Goal: Task Accomplishment & Management: Manage account settings

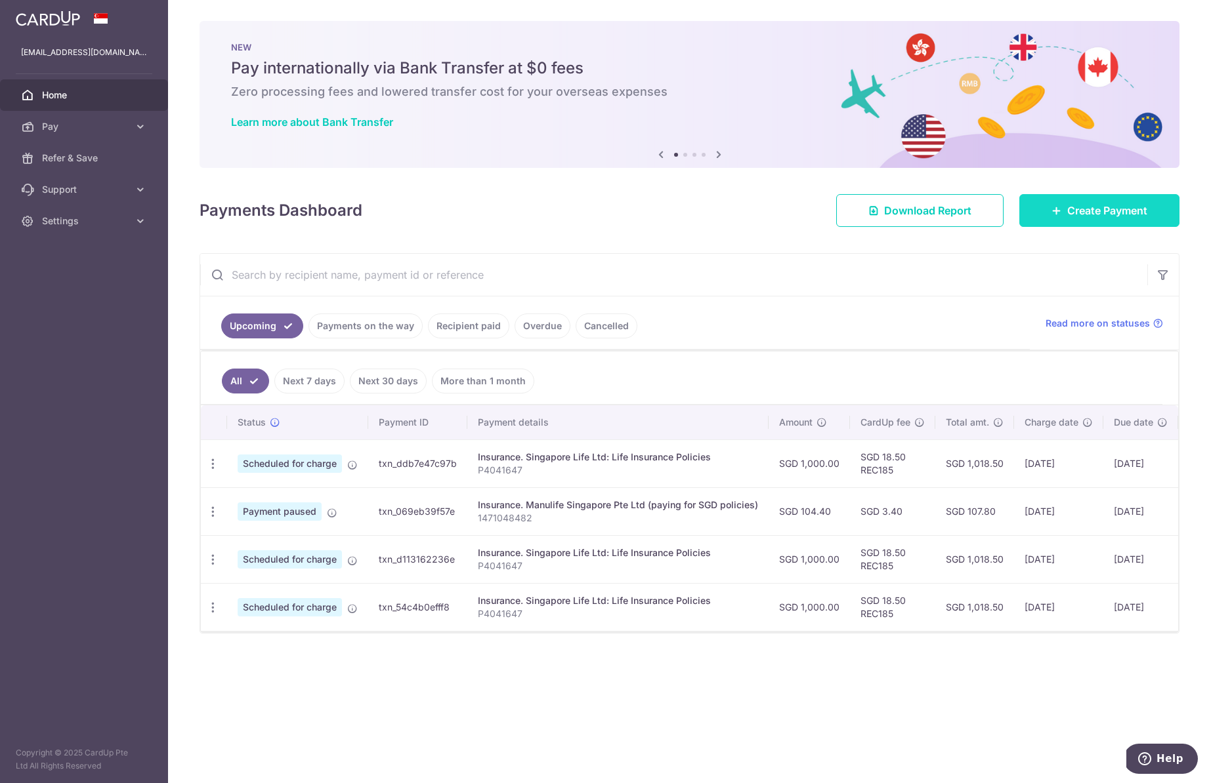
click at [841, 211] on span "Create Payment" at bounding box center [1107, 211] width 80 height 16
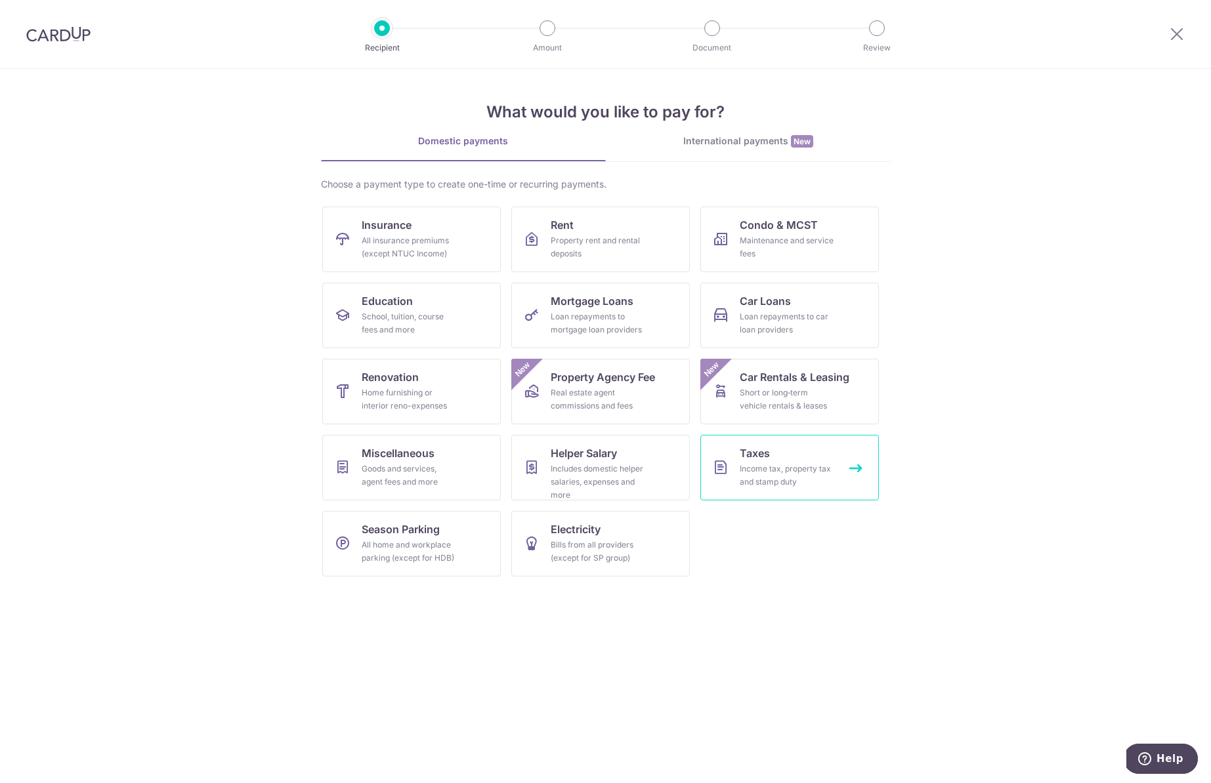
click at [758, 480] on div "Income tax, property tax and stamp duty" at bounding box center [787, 476] width 94 height 26
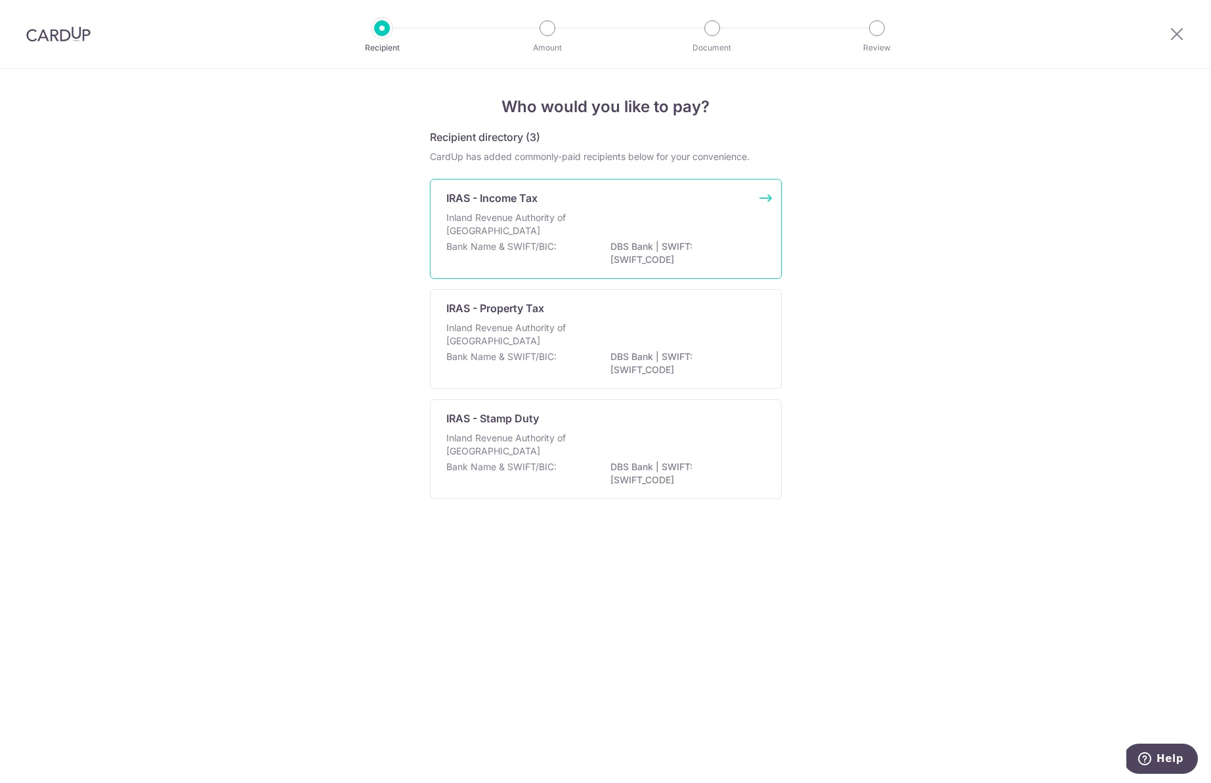
click at [535, 252] on p "Bank Name & SWIFT/BIC:" at bounding box center [501, 246] width 110 height 13
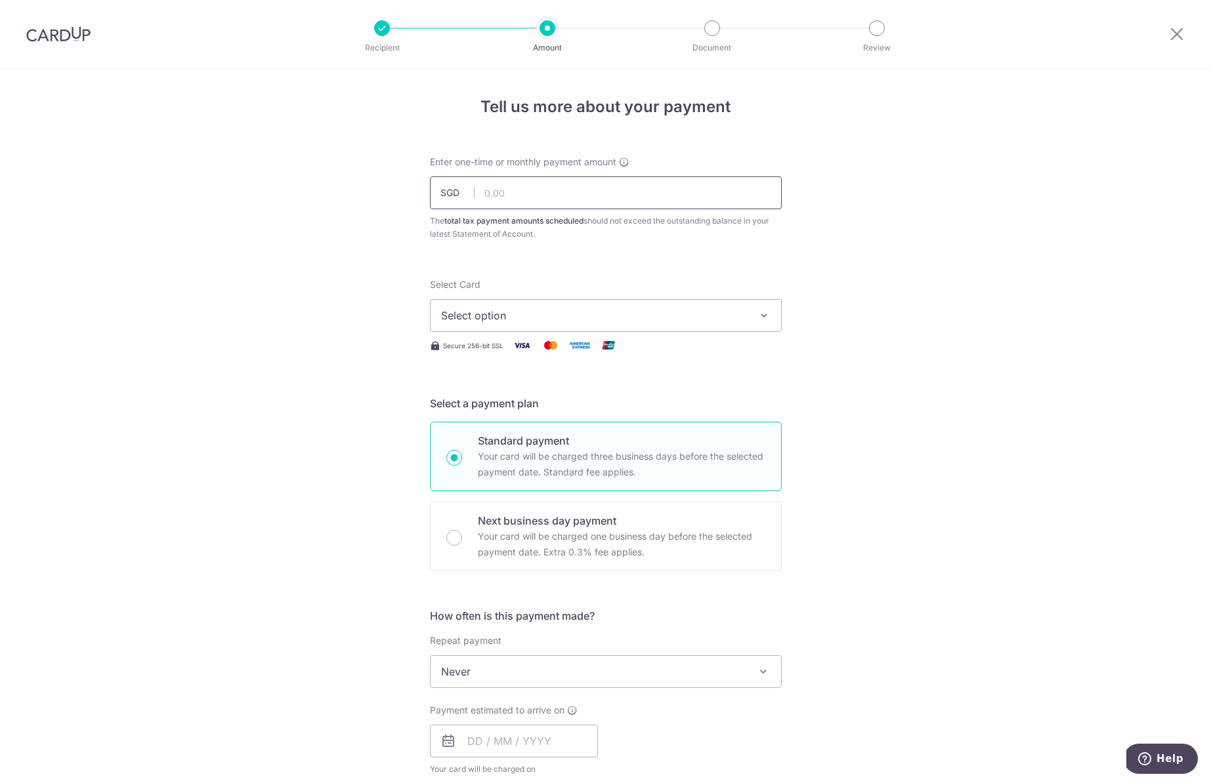
click at [516, 192] on input "text" at bounding box center [606, 193] width 352 height 33
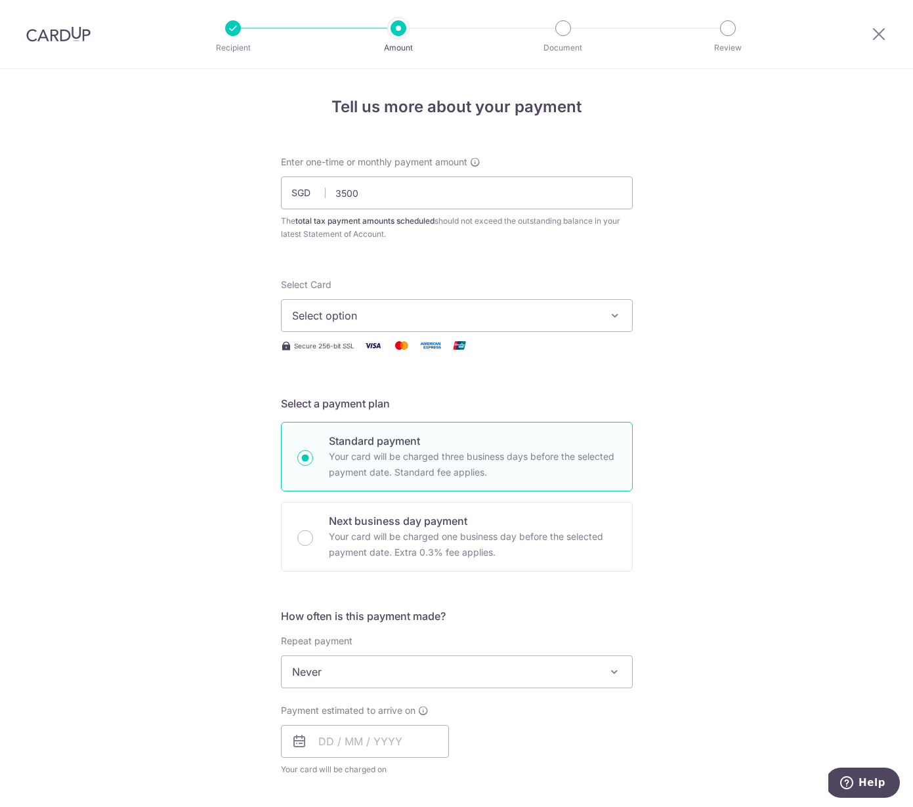
type input "3,500.00"
click at [310, 318] on span "Select option" at bounding box center [445, 316] width 306 height 16
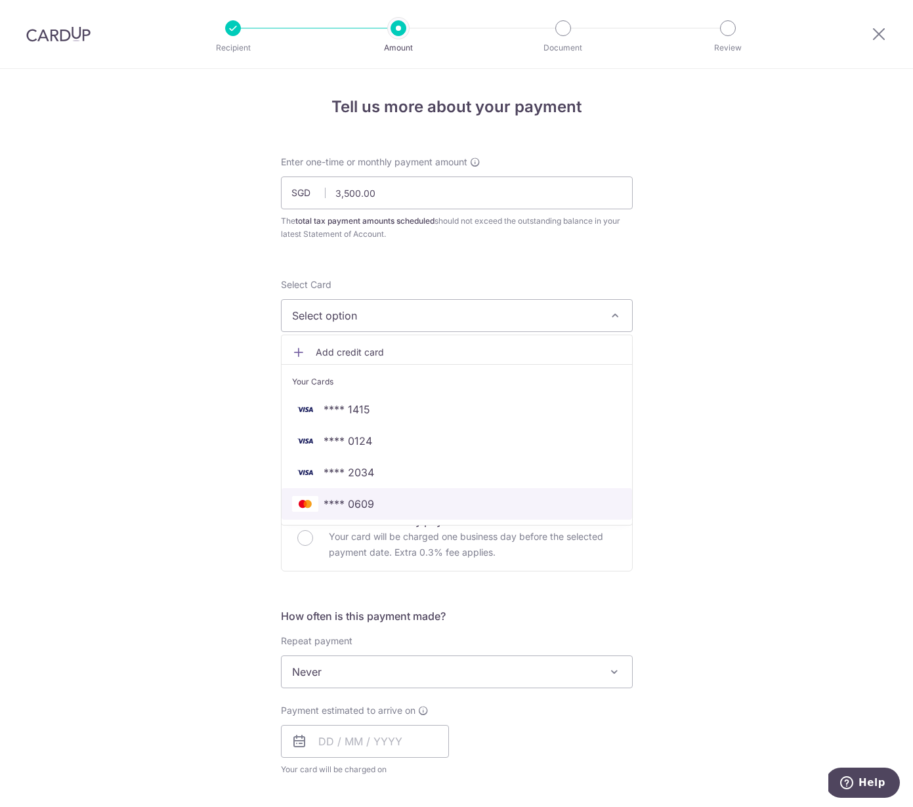
click at [324, 506] on span "**** 0609" at bounding box center [349, 504] width 51 height 16
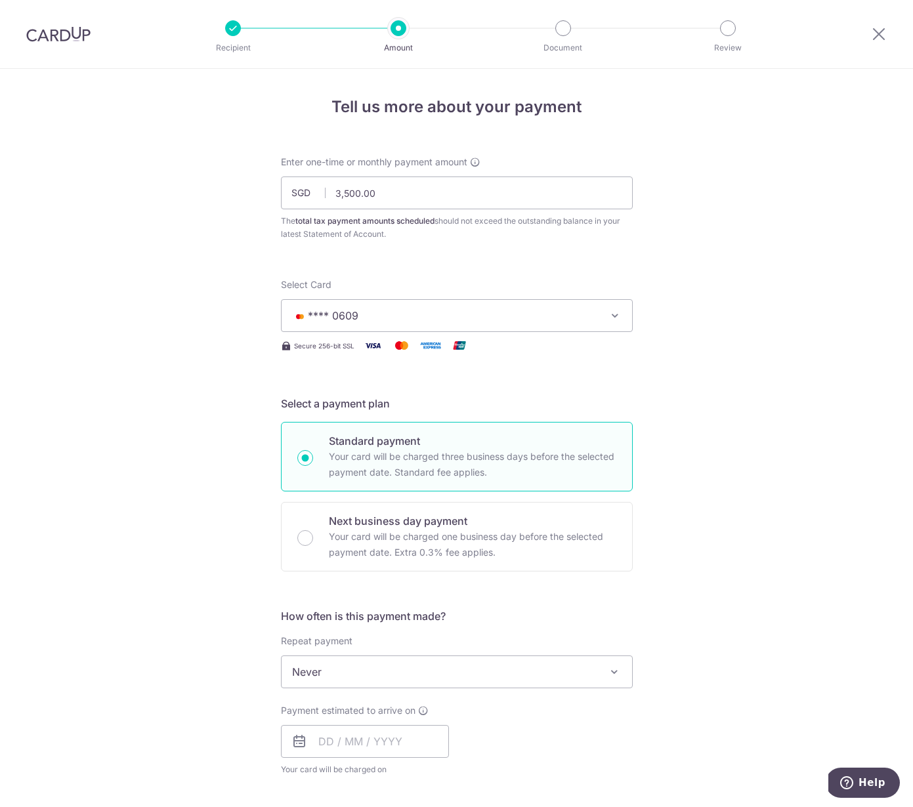
click at [363, 317] on span "**** 0609" at bounding box center [445, 316] width 306 height 16
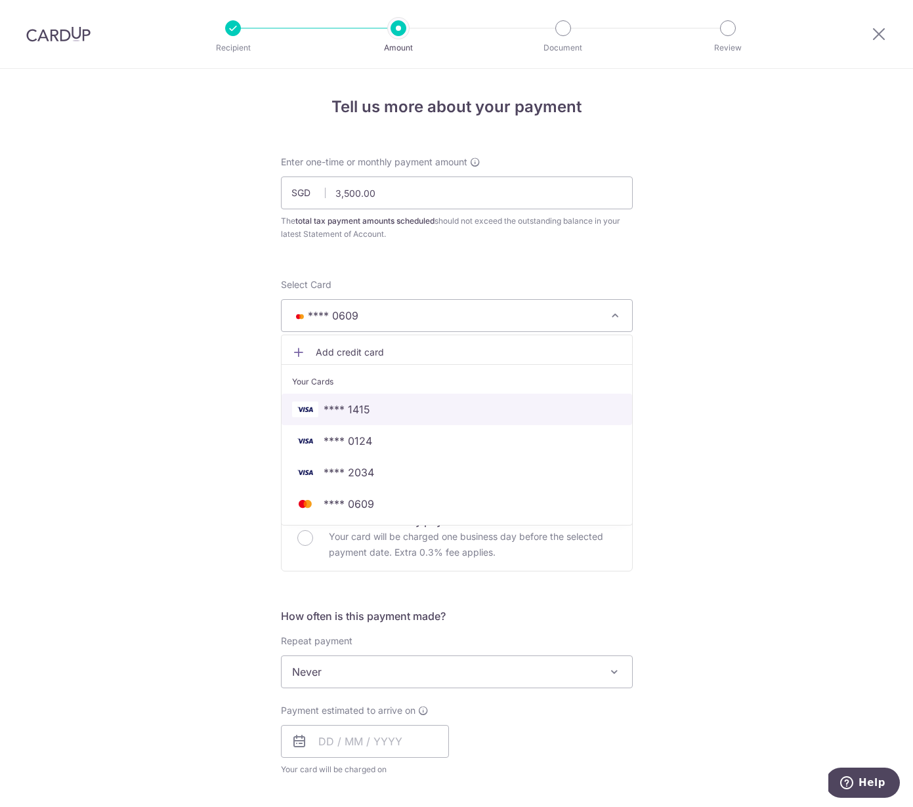
click at [365, 411] on span "**** 1415" at bounding box center [456, 410] width 329 height 16
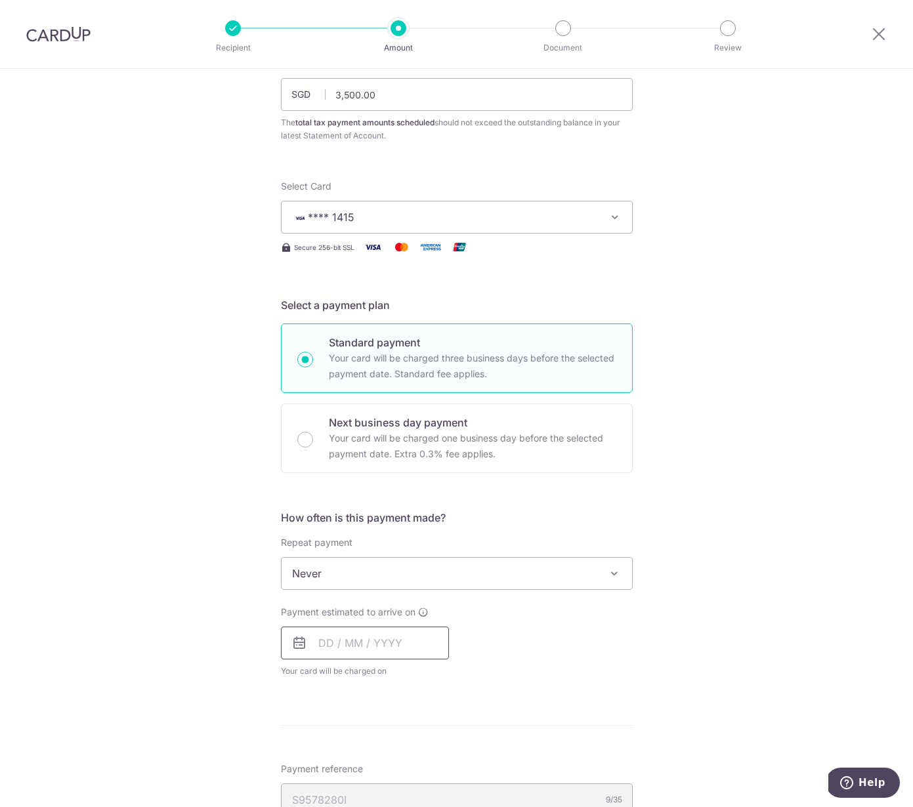
scroll to position [99, 0]
click at [340, 640] on input "text" at bounding box center [365, 642] width 168 height 33
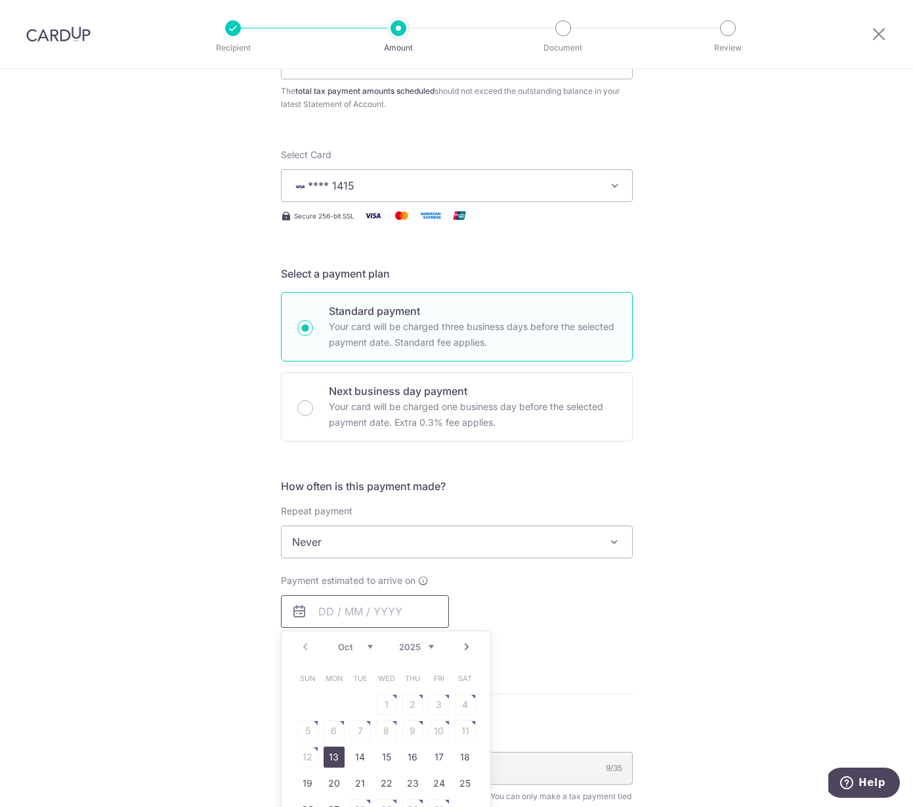
scroll to position [158, 0]
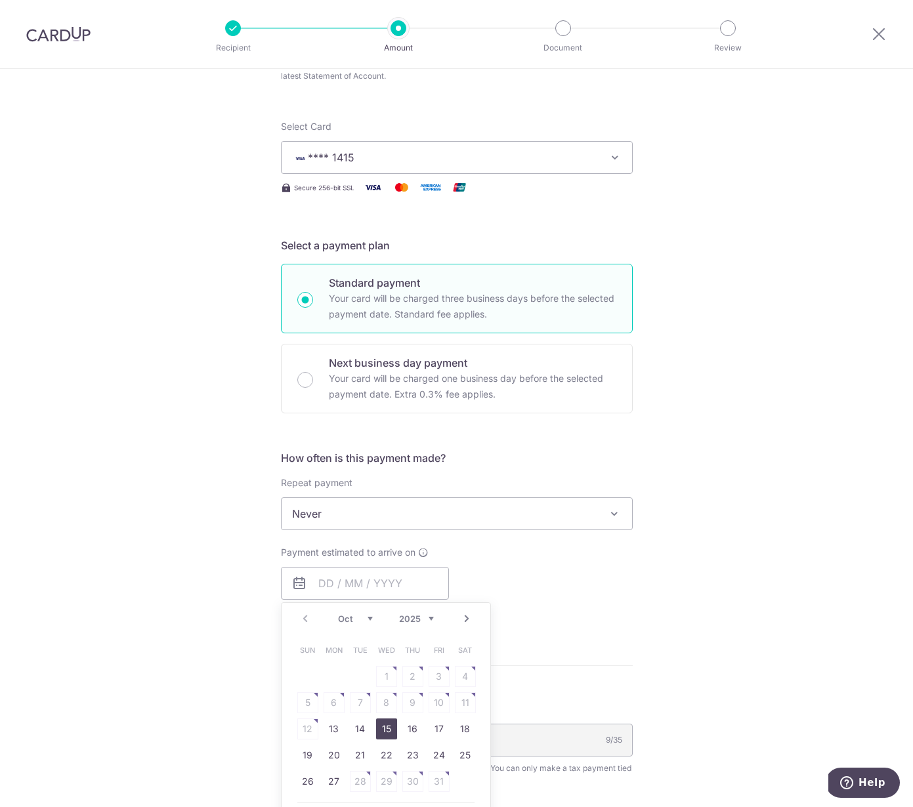
click at [386, 728] on link "15" at bounding box center [386, 729] width 21 height 21
type input "15/10/2025"
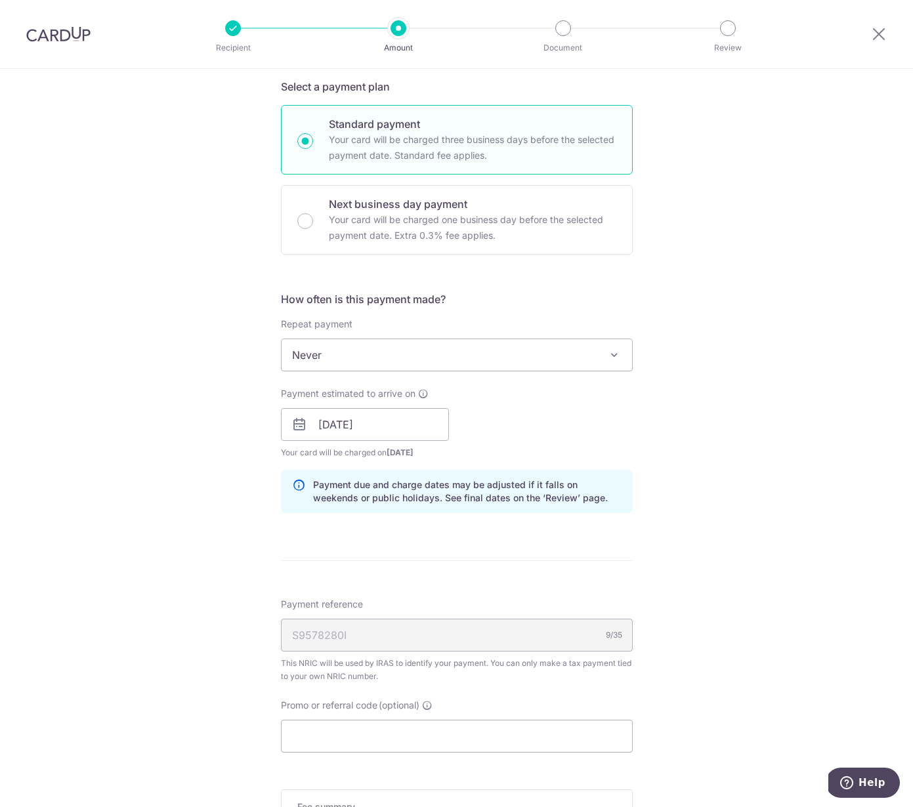
scroll to position [318, 0]
click at [386, 732] on input "Promo or referral code (optional)" at bounding box center [457, 735] width 352 height 33
paste input "VTAX25R"
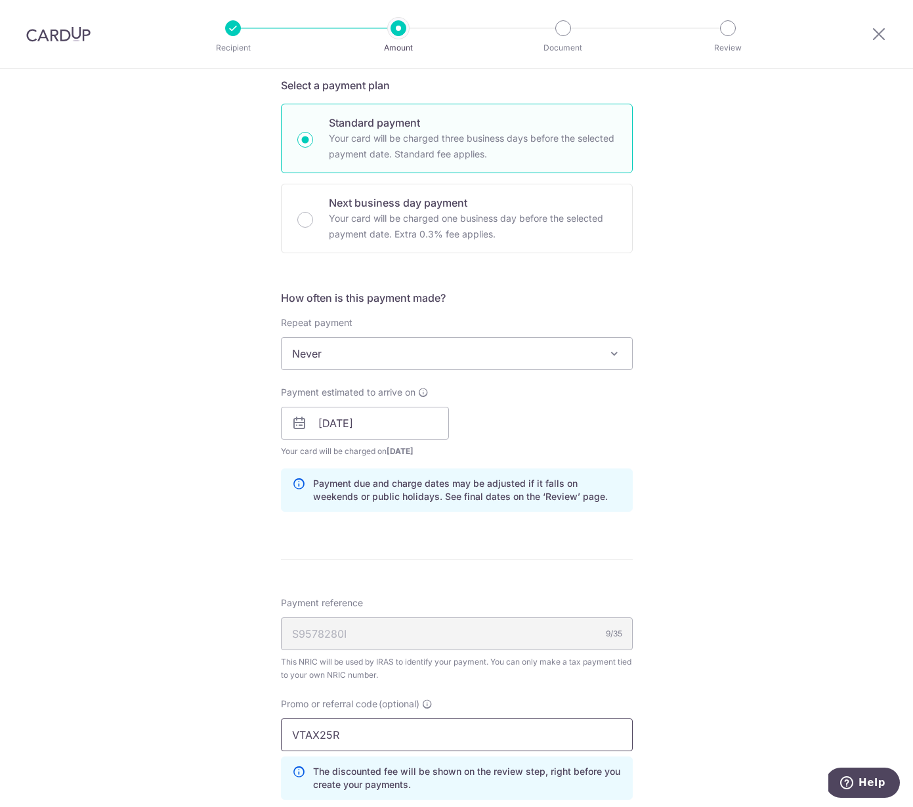
type input "VTAX25R"
click at [222, 706] on div "Tell us more about your payment Enter one-time or monthly payment amount SGD 3,…" at bounding box center [456, 416] width 913 height 1331
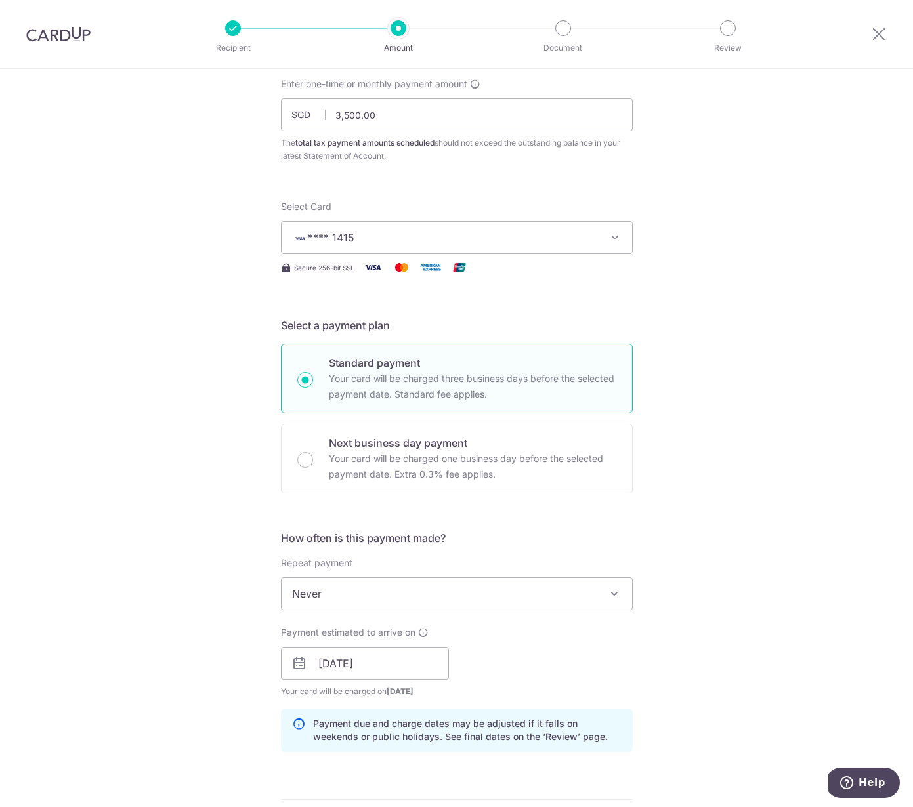
scroll to position [0, 0]
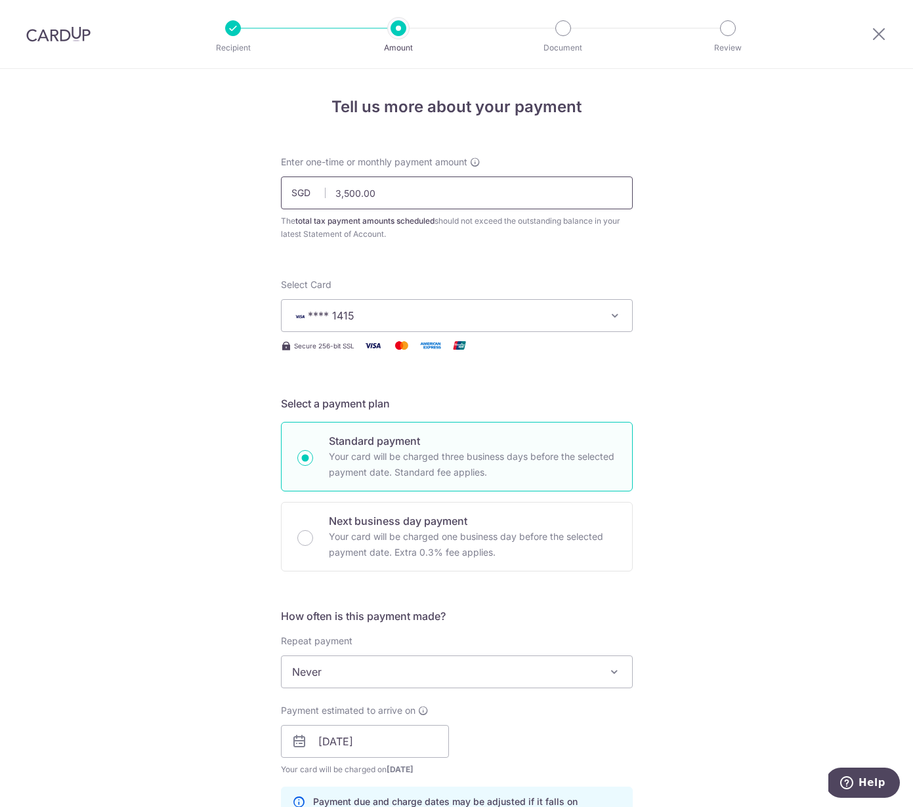
drag, startPoint x: 385, startPoint y: 191, endPoint x: 306, endPoint y: 191, distance: 78.7
click at [306, 191] on div "SGD 3,500.00 3500.00" at bounding box center [457, 193] width 352 height 33
drag, startPoint x: 375, startPoint y: 196, endPoint x: 301, endPoint y: 191, distance: 74.3
click at [301, 191] on div "SGD 3,500.00 3500.00" at bounding box center [457, 193] width 352 height 33
click at [599, 268] on form "Enter one-time or monthly payment amount SGD 33128.6 3500.00 The total tax paym…" at bounding box center [457, 747] width 352 height 1183
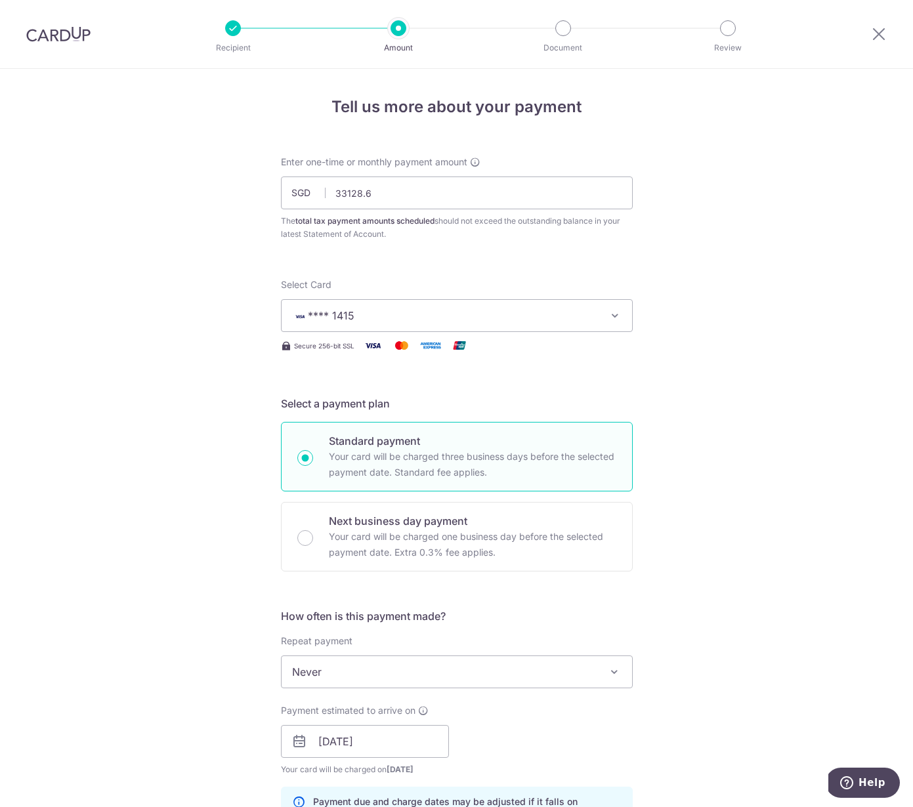
type input "33,128.60"
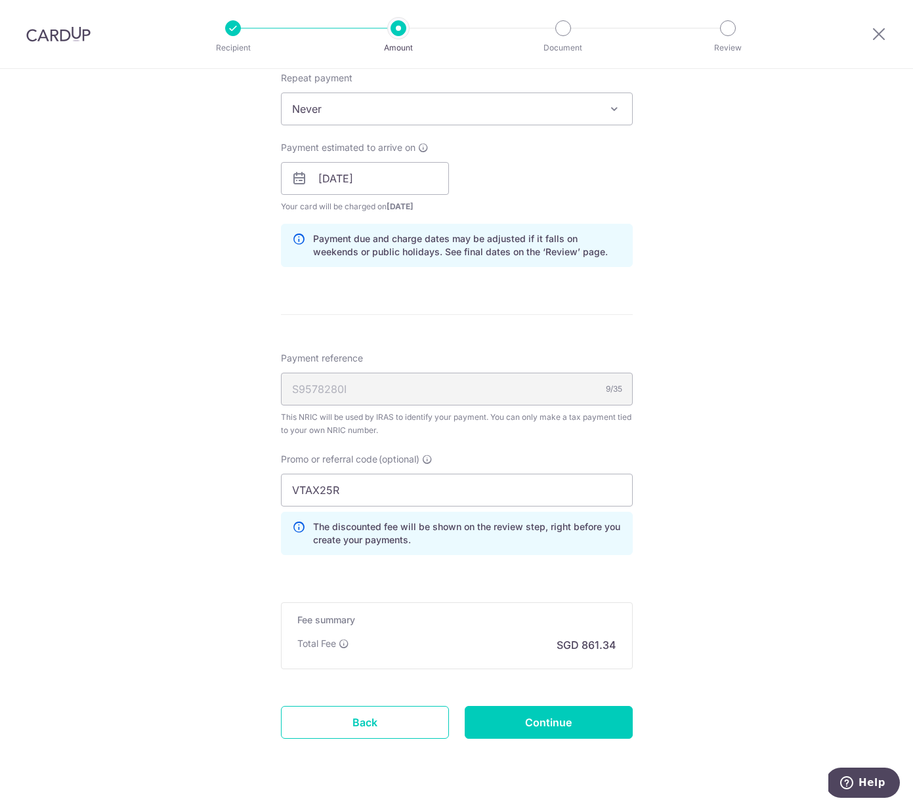
scroll to position [593, 0]
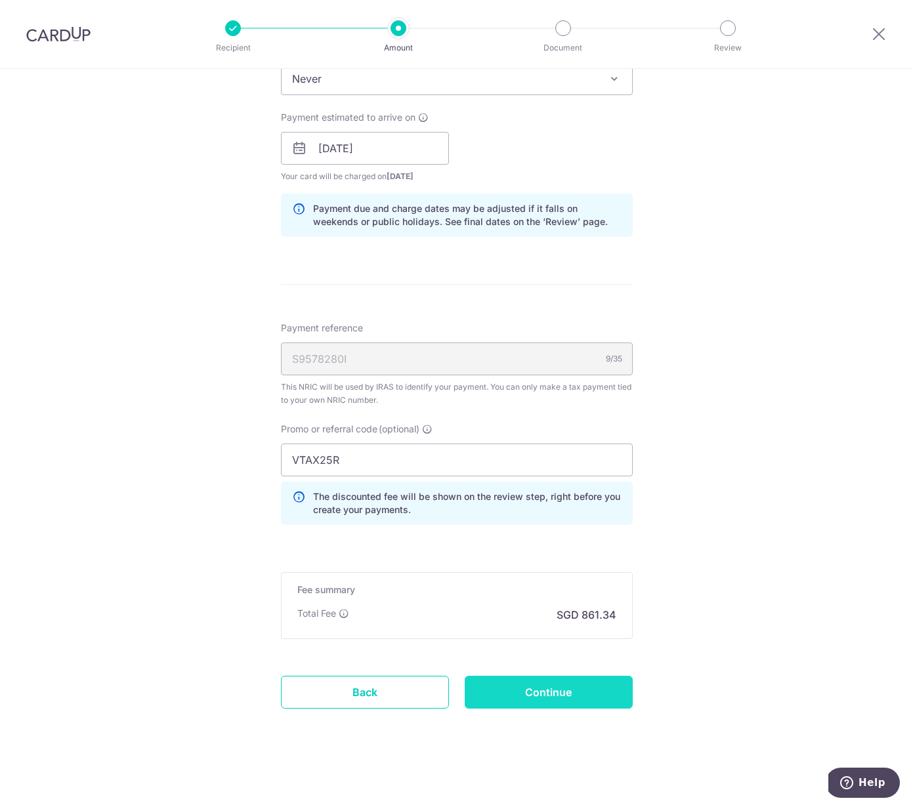
click at [577, 693] on input "Continue" at bounding box center [549, 692] width 168 height 33
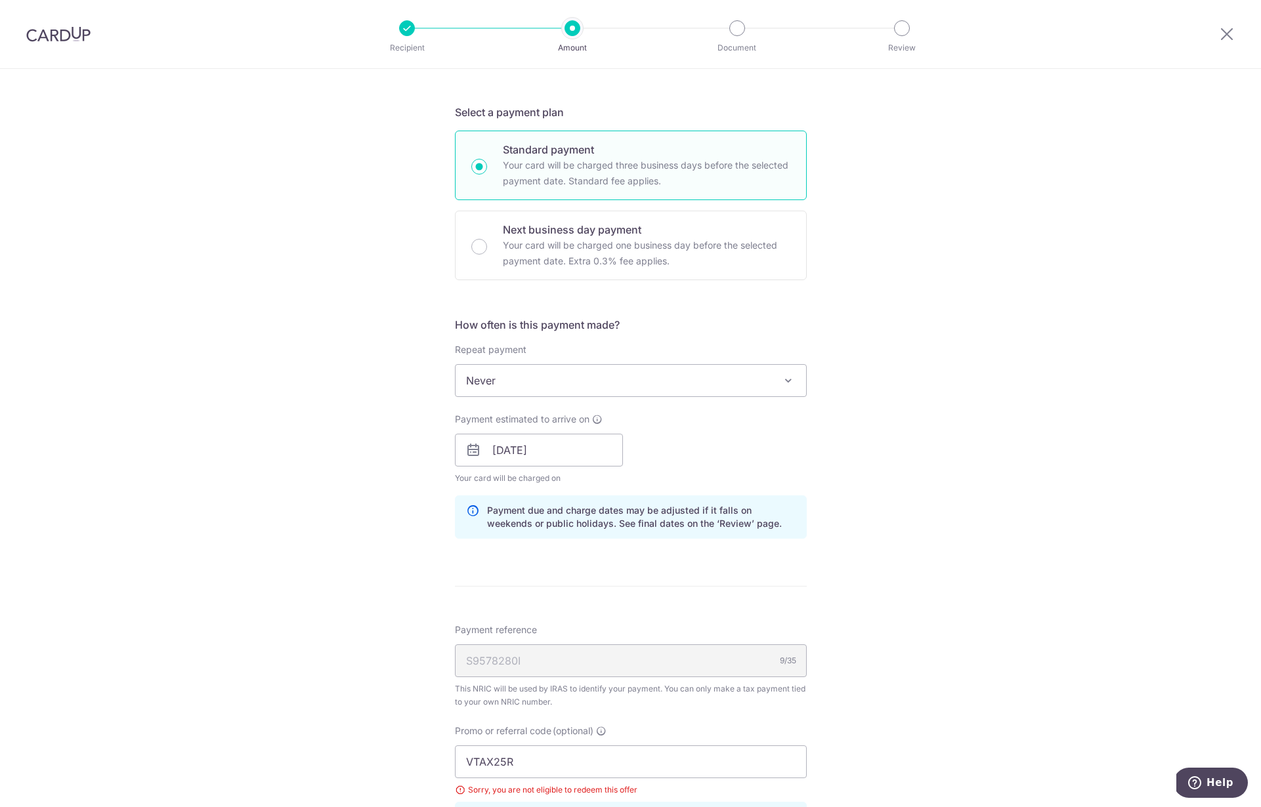
scroll to position [304, 0]
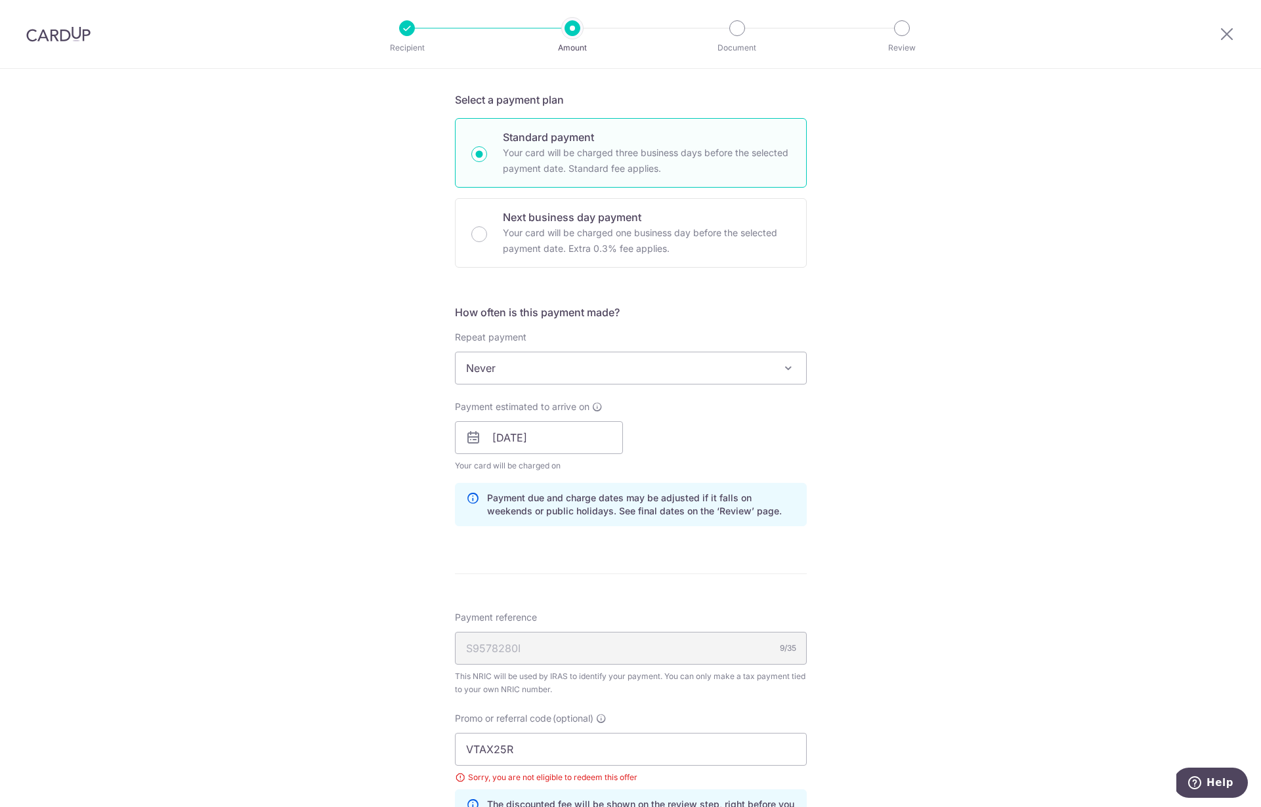
click at [544, 366] on span "Never" at bounding box center [630, 367] width 350 height 31
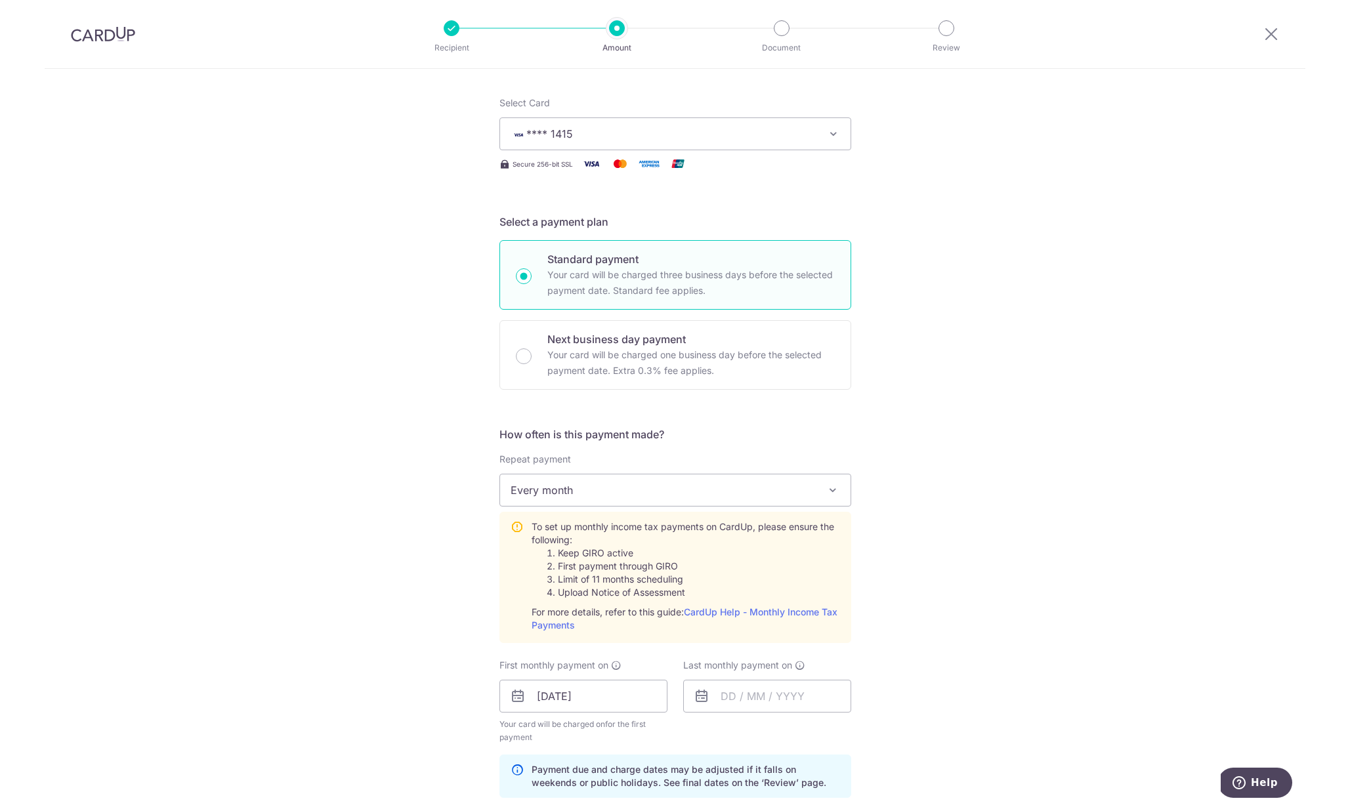
scroll to position [175, 0]
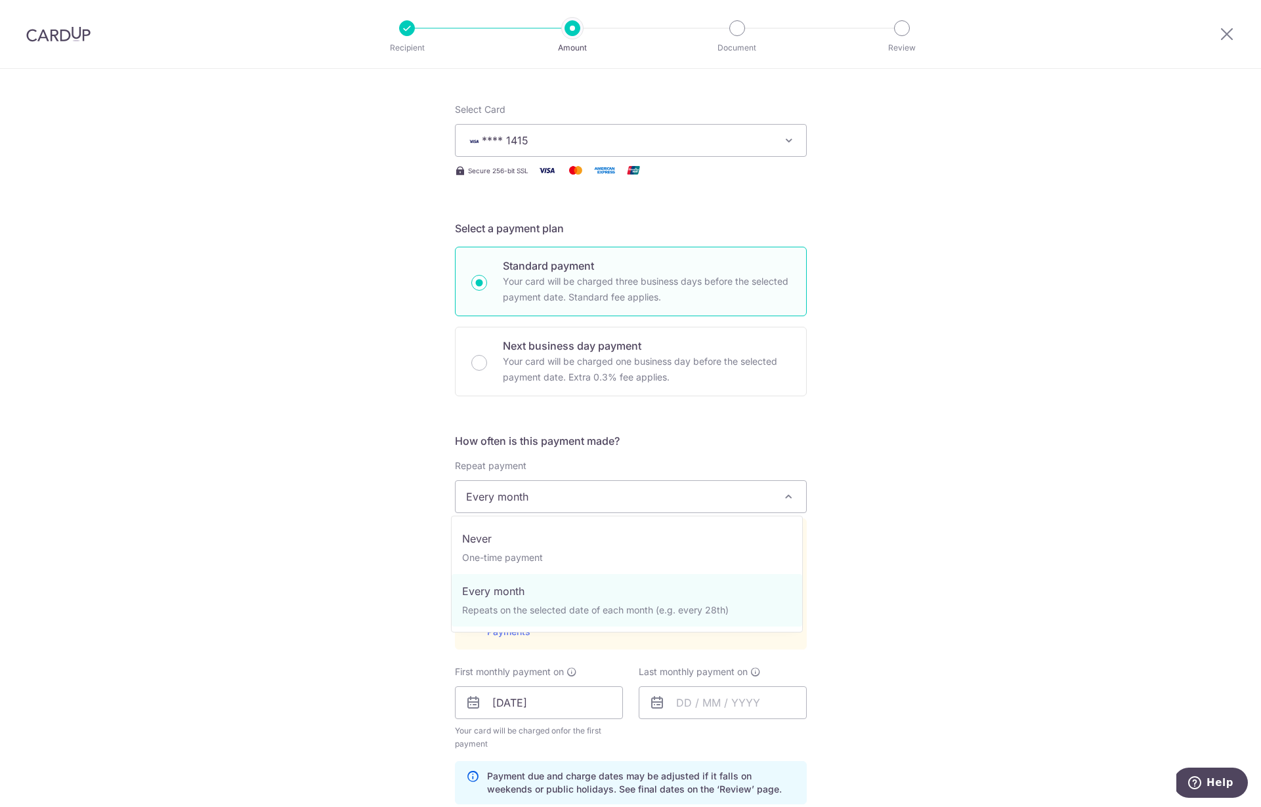
click at [630, 515] on body "Recipient Amount Document Review Tell us more about your payment Enter one-time…" at bounding box center [630, 403] width 1261 height 807
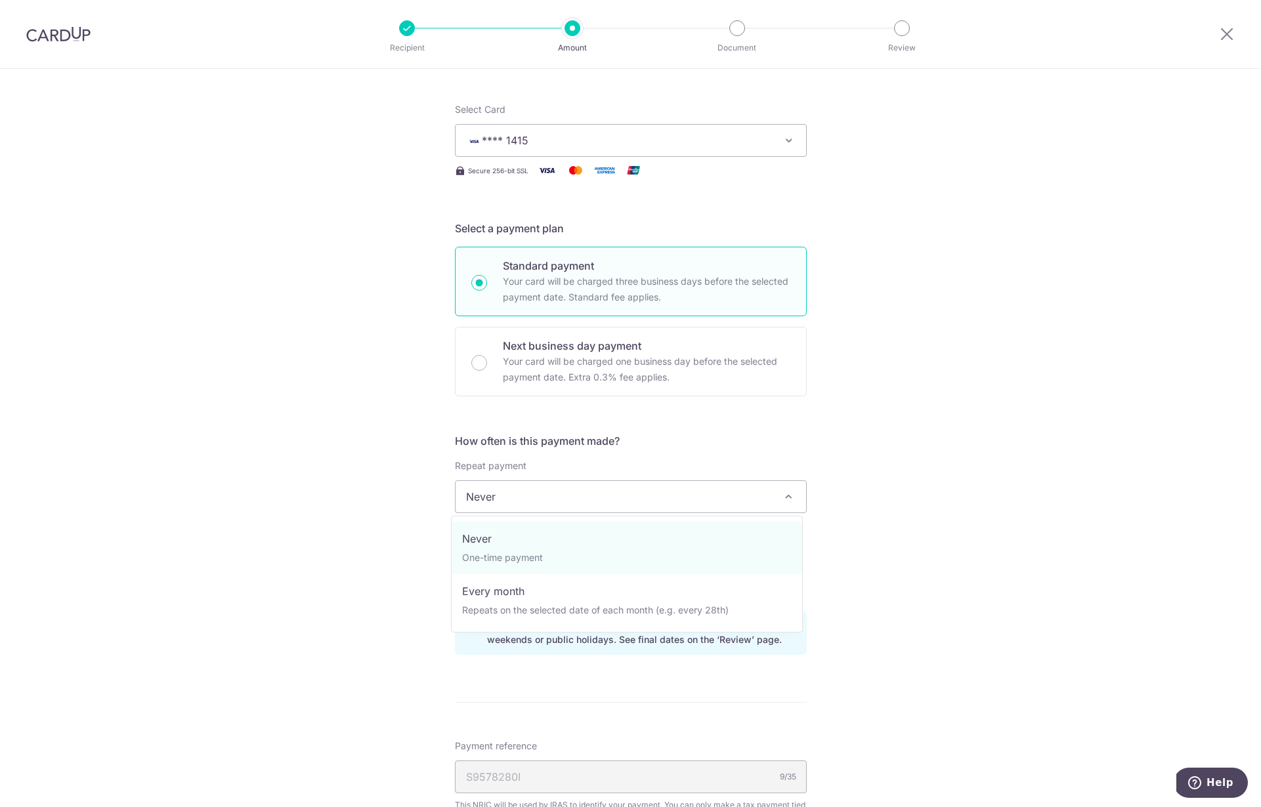
click at [700, 491] on span "Never" at bounding box center [630, 496] width 350 height 31
select select "3"
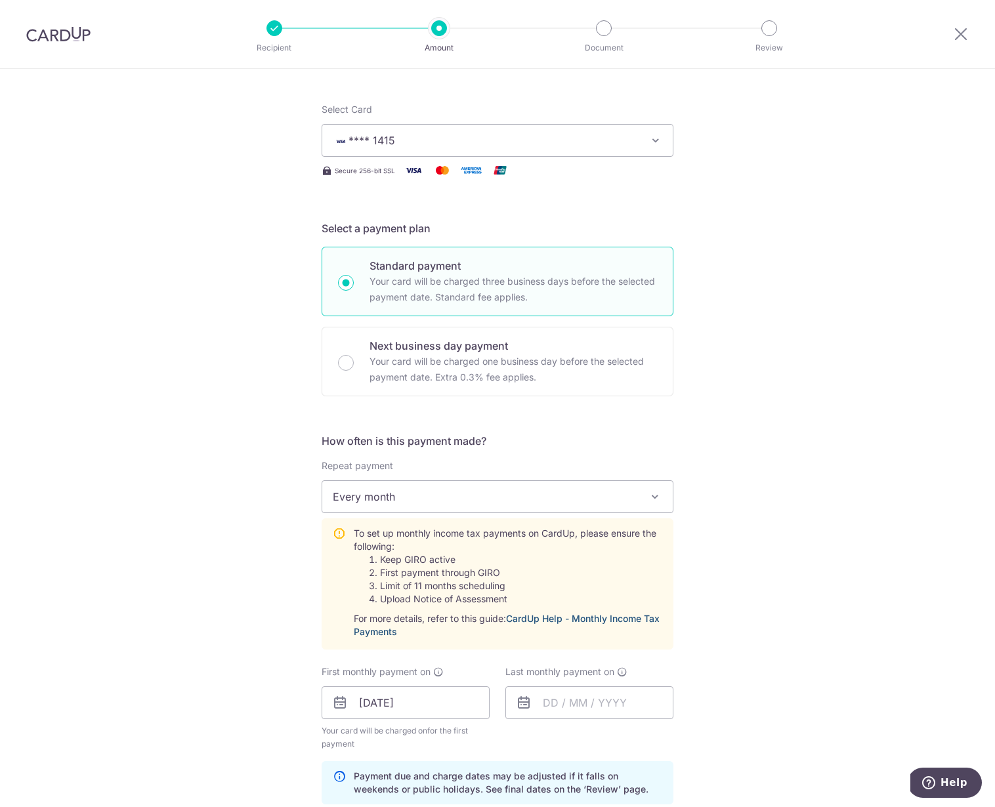
click at [578, 621] on link "CardUp Help - Monthly Income Tax Payments" at bounding box center [507, 625] width 306 height 24
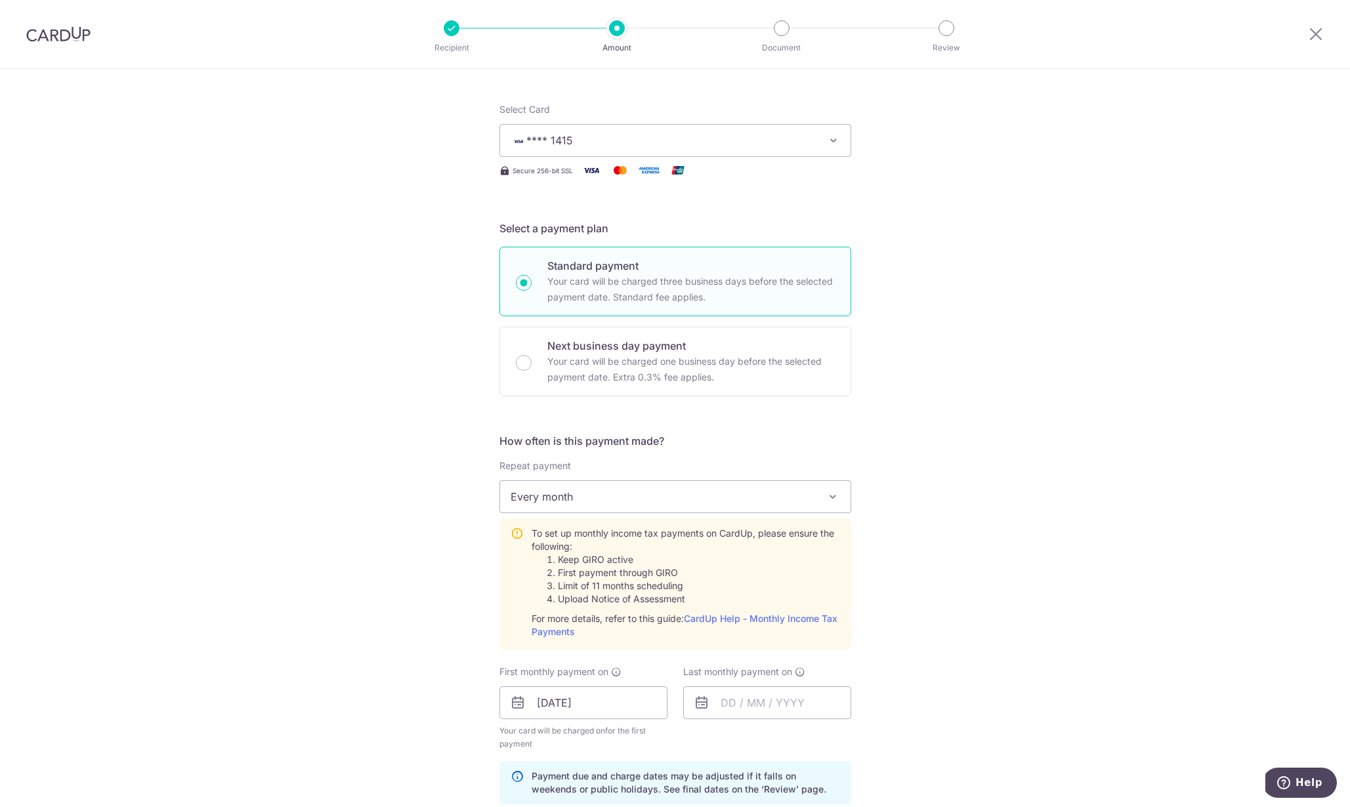
click at [651, 501] on span "Every month" at bounding box center [675, 496] width 350 height 31
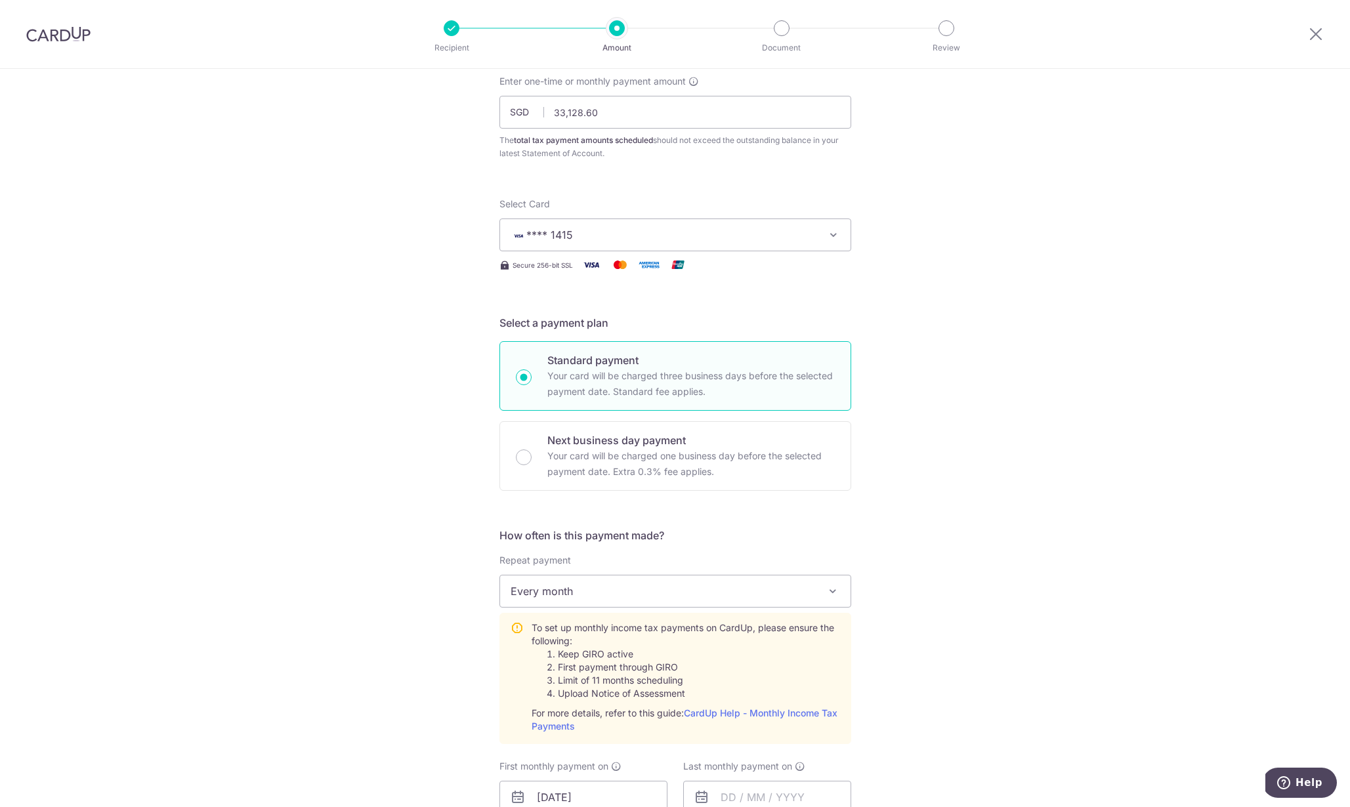
scroll to position [0, 0]
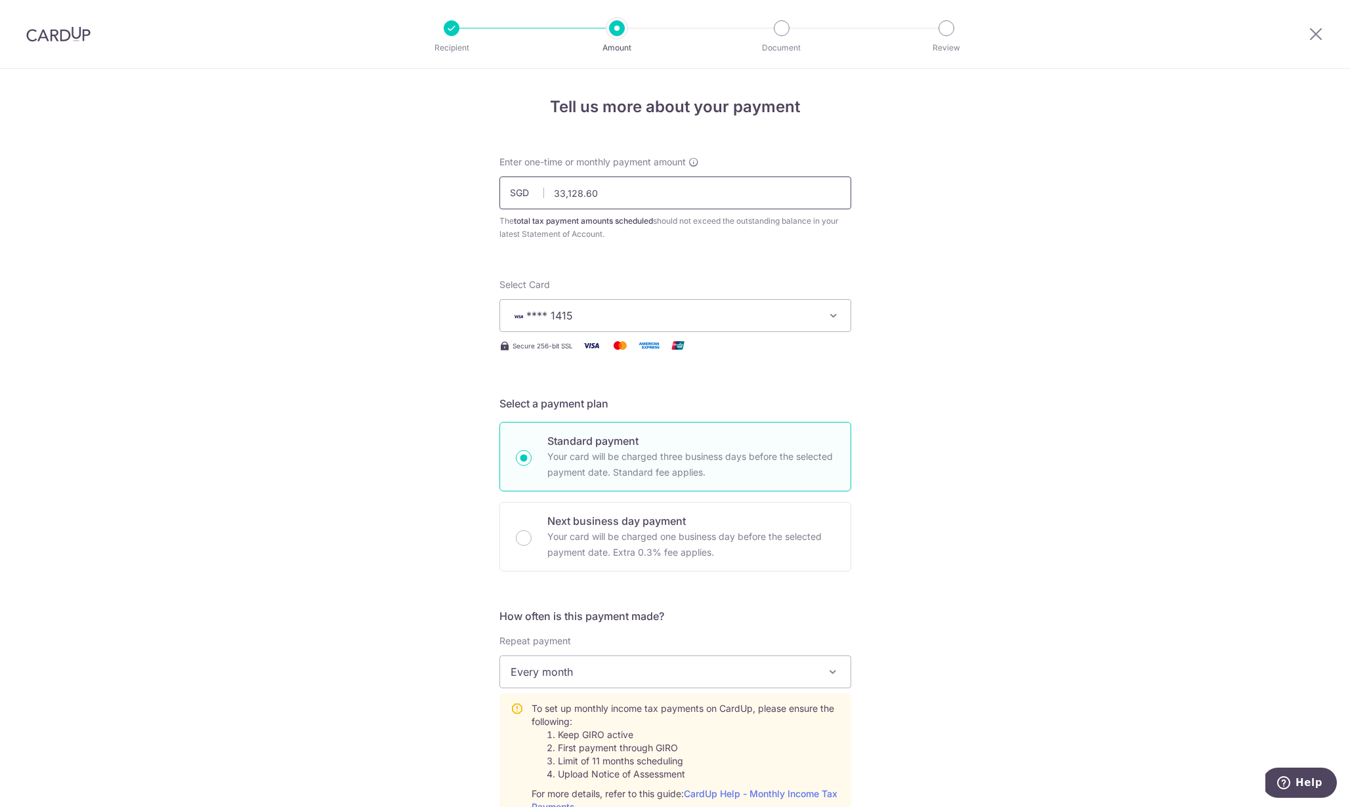
drag, startPoint x: 607, startPoint y: 190, endPoint x: 512, endPoint y: 189, distance: 95.2
click at [512, 189] on div "SGD 33,128.60 33128.60" at bounding box center [675, 193] width 352 height 33
click at [904, 322] on div "Tell us more about your payment Enter one-time or monthly payment amount SGD 55…" at bounding box center [675, 818] width 1350 height 1499
type input "5,521.43"
click at [681, 297] on div "Select Card **** 1415 Add credit card Your Cards **** 1415 **** 0124 **** 2034 …" at bounding box center [675, 305] width 352 height 54
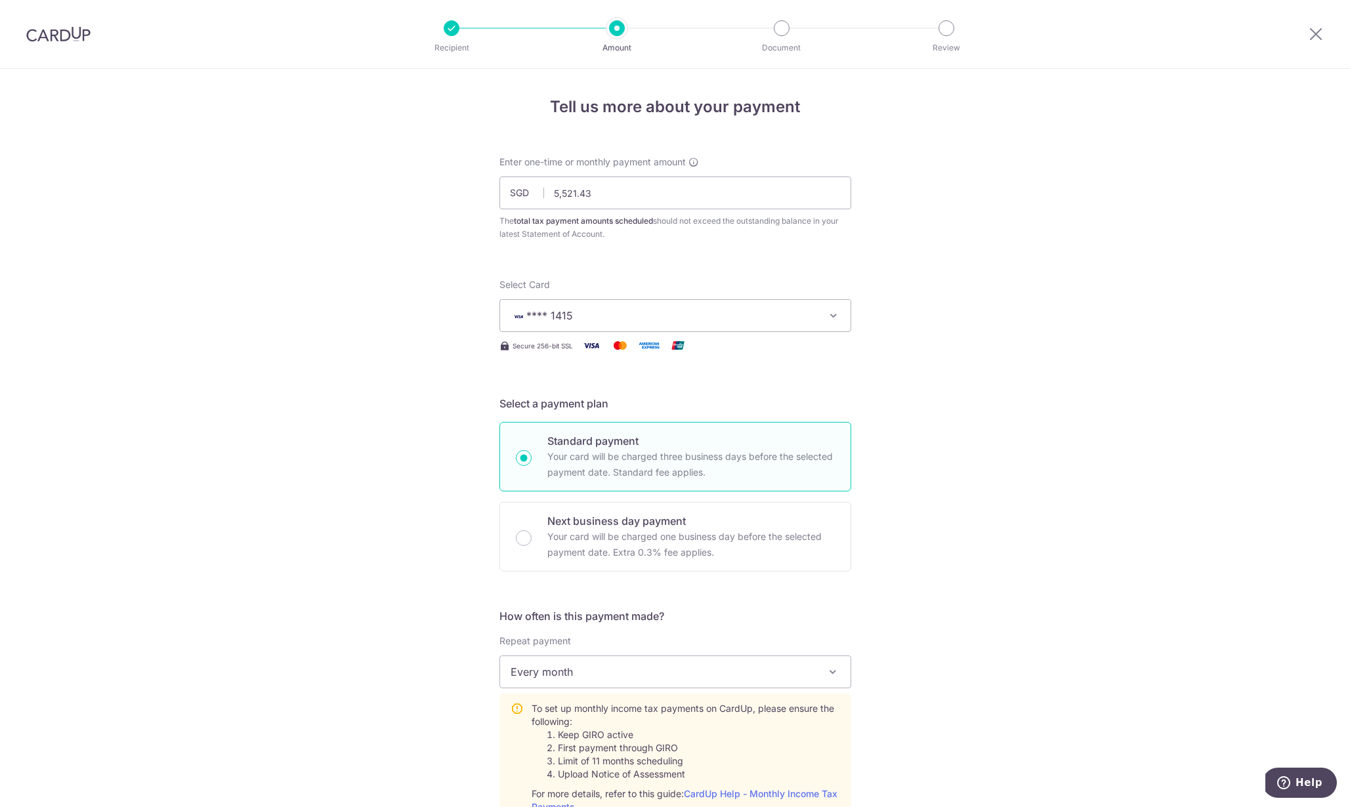
click at [678, 314] on span "**** 1415" at bounding box center [664, 316] width 306 height 16
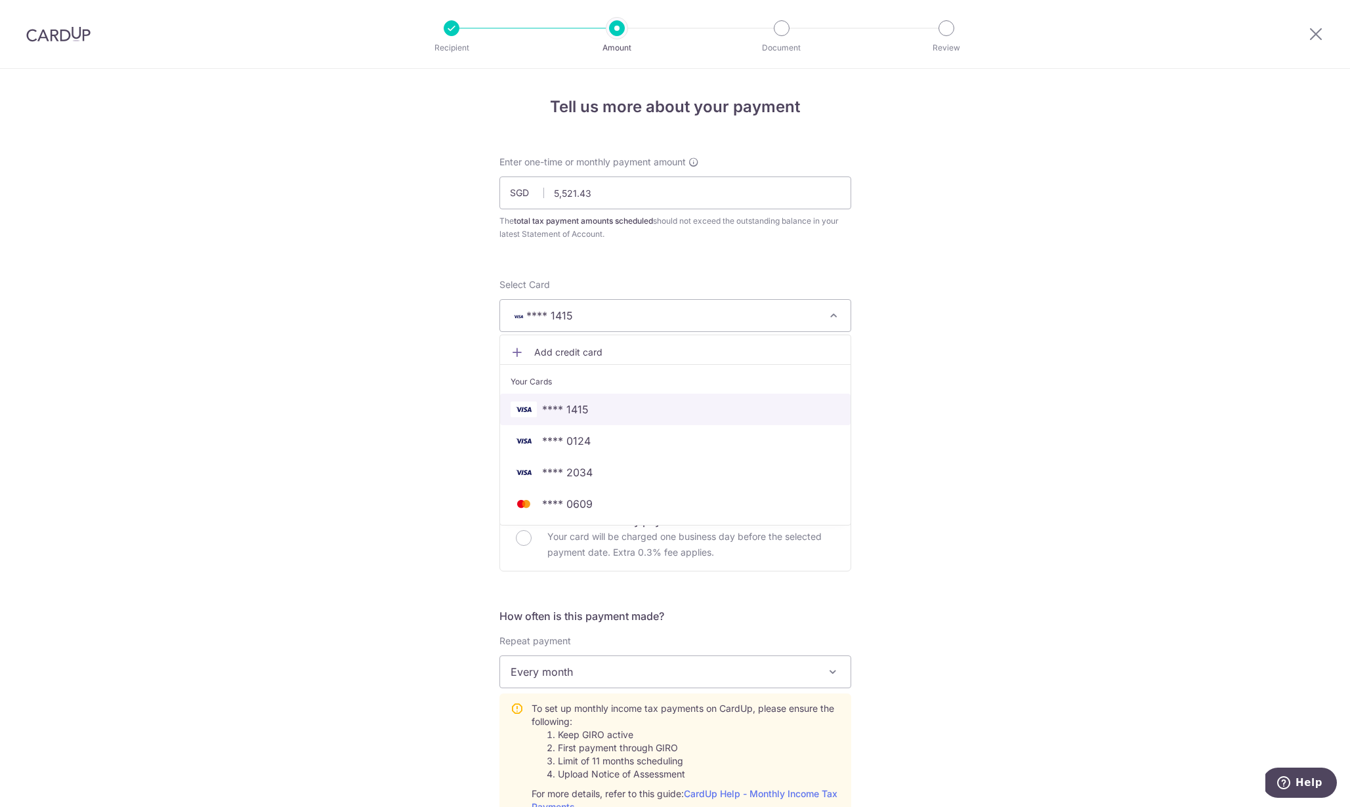
click at [585, 413] on span "**** 1415" at bounding box center [675, 410] width 329 height 16
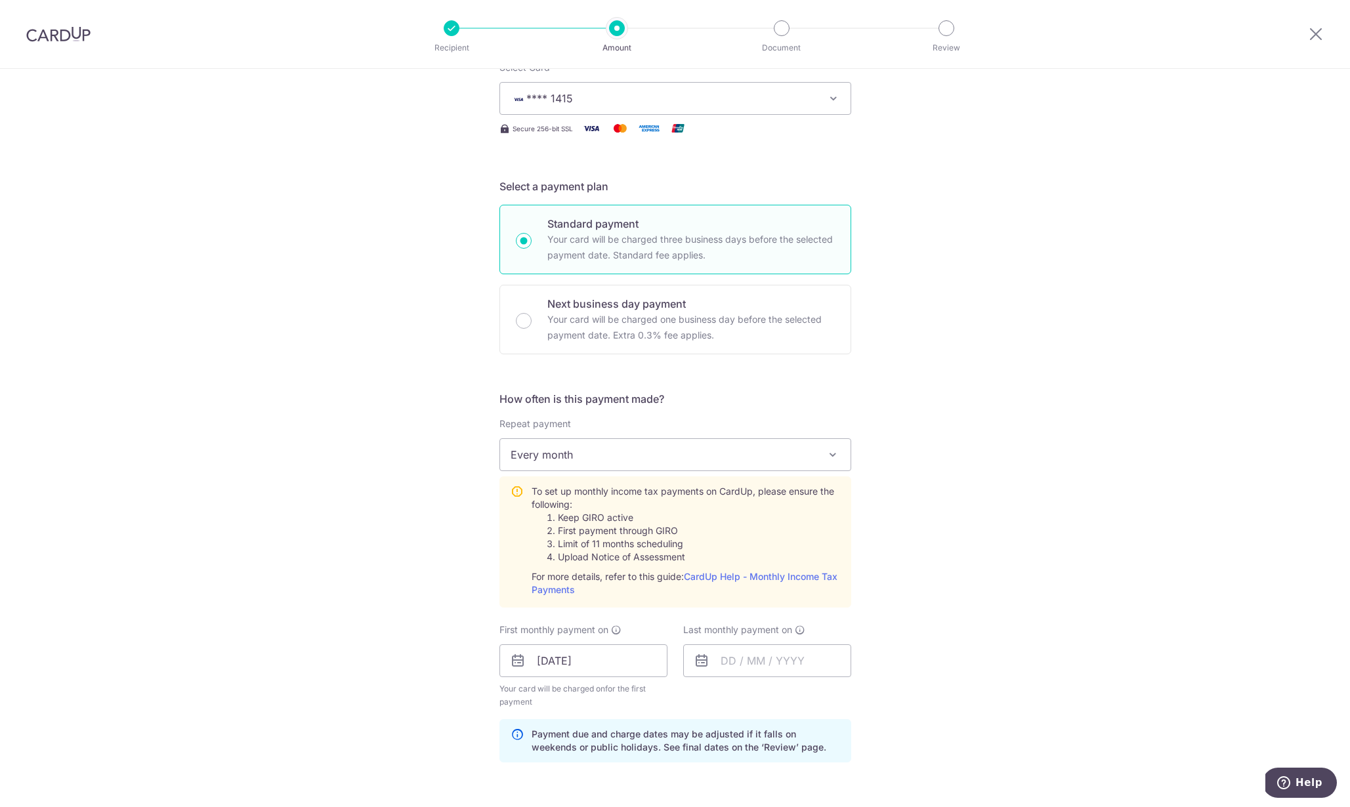
scroll to position [236, 0]
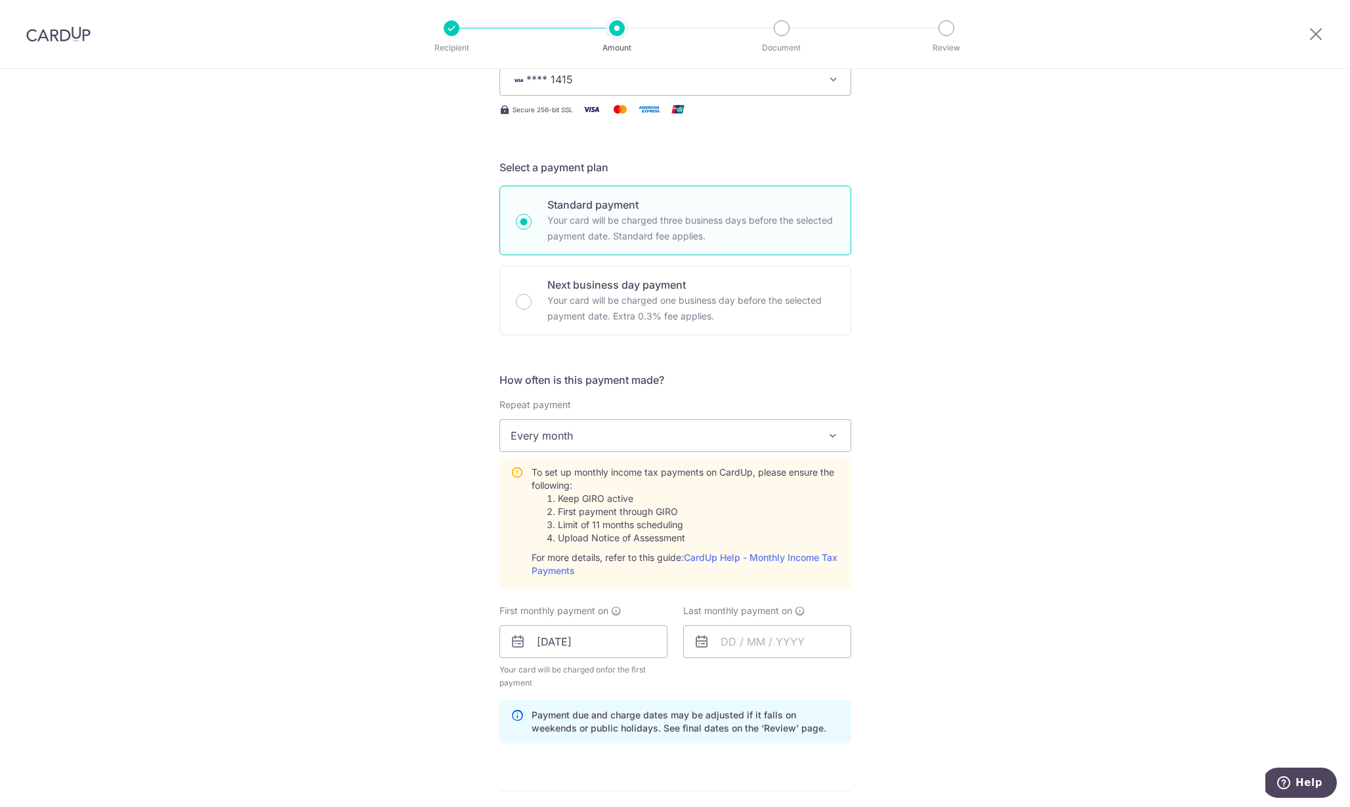
click at [577, 623] on div "First monthly payment on 15/10/2025 Your card will be charged on for the first …" at bounding box center [583, 646] width 168 height 85
click at [577, 638] on input "15/10/2025" at bounding box center [583, 641] width 168 height 33
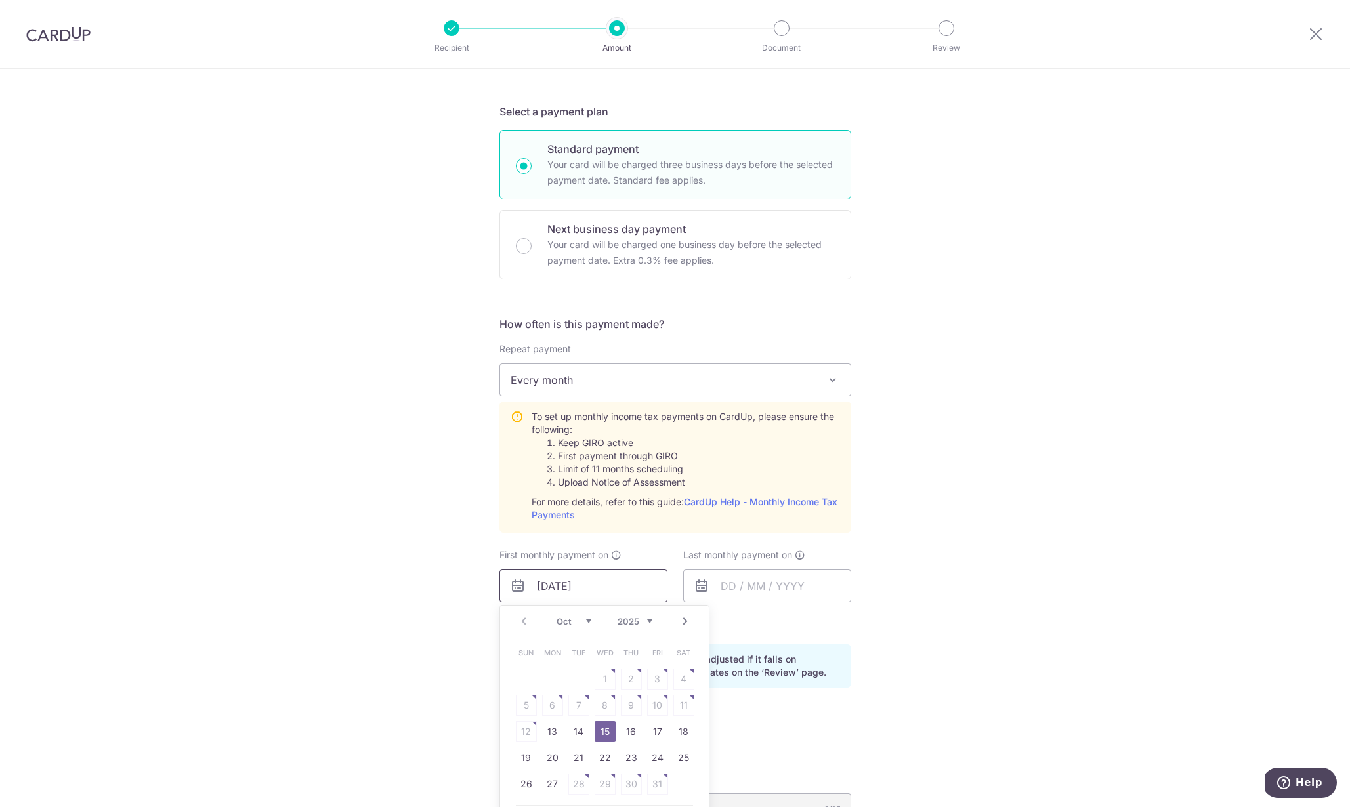
scroll to position [318, 0]
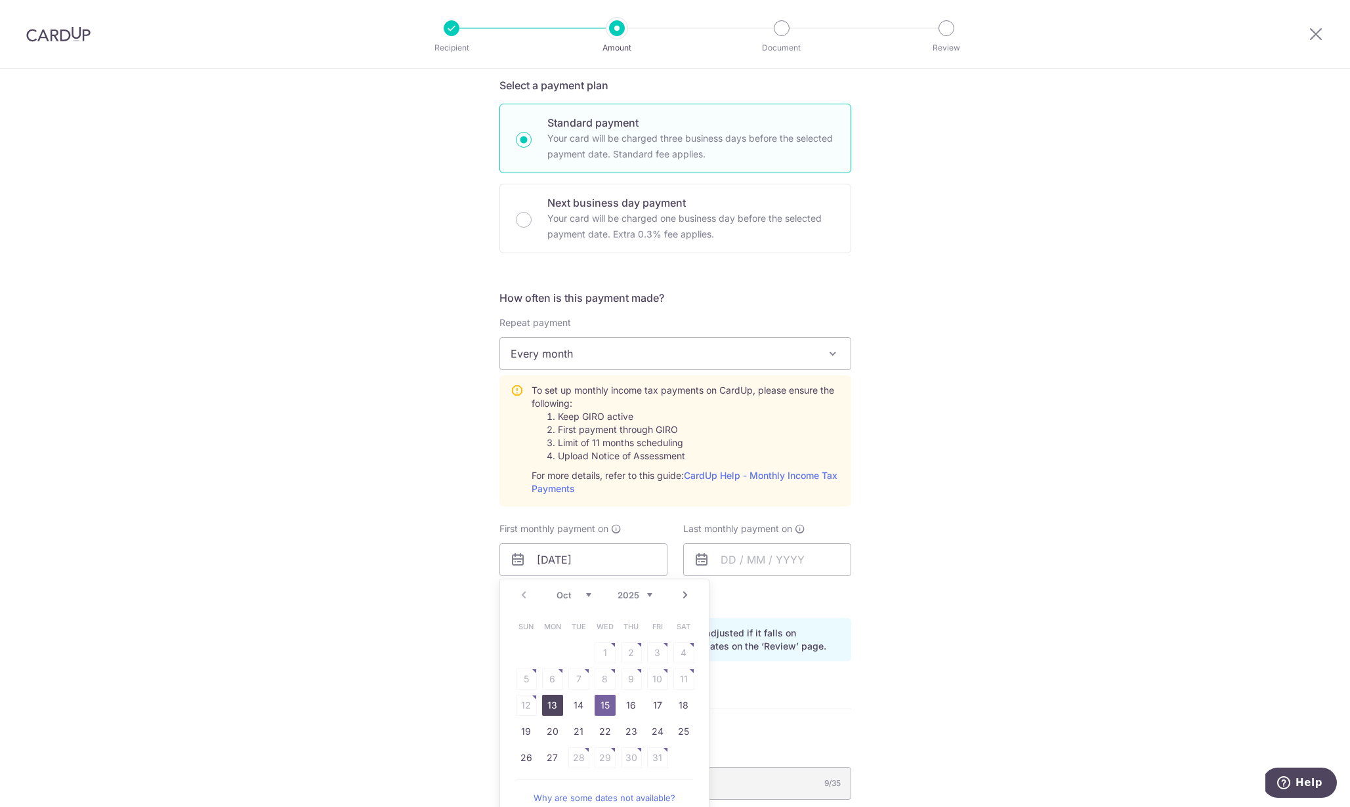
click at [549, 703] on link "13" at bounding box center [552, 705] width 21 height 21
type input "13/10/2025"
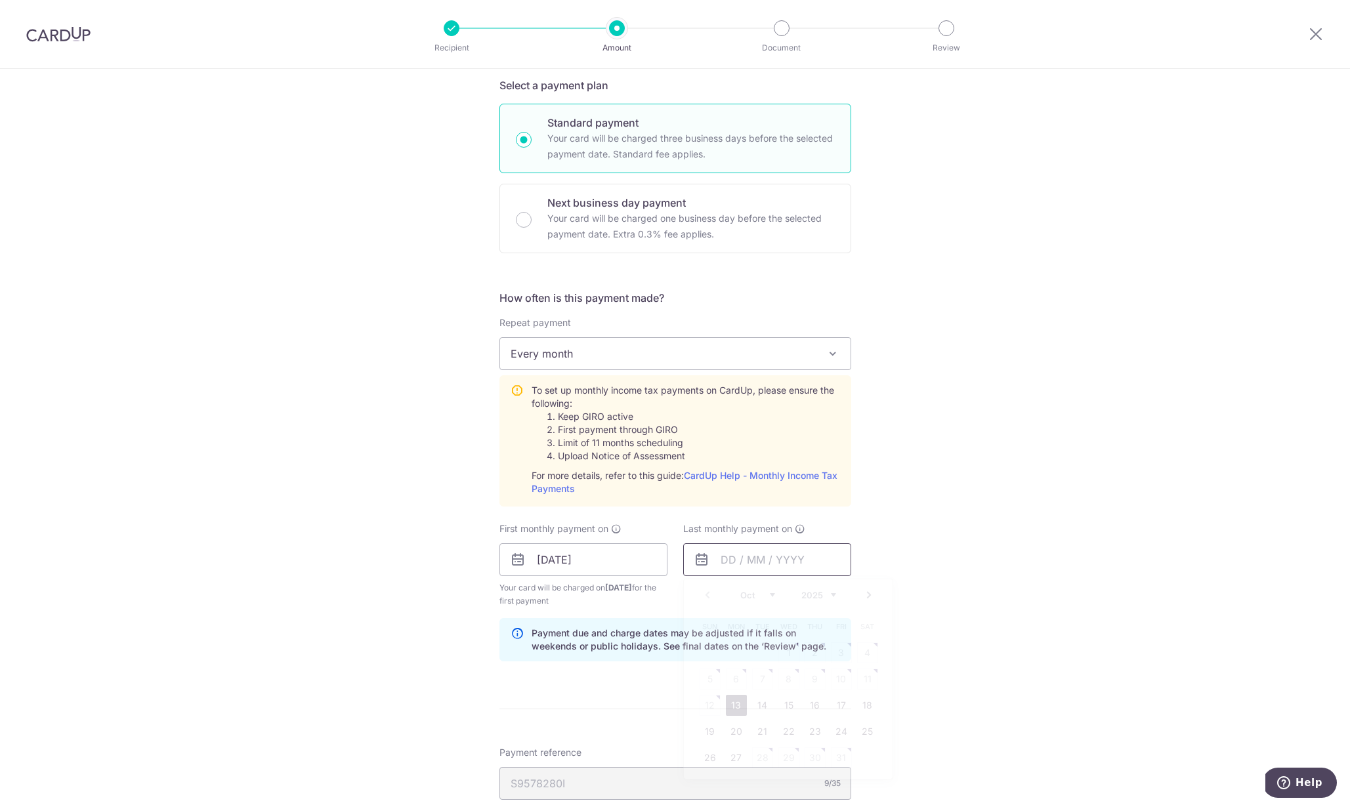
click at [733, 564] on input "text" at bounding box center [767, 559] width 168 height 33
click at [862, 596] on link "Next" at bounding box center [869, 595] width 16 height 16
click at [863, 595] on link "Next" at bounding box center [869, 595] width 16 height 16
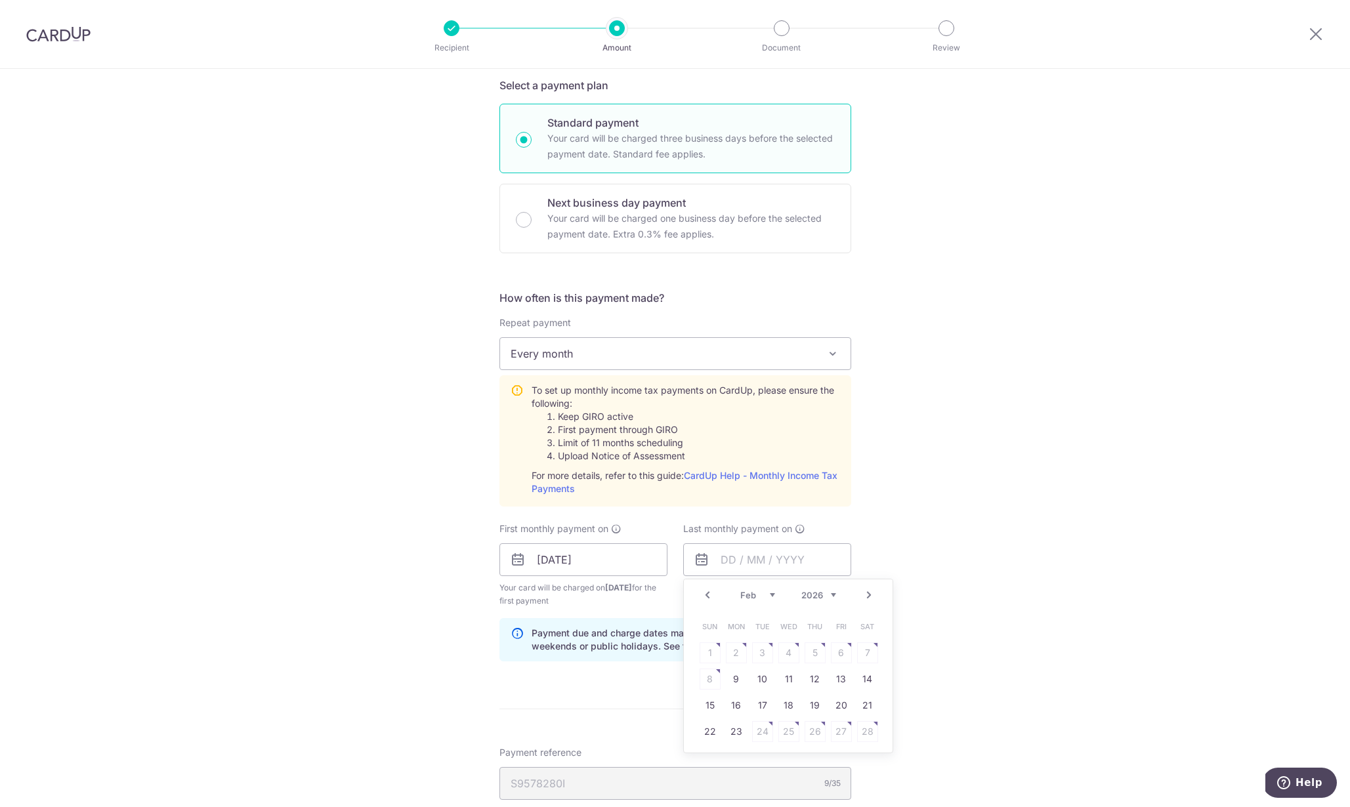
click at [863, 595] on link "Next" at bounding box center [869, 595] width 16 height 16
click at [839, 679] on link "13" at bounding box center [841, 679] width 21 height 21
type input "[DATE]"
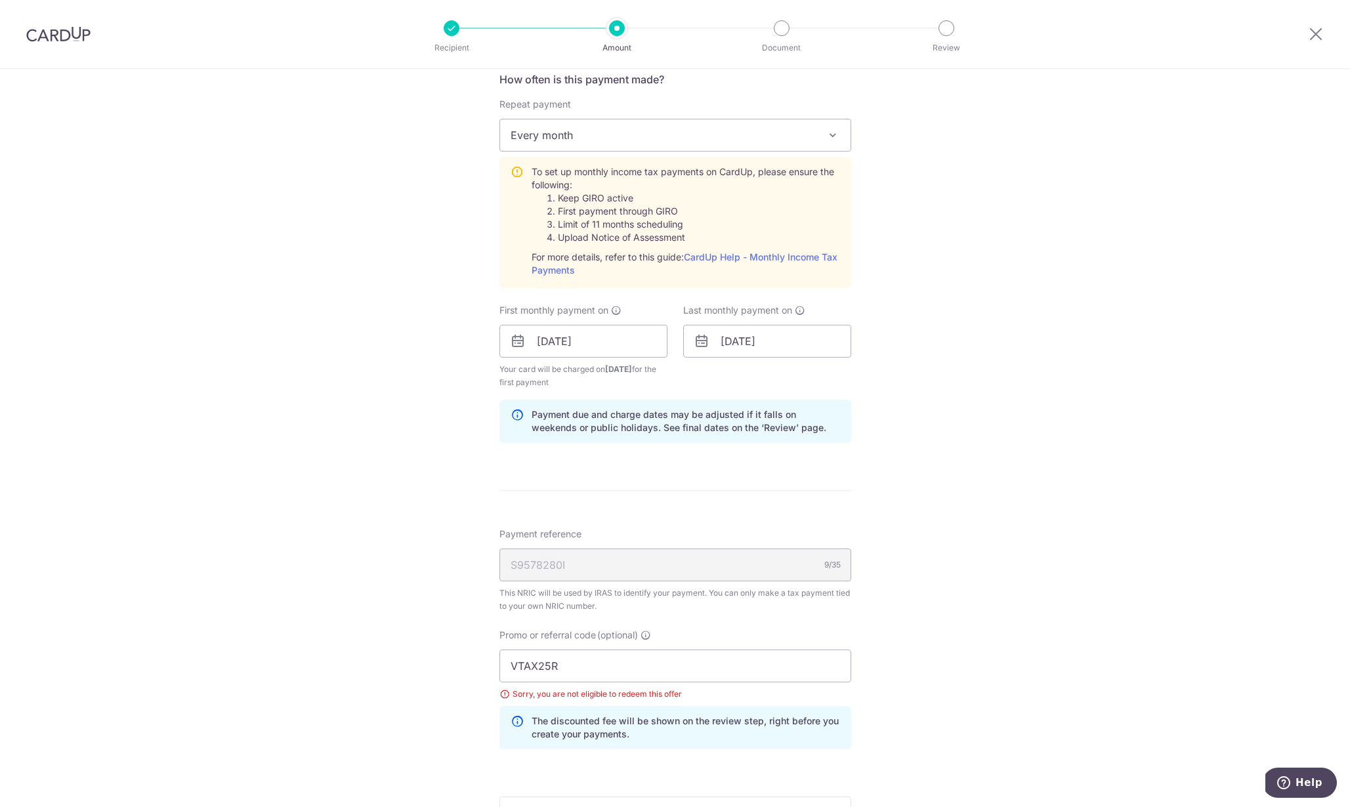
scroll to position [583, 0]
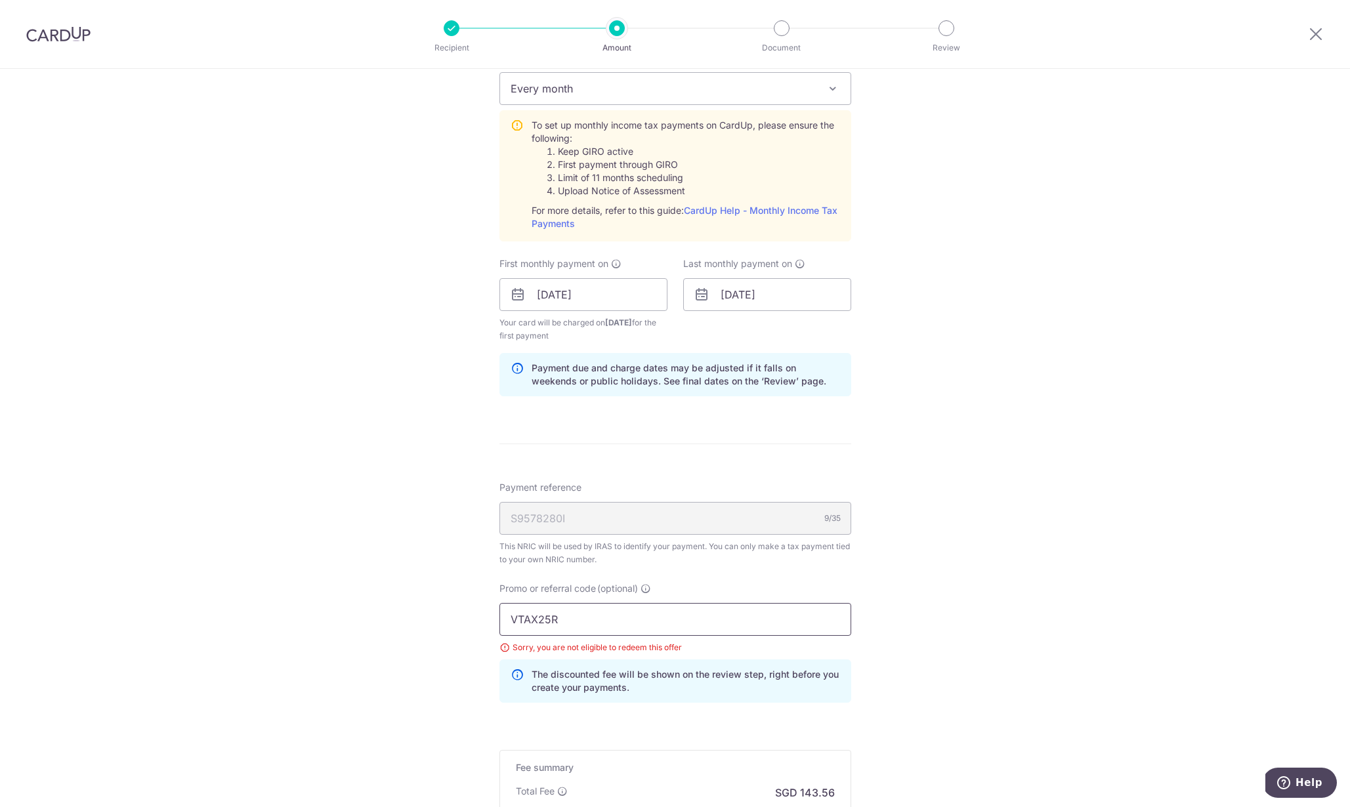
drag, startPoint x: 588, startPoint y: 627, endPoint x: 490, endPoint y: 611, distance: 99.7
click at [491, 611] on div "Promo or referral code (optional) VTAX25R Sorry, you are not eligible to redeem…" at bounding box center [674, 647] width 367 height 131
click at [894, 642] on div "Tell us more about your payment Enter one-time or monthly payment amount SGD 5,…" at bounding box center [675, 235] width 1350 height 1499
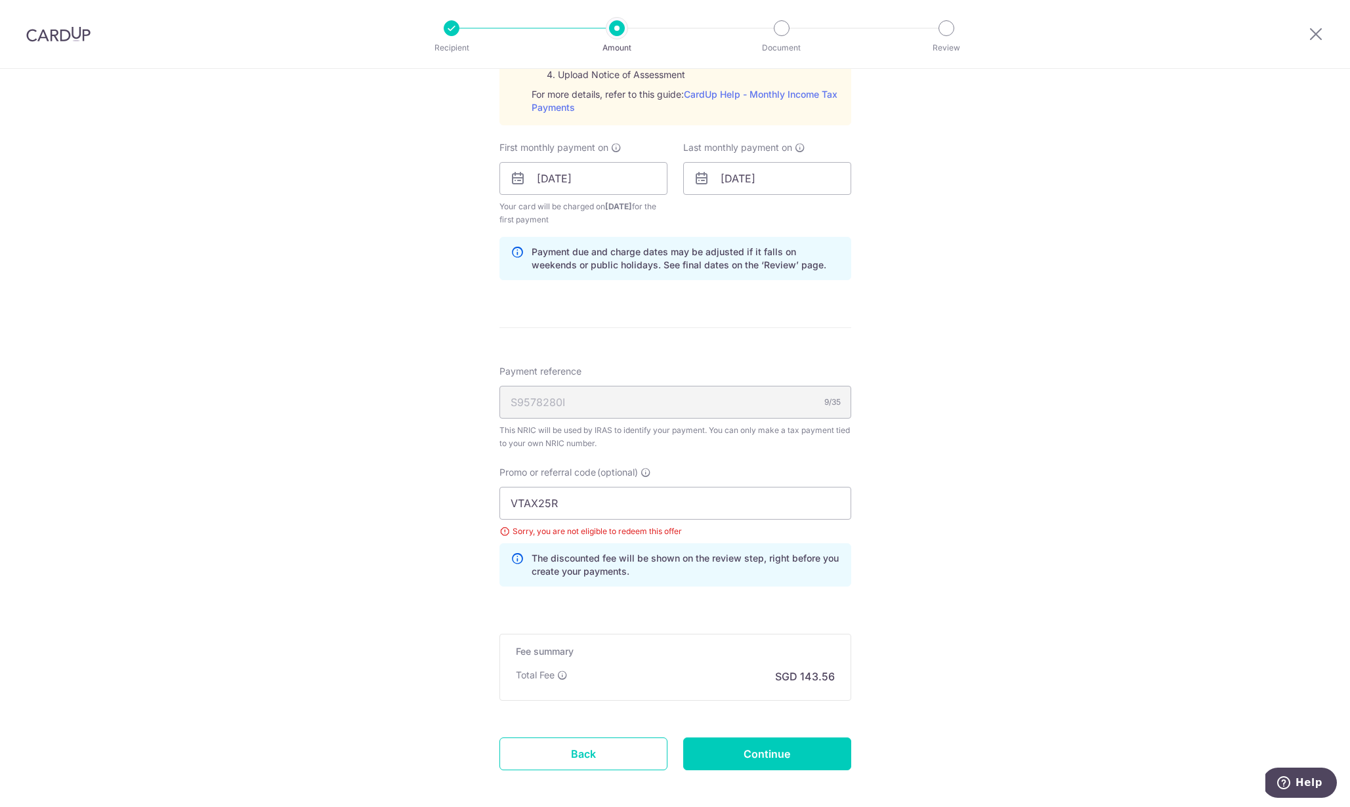
scroll to position [761, 0]
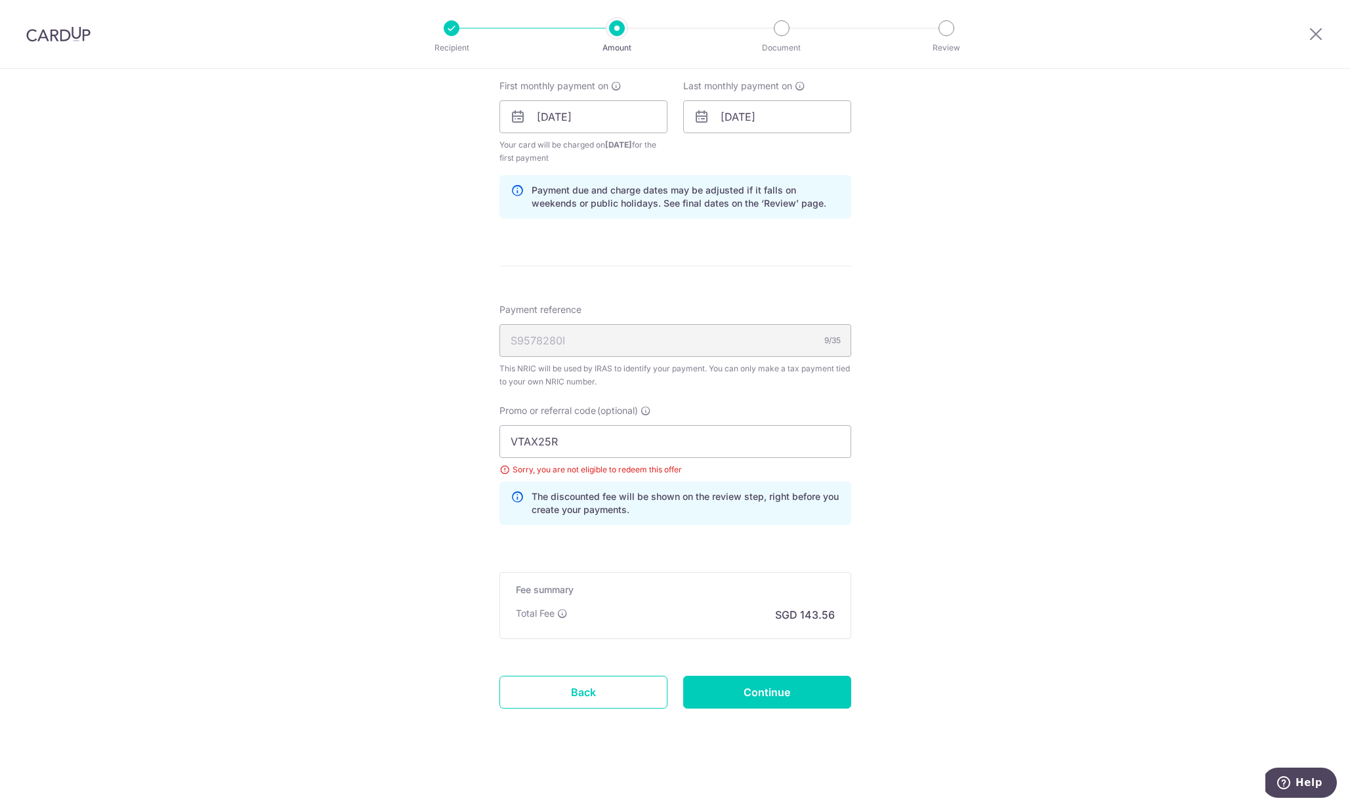
click at [894, 642] on div "Tell us more about your payment Enter one-time or monthly payment amount SGD 5,…" at bounding box center [675, 57] width 1350 height 1499
click at [912, 637] on div "Tell us more about your payment Enter one-time or monthly payment amount SGD 5,…" at bounding box center [675, 57] width 1350 height 1499
drag, startPoint x: 566, startPoint y: 442, endPoint x: 474, endPoint y: 426, distance: 92.6
click at [474, 426] on div "Tell us more about your payment Enter one-time or monthly payment amount SGD 5,…" at bounding box center [675, 57] width 1350 height 1499
click at [896, 537] on div "Tell us more about your payment Enter one-time or monthly payment amount SGD 5,…" at bounding box center [675, 57] width 1350 height 1499
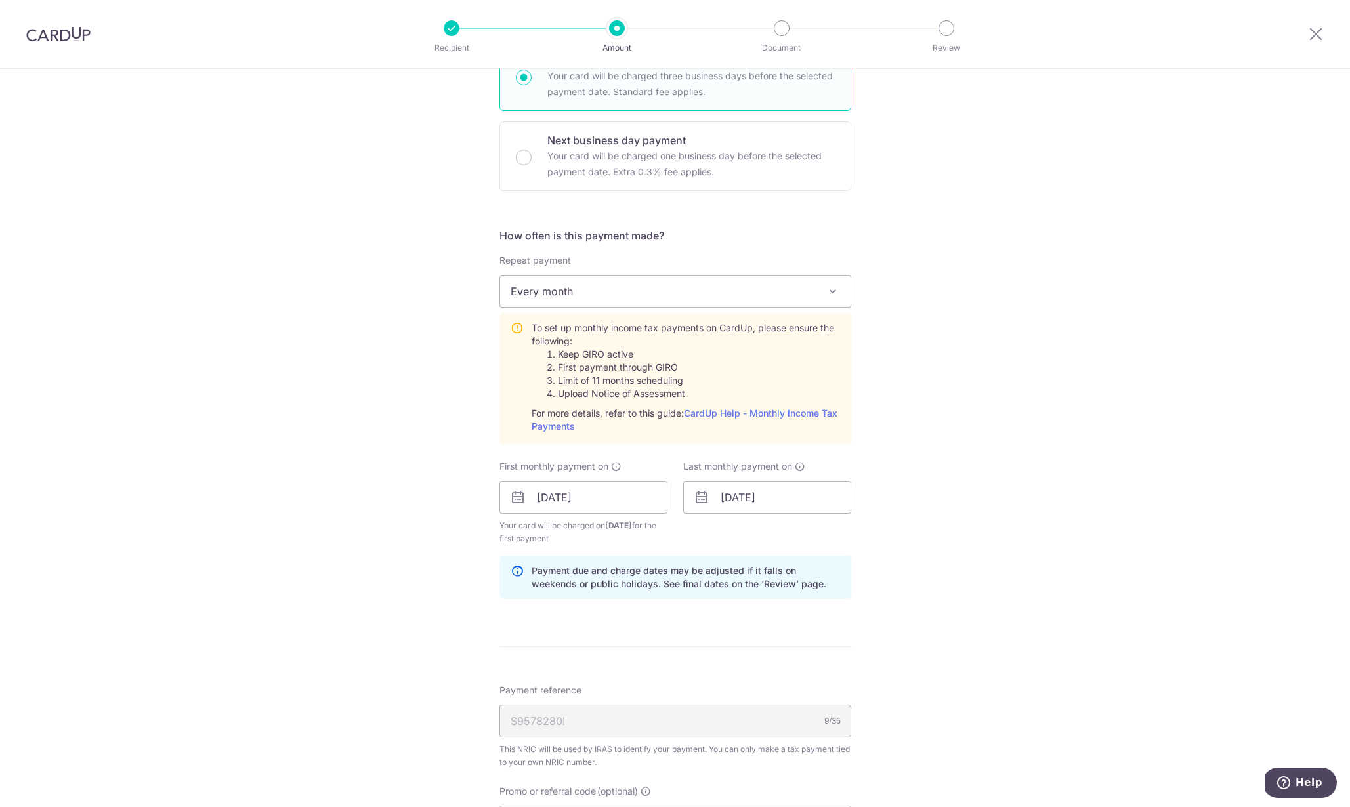
scroll to position [393, 0]
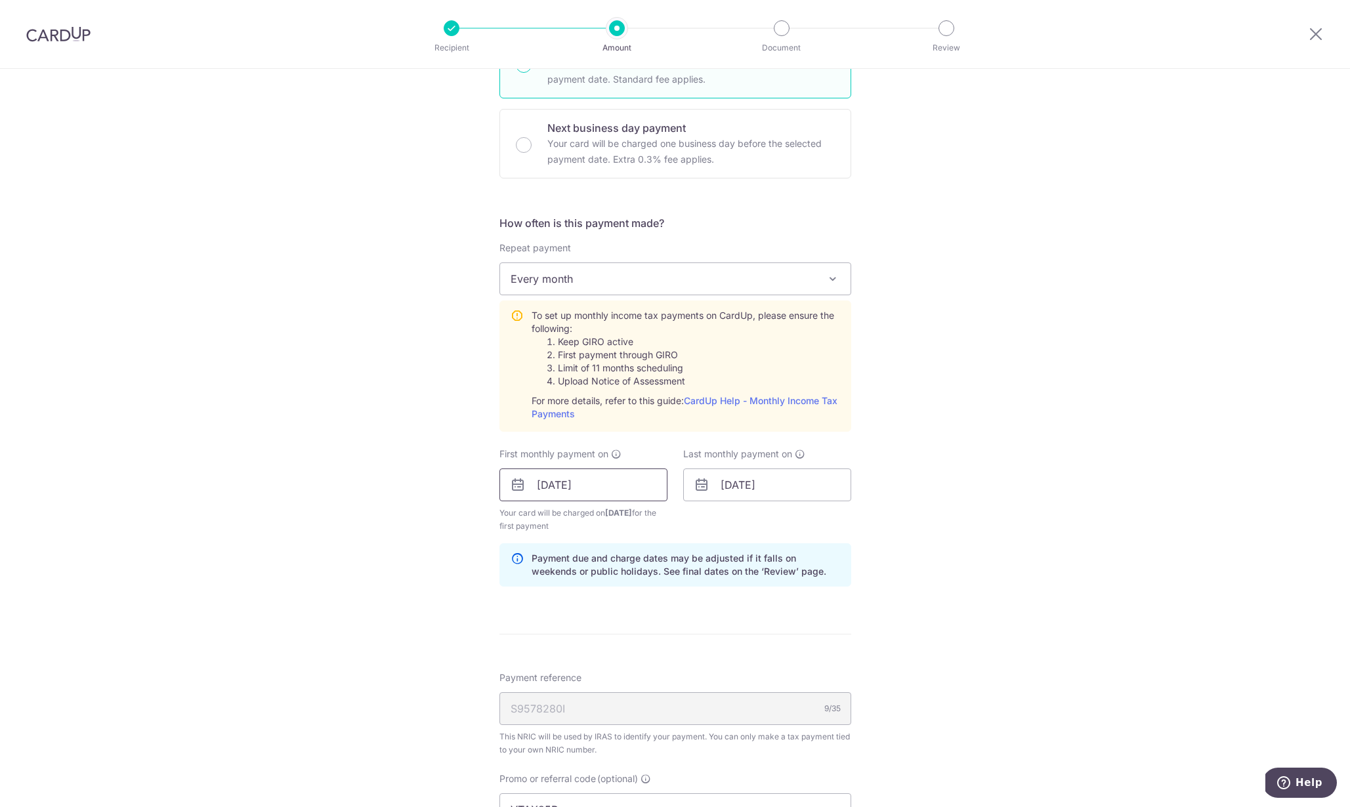
click at [625, 490] on input "[DATE]" at bounding box center [583, 485] width 168 height 33
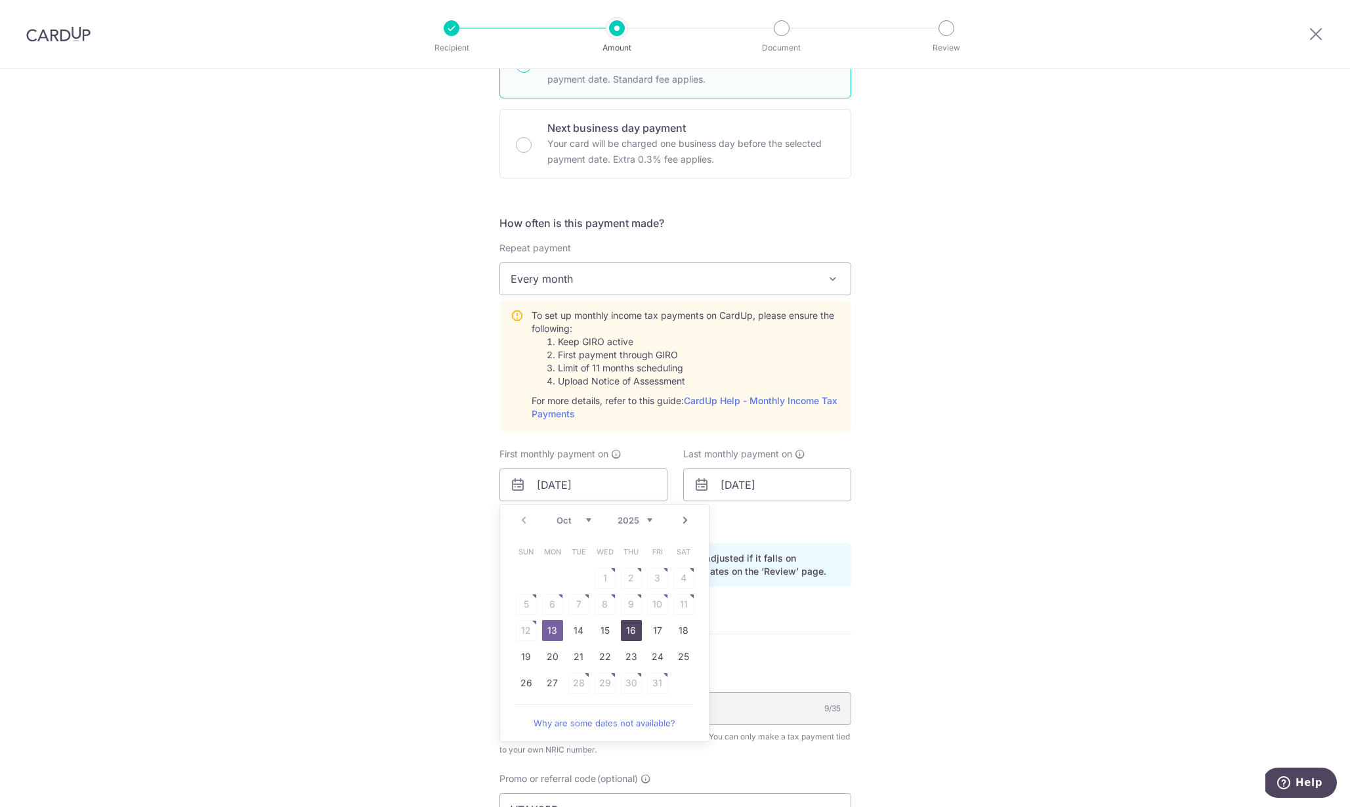
click at [625, 632] on link "16" at bounding box center [631, 630] width 21 height 21
type input "16/10/2025"
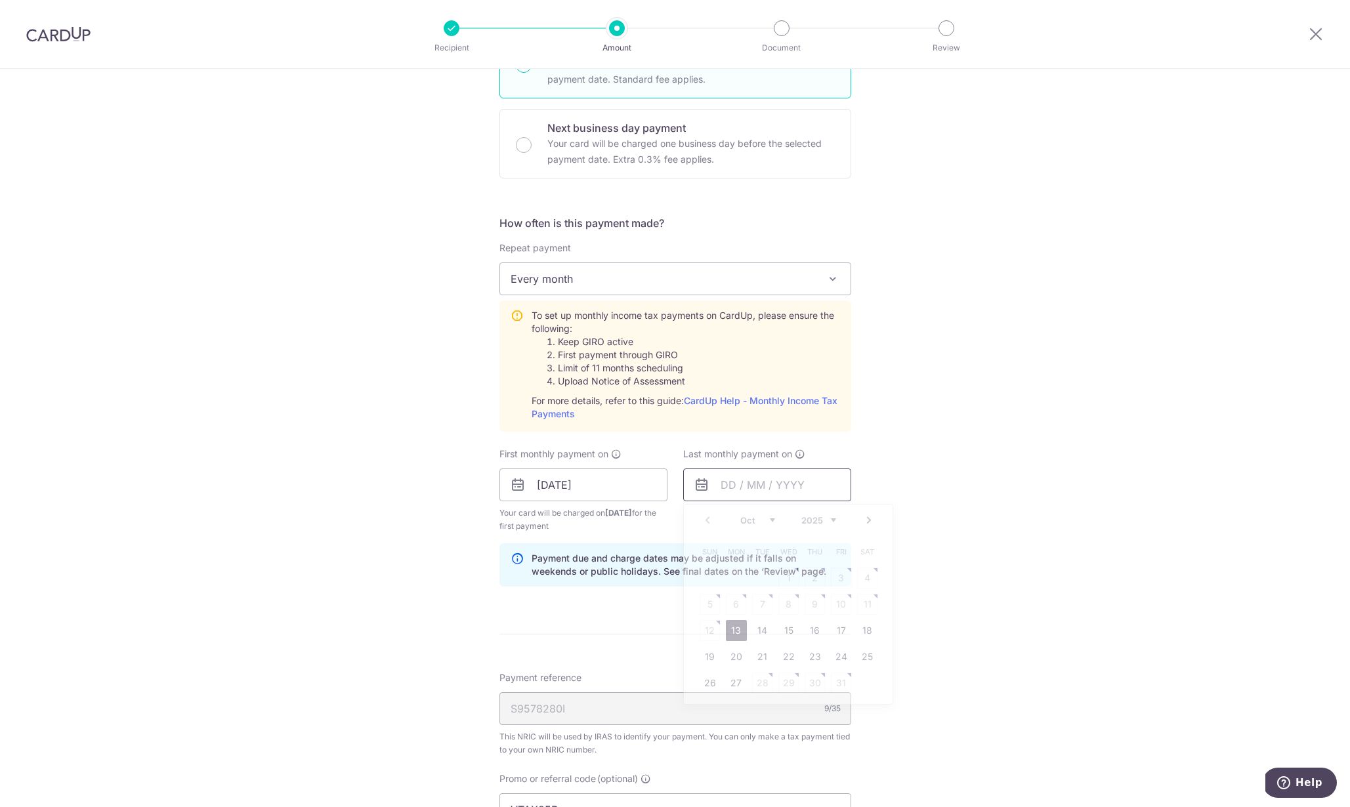
click at [733, 479] on input "text" at bounding box center [767, 485] width 168 height 33
click at [861, 517] on link "Next" at bounding box center [869, 520] width 16 height 16
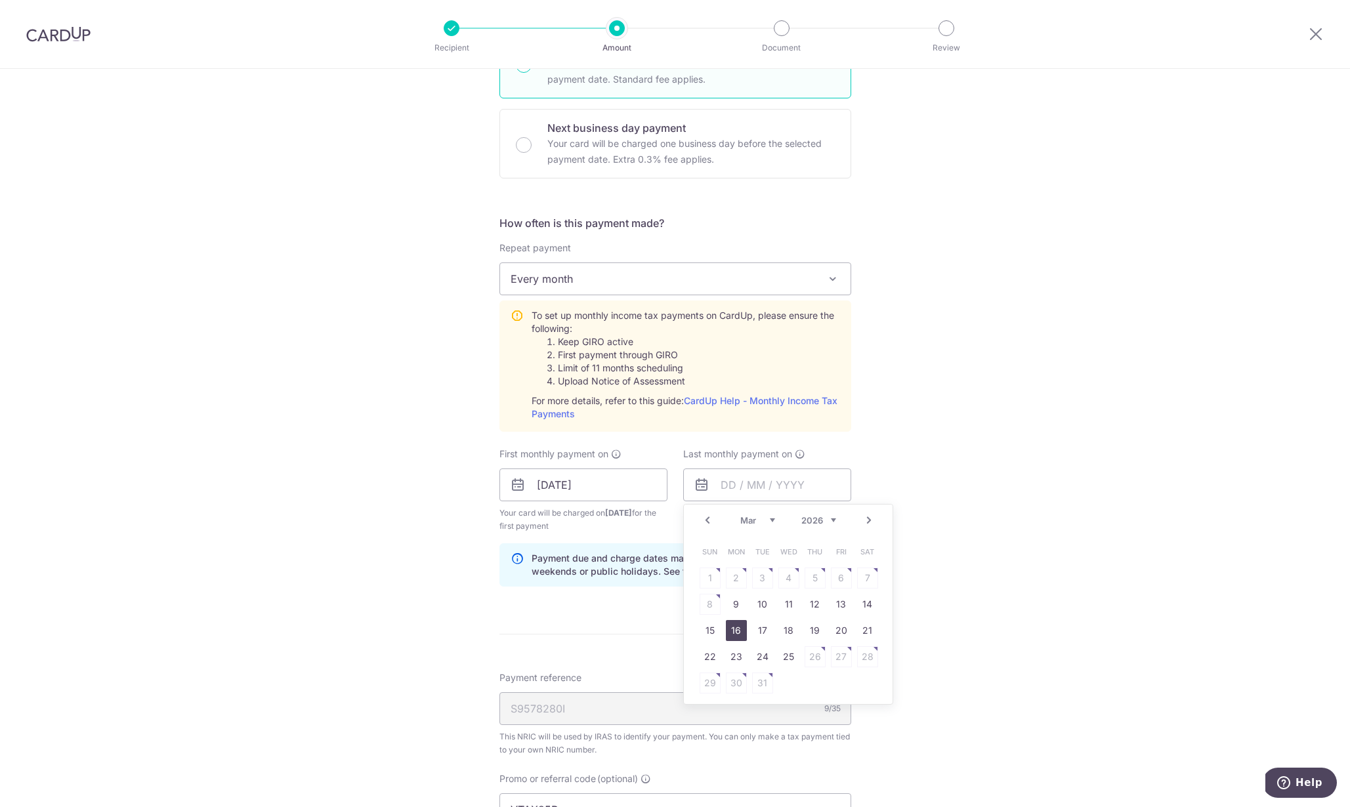
click at [733, 629] on link "16" at bounding box center [736, 630] width 21 height 21
type input "16/03/2026"
click at [904, 603] on div "Tell us more about your payment Enter one-time or monthly payment amount SGD 5,…" at bounding box center [675, 425] width 1350 height 1499
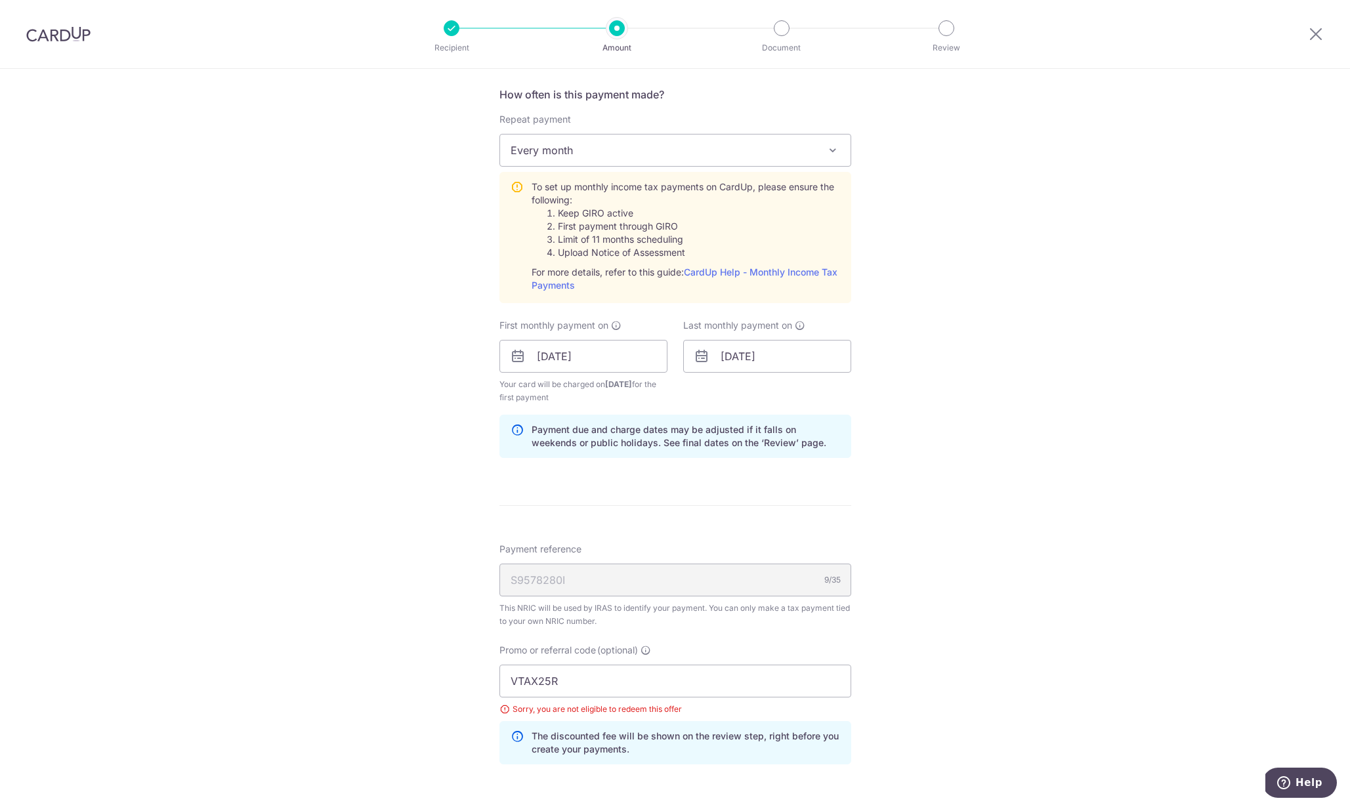
scroll to position [534, 0]
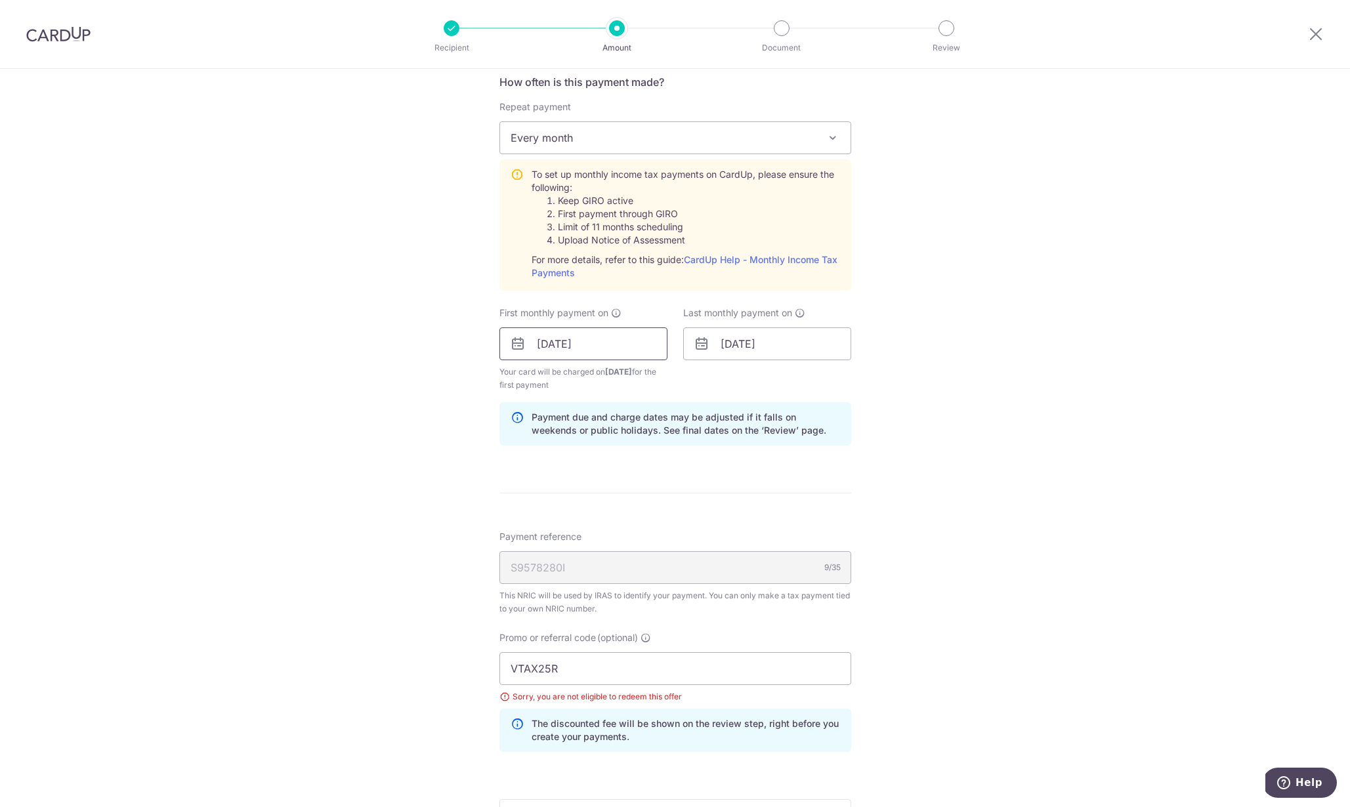
click at [622, 339] on input "16/10/2025" at bounding box center [583, 343] width 168 height 33
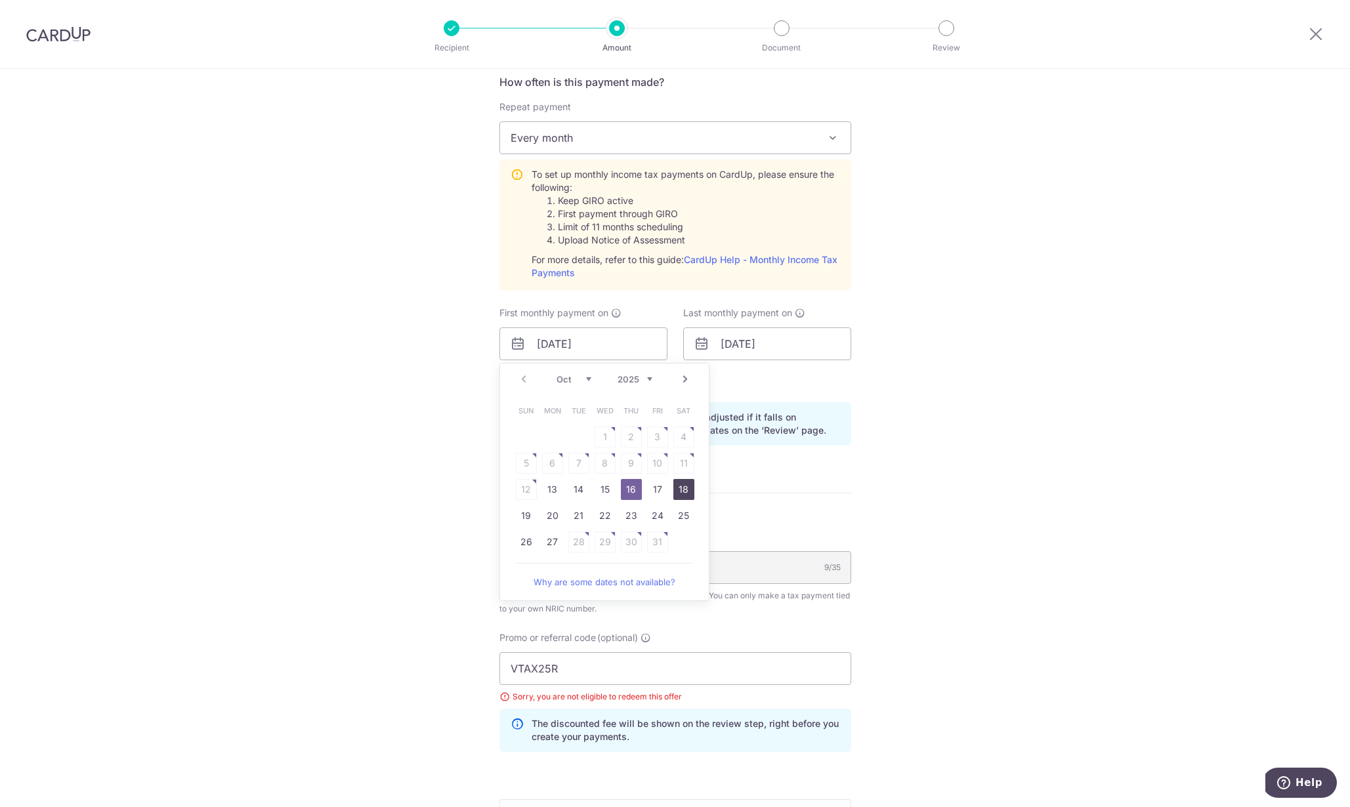
click at [680, 490] on link "18" at bounding box center [683, 489] width 21 height 21
type input "18/10/2025"
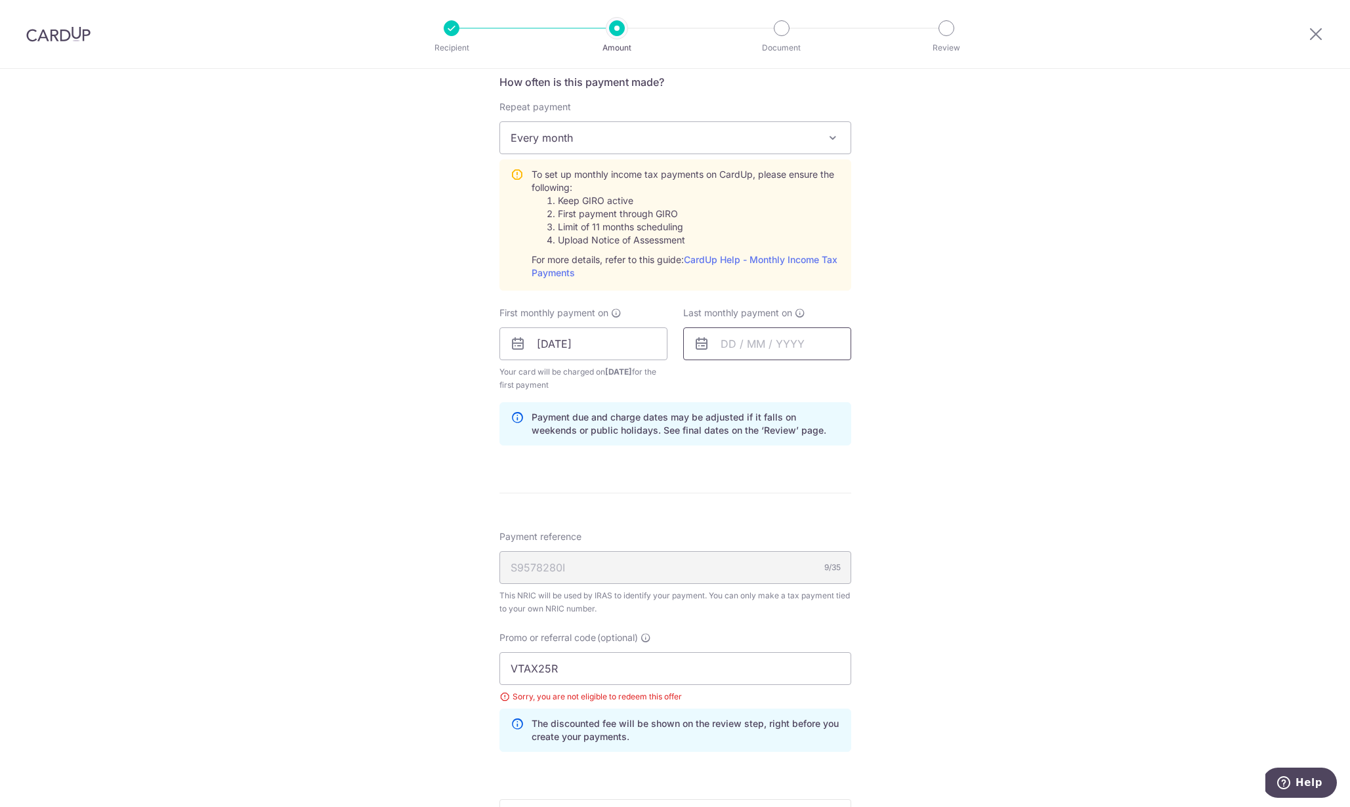
click at [751, 348] on input "text" at bounding box center [767, 343] width 168 height 33
click at [867, 379] on link "Next" at bounding box center [869, 379] width 16 height 16
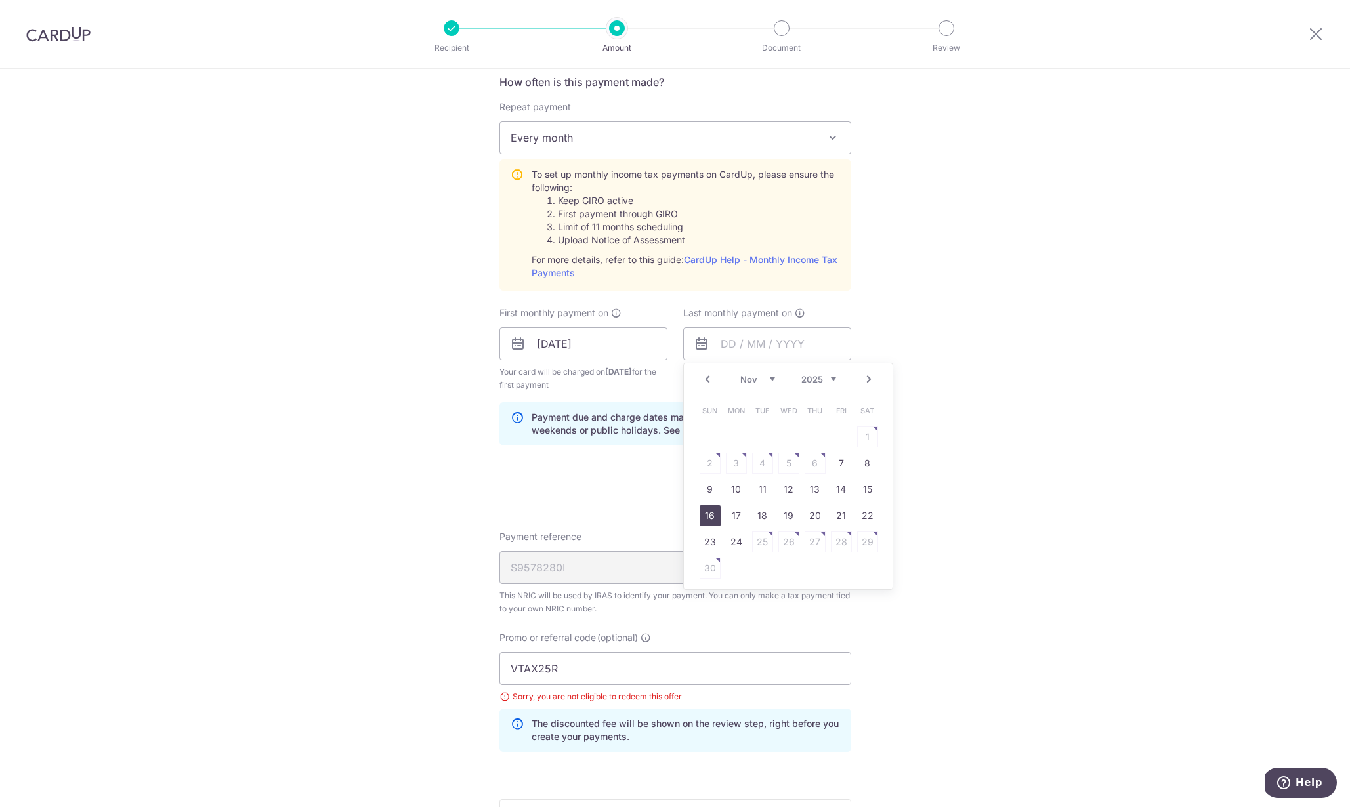
click at [701, 516] on link "16" at bounding box center [710, 515] width 21 height 21
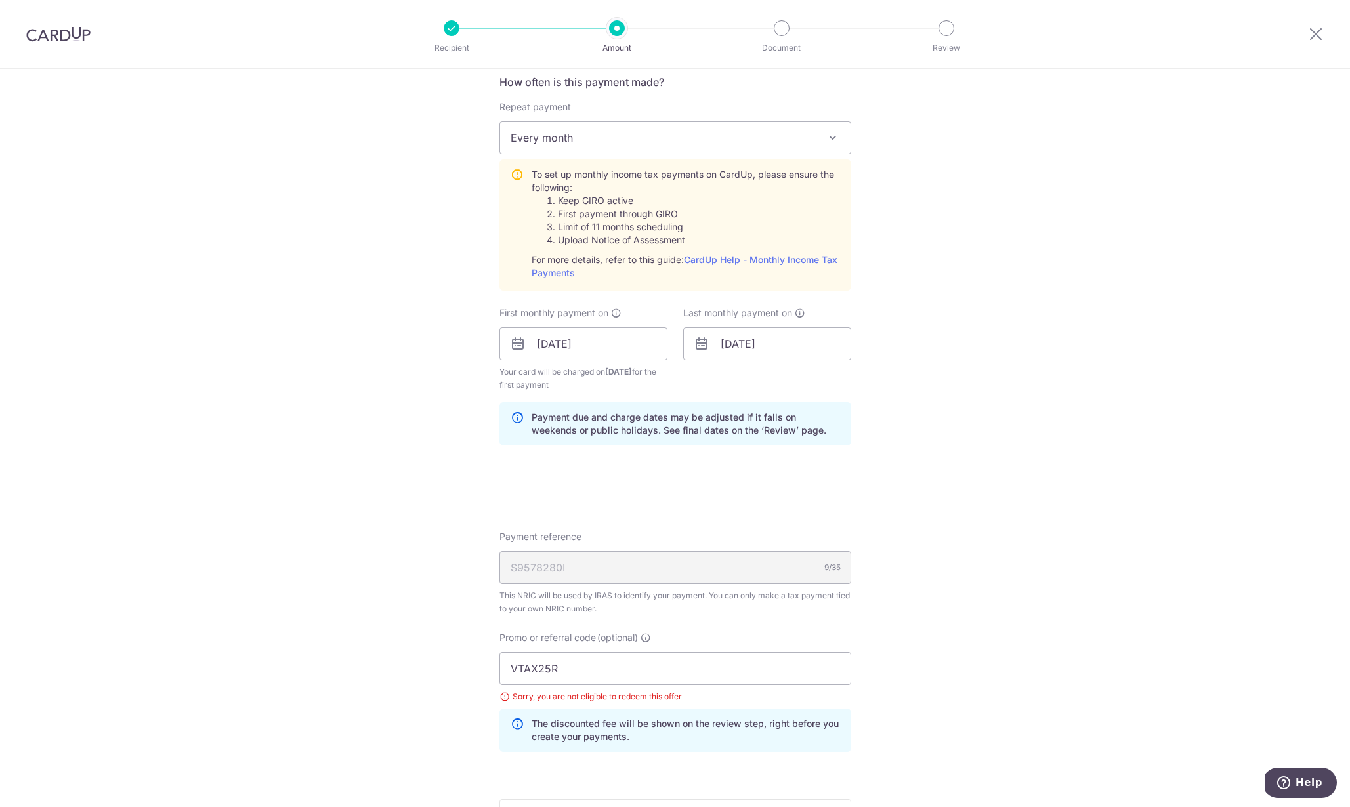
click at [892, 539] on div "Tell us more about your payment Enter one-time or monthly payment amount SGD 5,…" at bounding box center [675, 284] width 1350 height 1499
click at [757, 340] on input "16/11/2025" at bounding box center [767, 343] width 168 height 33
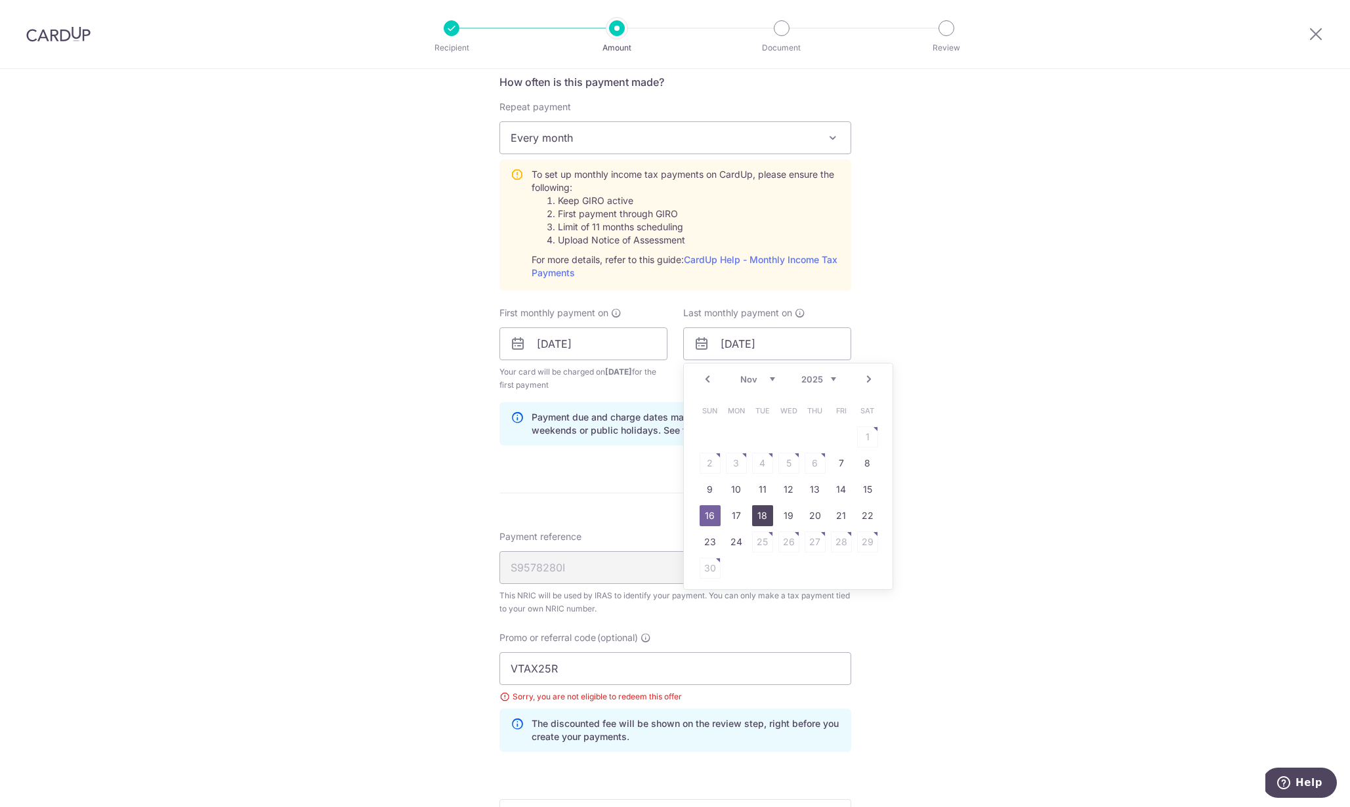
click at [764, 514] on link "18" at bounding box center [762, 515] width 21 height 21
type input "18/11/2025"
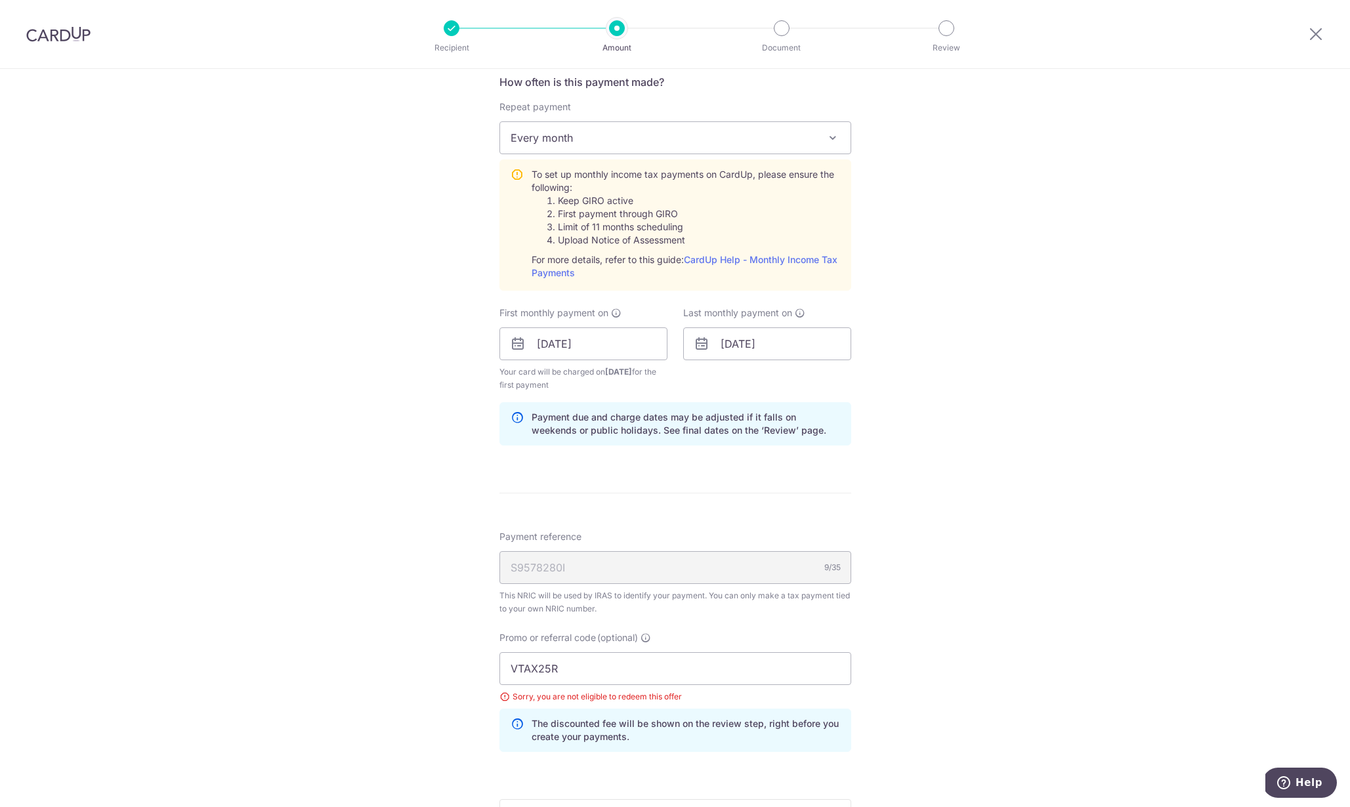
click at [912, 525] on div "Tell us more about your payment Enter one-time or monthly payment amount SGD 5,…" at bounding box center [675, 284] width 1350 height 1499
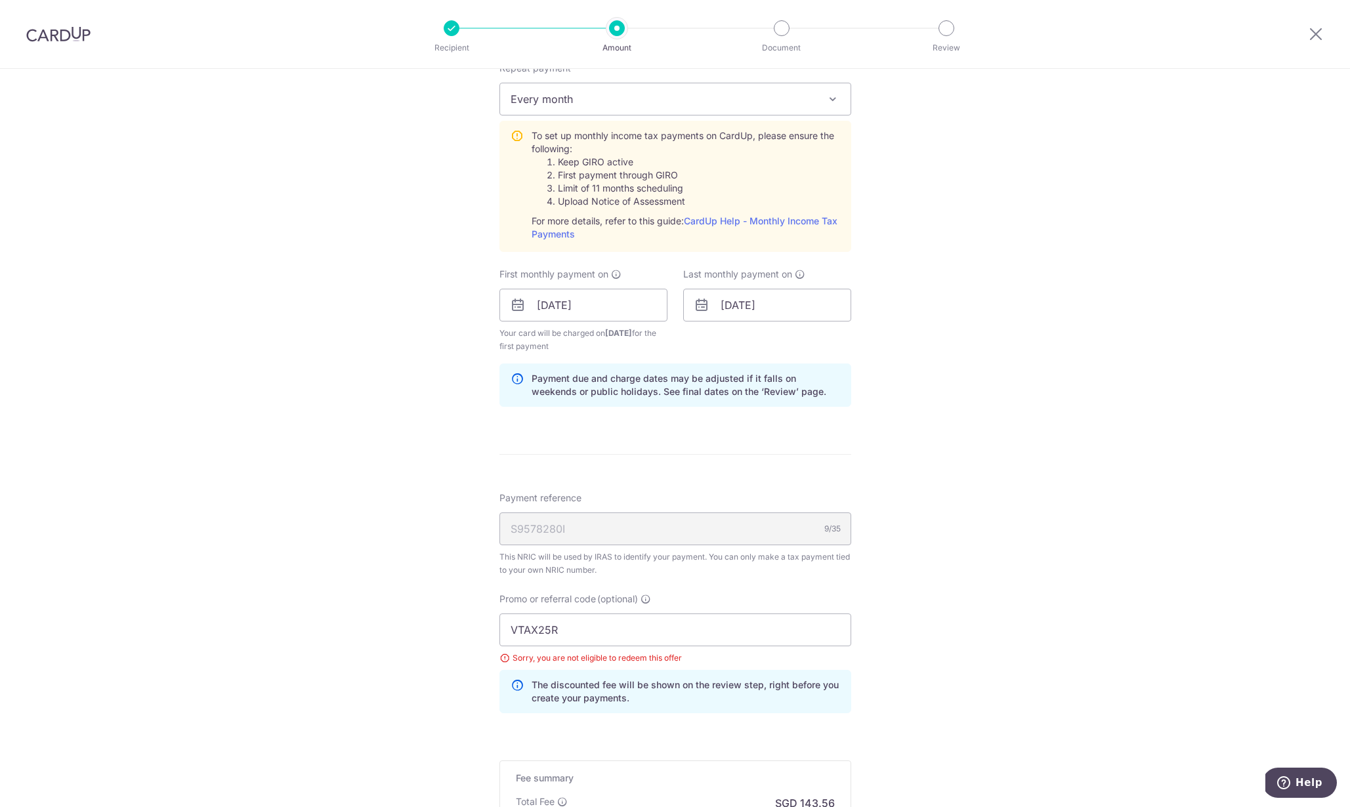
scroll to position [571, 0]
click at [556, 634] on input "VTAX25R" at bounding box center [675, 632] width 352 height 33
type input "V"
type input "VTAX25R"
drag, startPoint x: 1137, startPoint y: 629, endPoint x: 1117, endPoint y: 629, distance: 19.7
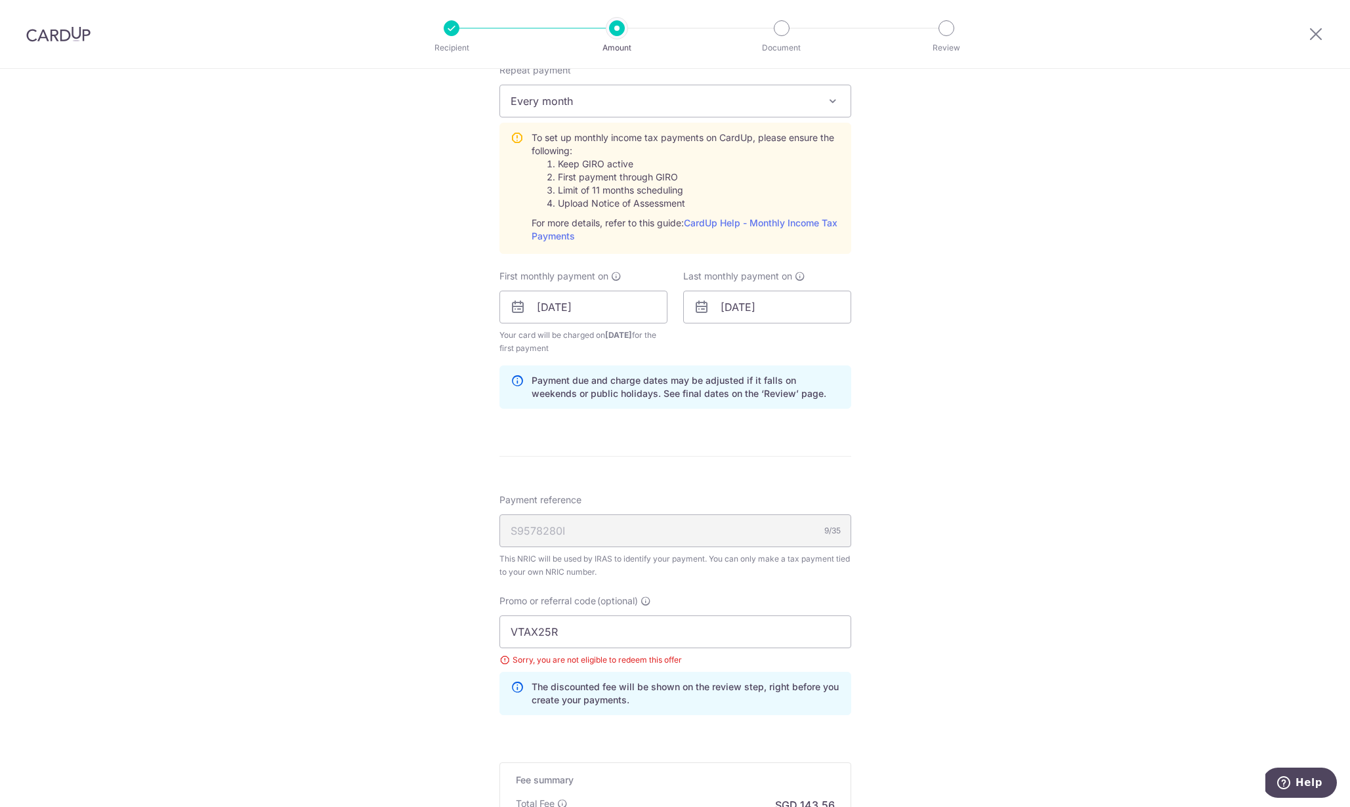
click at [912, 629] on div "Tell us more about your payment Enter one-time or monthly payment amount SGD 5,…" at bounding box center [675, 247] width 1350 height 1499
click at [912, 596] on div "Tell us more about your payment Enter one-time or monthly payment amount SGD 5,…" at bounding box center [675, 247] width 1350 height 1499
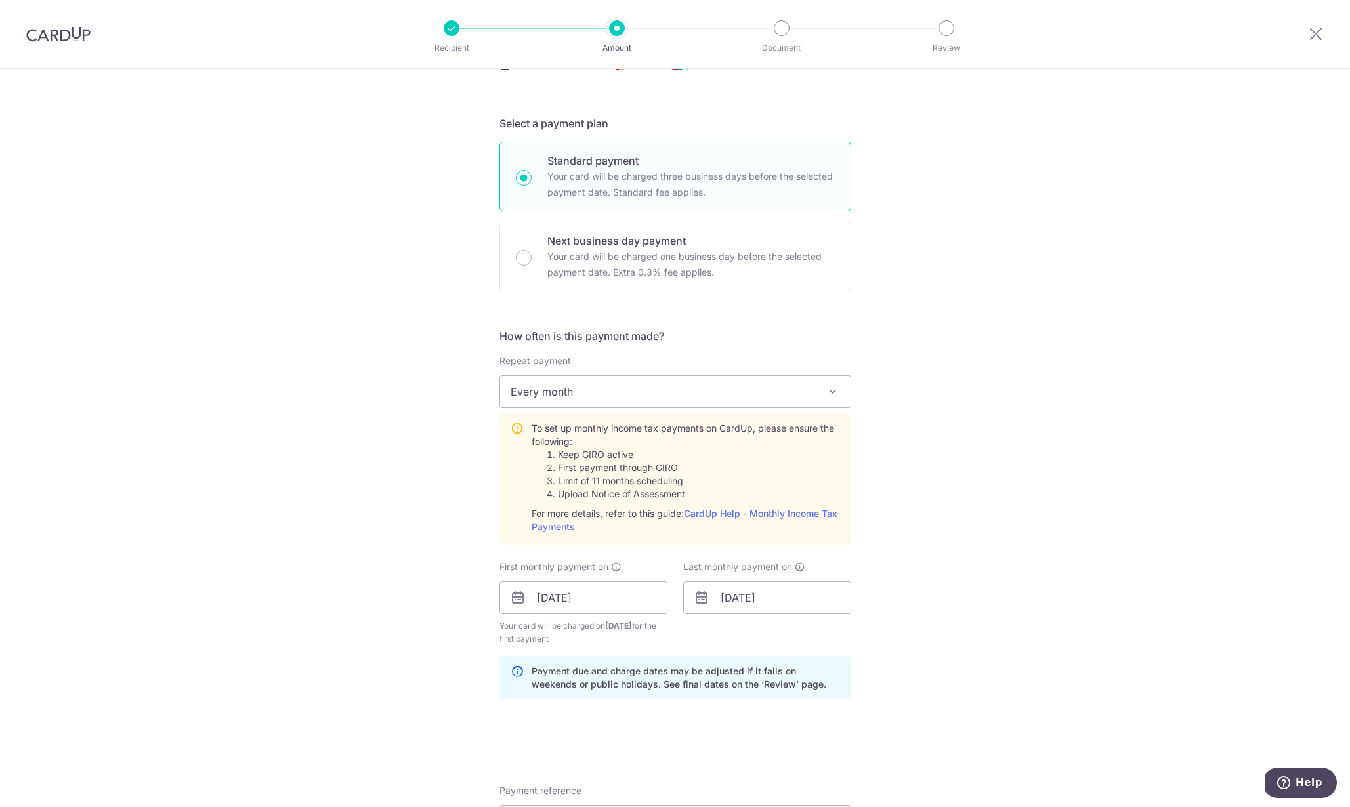
scroll to position [274, 0]
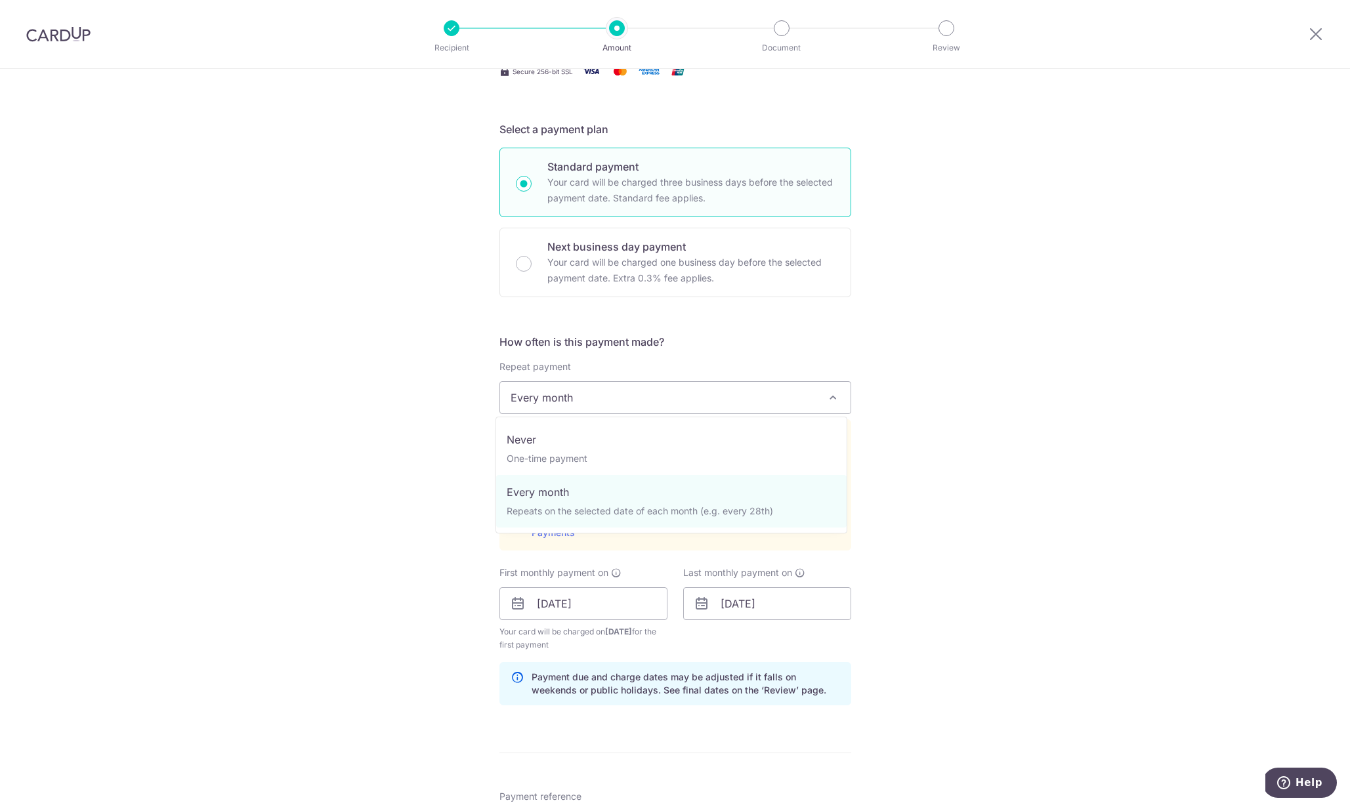
click at [704, 410] on span "Every month" at bounding box center [675, 397] width 350 height 31
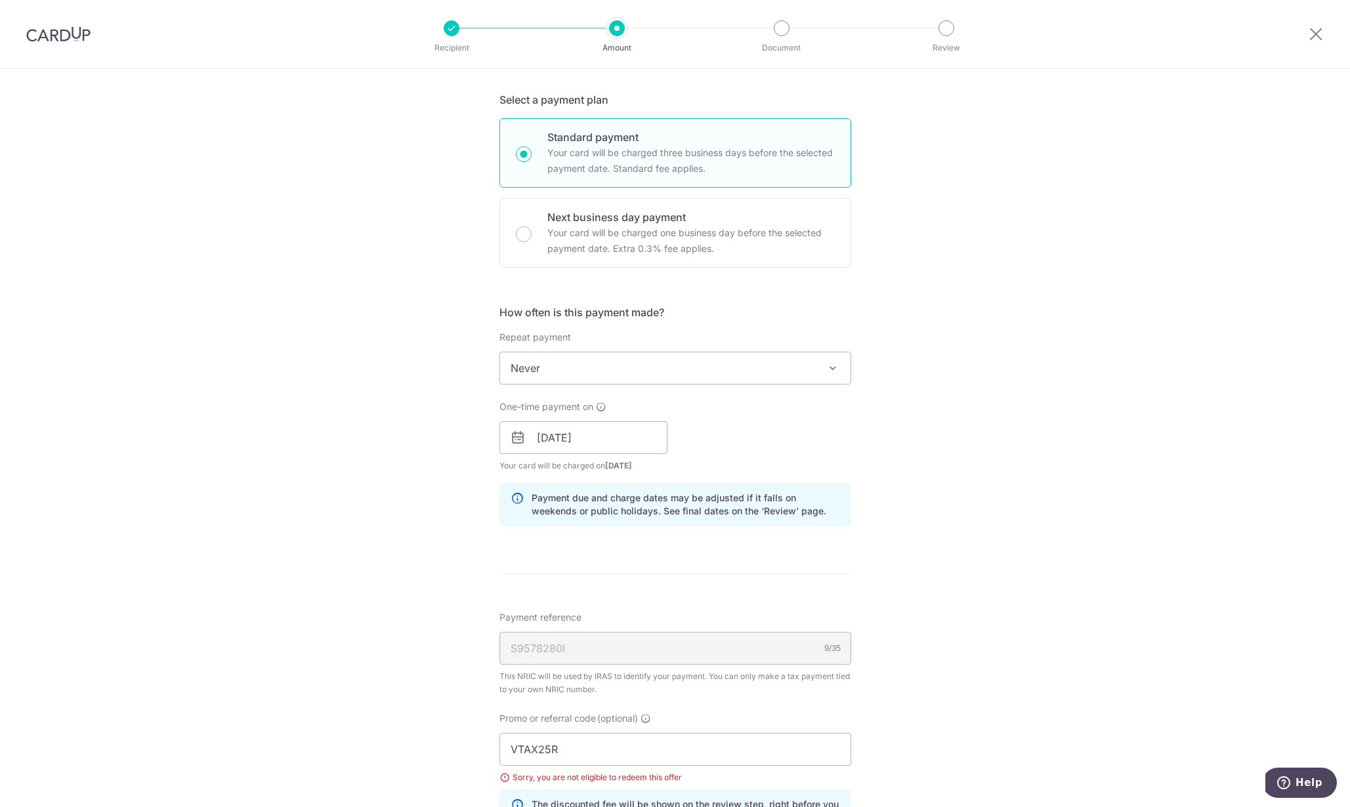
scroll to position [219, 0]
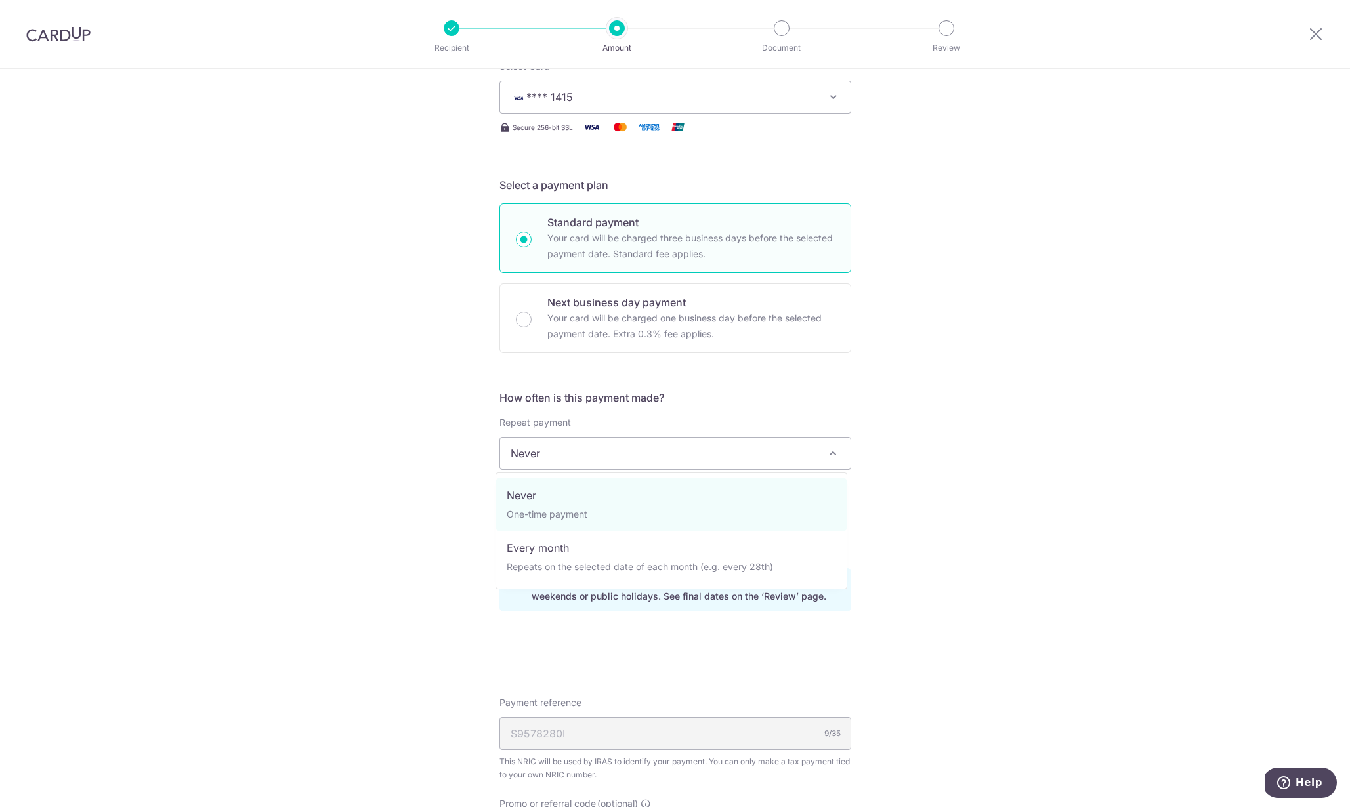
click at [656, 451] on span "Never" at bounding box center [675, 453] width 350 height 31
select select "3"
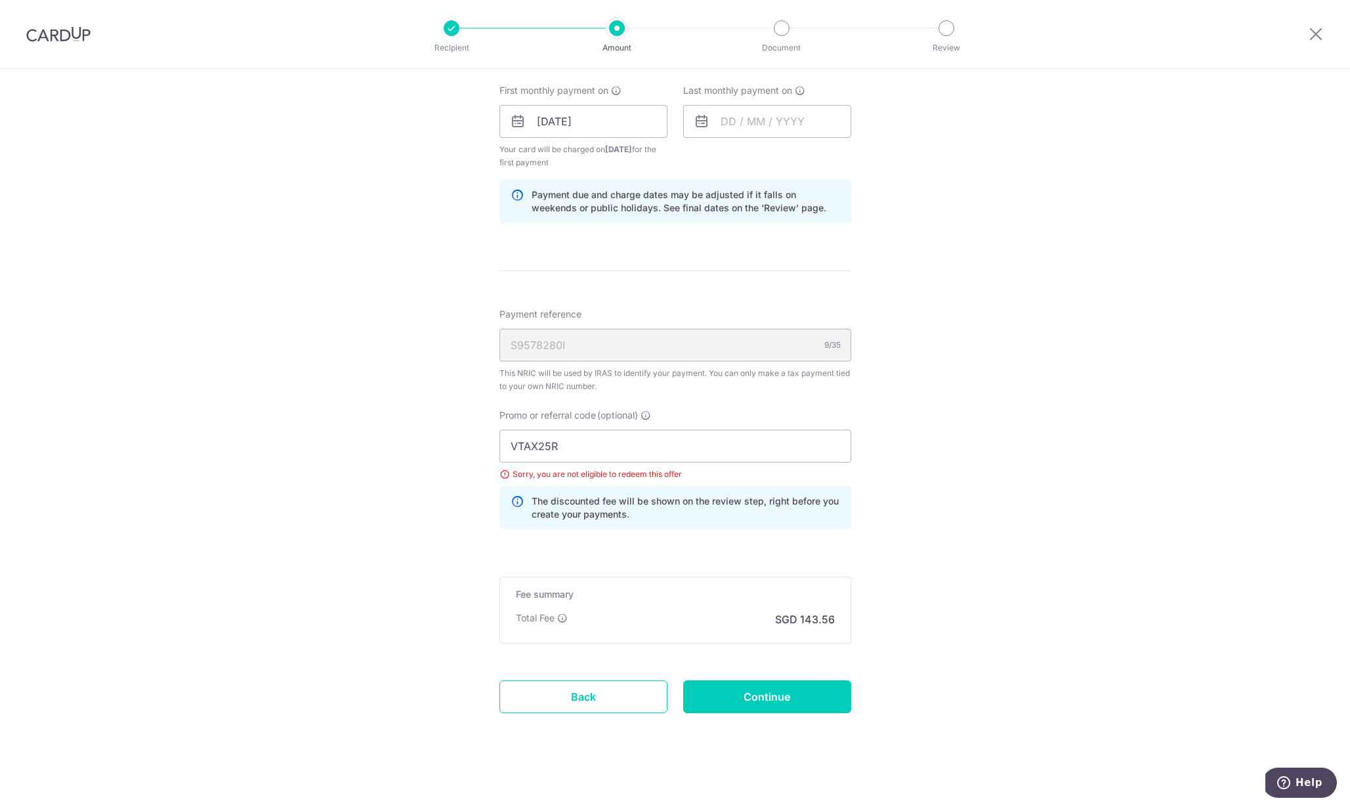
scroll to position [756, 0]
click at [886, 528] on div "Tell us more about your payment Enter one-time or monthly payment amount SGD 5,…" at bounding box center [675, 62] width 1350 height 1499
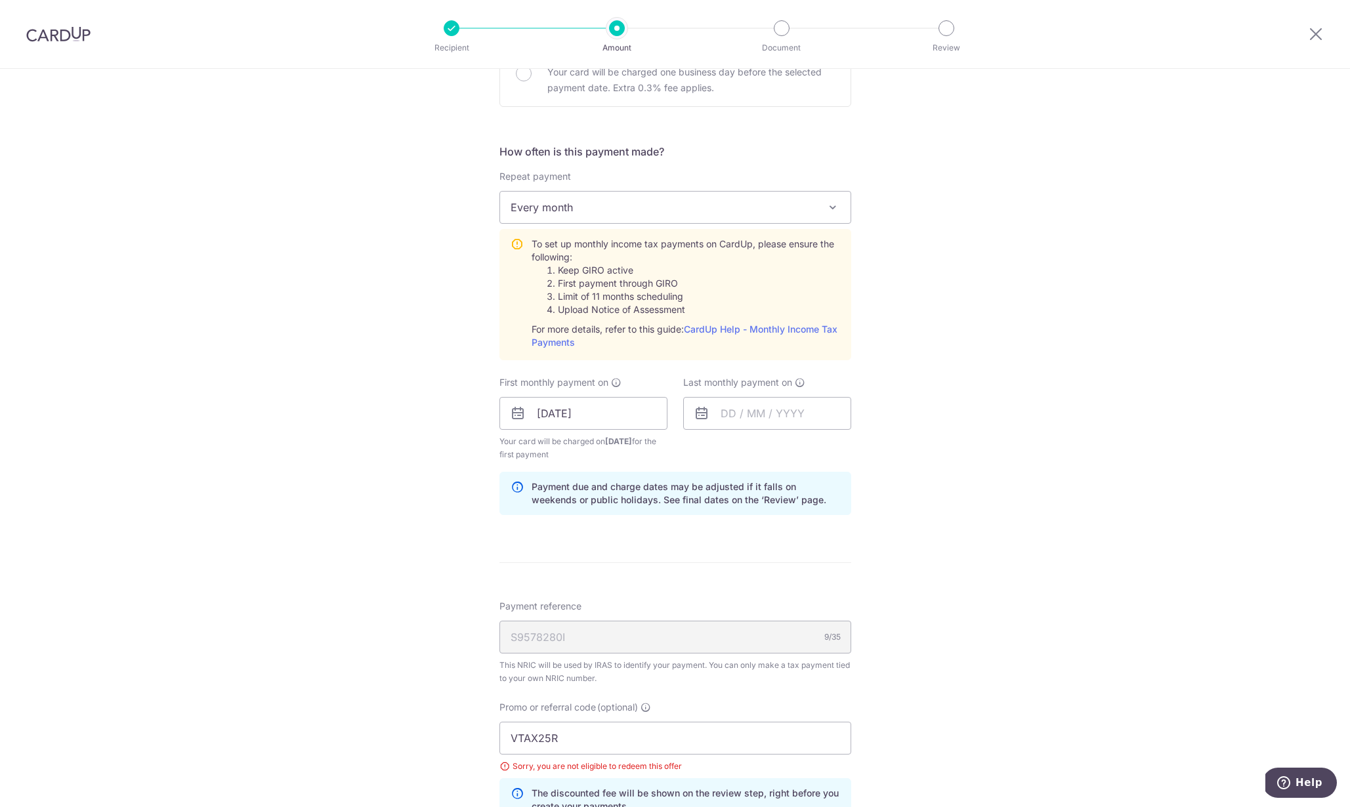
scroll to position [467, 0]
click at [571, 409] on input "18/10/2025" at bounding box center [583, 411] width 168 height 33
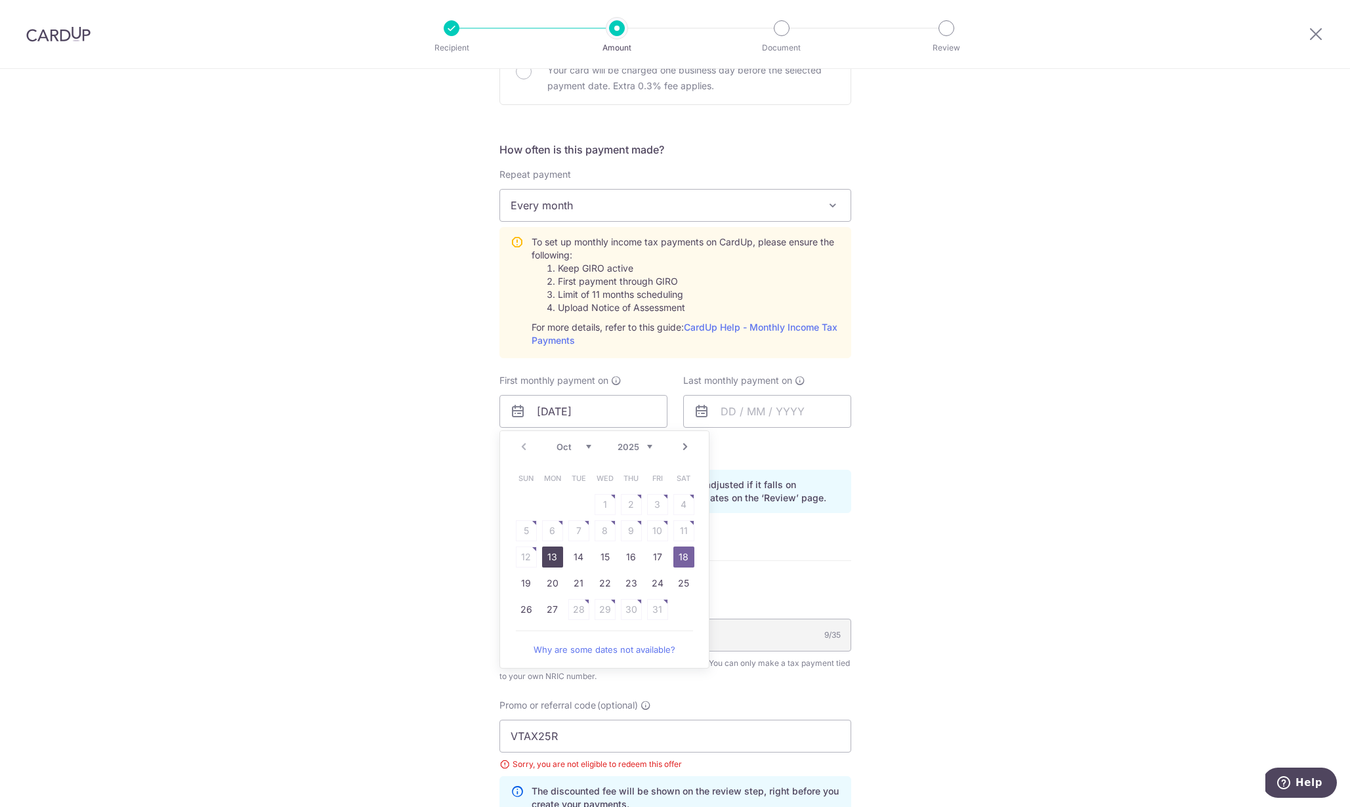
click at [551, 551] on link "13" at bounding box center [552, 557] width 21 height 21
type input "13/10/2025"
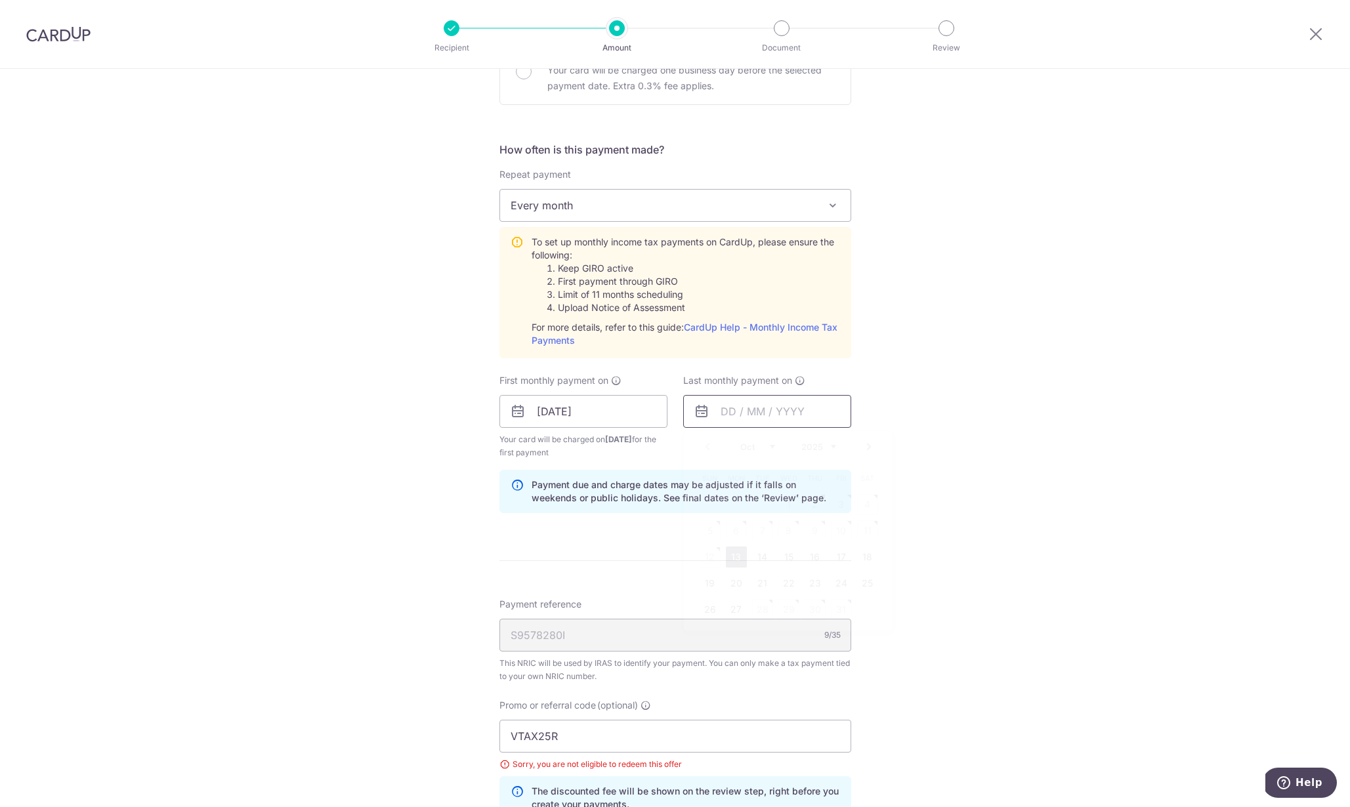
click at [770, 417] on input "text" at bounding box center [767, 411] width 168 height 33
click at [863, 447] on link "Next" at bounding box center [869, 447] width 16 height 16
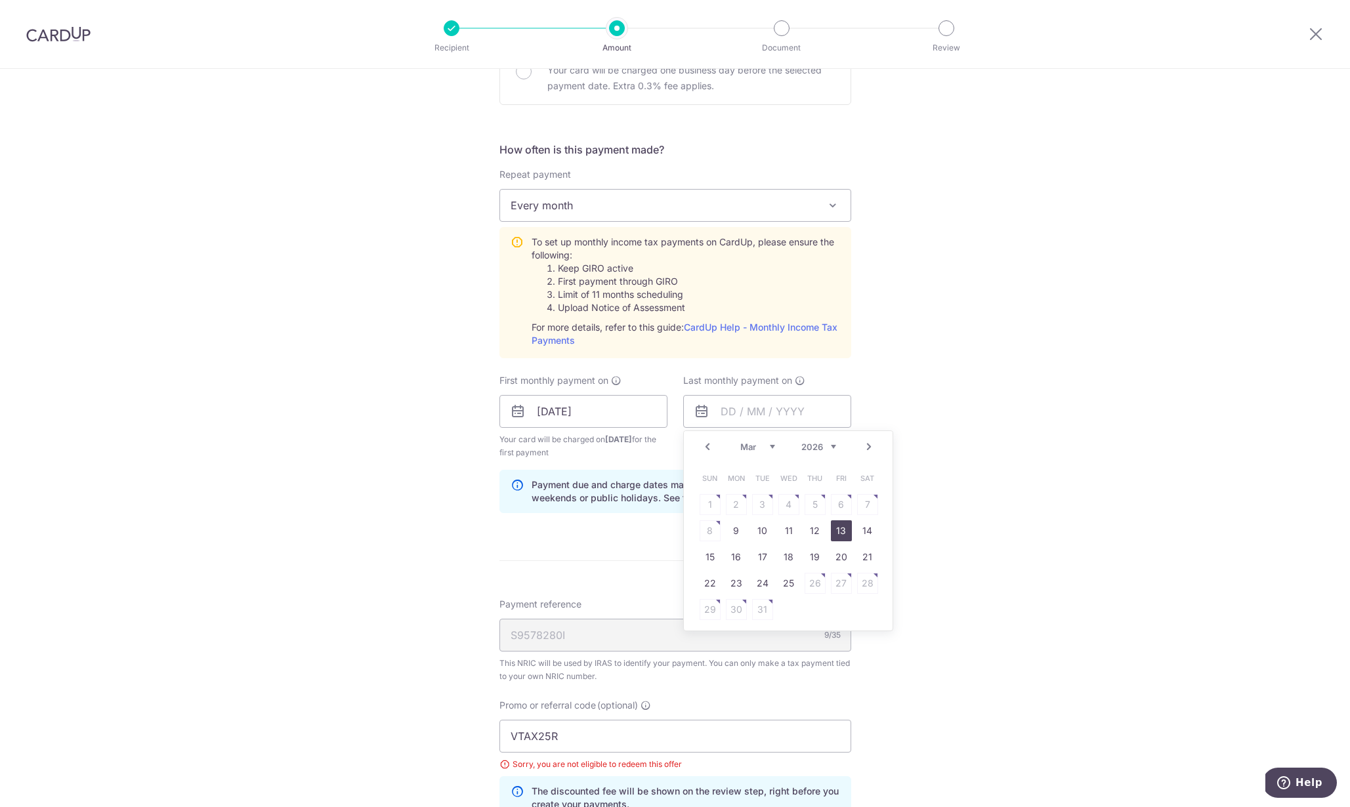
click at [835, 527] on link "13" at bounding box center [841, 530] width 21 height 21
type input "13/03/2026"
click at [907, 533] on div "Tell us more about your payment Enter one-time or monthly payment amount SGD 5,…" at bounding box center [675, 351] width 1350 height 1499
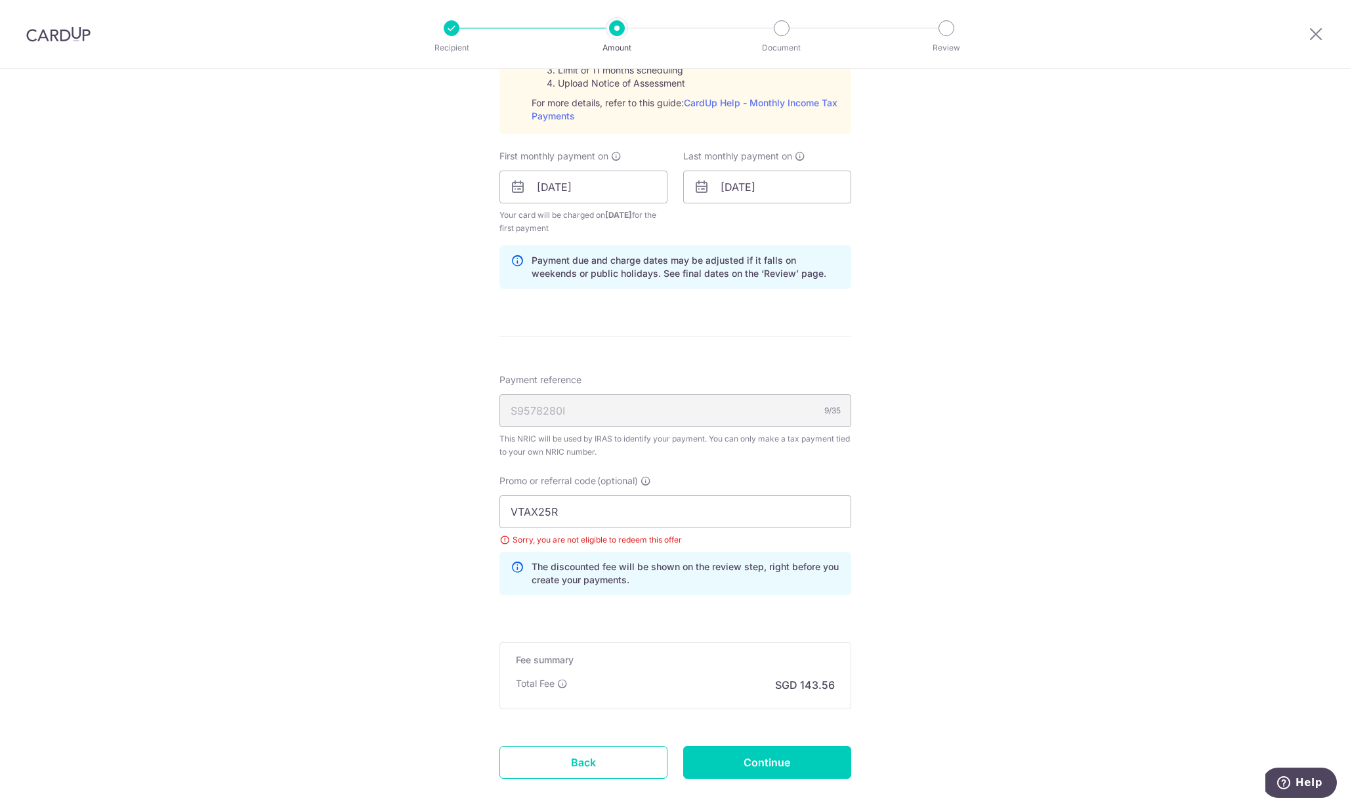
scroll to position [761, 0]
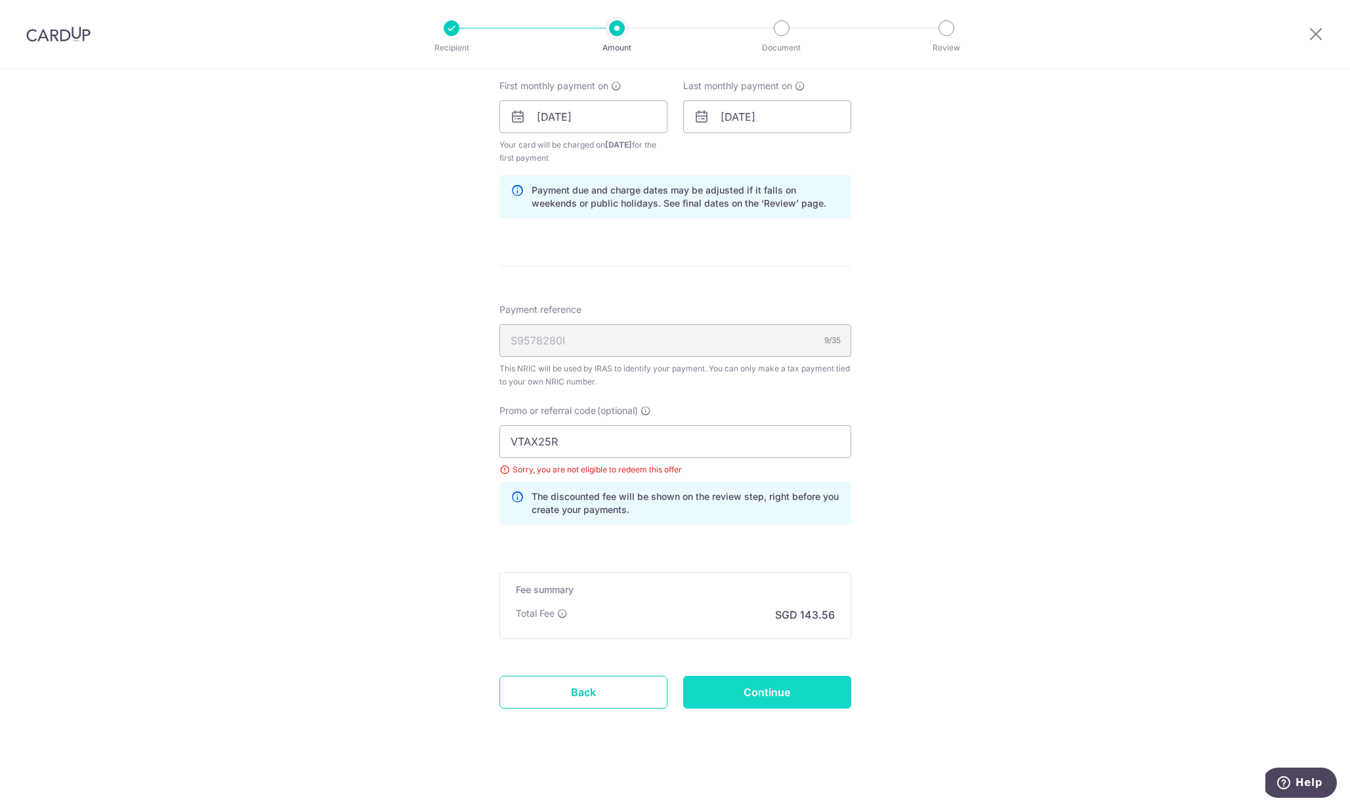
click at [815, 689] on input "Continue" at bounding box center [767, 692] width 168 height 33
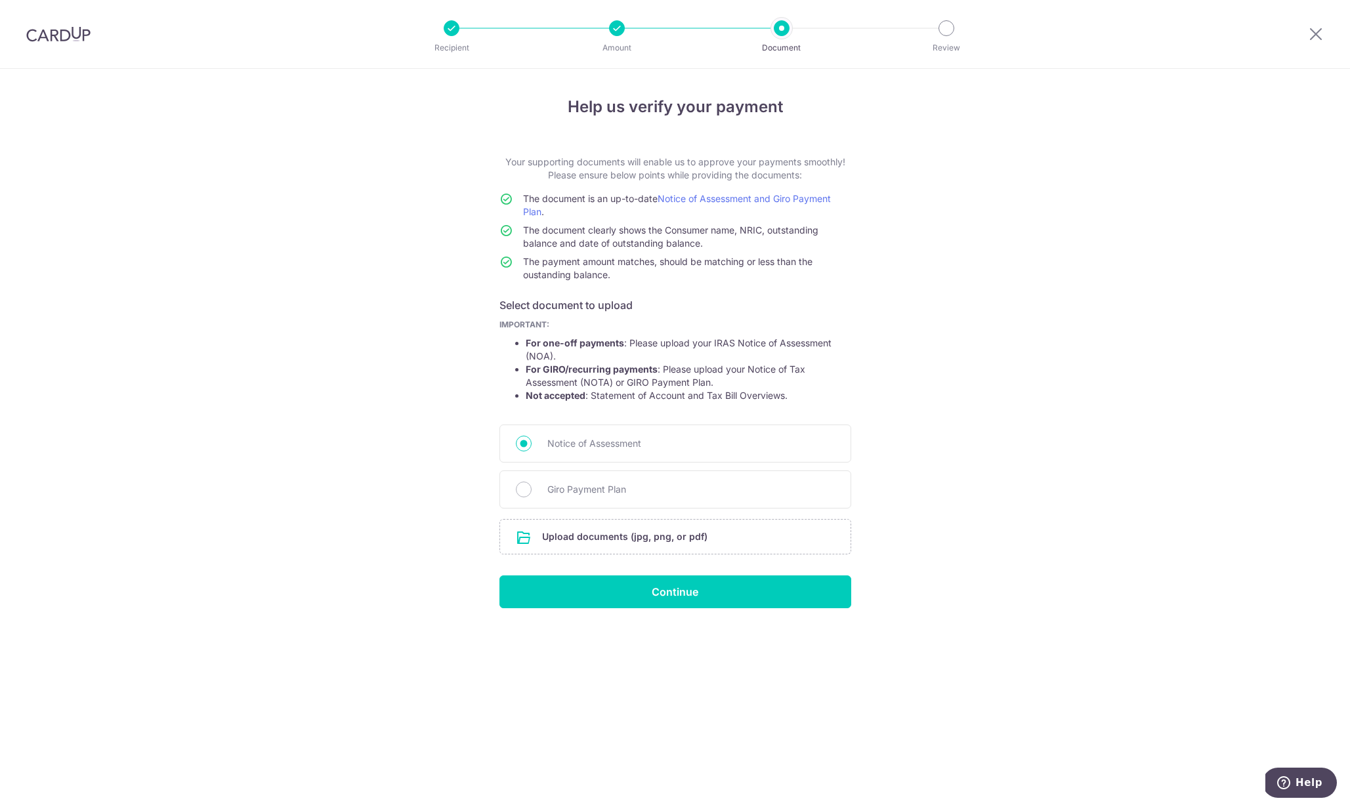
click at [781, 30] on div at bounding box center [782, 28] width 16 height 16
click at [611, 27] on div at bounding box center [617, 28] width 16 height 16
click at [617, 26] on div at bounding box center [617, 28] width 16 height 16
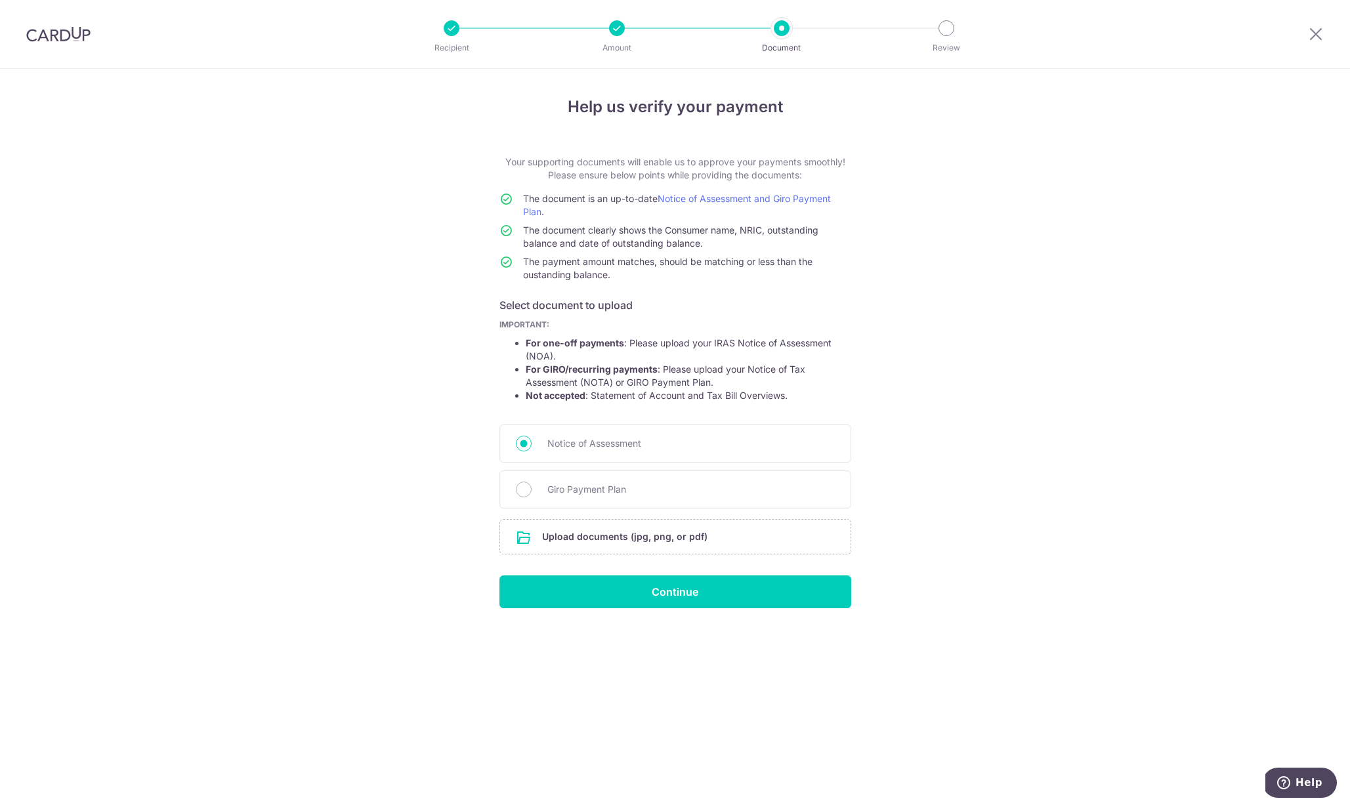
click at [617, 26] on div at bounding box center [617, 28] width 16 height 16
click at [618, 26] on div at bounding box center [617, 28] width 16 height 16
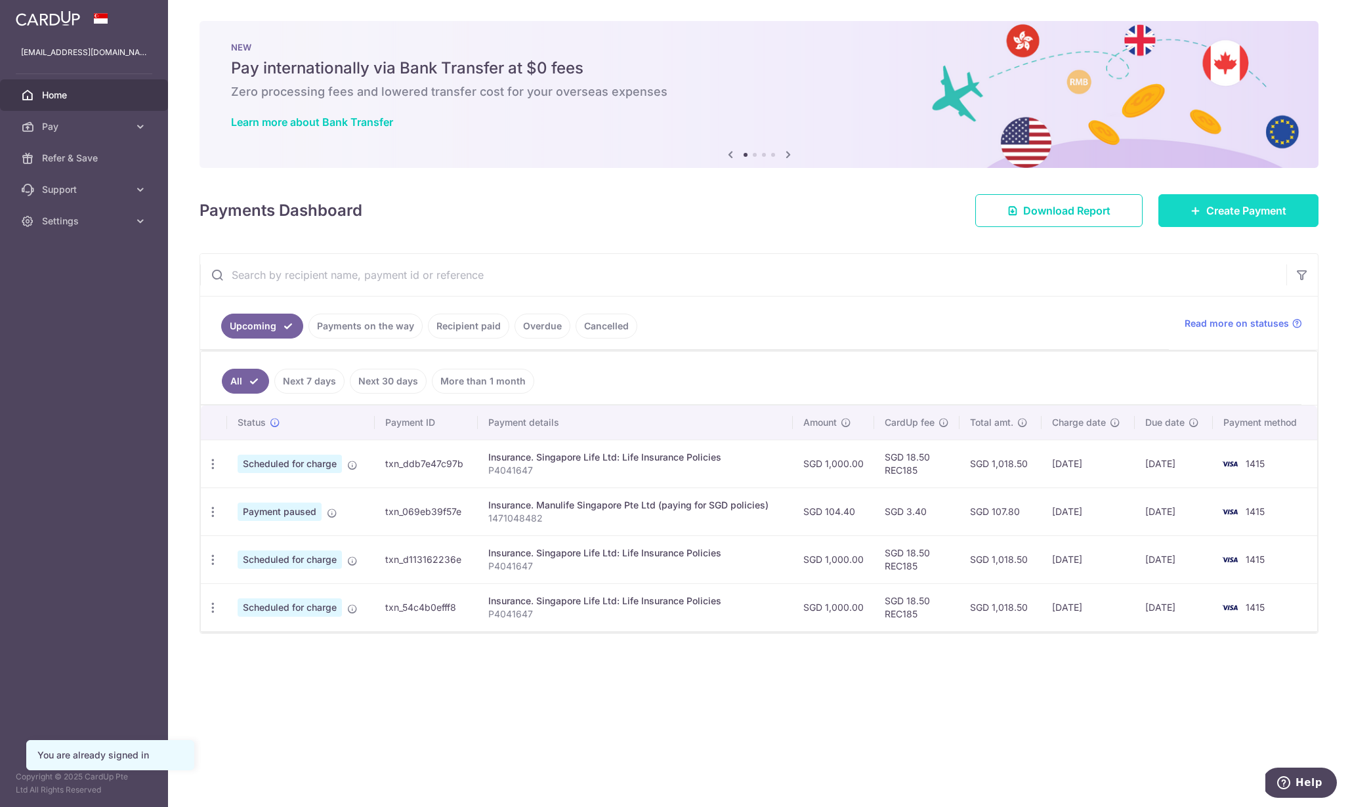
click at [1198, 215] on icon at bounding box center [1195, 210] width 10 height 10
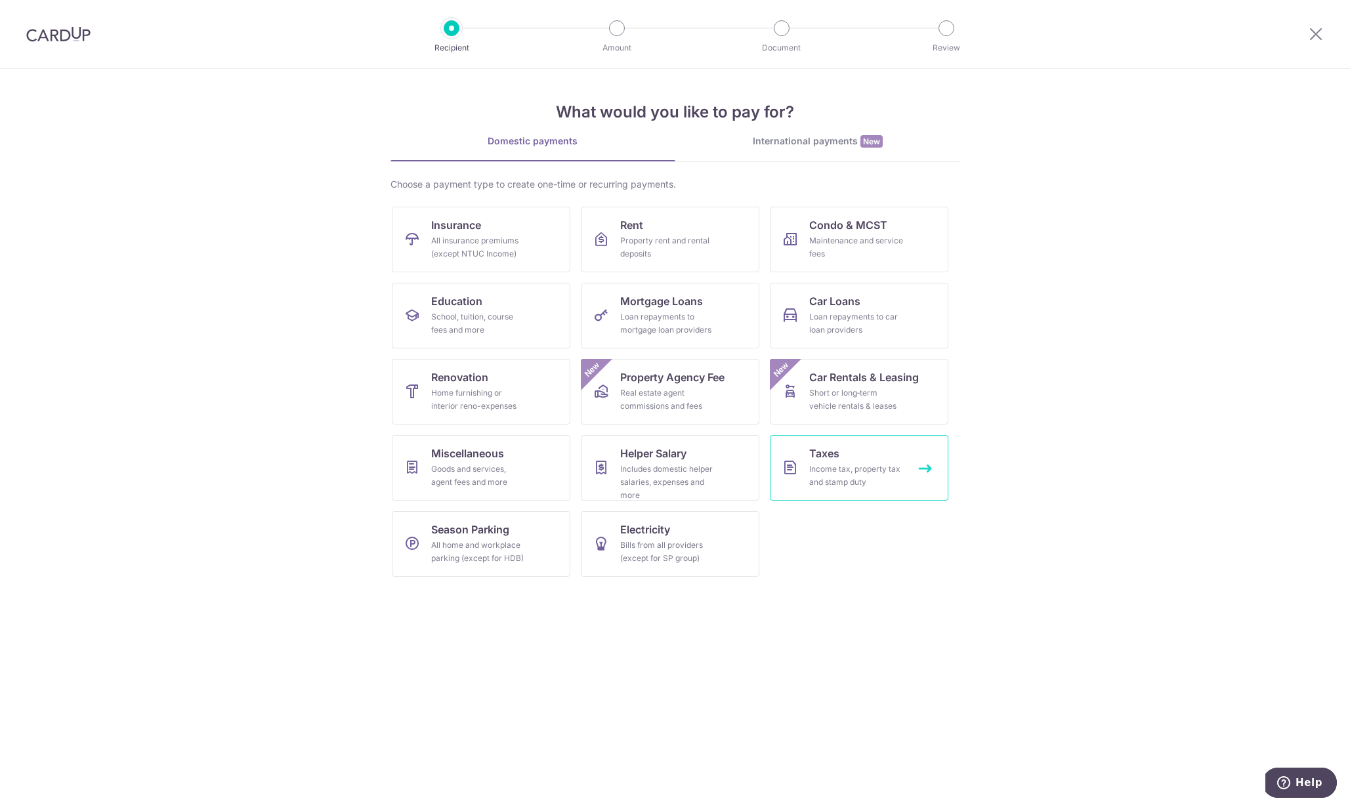
click at [875, 451] on link "Taxes Income tax, property tax and stamp duty" at bounding box center [859, 468] width 178 height 66
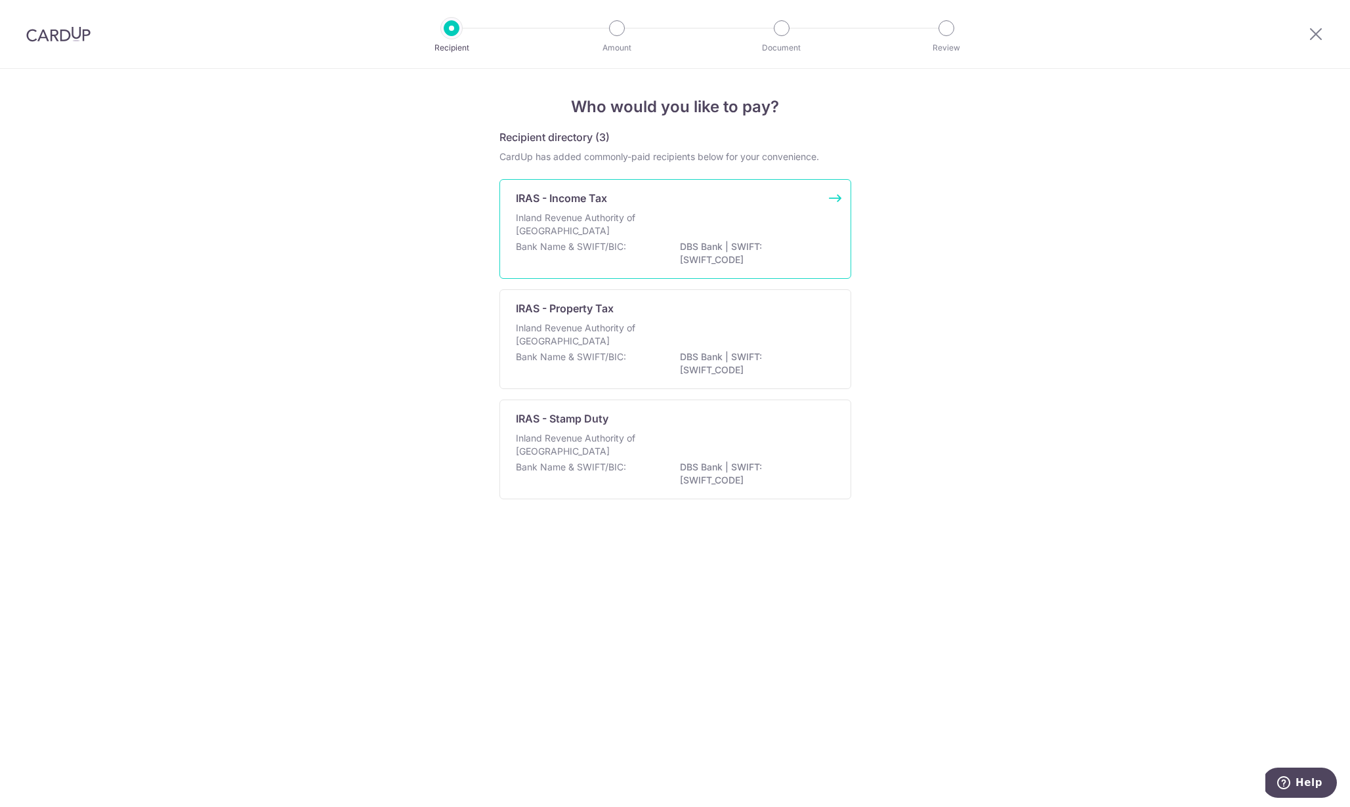
click at [593, 240] on p "Bank Name & SWIFT/BIC:" at bounding box center [571, 246] width 110 height 13
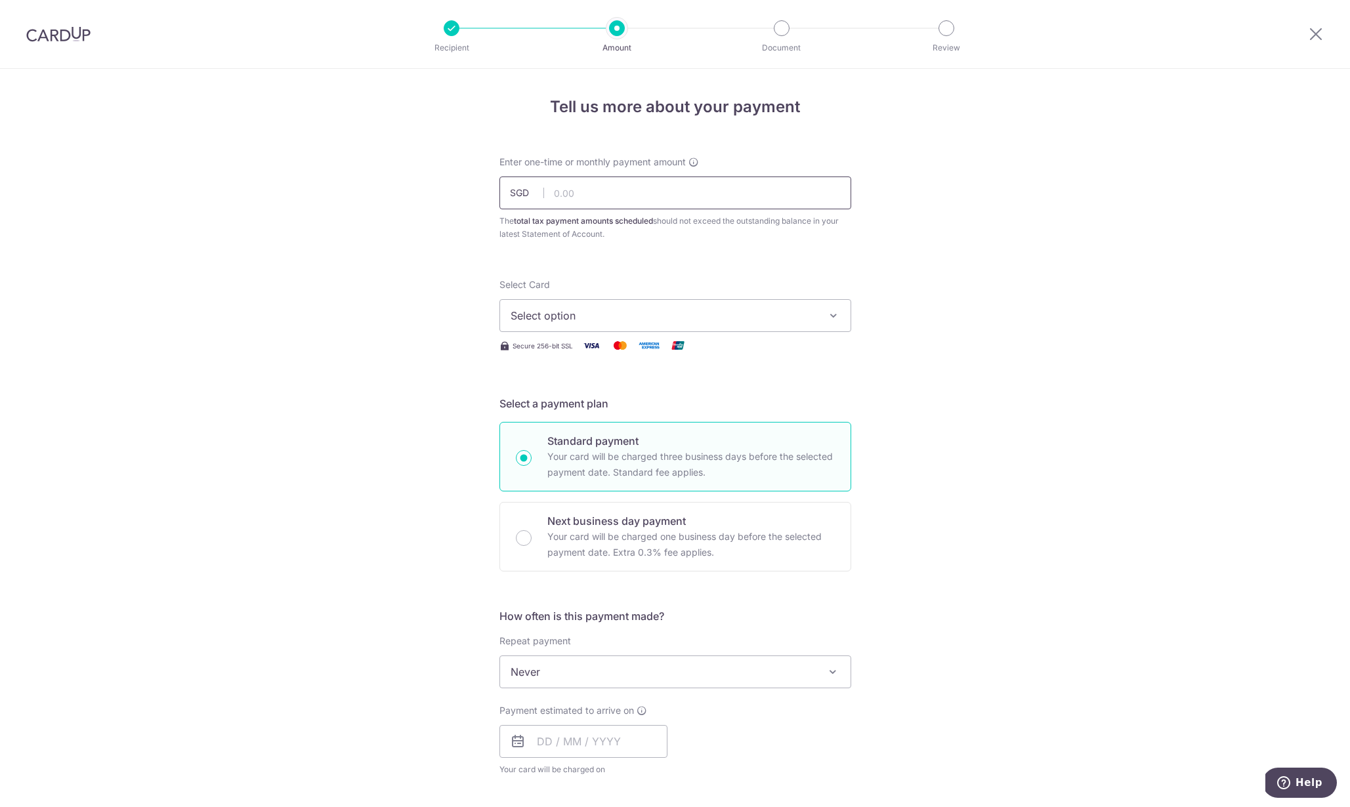
click at [587, 187] on input "text" at bounding box center [675, 193] width 352 height 33
type input "5,521.43"
click at [718, 321] on span "Select option" at bounding box center [664, 316] width 306 height 16
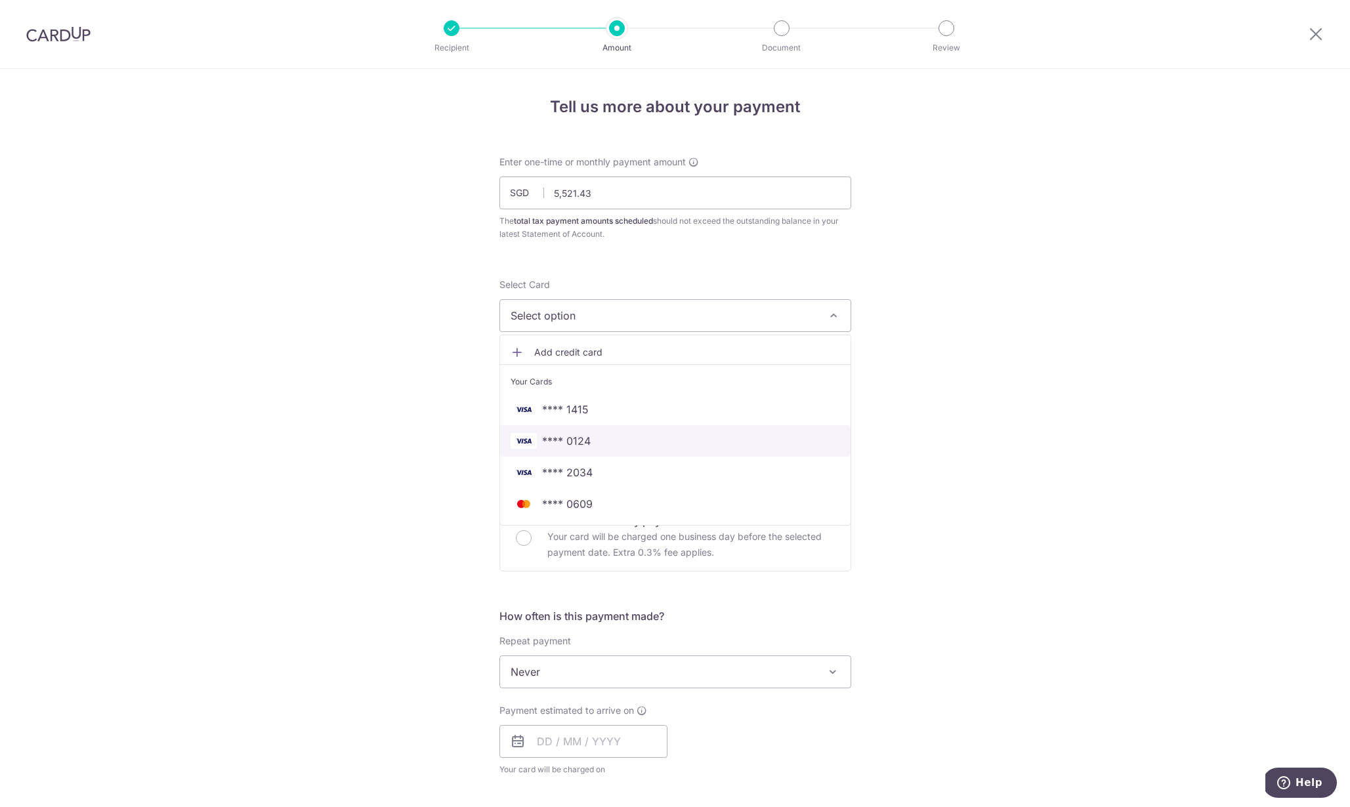
click at [702, 443] on span "**** 0124" at bounding box center [675, 441] width 329 height 16
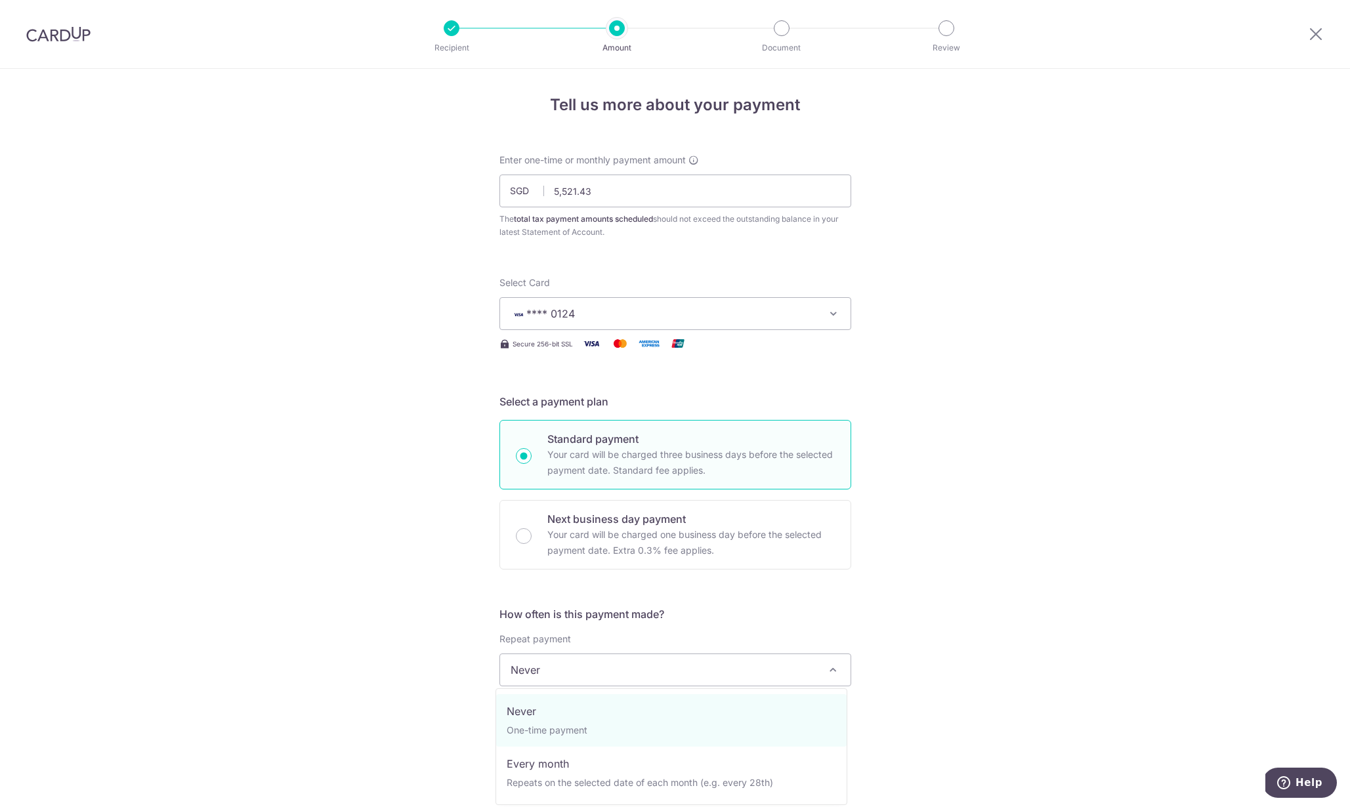
scroll to position [3, 0]
click at [632, 660] on span "Never" at bounding box center [675, 669] width 350 height 31
select select "3"
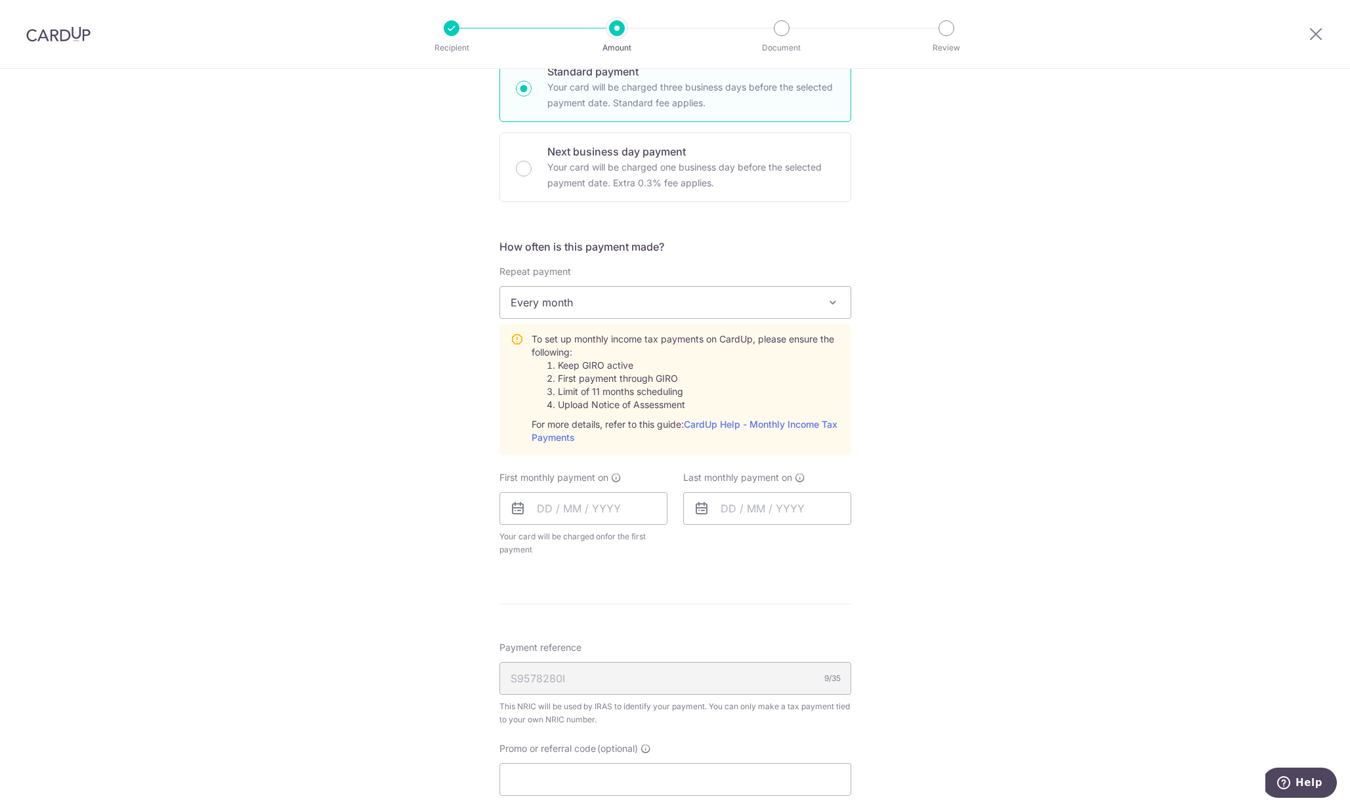
scroll to position [371, 0]
click at [549, 507] on input "text" at bounding box center [583, 506] width 168 height 33
click at [546, 651] on link "13" at bounding box center [552, 652] width 21 height 21
type input "[DATE]"
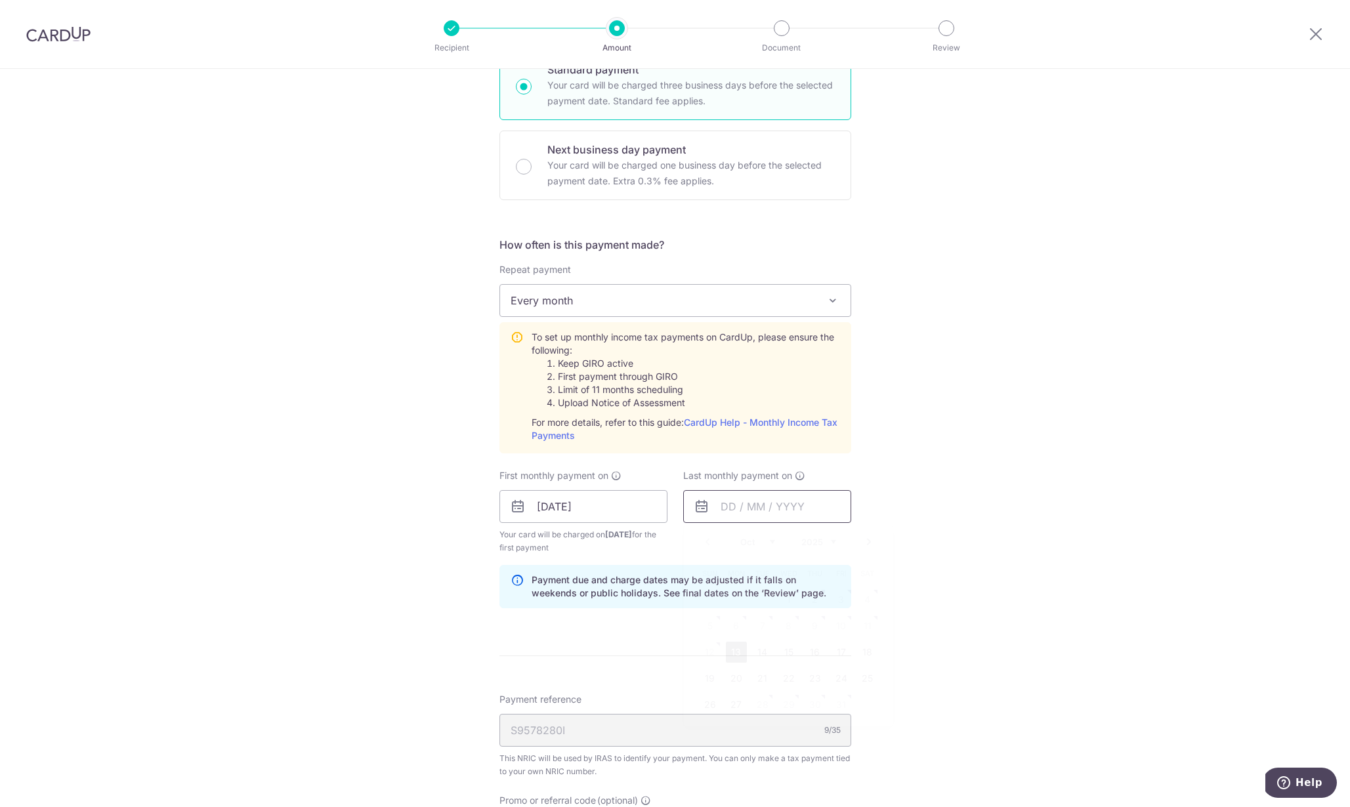
click at [717, 507] on input "text" at bounding box center [767, 506] width 168 height 33
click at [866, 542] on link "Next" at bounding box center [869, 542] width 16 height 16
click at [819, 654] on link "13" at bounding box center [814, 652] width 21 height 21
type input "13/11/2025"
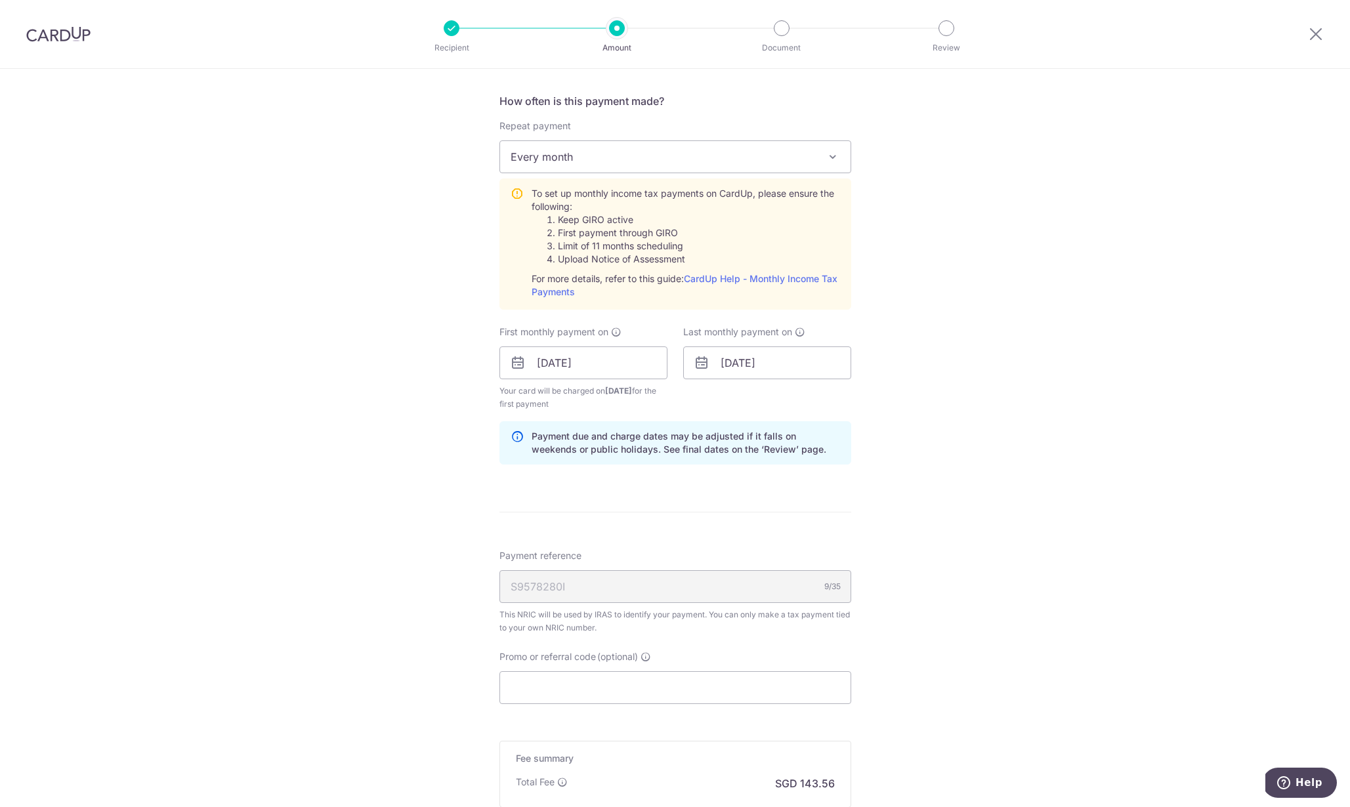
scroll to position [636, 0]
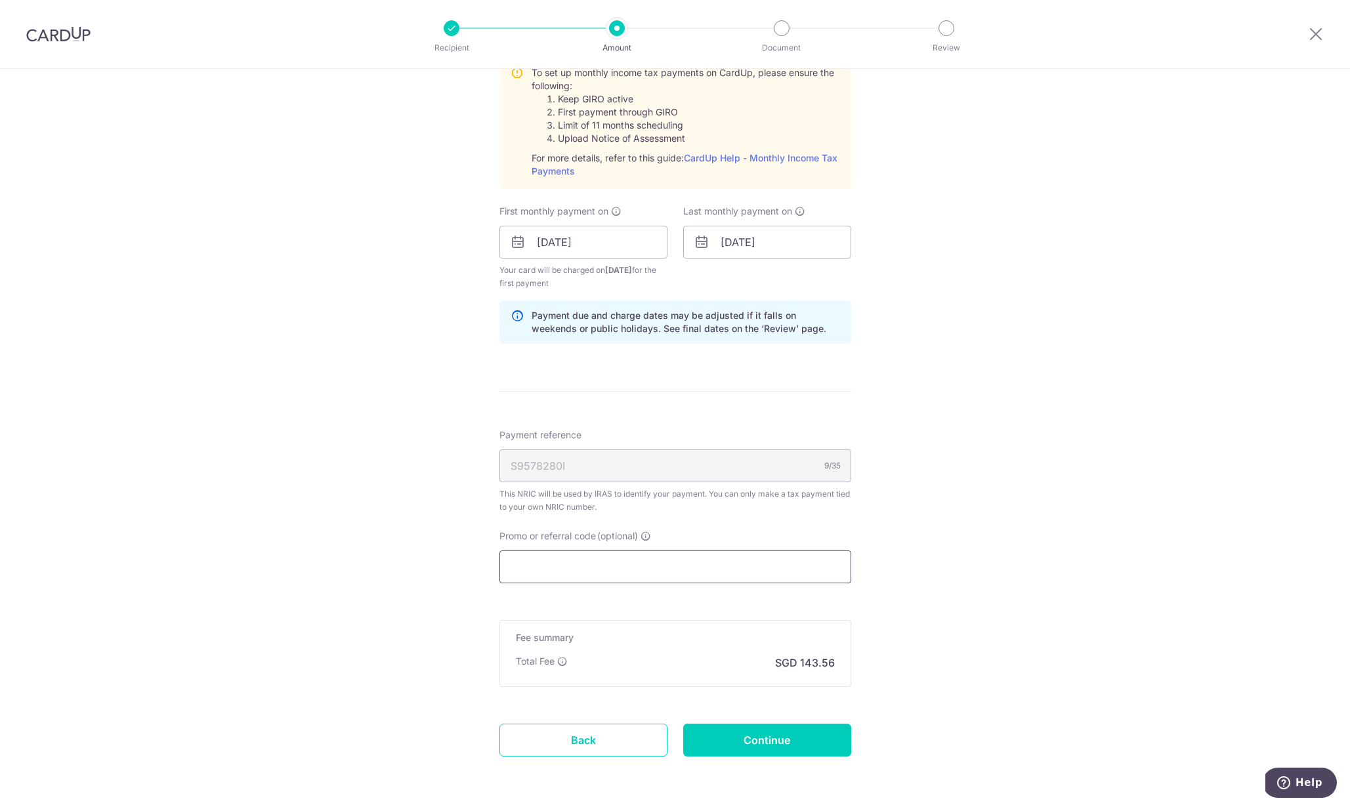
click at [610, 568] on input "Promo or referral code (optional)" at bounding box center [675, 567] width 352 height 33
paste input "VTAX25R"
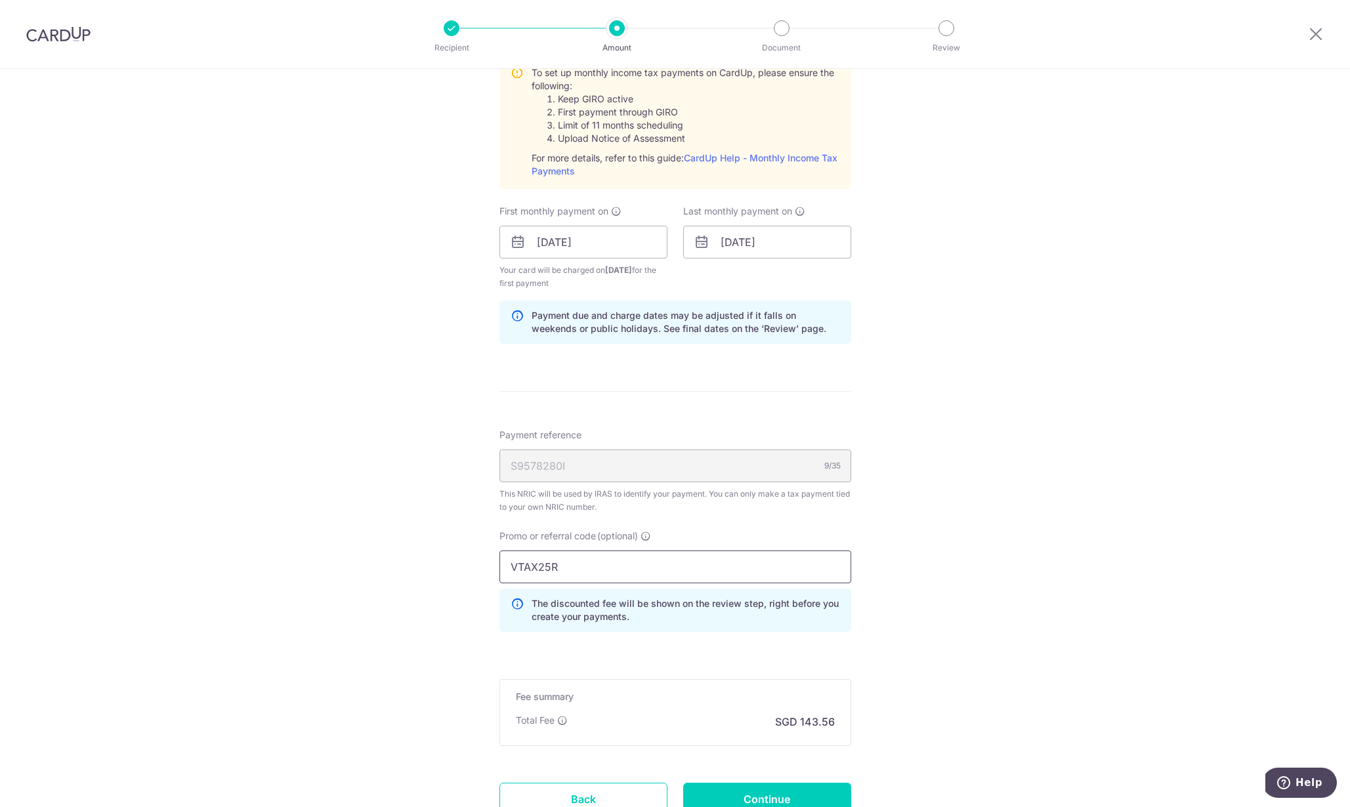
type input "VTAX25R"
click at [951, 664] on div "Tell us more about your payment Enter one-time or monthly payment amount SGD 5,…" at bounding box center [675, 173] width 1350 height 1481
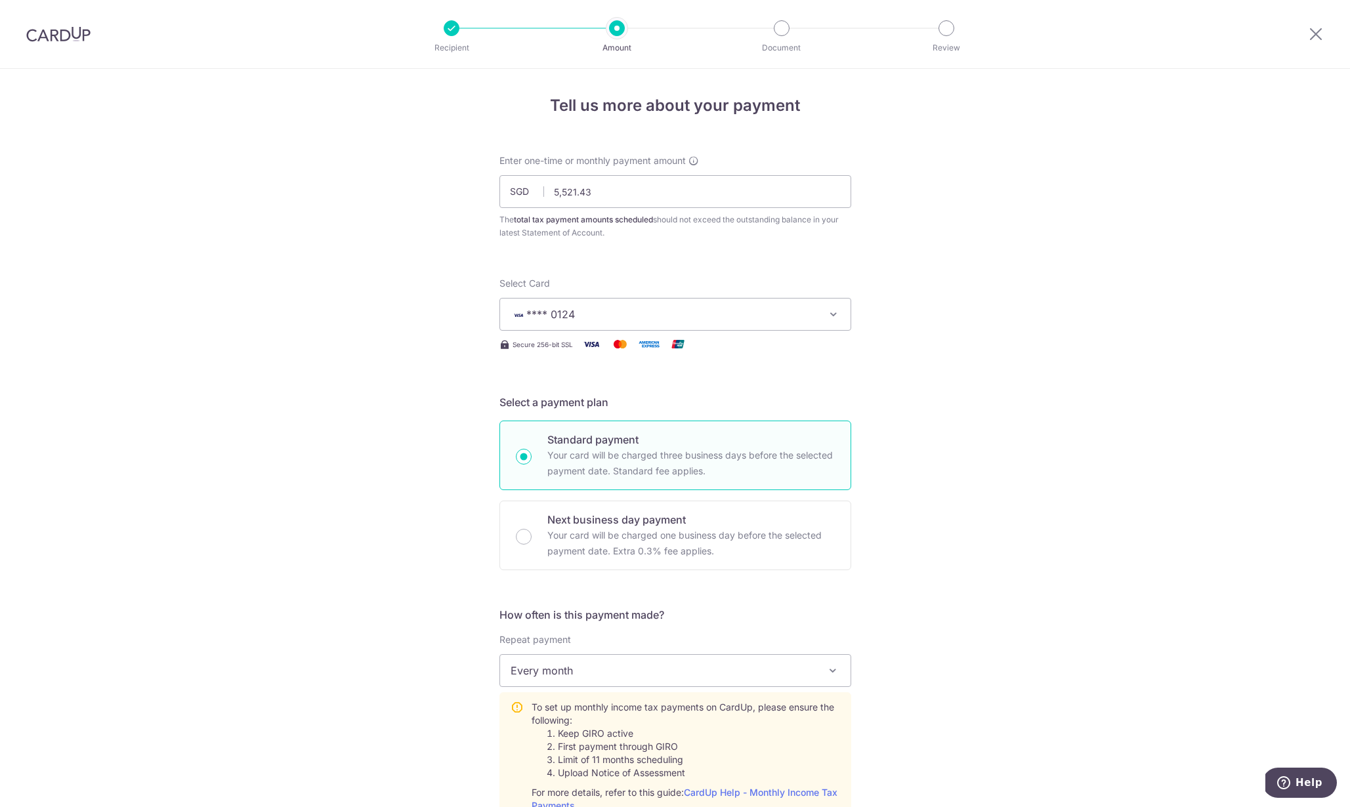
scroll to position [0, 0]
click at [652, 318] on span "**** 0124" at bounding box center [664, 316] width 306 height 16
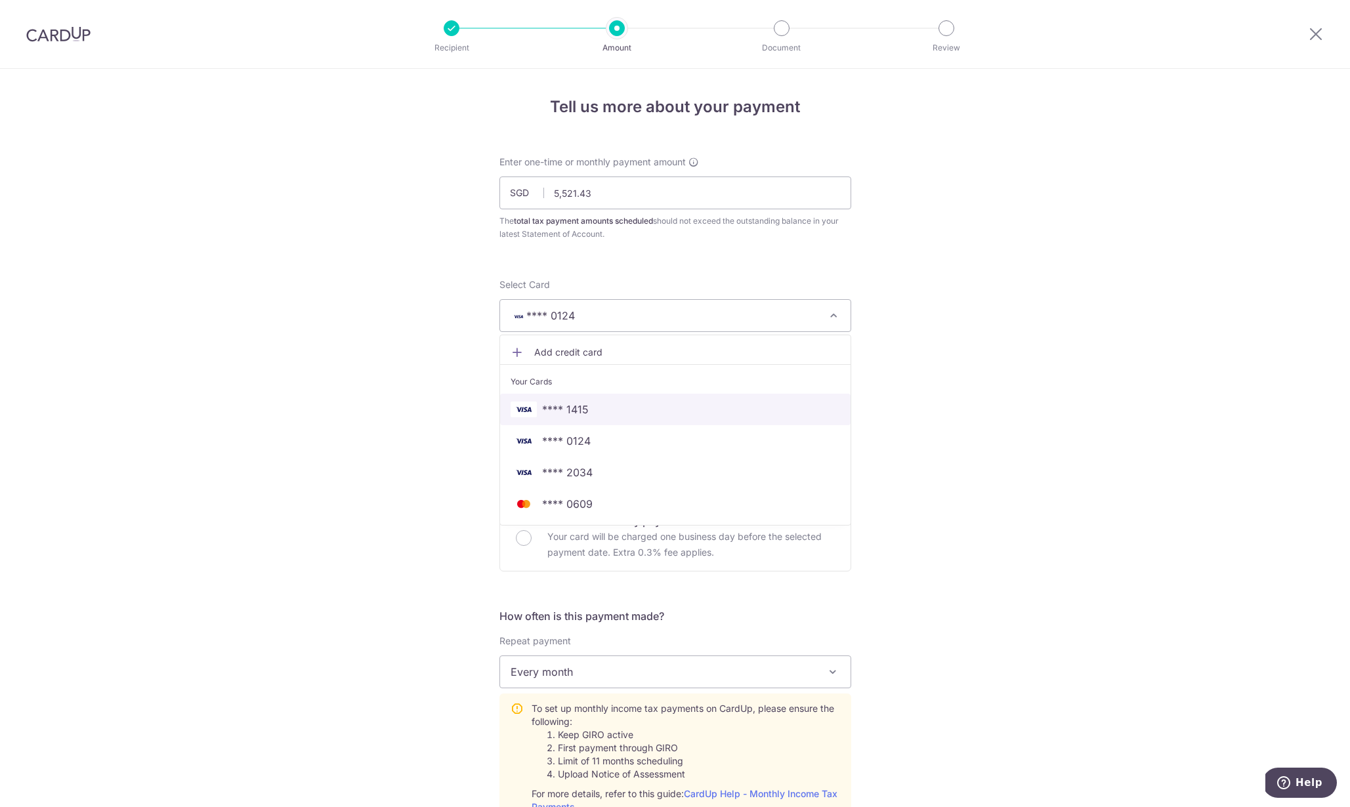
click at [627, 409] on span "**** 1415" at bounding box center [675, 410] width 329 height 16
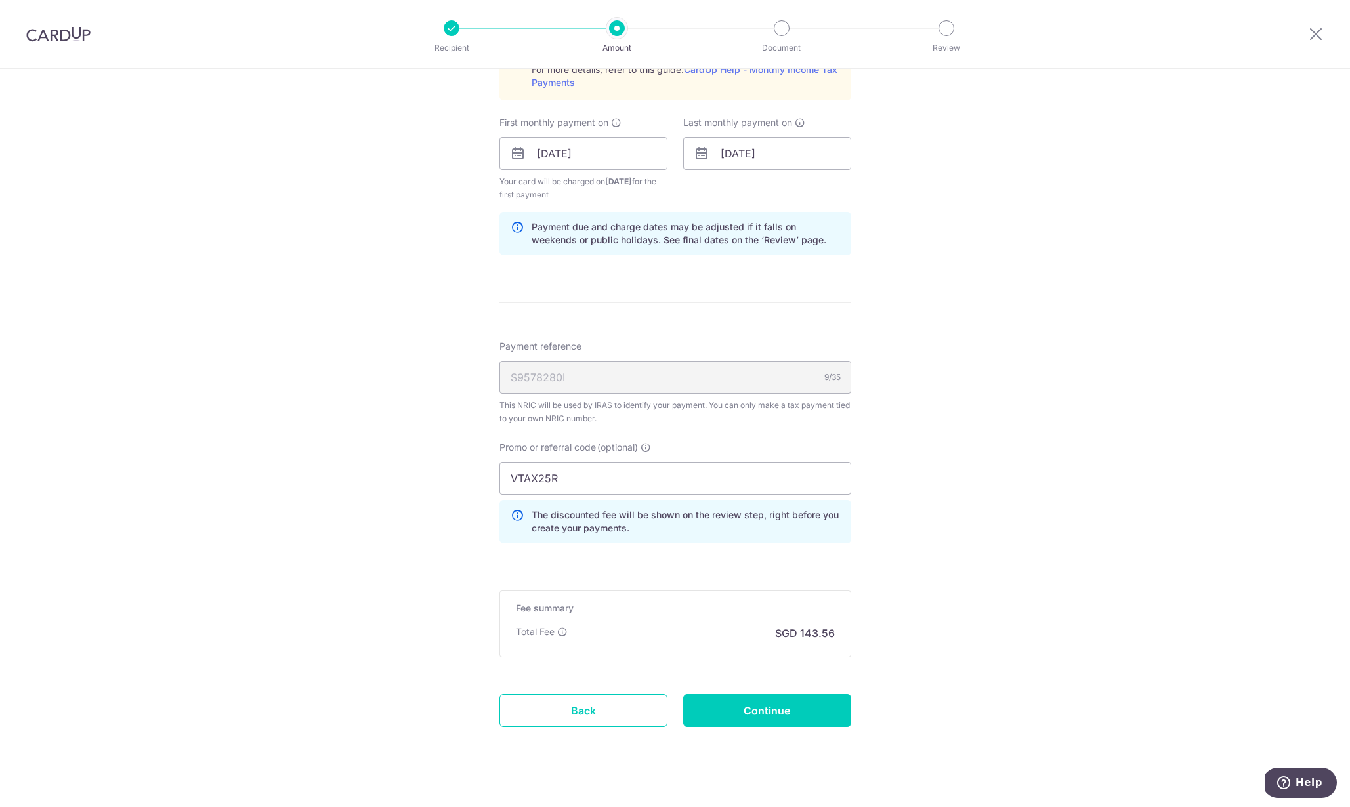
click at [1062, 511] on div "Tell us more about your payment Enter one-time or monthly payment amount SGD 5,…" at bounding box center [675, 84] width 1350 height 1481
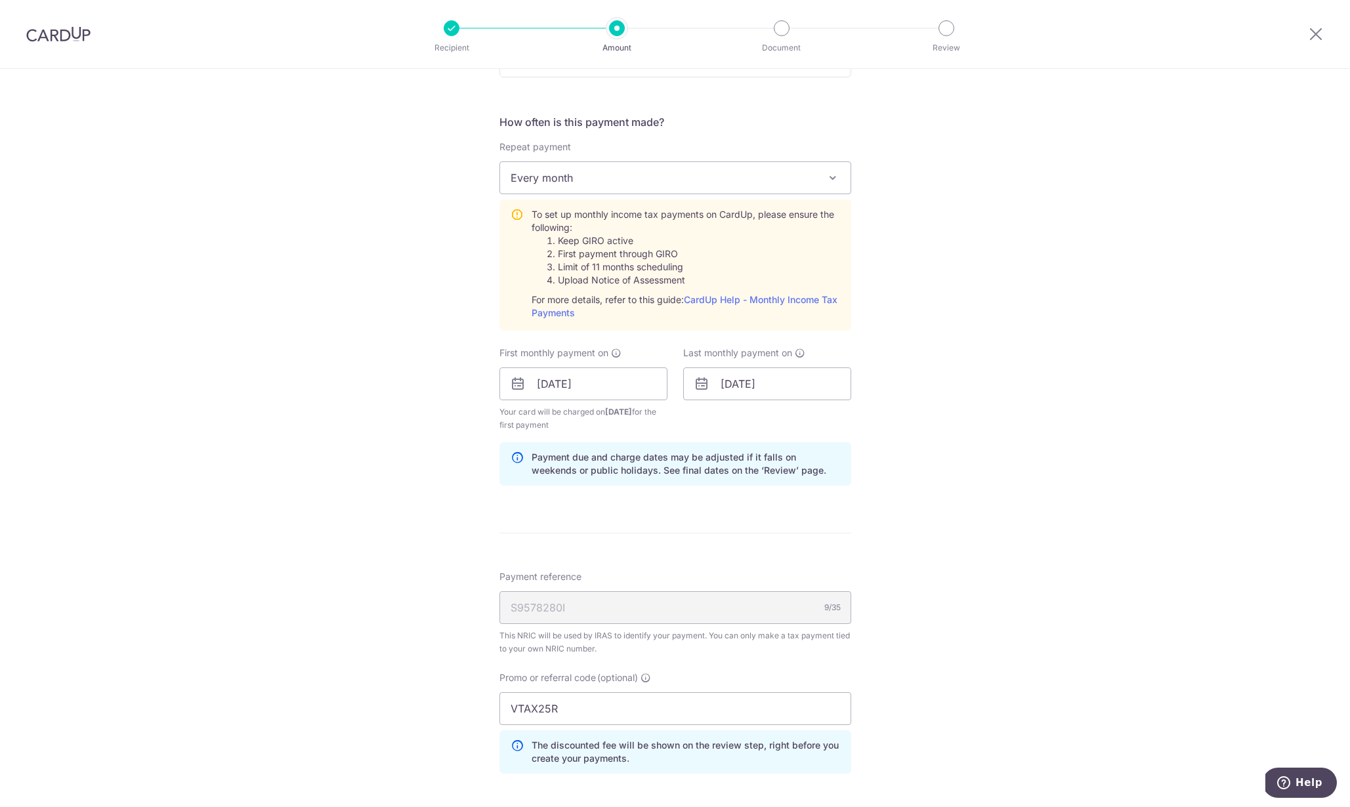
scroll to position [577, 0]
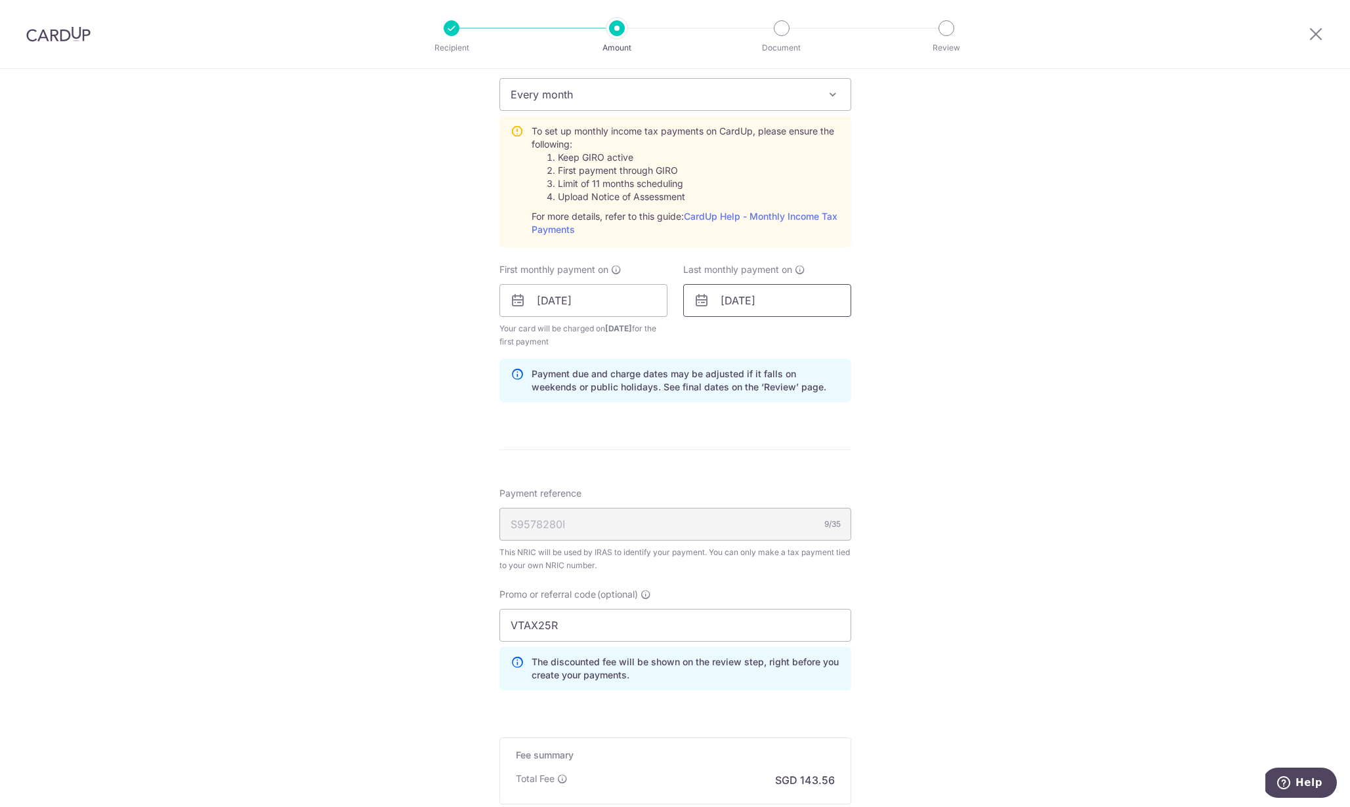
click at [768, 300] on input "13/11/2025" at bounding box center [767, 300] width 168 height 33
click at [862, 335] on link "Next" at bounding box center [869, 336] width 16 height 16
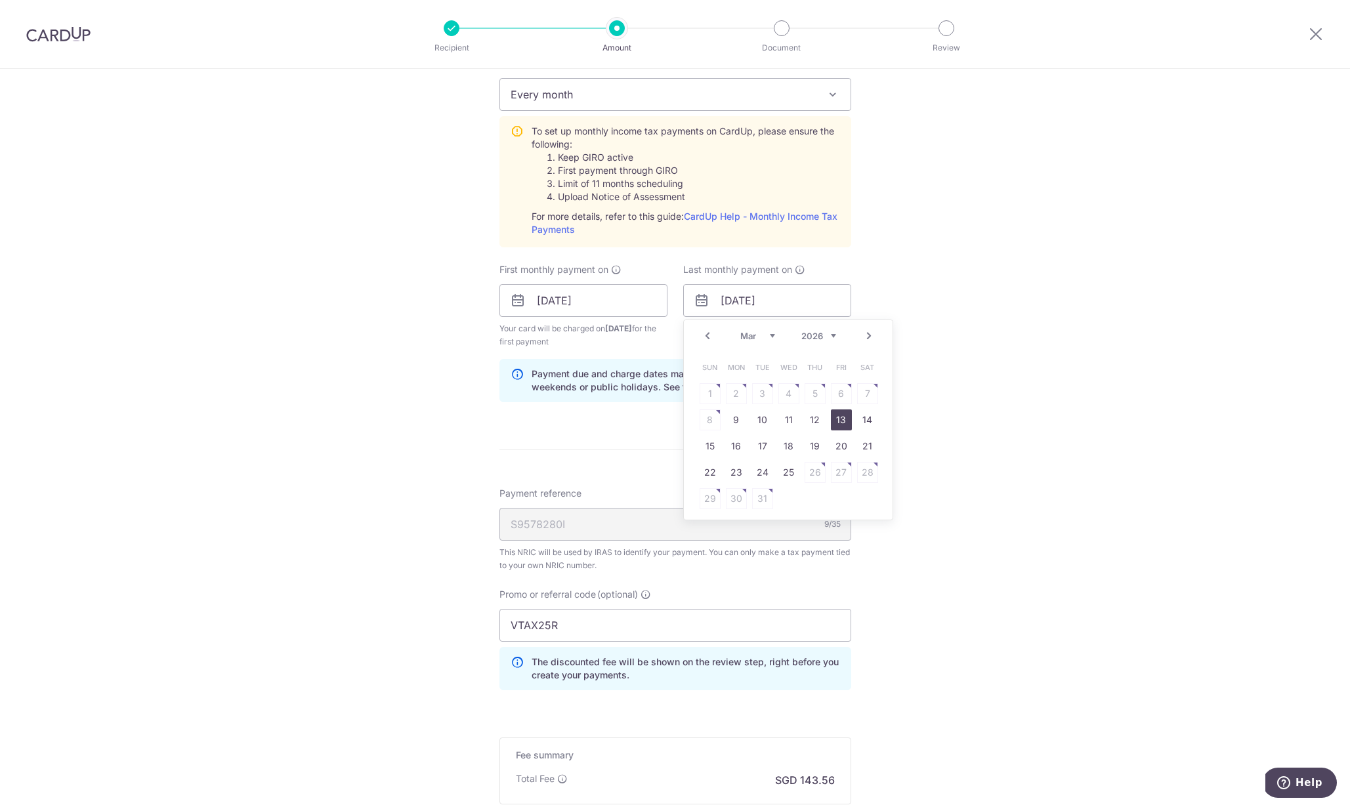
click at [843, 419] on link "13" at bounding box center [841, 419] width 21 height 21
type input "13/03/2026"
click at [1006, 443] on div "Tell us more about your payment Enter one-time or monthly payment amount SGD 5,…" at bounding box center [675, 231] width 1350 height 1481
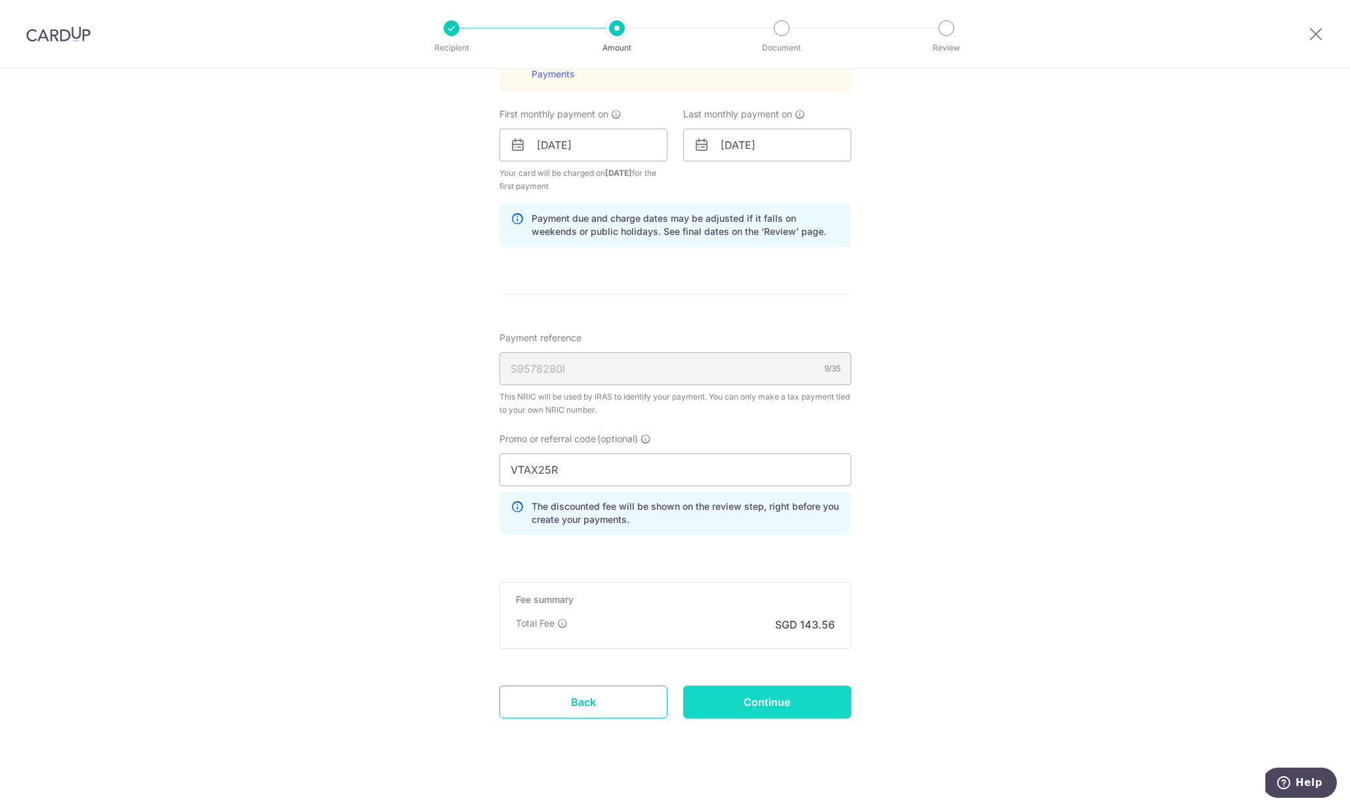
scroll to position [743, 0]
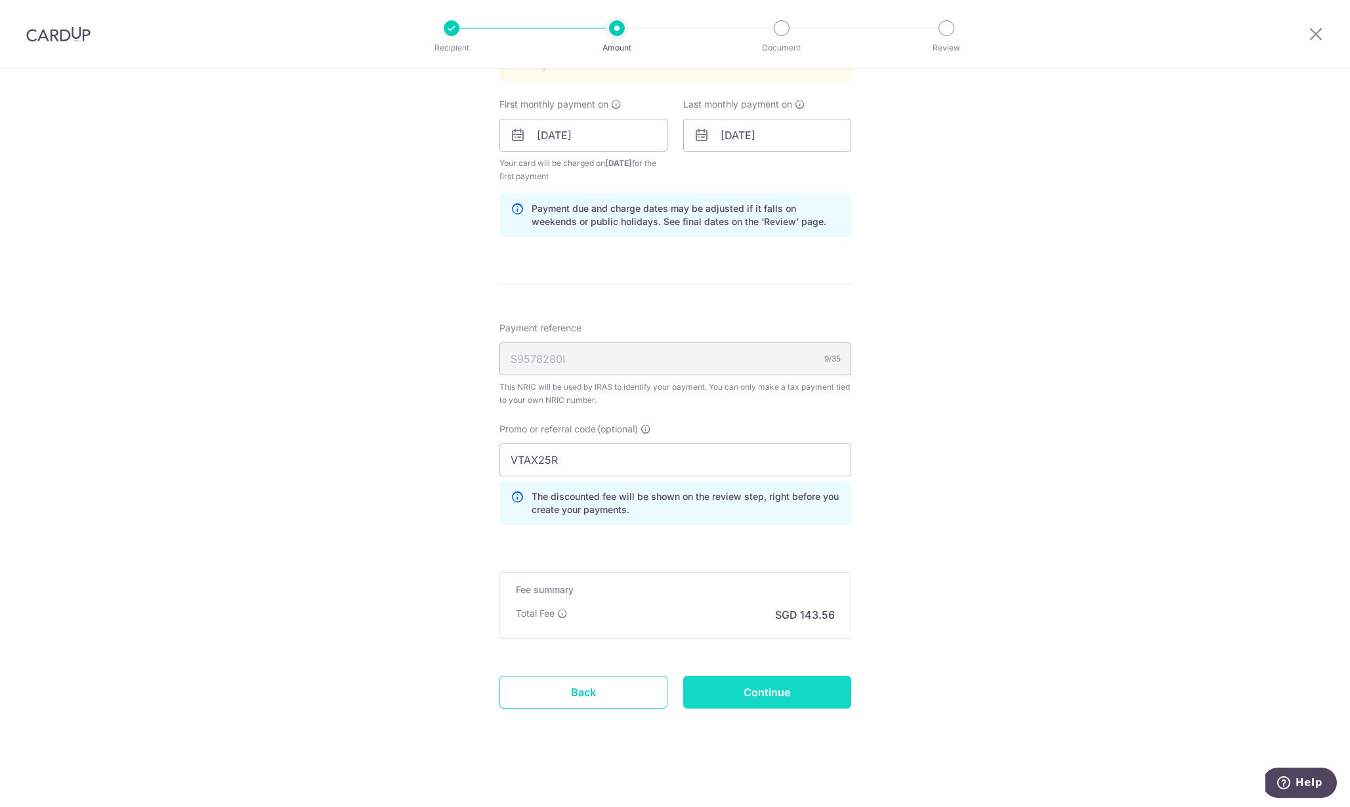
click at [783, 707] on input "Continue" at bounding box center [767, 692] width 168 height 33
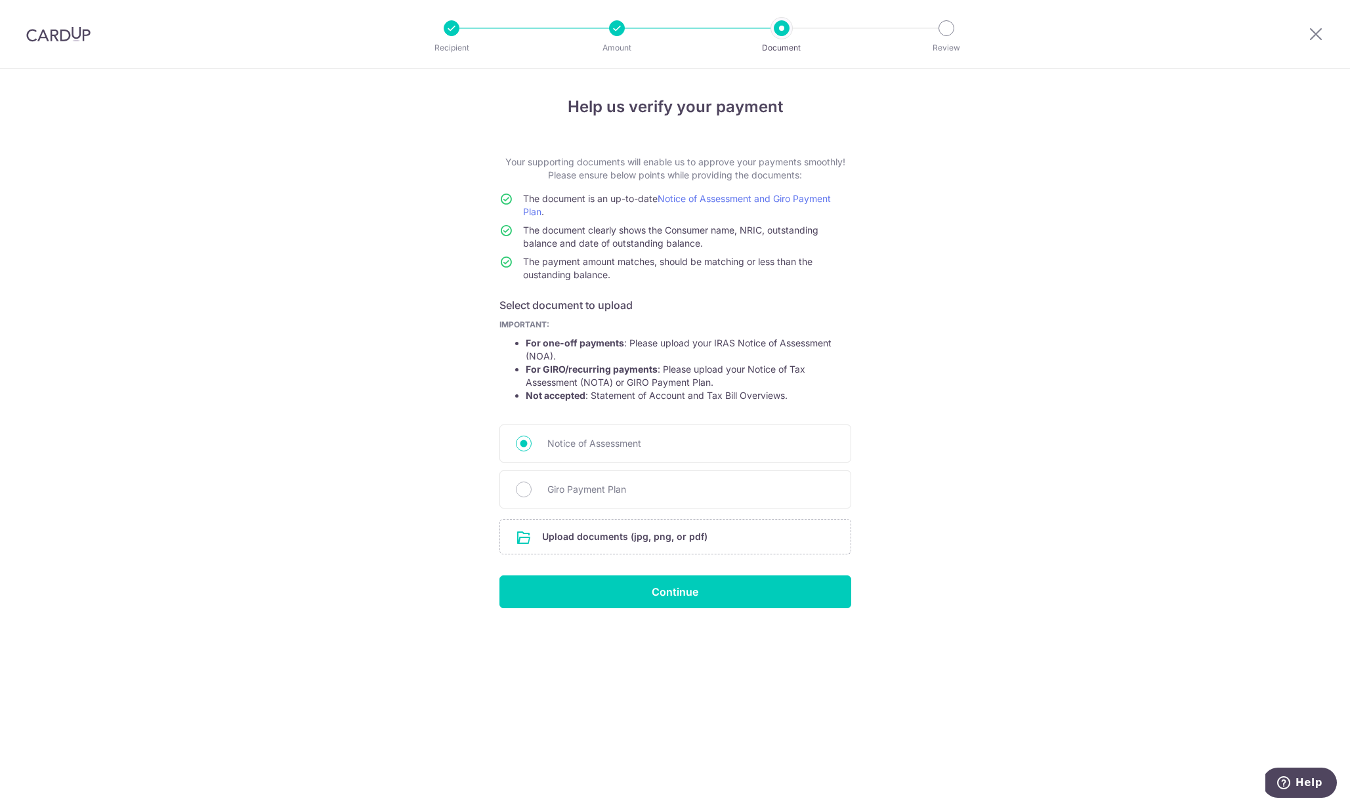
click at [785, 28] on div at bounding box center [782, 28] width 16 height 16
click at [784, 28] on div at bounding box center [782, 28] width 16 height 16
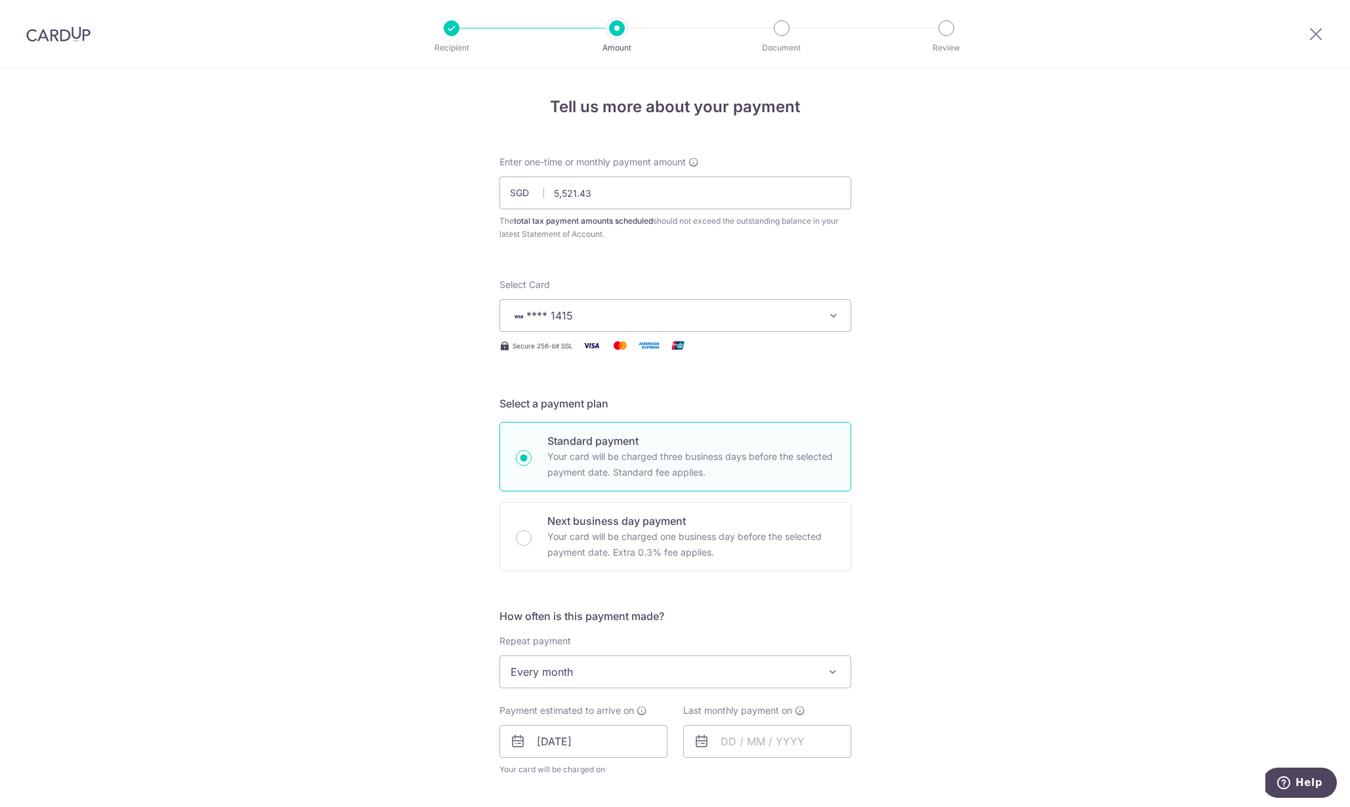
scroll to position [232, 0]
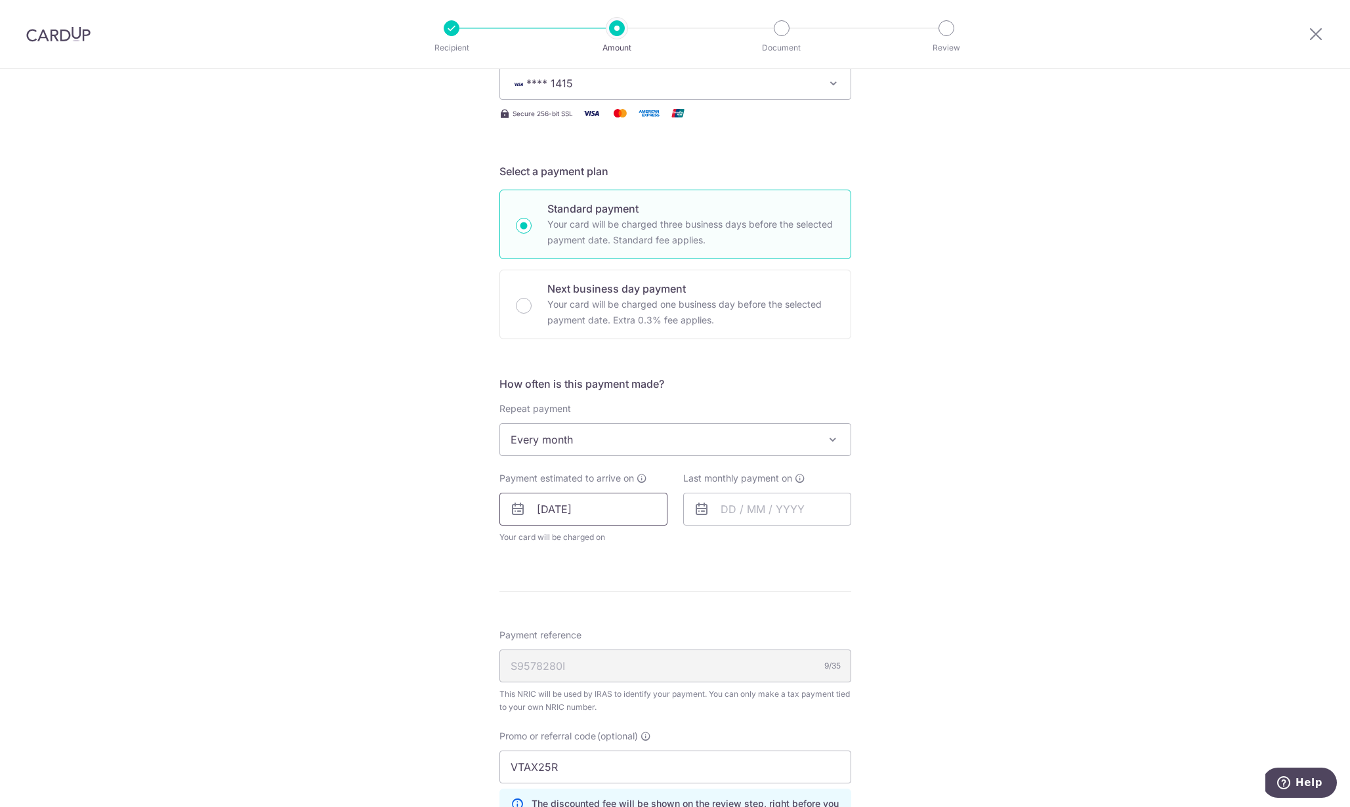
click at [548, 508] on input "[DATE]" at bounding box center [583, 509] width 168 height 33
click at [680, 549] on link "Next" at bounding box center [685, 545] width 16 height 16
click at [522, 545] on link "Prev" at bounding box center [524, 545] width 16 height 16
click at [549, 705] on link "27" at bounding box center [552, 707] width 21 height 21
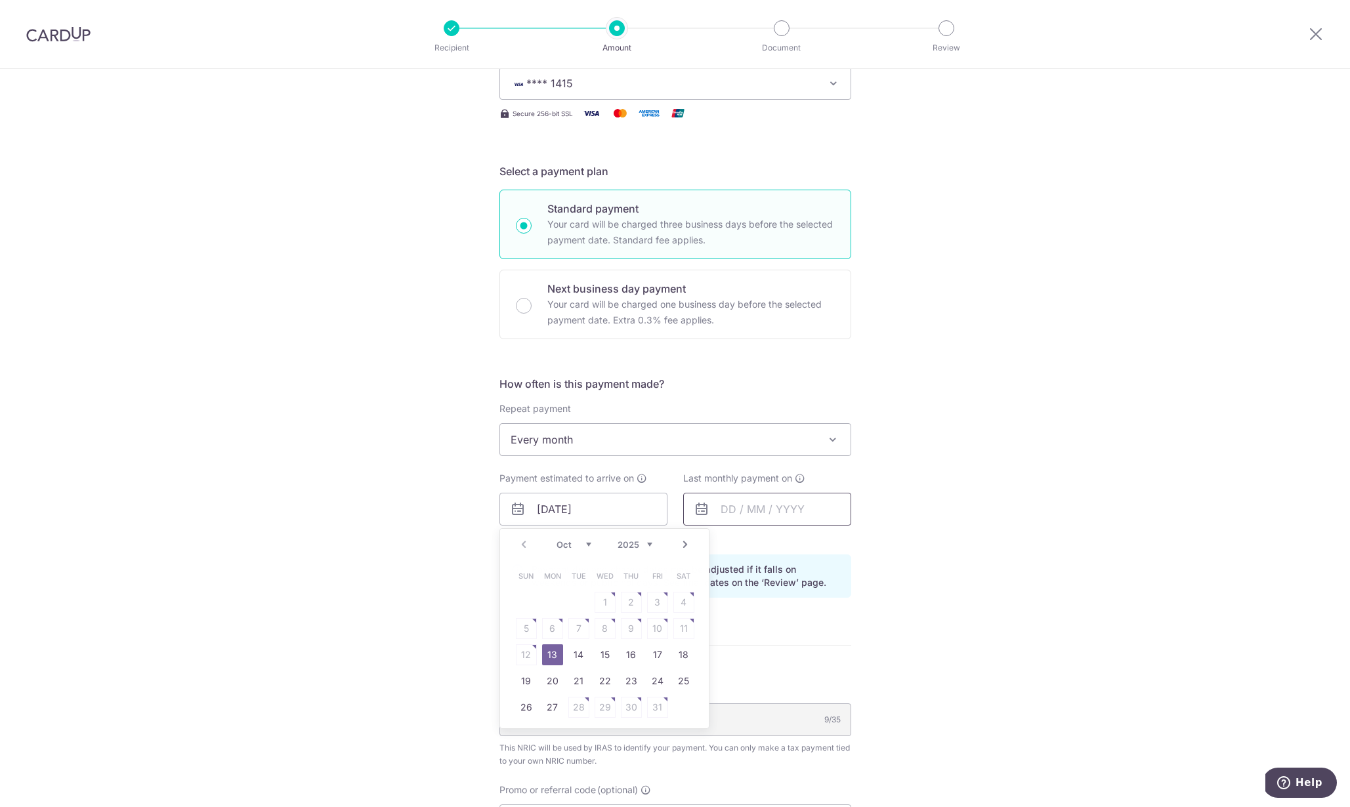
type input "[DATE]"
click at [721, 505] on input "text" at bounding box center [767, 509] width 168 height 33
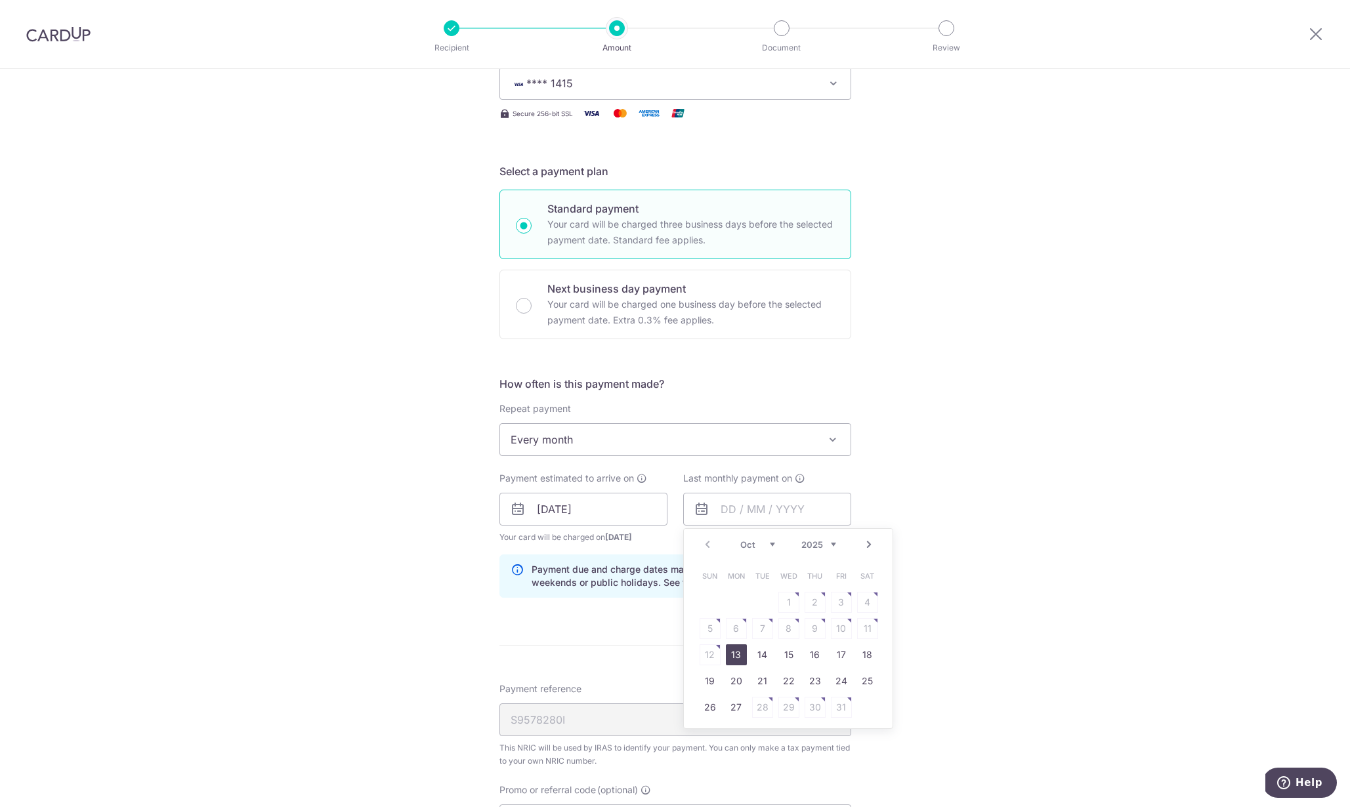
click at [867, 544] on link "Next" at bounding box center [869, 545] width 16 height 16
click at [787, 681] on link "25" at bounding box center [788, 681] width 21 height 21
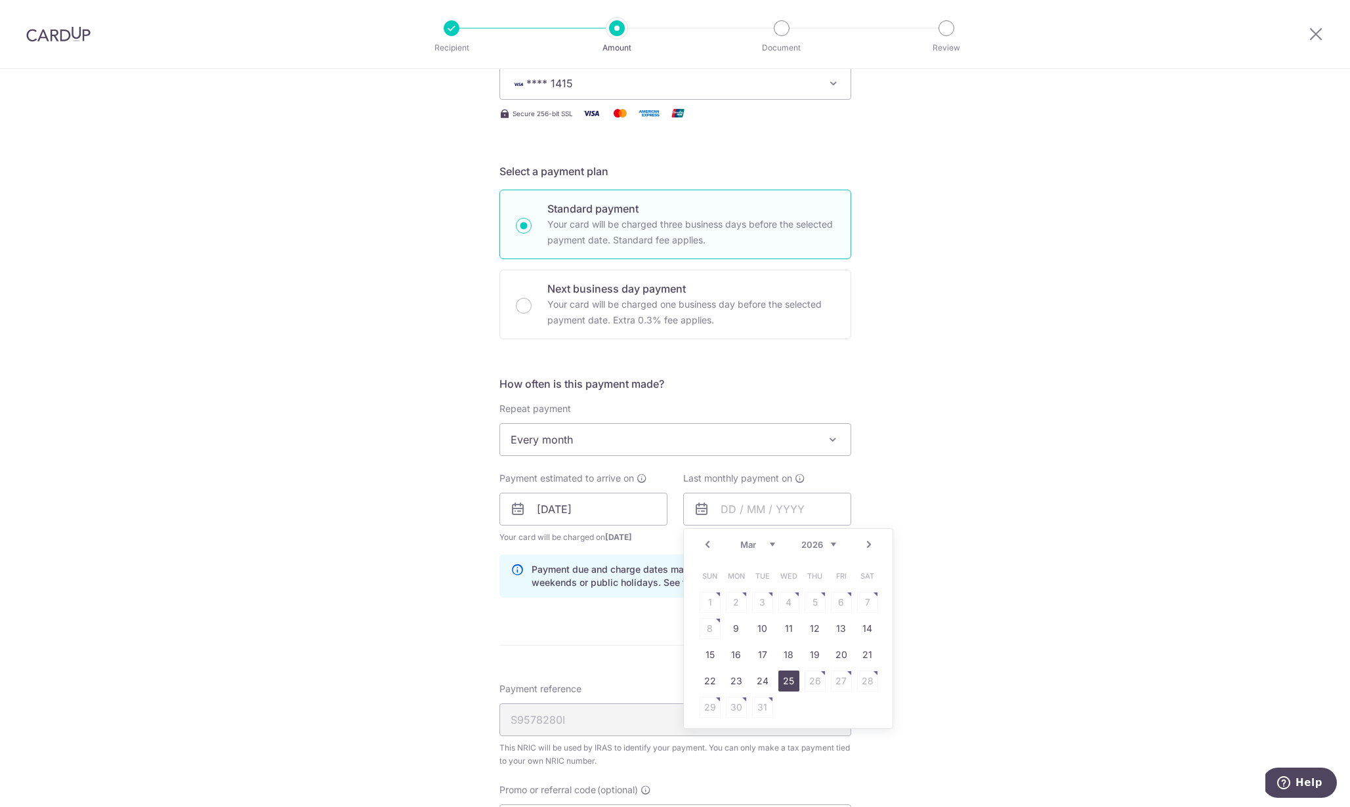
type input "25/03/2026"
click at [600, 504] on input "27/10/2025" at bounding box center [583, 509] width 168 height 33
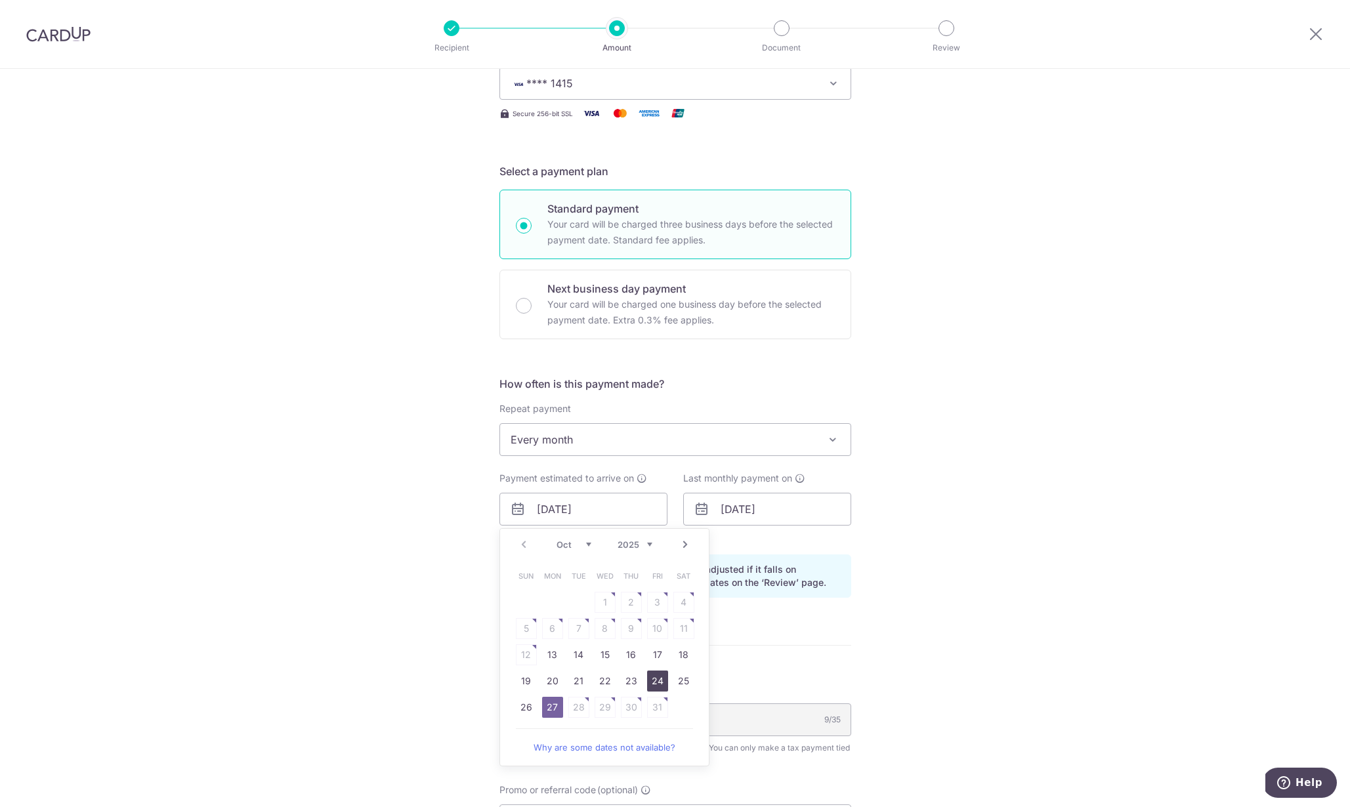
click at [659, 682] on link "24" at bounding box center [657, 681] width 21 height 21
type input "[DATE]"
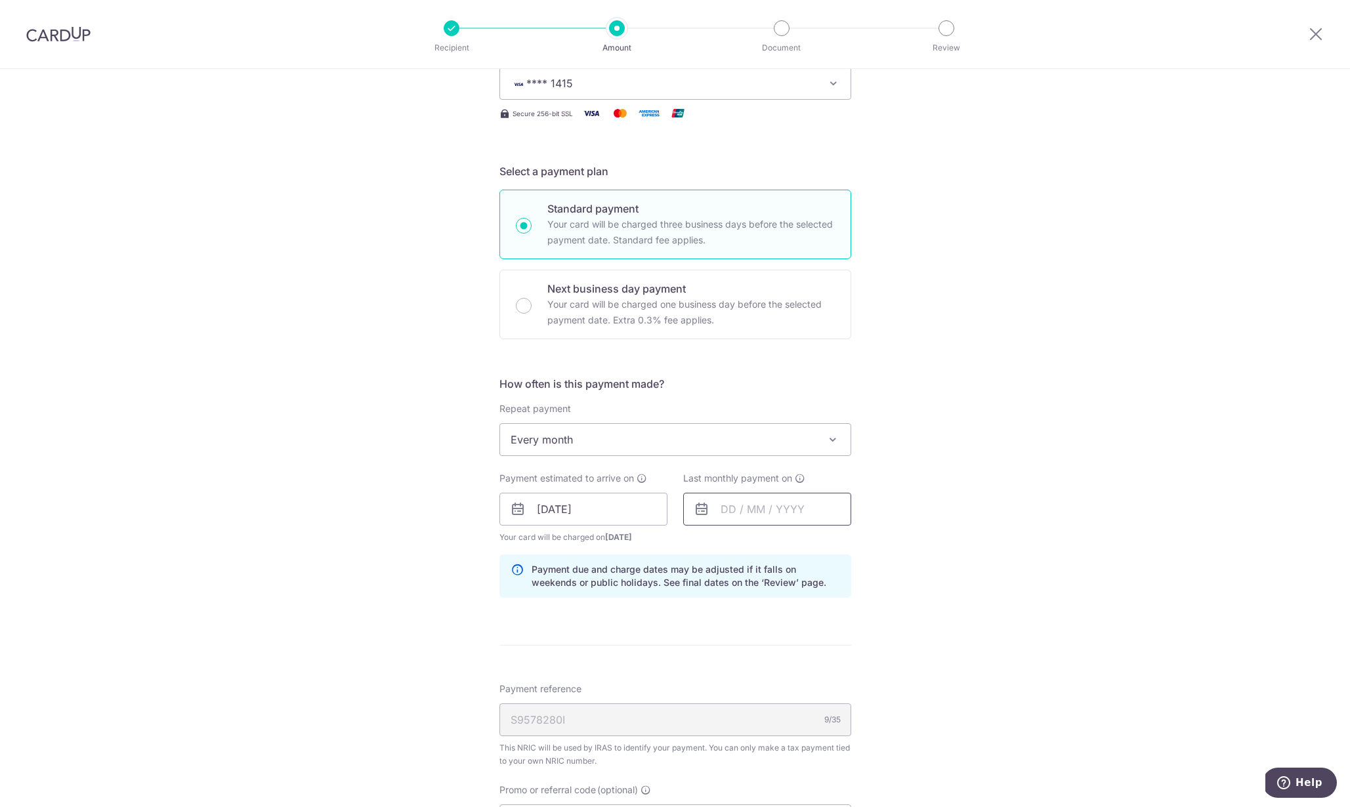
click at [743, 509] on input "text" at bounding box center [767, 509] width 168 height 33
click at [854, 533] on div "Prev Next Oct Nov Dec 2025 2026" at bounding box center [788, 544] width 209 height 31
click at [886, 557] on div "Prev Next Oct Nov Dec 2025 2026" at bounding box center [788, 544] width 209 height 31
click at [866, 543] on link "Next" at bounding box center [869, 545] width 16 height 16
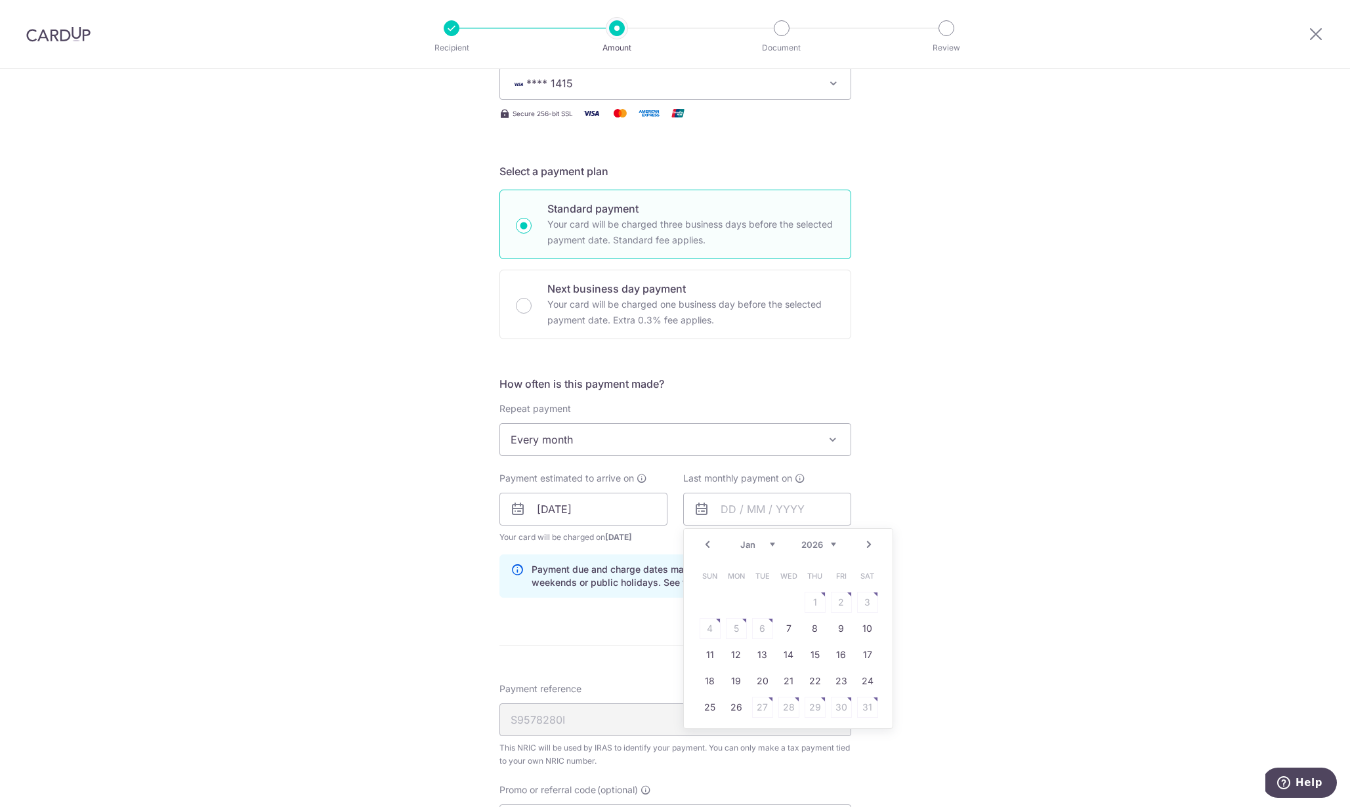
click at [866, 543] on link "Next" at bounding box center [869, 545] width 16 height 16
click at [761, 684] on link "24" at bounding box center [762, 681] width 21 height 21
type input "[DATE]"
click at [906, 628] on div "Tell us more about your payment Enter one-time or monthly payment amount SGD 5,…" at bounding box center [675, 502] width 1350 height 1331
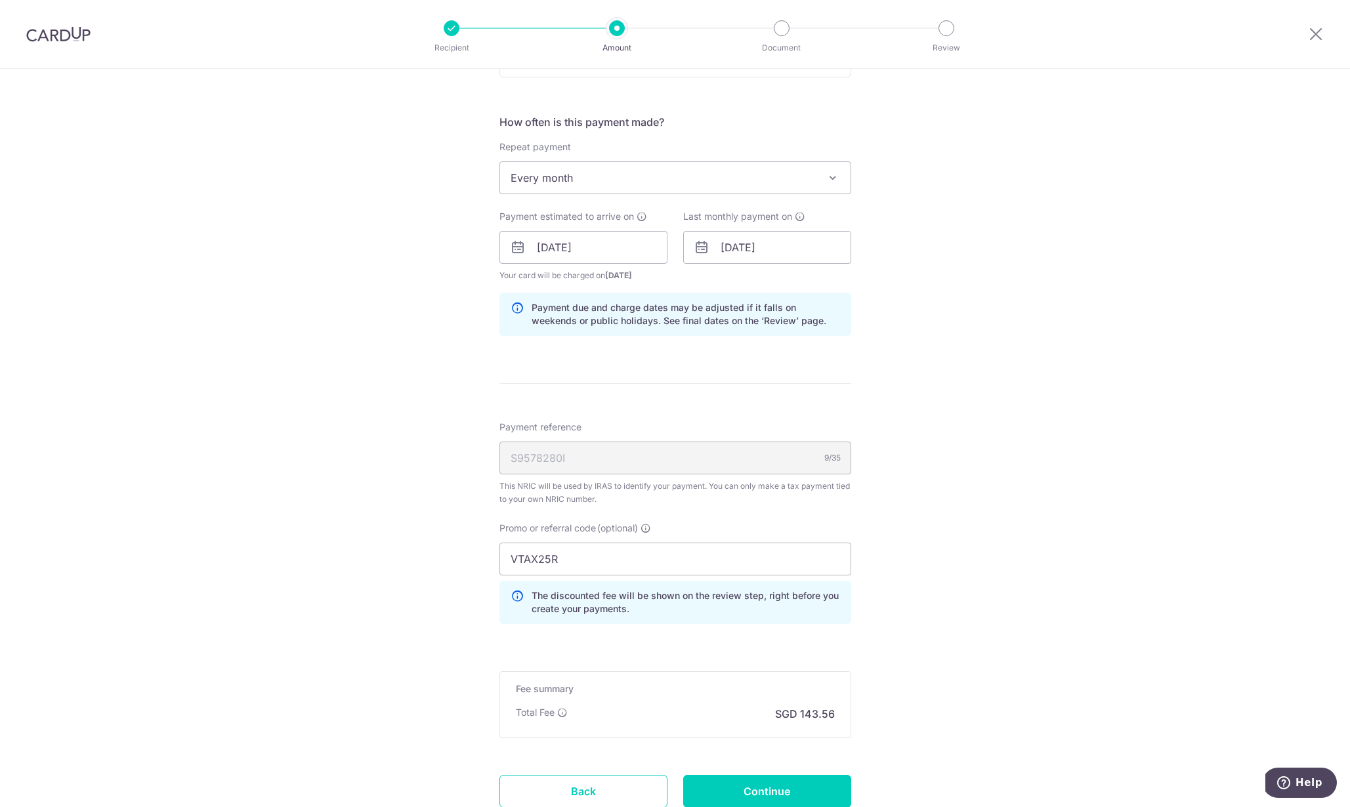
scroll to position [505, 0]
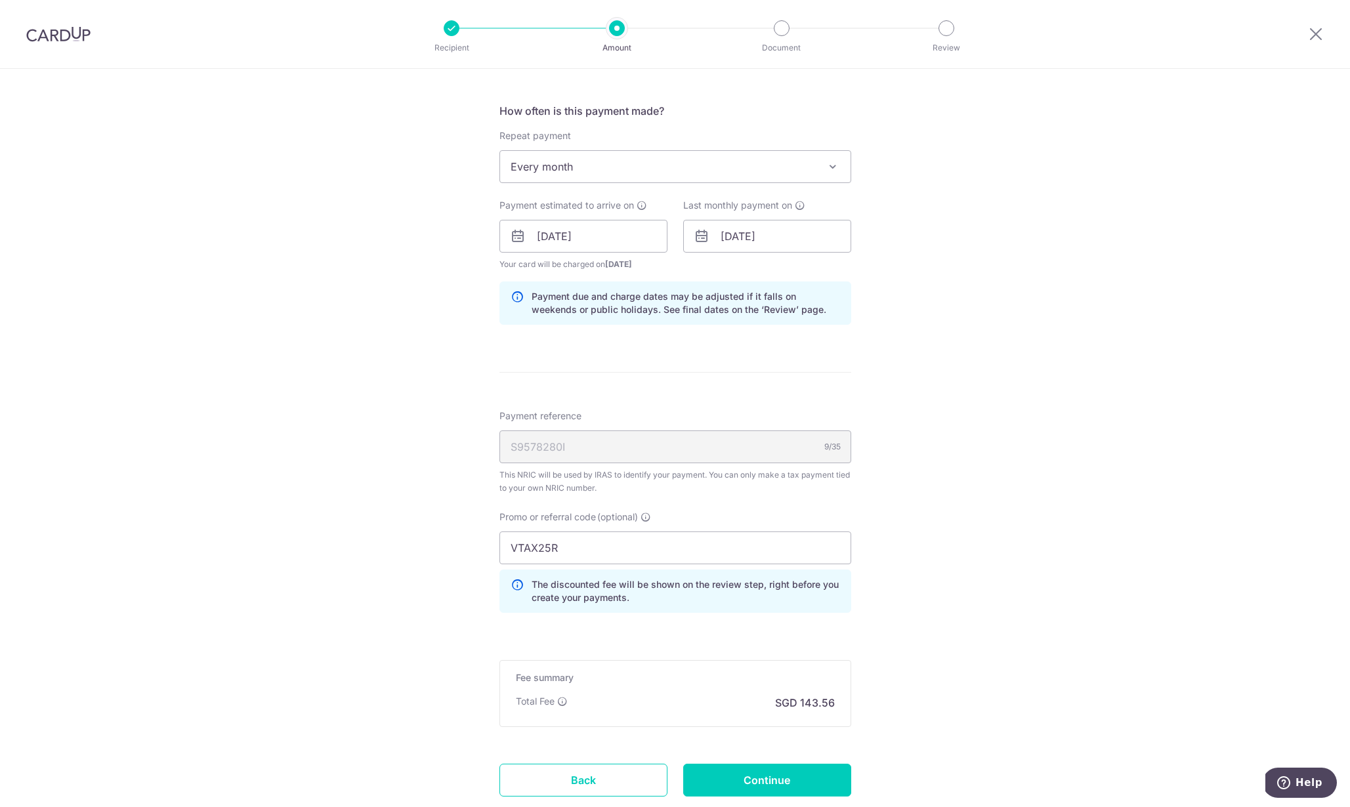
click at [905, 618] on div "Tell us more about your payment Enter one-time or monthly payment amount SGD 5,…" at bounding box center [675, 229] width 1350 height 1331
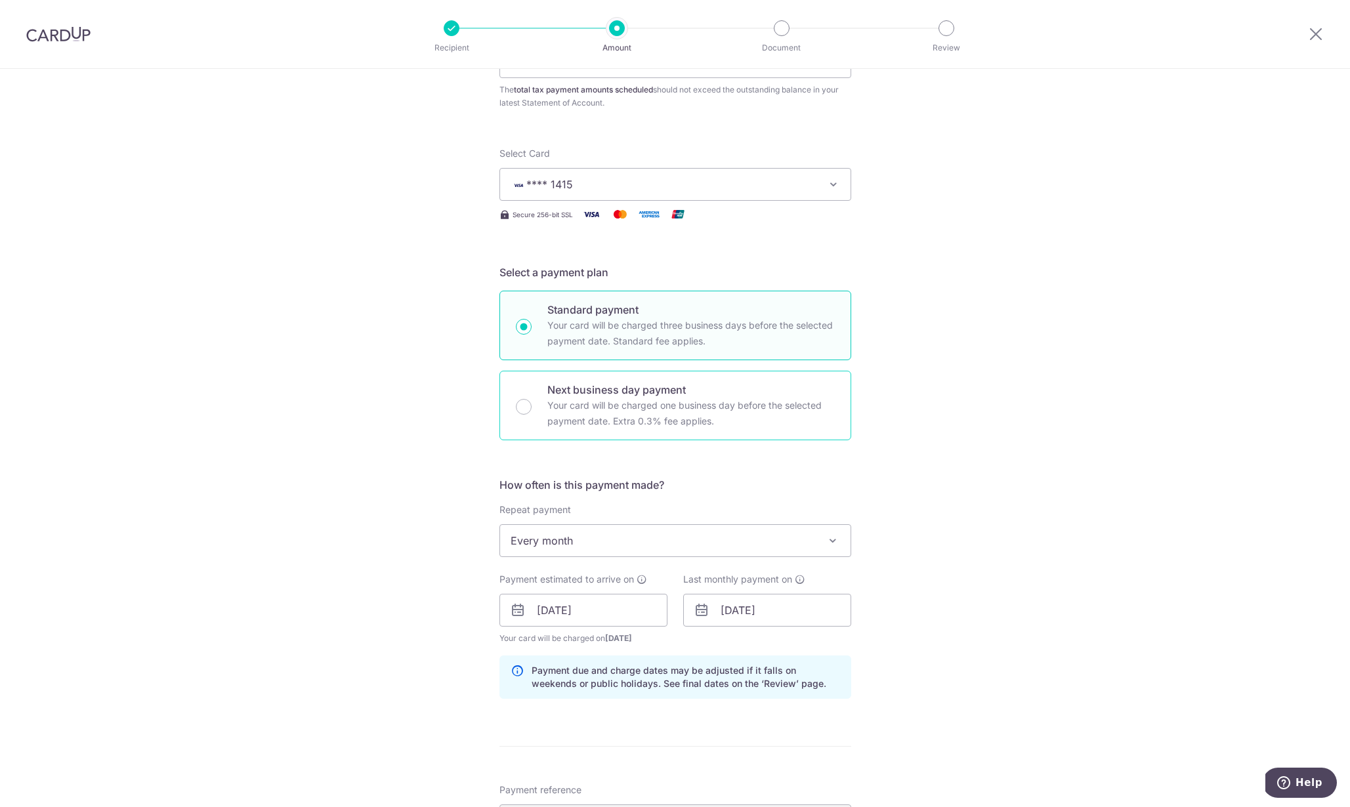
scroll to position [0, 0]
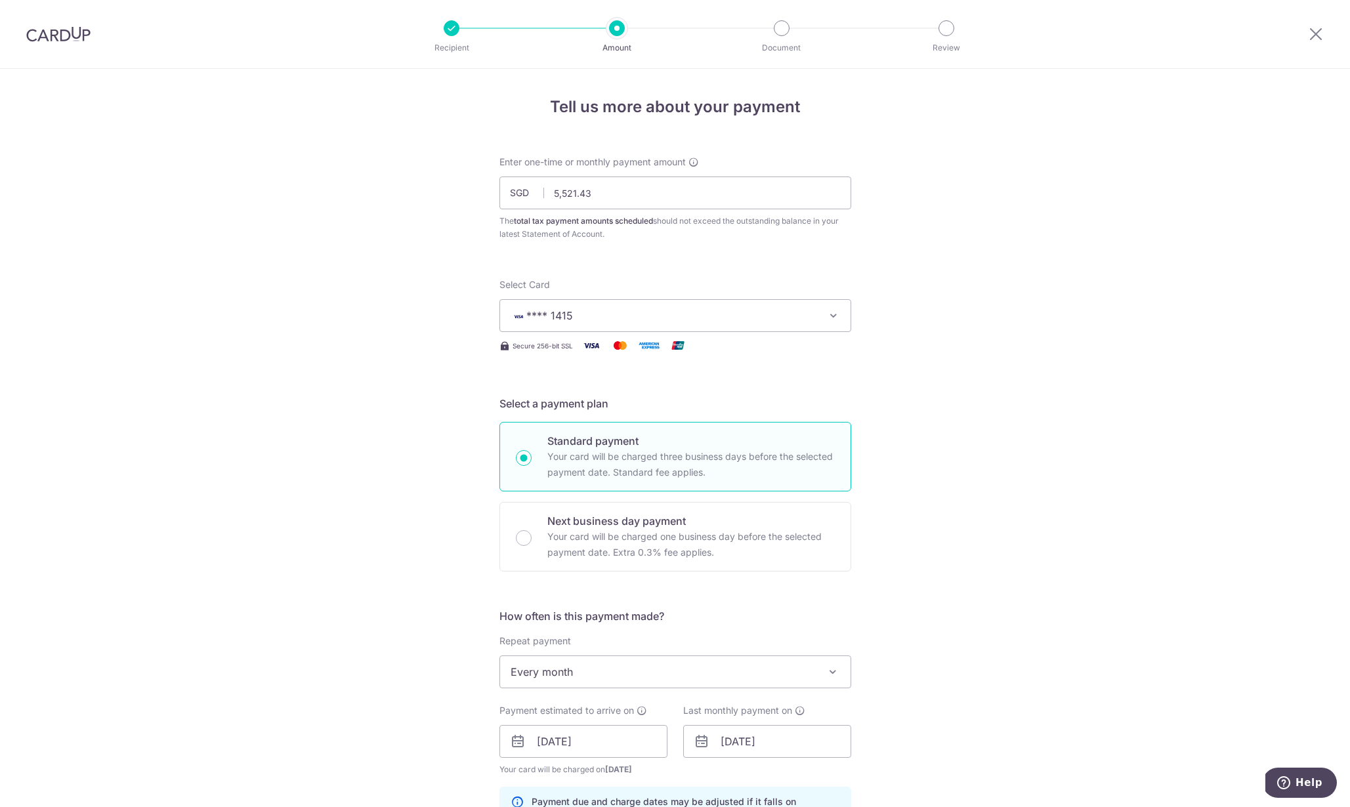
click at [642, 310] on span "**** 1415" at bounding box center [664, 316] width 306 height 16
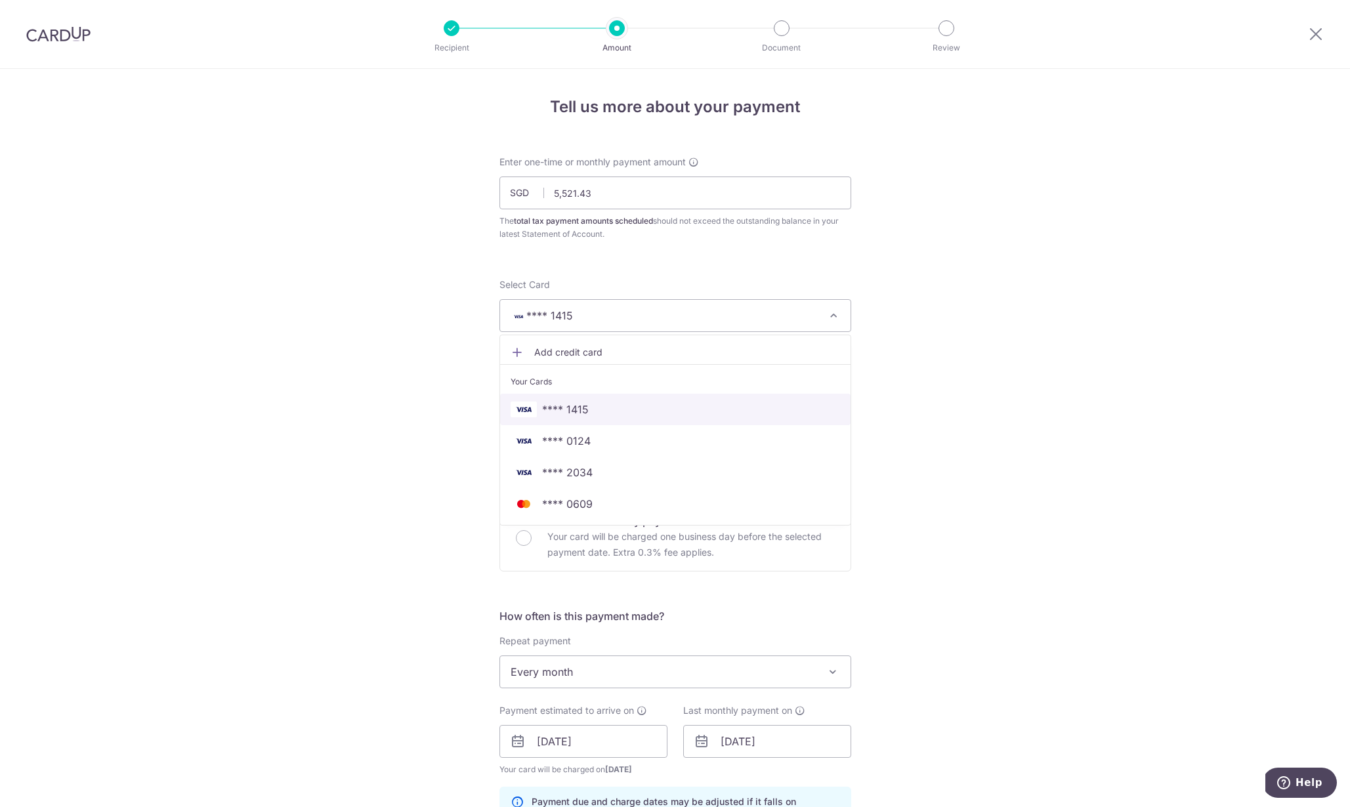
click at [619, 402] on span "**** 1415" at bounding box center [675, 410] width 329 height 16
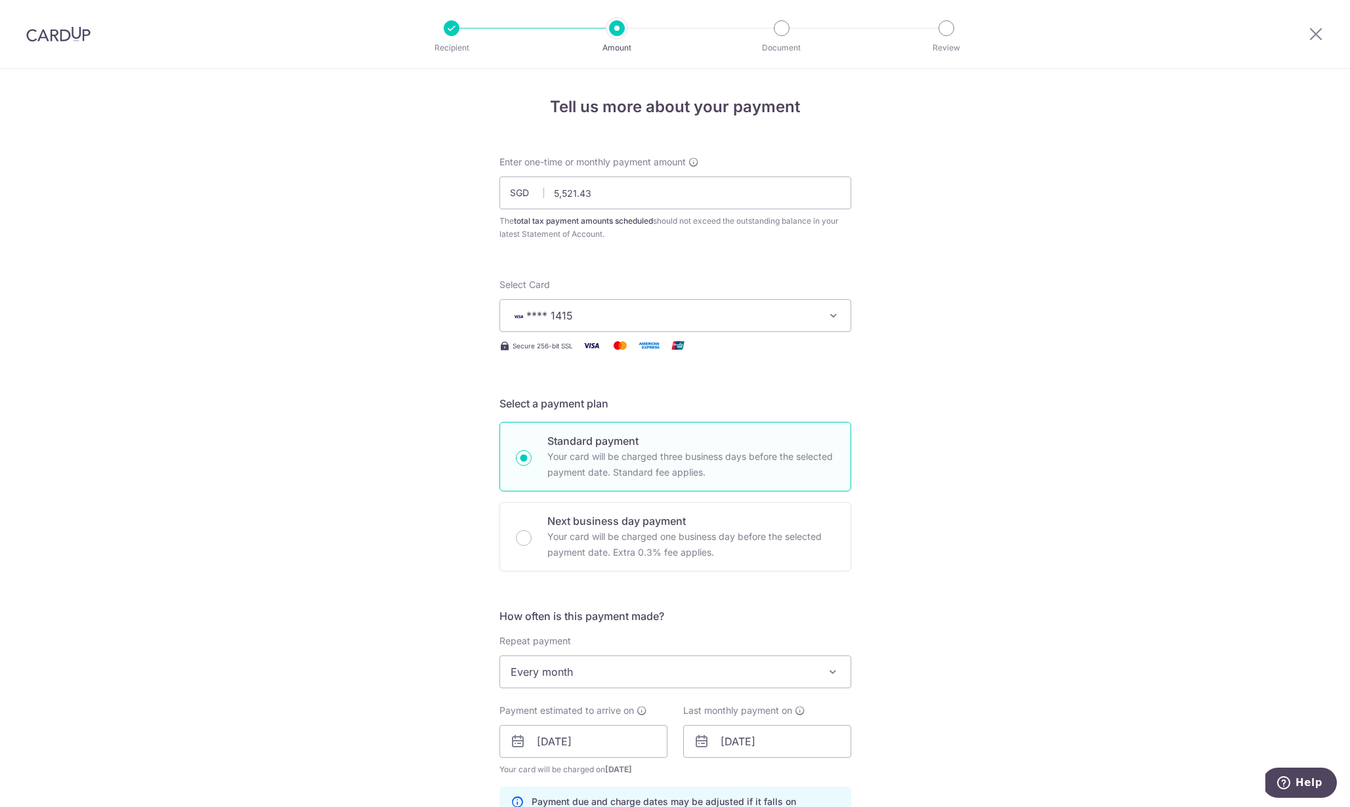
click at [877, 413] on div "Tell us more about your payment Enter one-time or monthly payment amount SGD 5,…" at bounding box center [675, 734] width 1350 height 1331
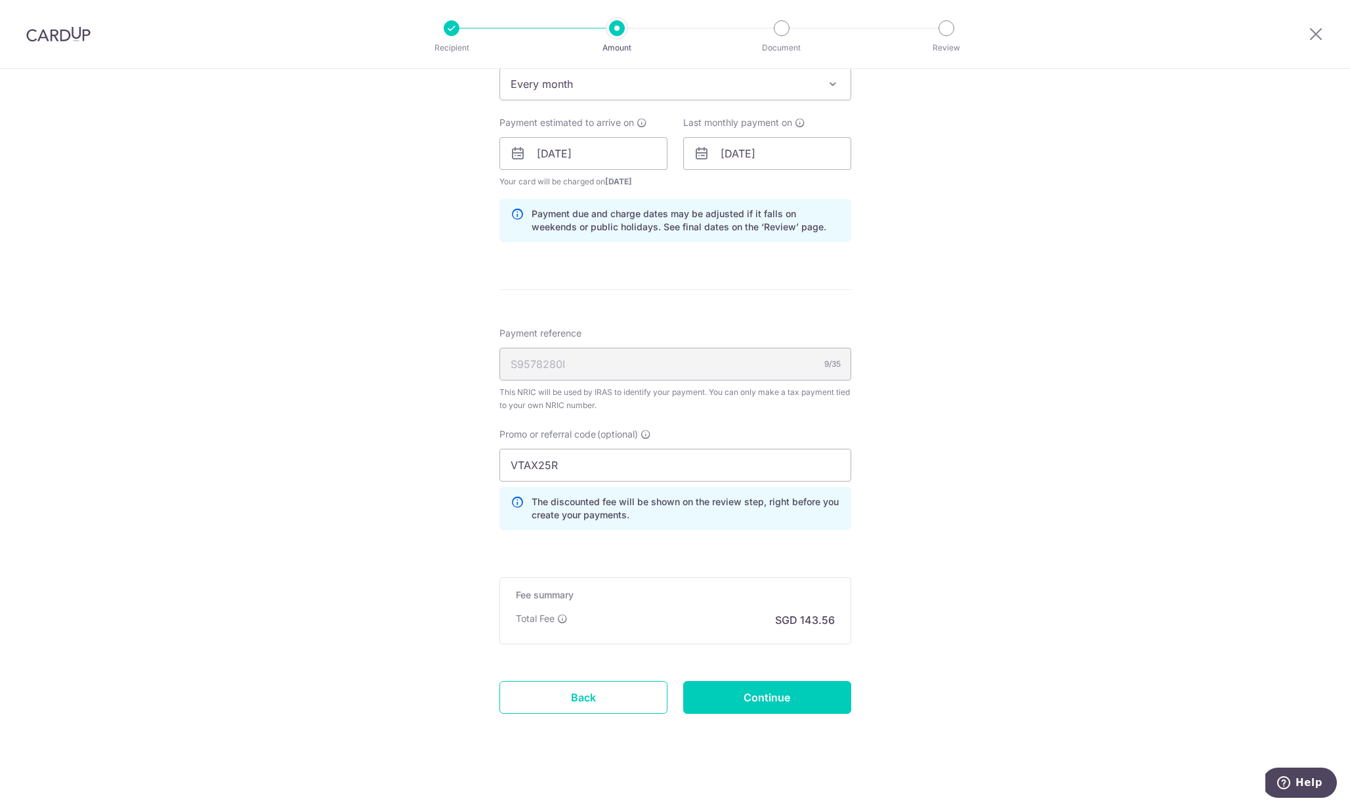
scroll to position [593, 0]
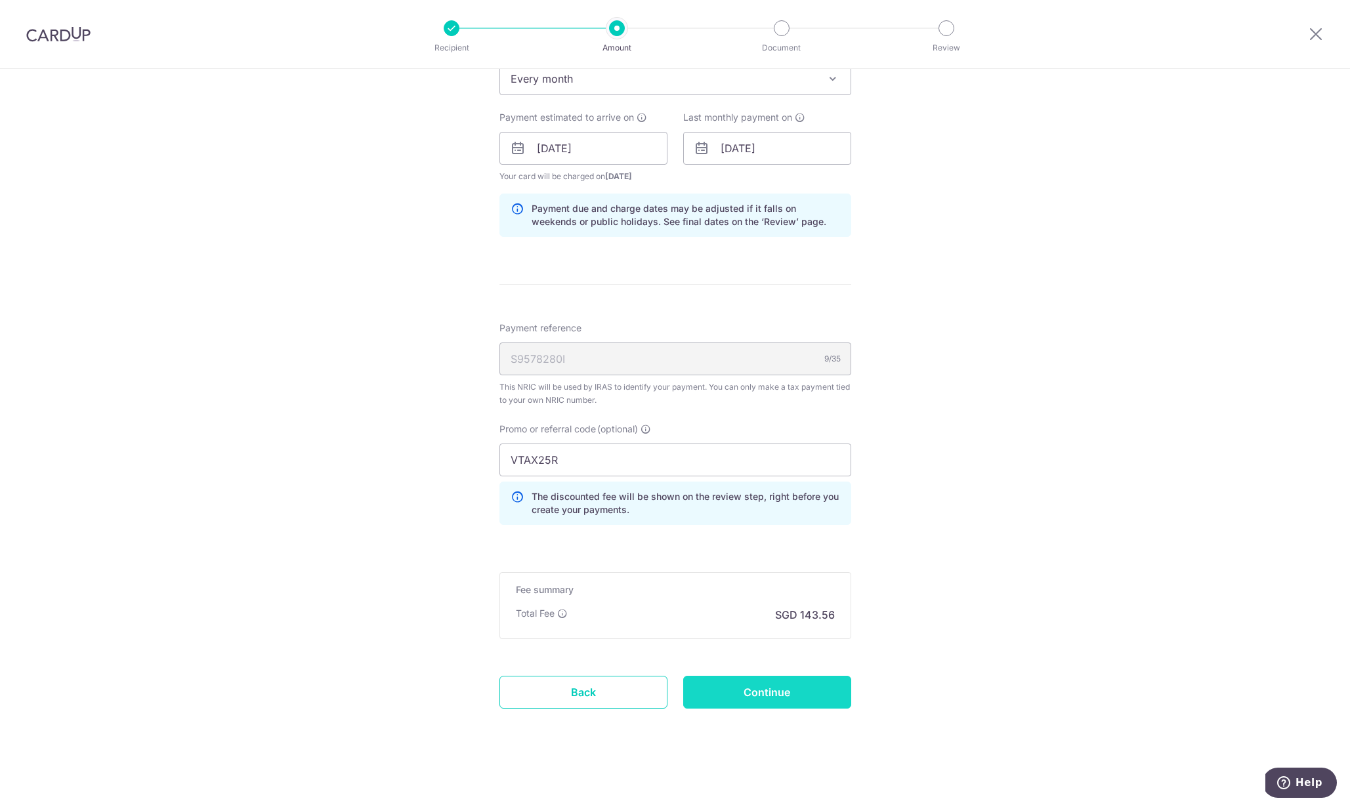
click at [766, 688] on input "Continue" at bounding box center [767, 692] width 168 height 33
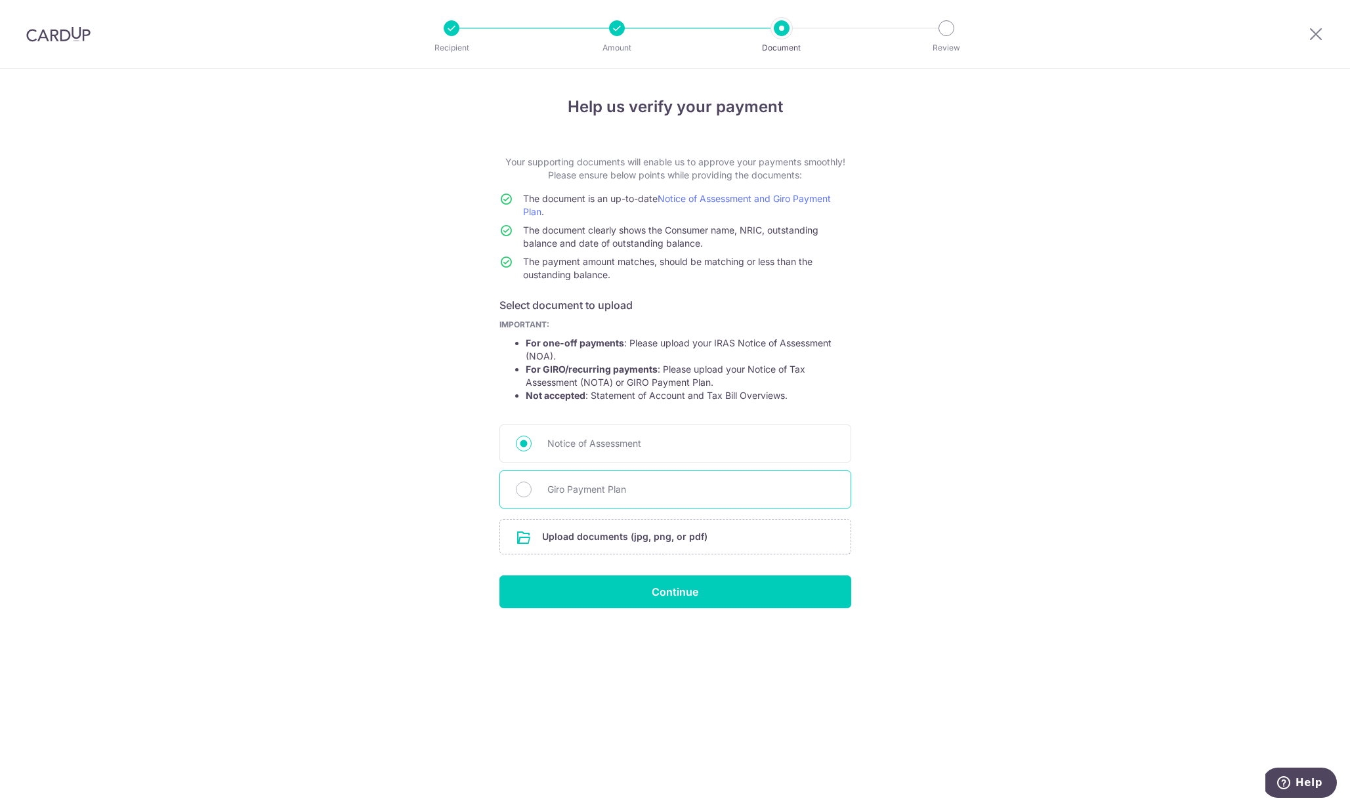
click at [533, 489] on div "Giro Payment Plan" at bounding box center [675, 489] width 352 height 38
click at [527, 490] on input "Giro Payment Plan" at bounding box center [524, 490] width 16 height 16
radio input "true"
click at [527, 490] on input "Giro Payment Plan" at bounding box center [524, 490] width 16 height 16
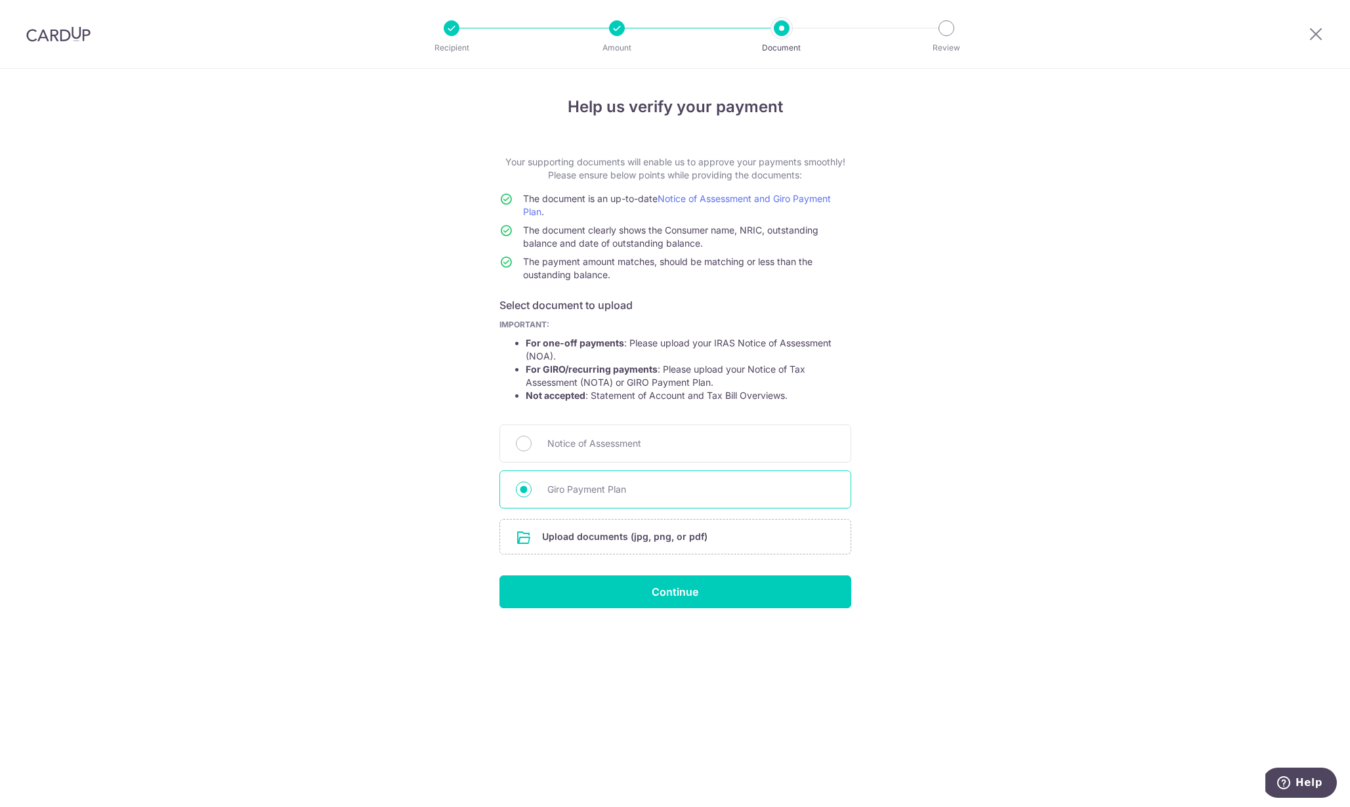
click at [527, 490] on input "Giro Payment Plan" at bounding box center [524, 490] width 16 height 16
click at [644, 541] on input "file" at bounding box center [675, 537] width 350 height 34
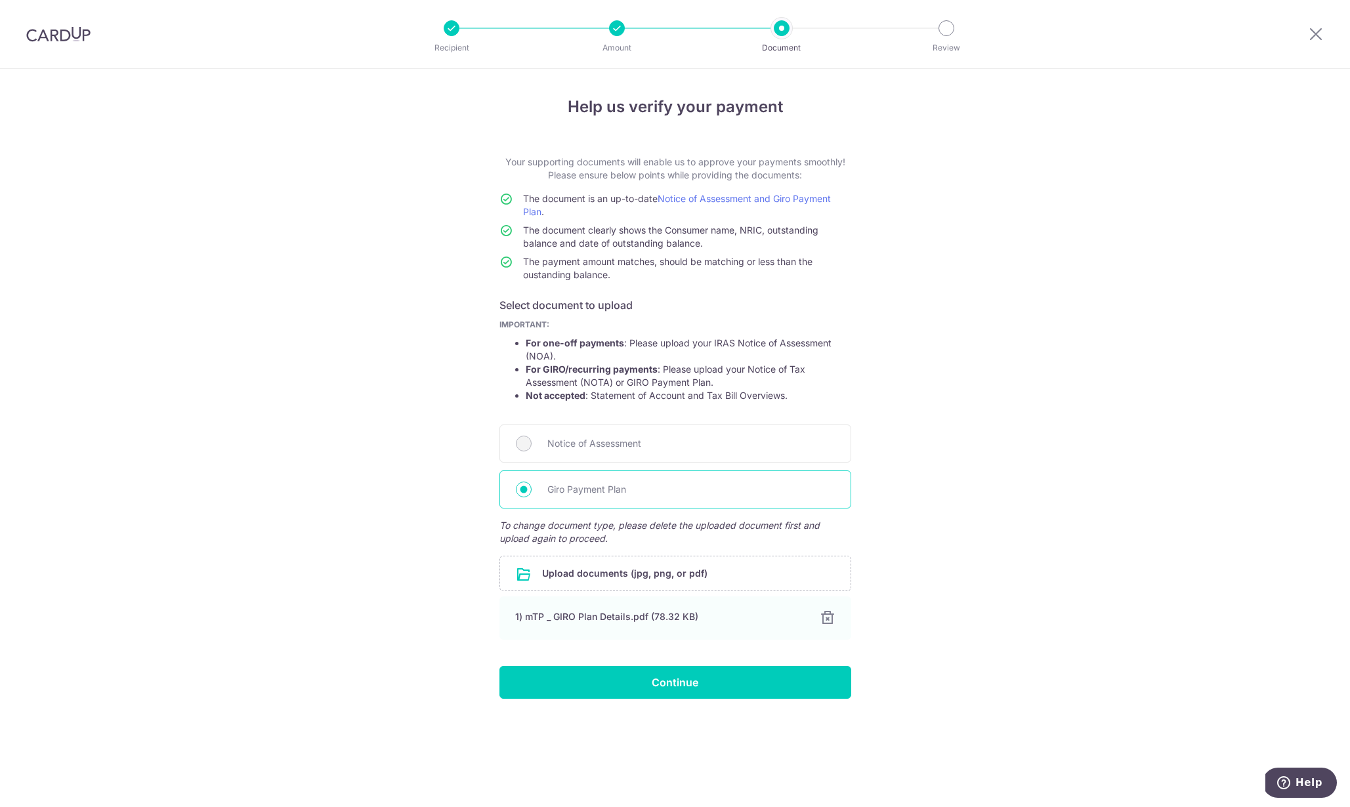
click at [553, 495] on span "Giro Payment Plan" at bounding box center [690, 490] width 287 height 16
click at [532, 495] on input "Giro Payment Plan" at bounding box center [524, 490] width 16 height 16
click at [670, 580] on input "file" at bounding box center [675, 573] width 350 height 34
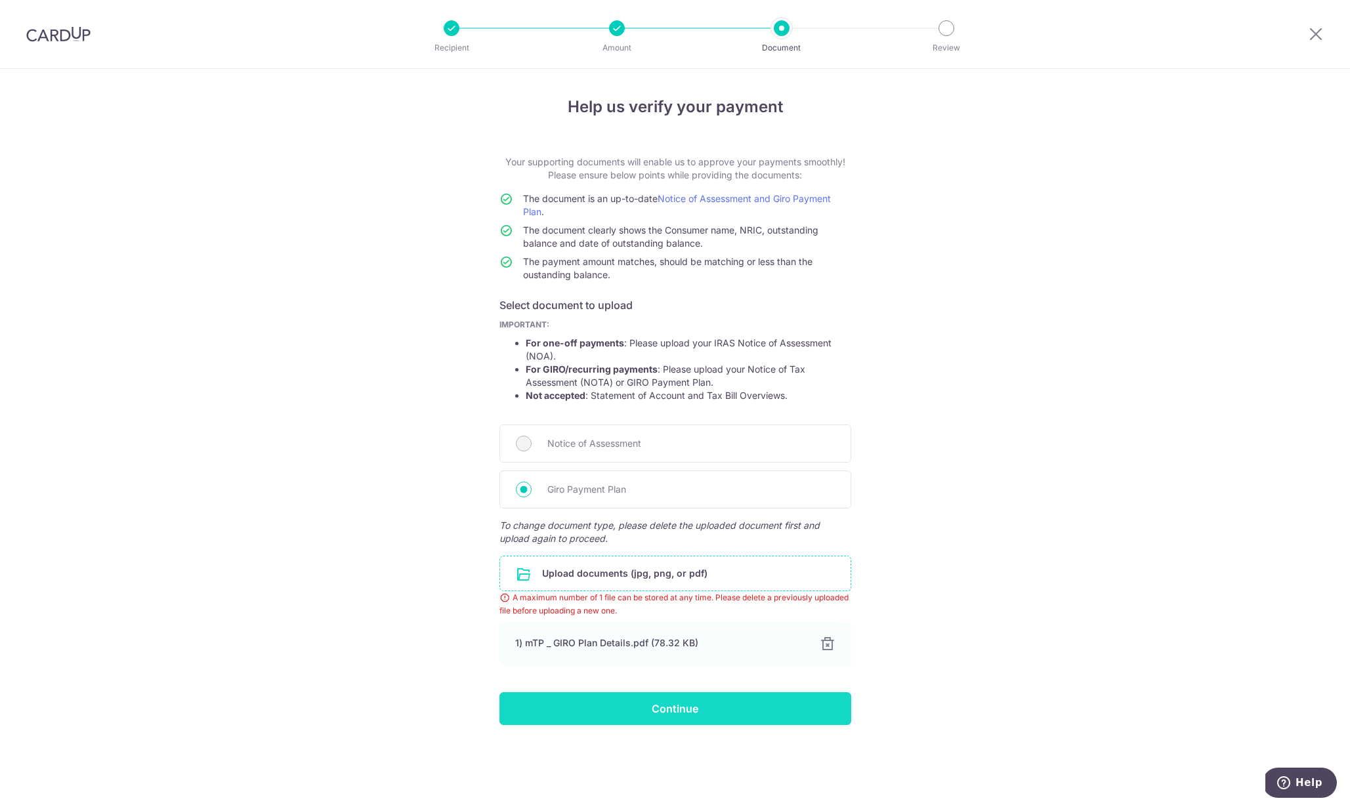
click at [841, 713] on input "Continue" at bounding box center [675, 708] width 352 height 33
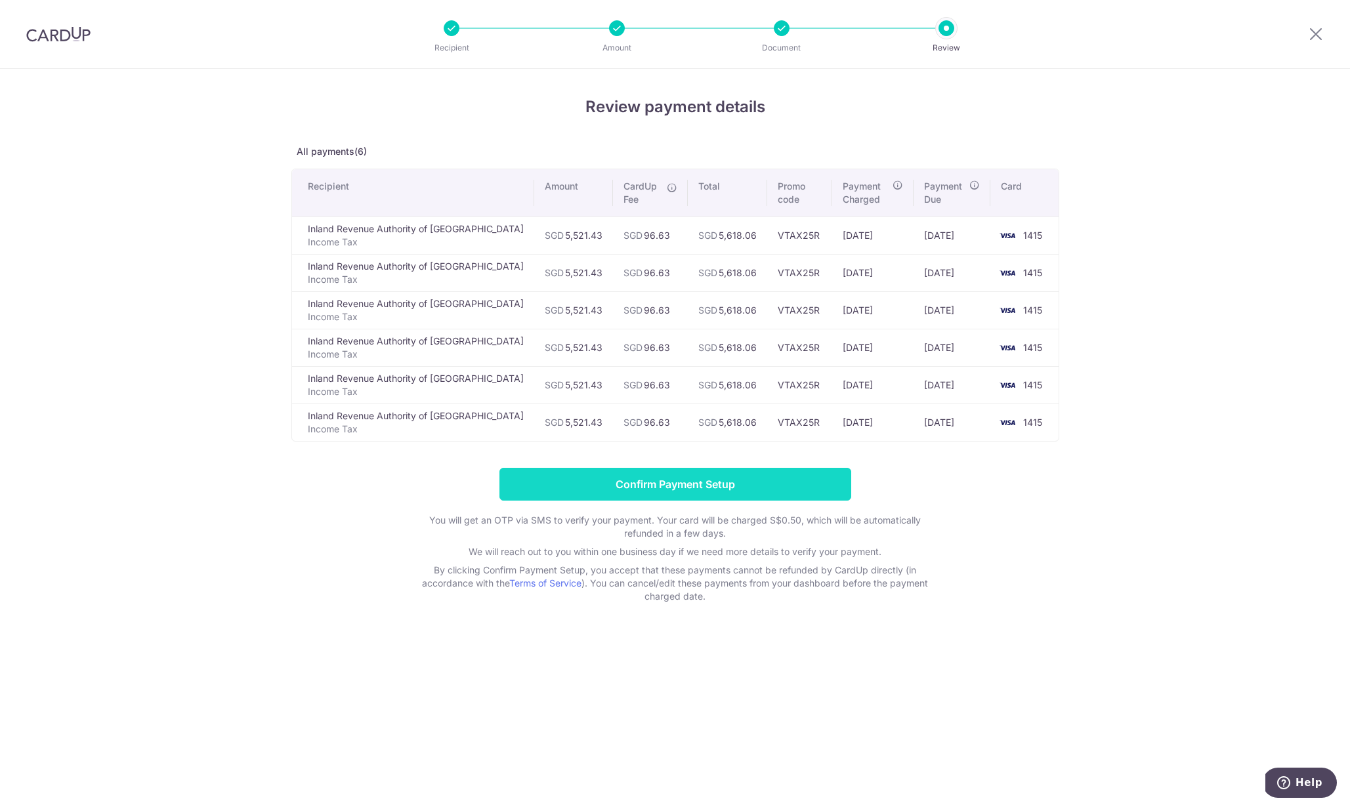
click at [693, 481] on input "Confirm Payment Setup" at bounding box center [675, 484] width 352 height 33
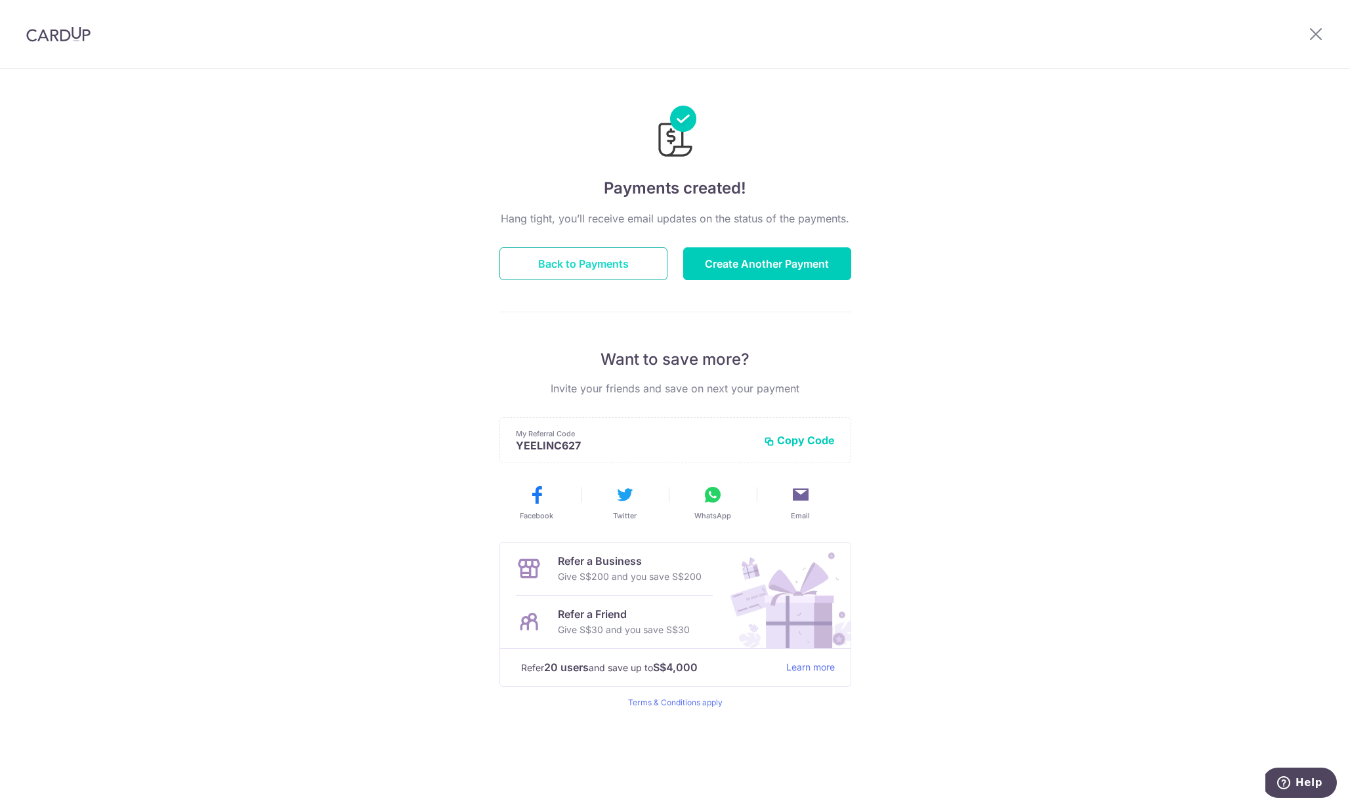
click at [611, 262] on button "Back to Payments" at bounding box center [583, 263] width 168 height 33
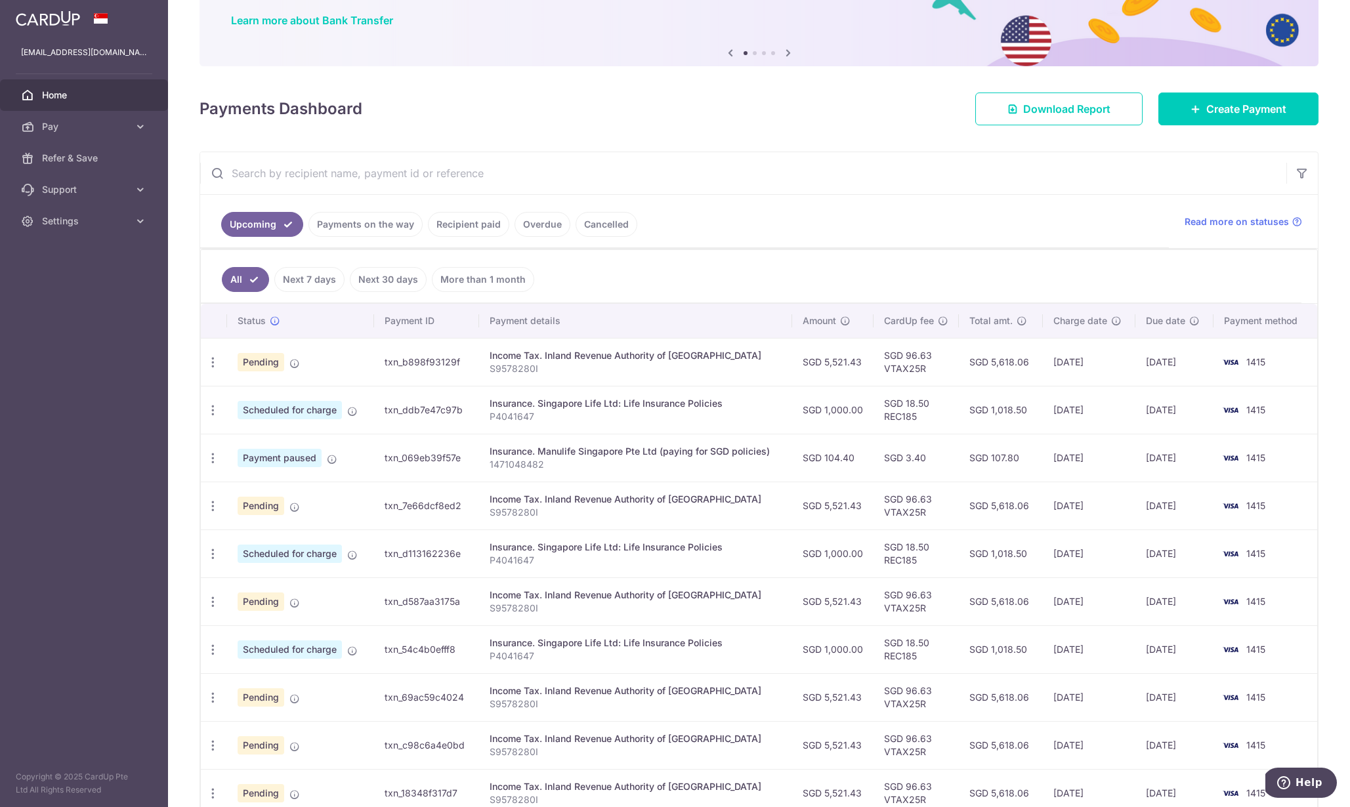
scroll to position [102, 0]
click at [213, 363] on icon "button" at bounding box center [213, 362] width 14 height 14
click at [260, 396] on span "Update payment" at bounding box center [282, 398] width 89 height 16
radio input "true"
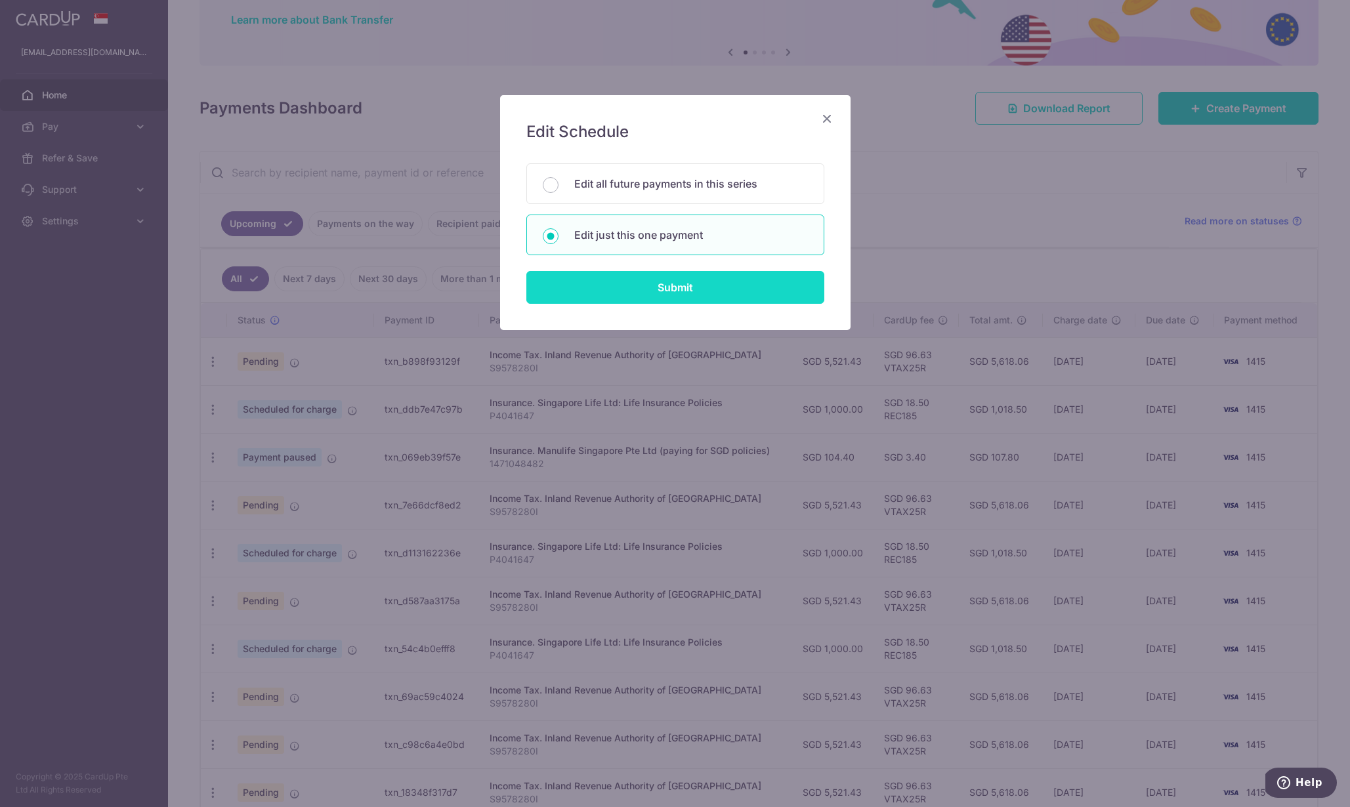
click at [671, 292] on input "Submit" at bounding box center [675, 287] width 298 height 33
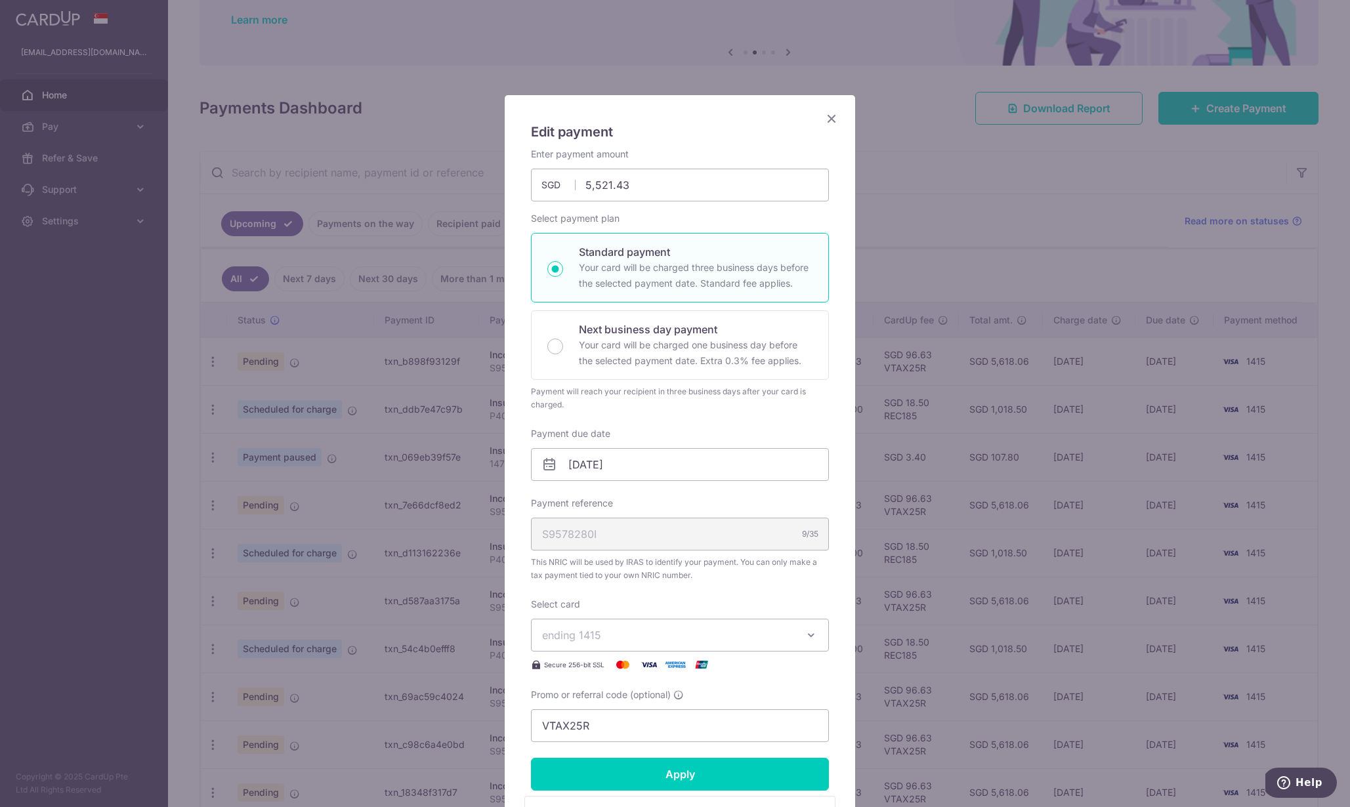
click at [827, 115] on icon "Close" at bounding box center [832, 118] width 16 height 16
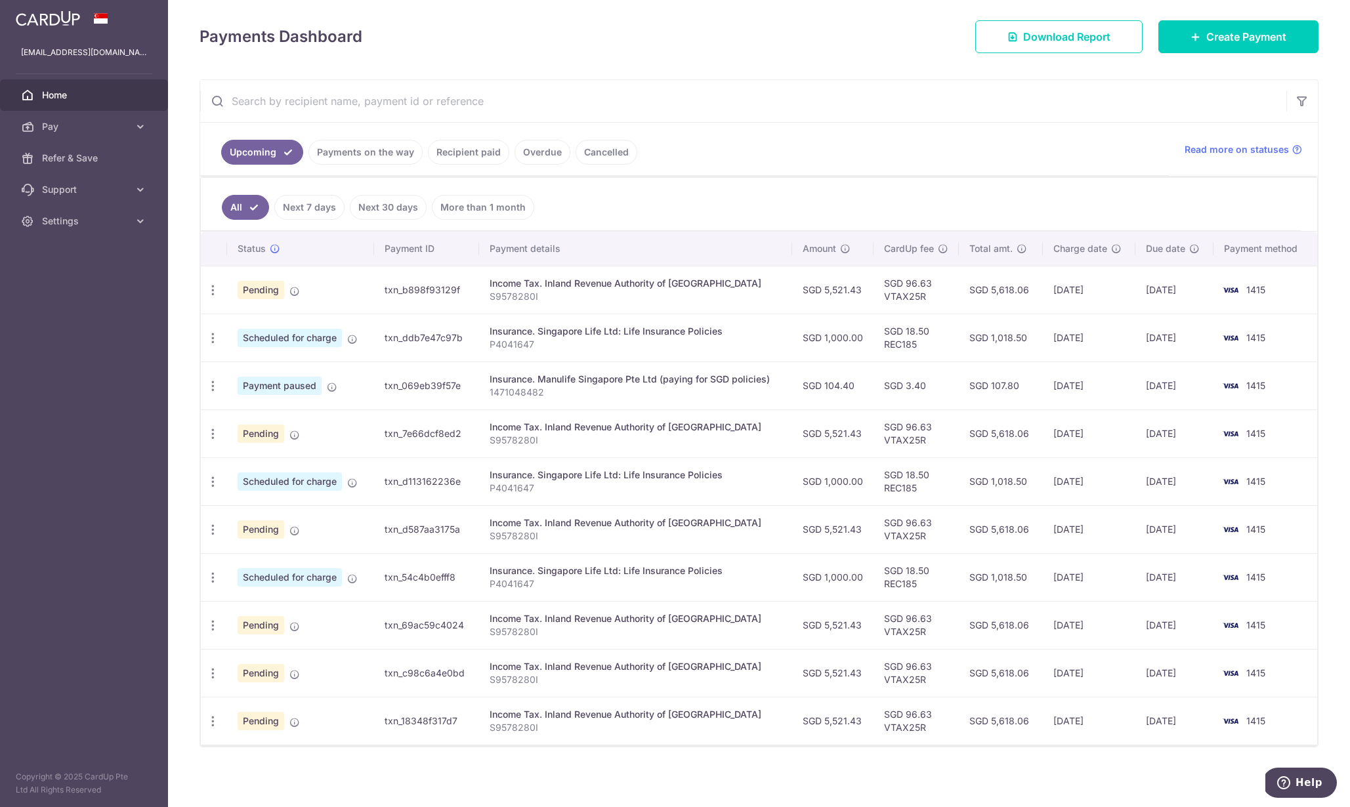
scroll to position [176, 0]
click at [209, 724] on icon "button" at bounding box center [213, 720] width 14 height 14
click at [277, 759] on span "Update payment" at bounding box center [282, 755] width 89 height 16
radio input "true"
type input "[DATE]"
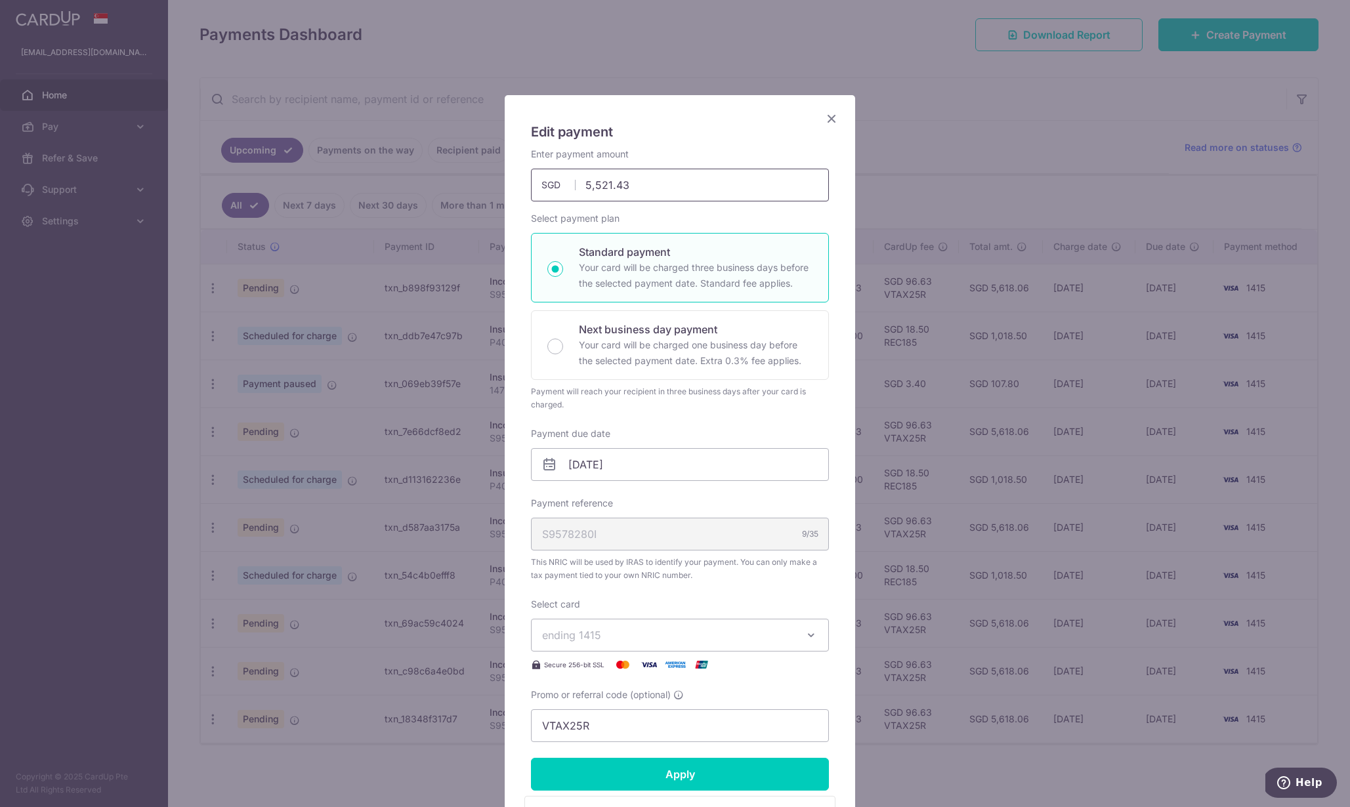
click at [635, 185] on input "5,521.43" at bounding box center [680, 185] width 298 height 33
type input "5,521.45"
click at [759, 782] on form "By clicking apply, you will make changes to all payments to Inland Revenue Auth…" at bounding box center [680, 545] width 298 height 795
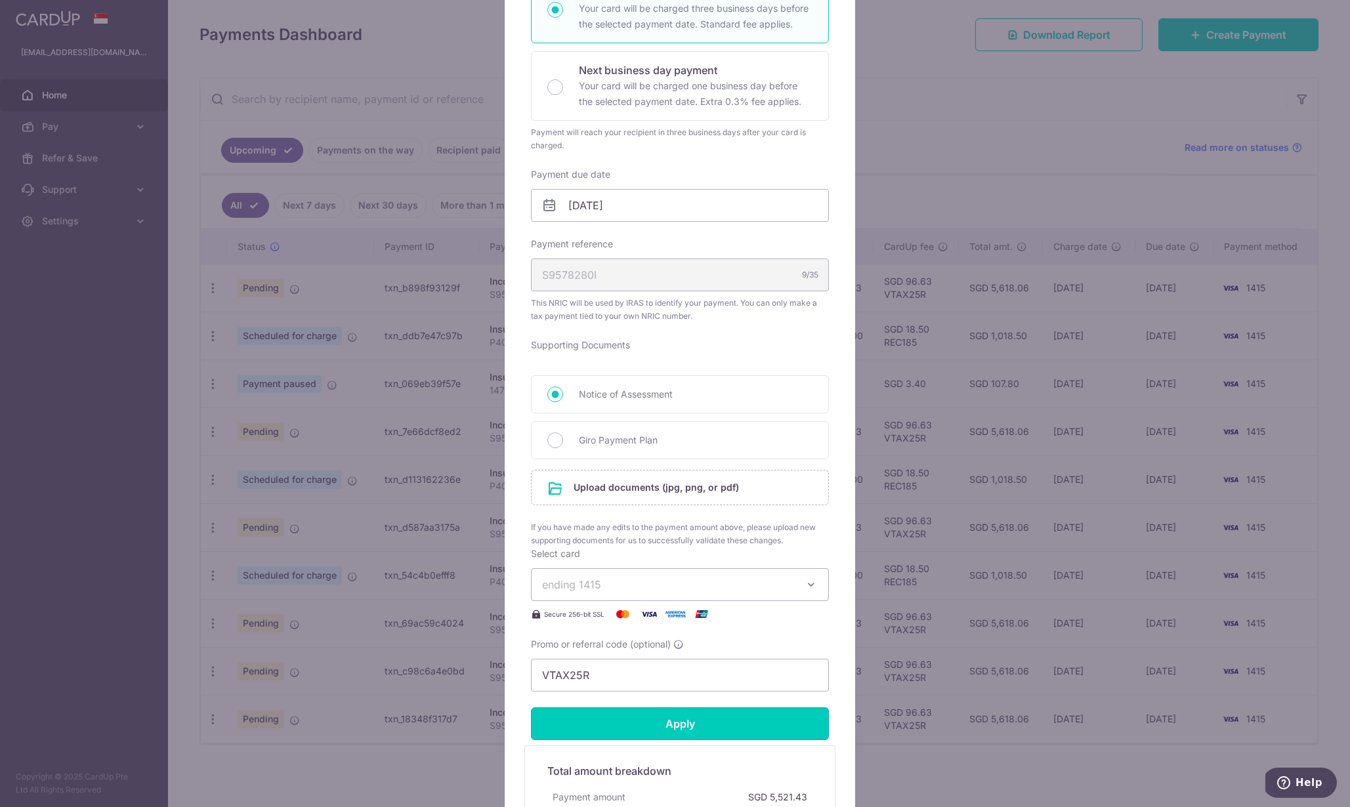
scroll to position [260, 0]
click at [587, 490] on input "file" at bounding box center [680, 487] width 297 height 34
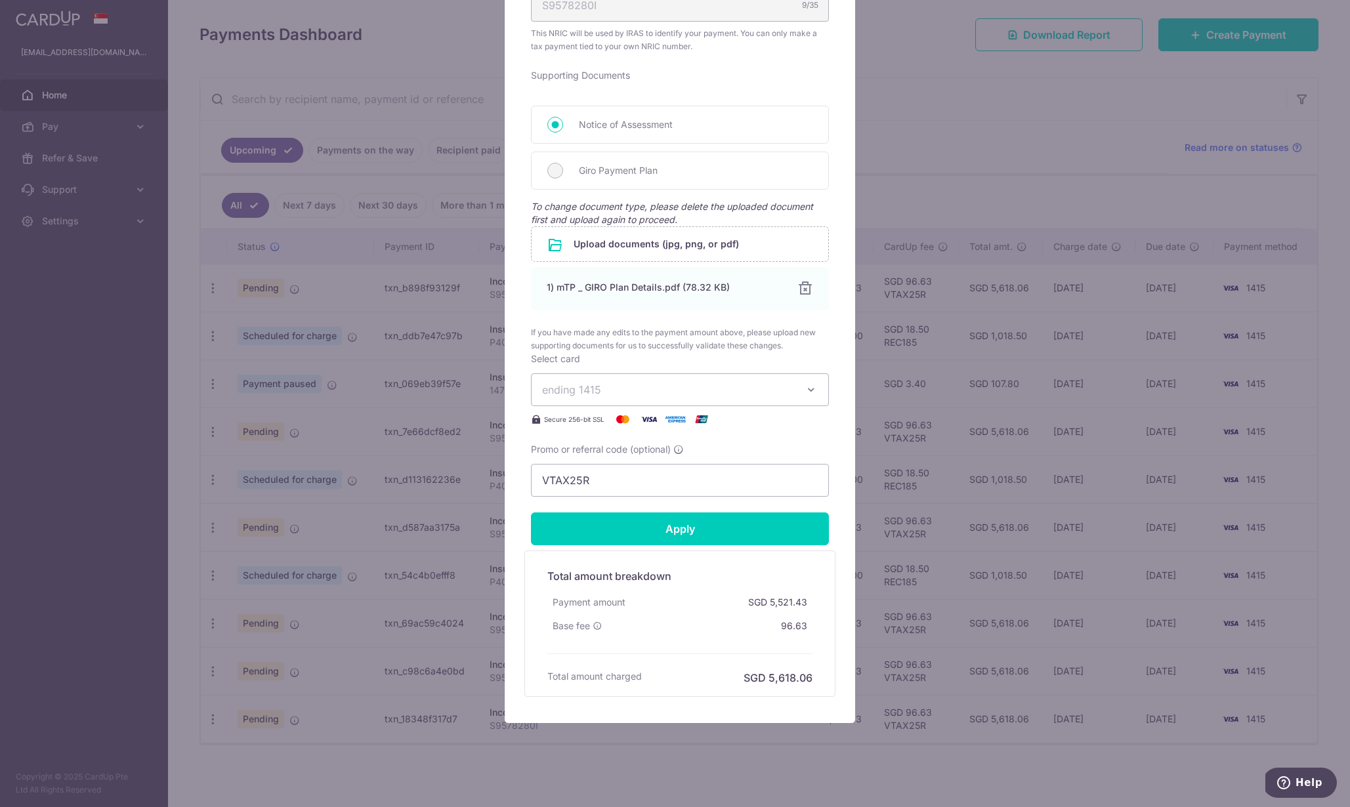
scroll to position [530, 0]
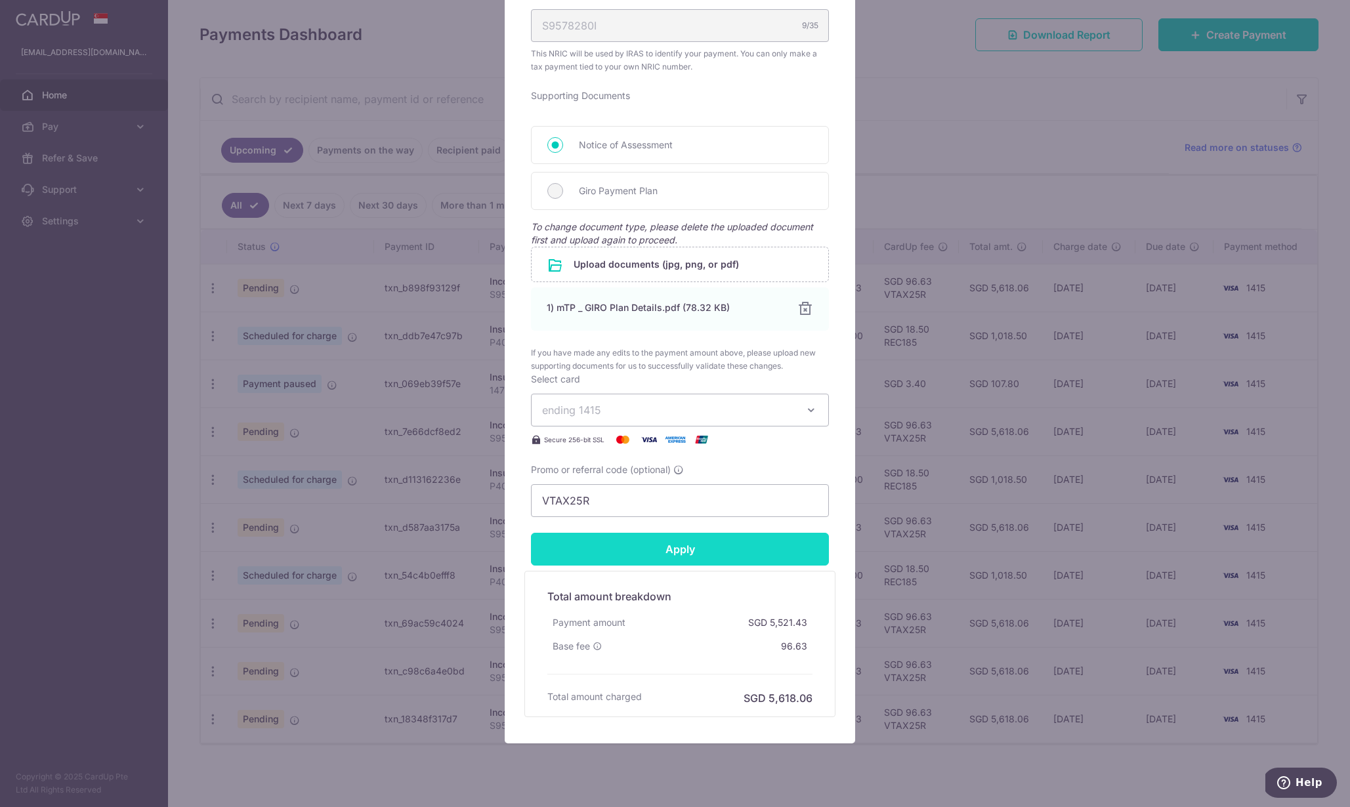
click at [736, 545] on input "Apply" at bounding box center [680, 549] width 298 height 33
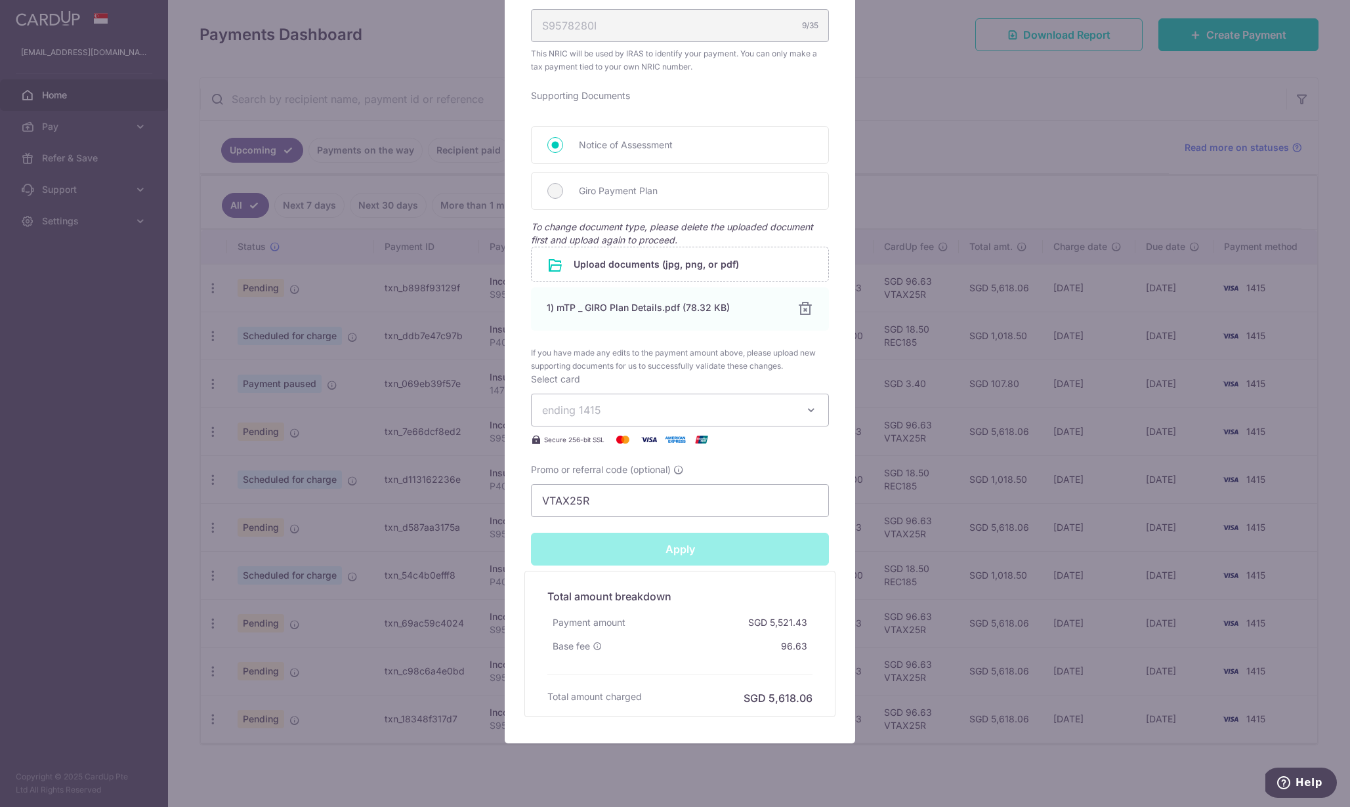
type input "Successfully Applied"
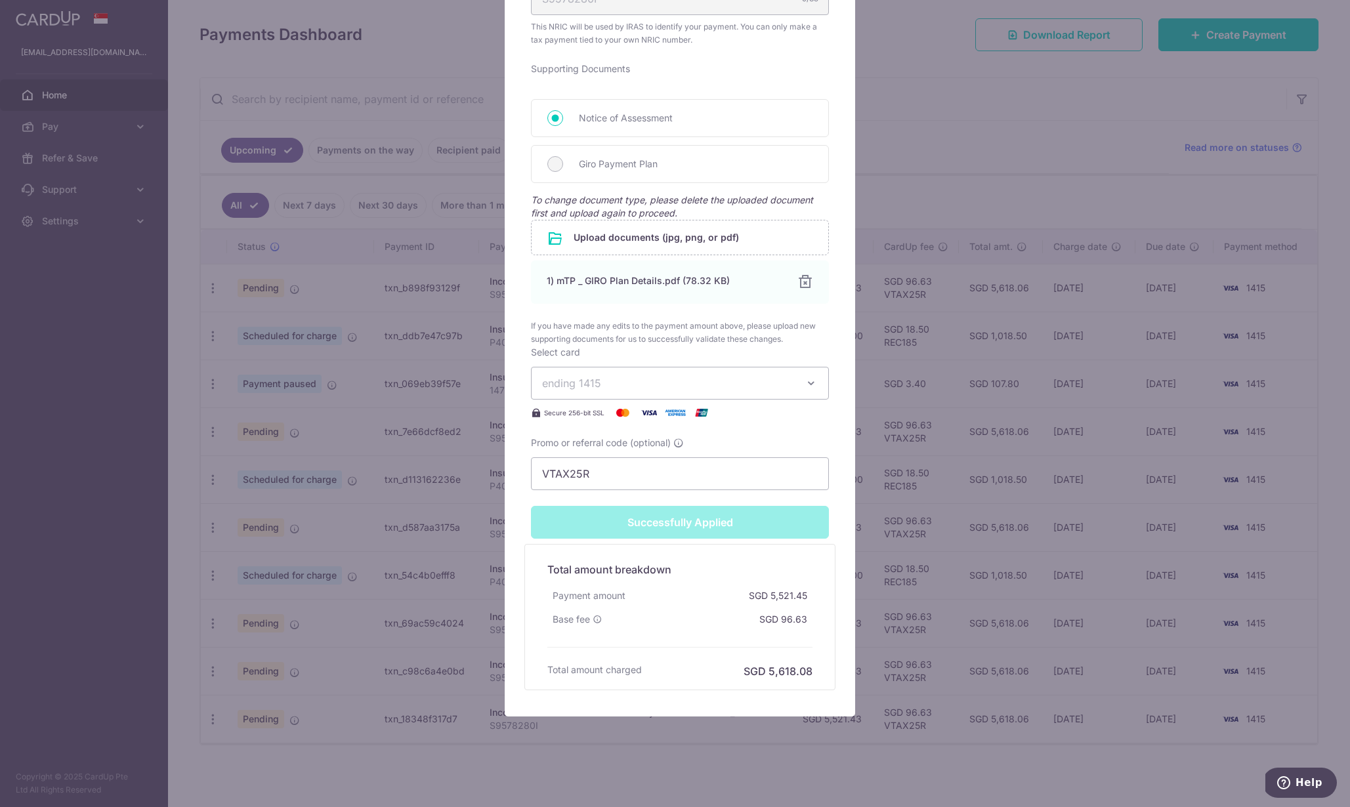
scroll to position [586, 0]
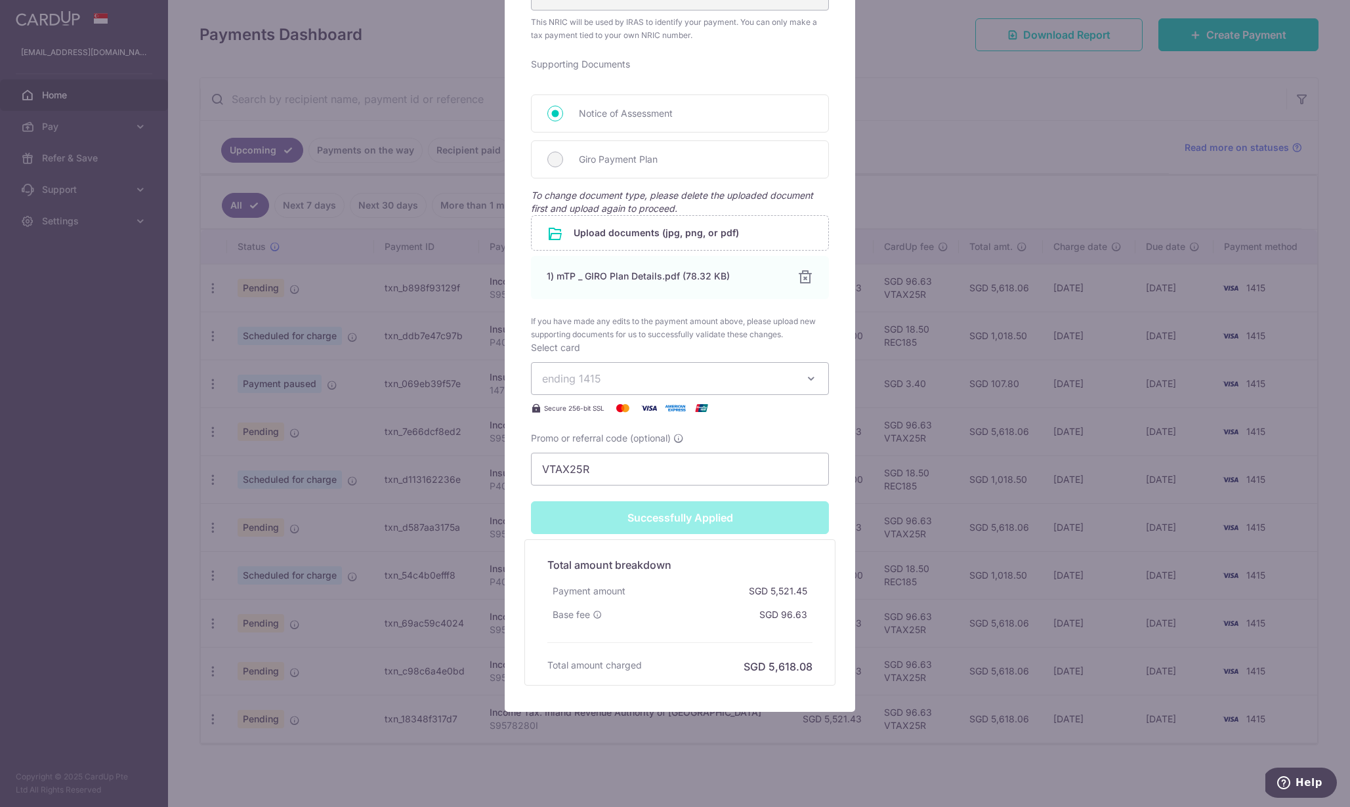
click at [995, 574] on div "Edit payment By clicking apply, you will make changes to all payments to Inland…" at bounding box center [675, 403] width 1350 height 807
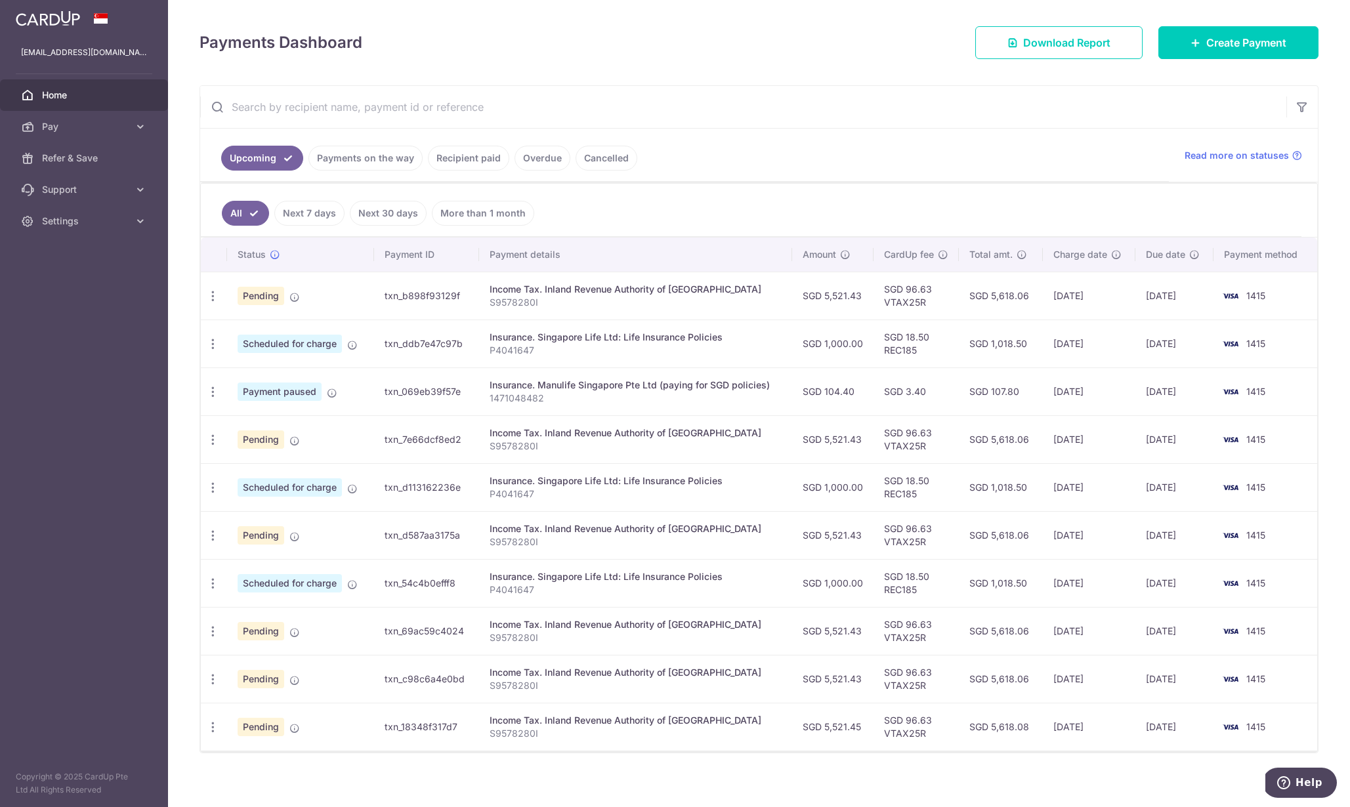
scroll to position [176, 0]
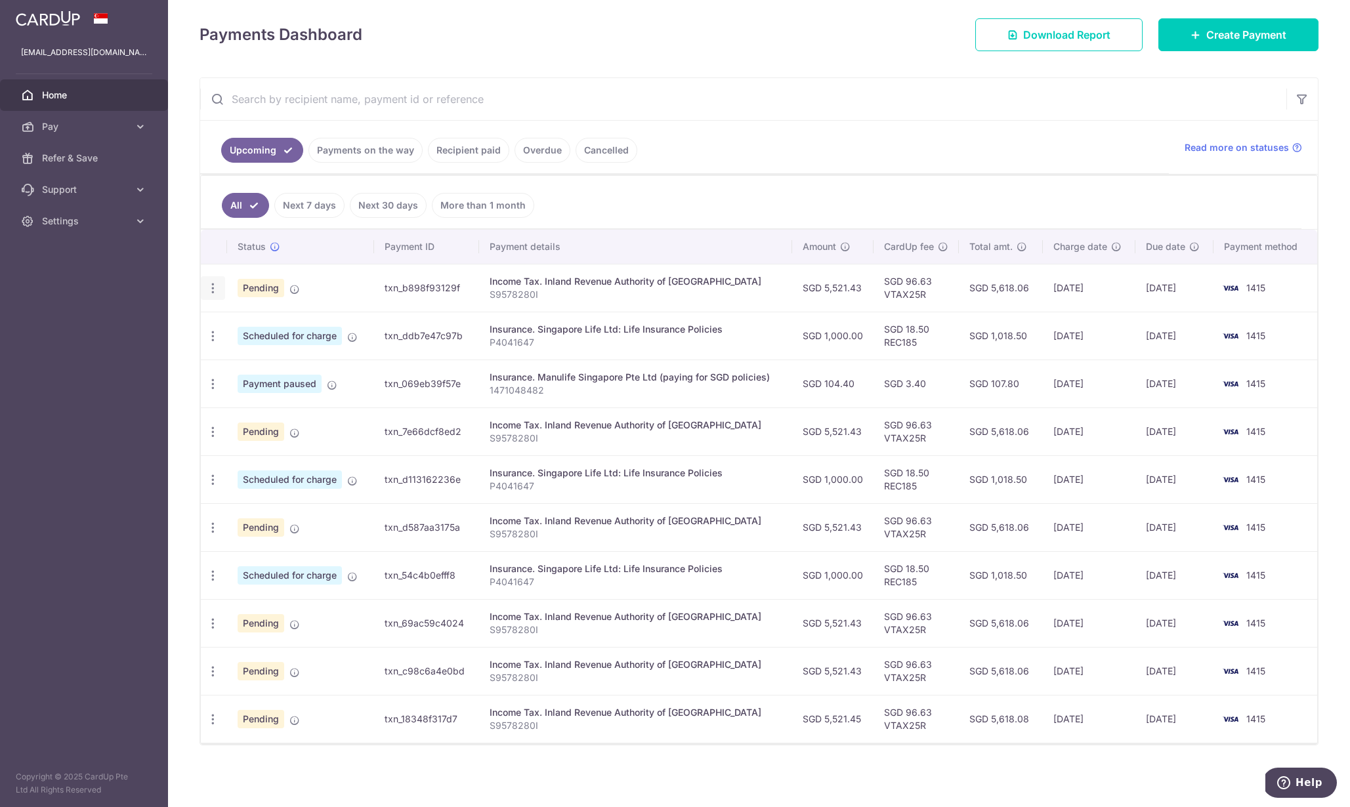
click at [215, 290] on icon "button" at bounding box center [213, 289] width 14 height 14
click at [248, 328] on span "Update payment" at bounding box center [282, 324] width 89 height 16
radio input "true"
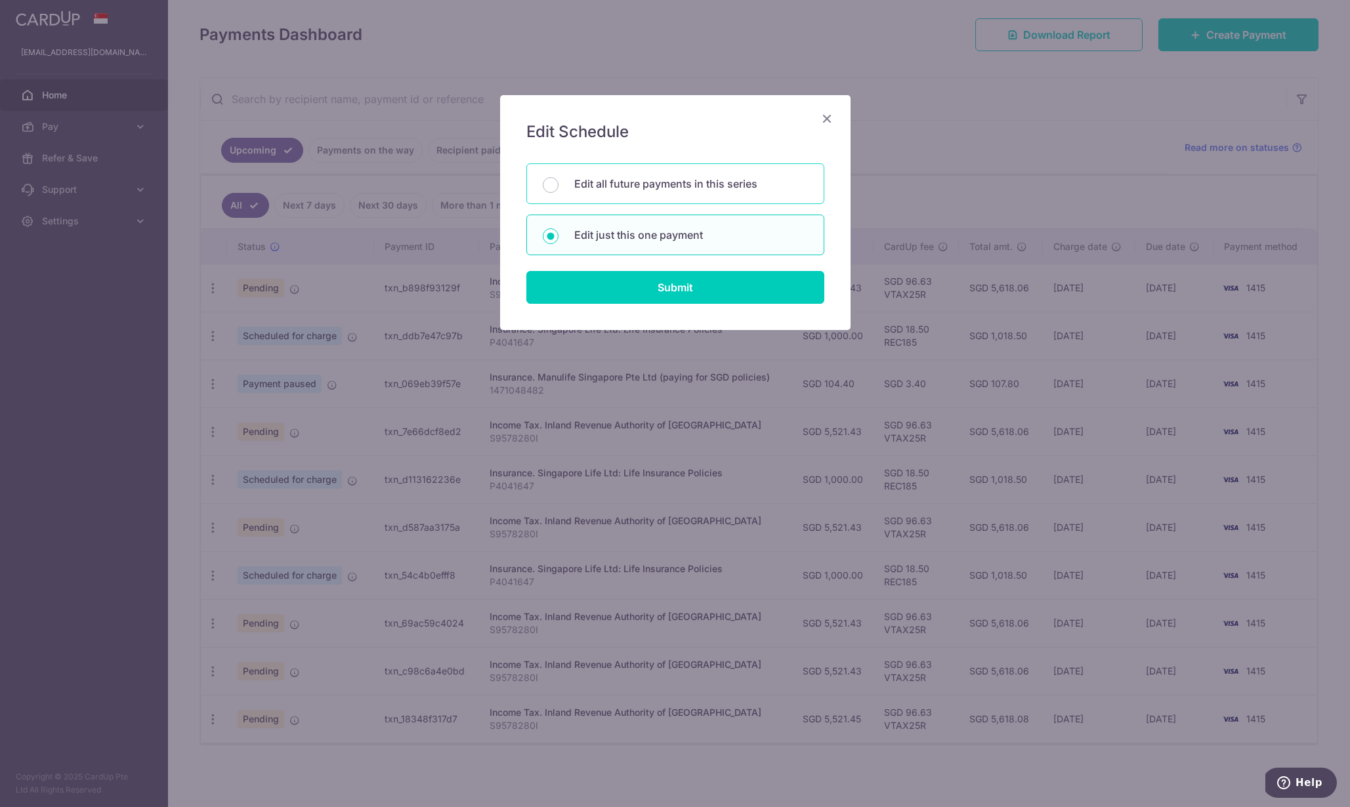
click at [698, 178] on p "Edit all future payments in this series" at bounding box center [691, 184] width 234 height 16
click at [558, 178] on input "Edit all future payments in this series" at bounding box center [551, 185] width 16 height 16
radio input "true"
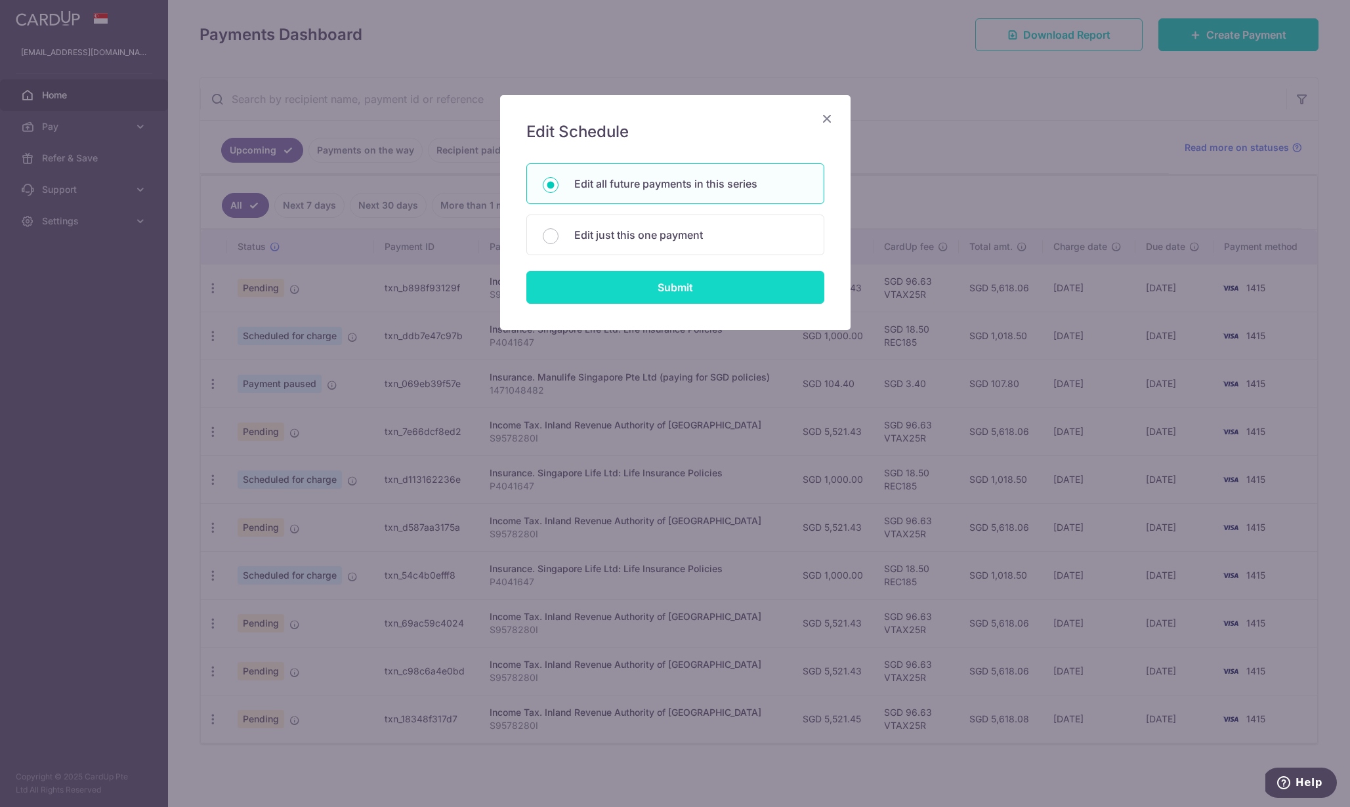
click at [728, 280] on input "Submit" at bounding box center [675, 287] width 298 height 33
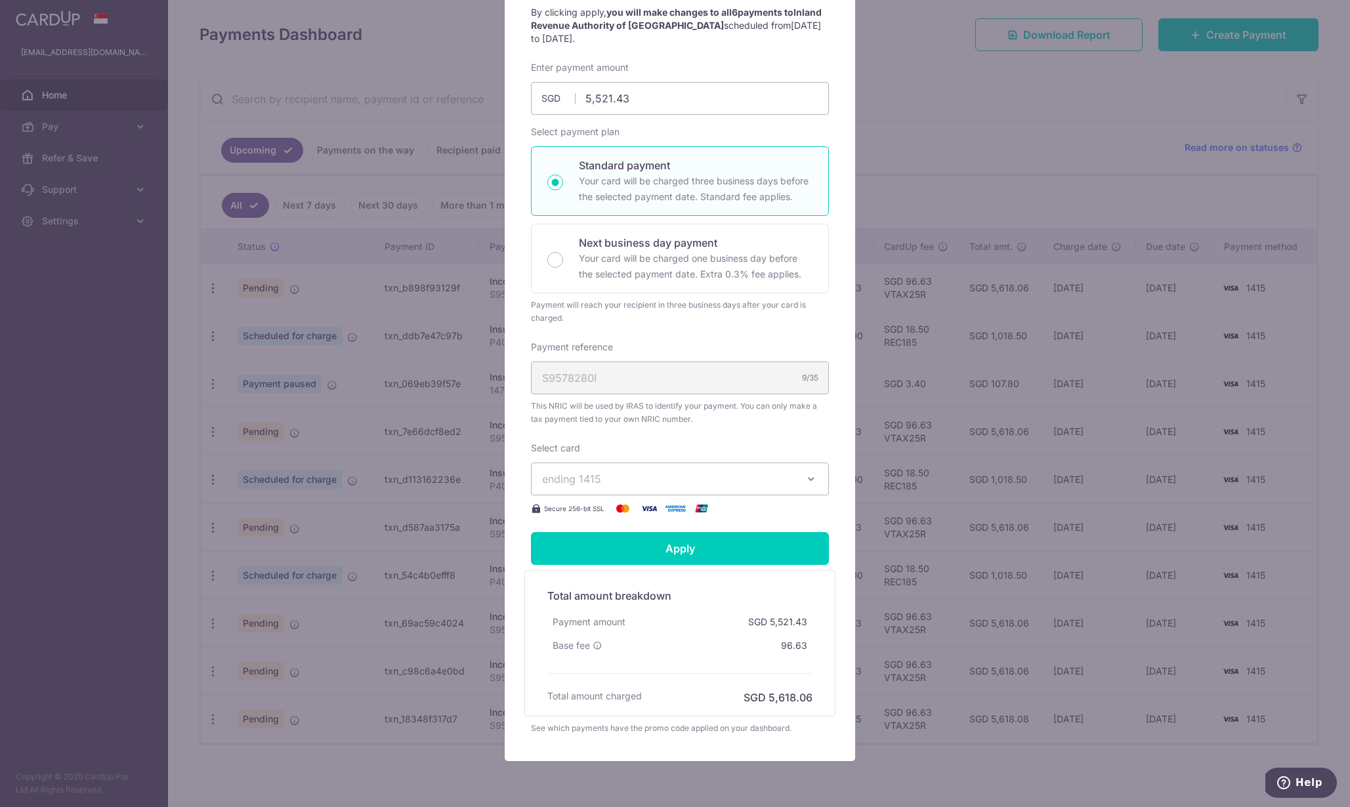
scroll to position [0, 0]
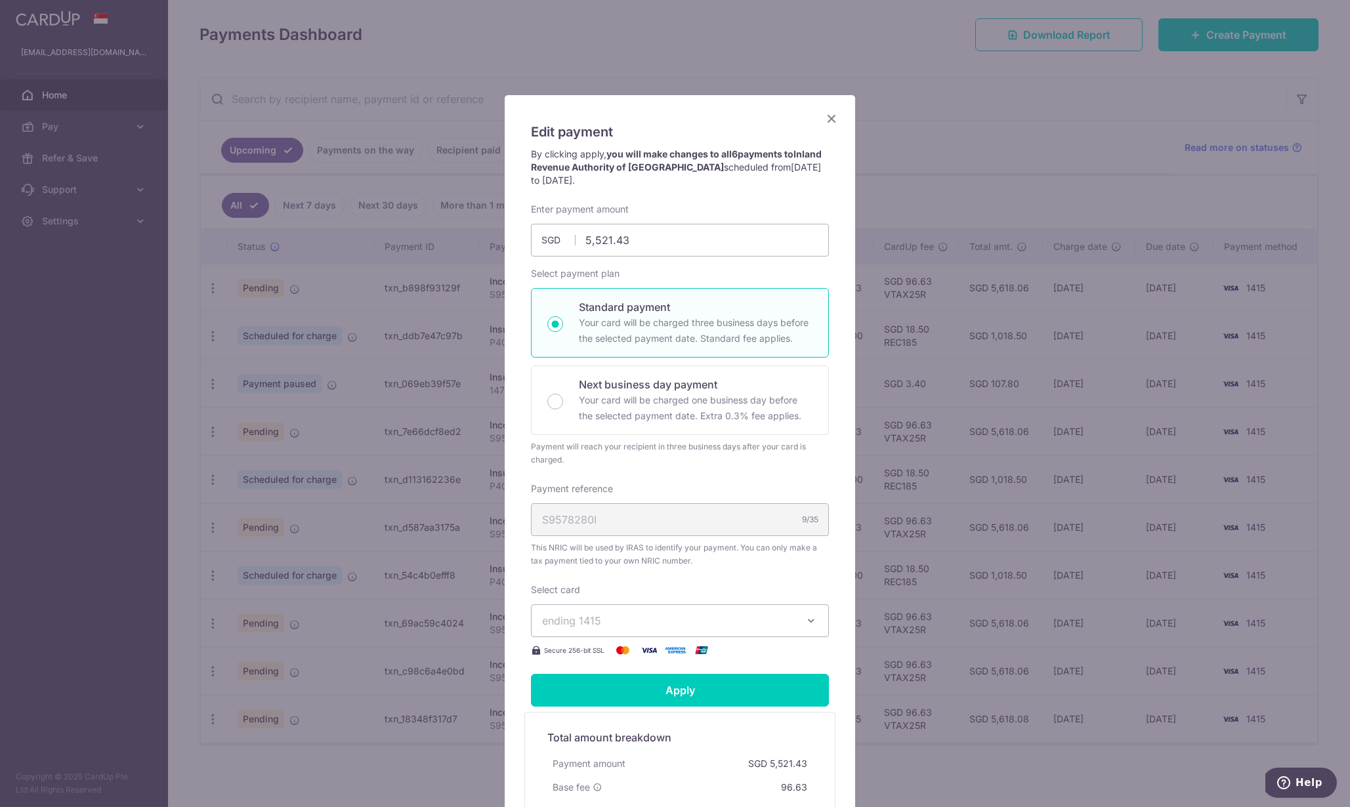
click at [827, 119] on icon "Close" at bounding box center [832, 118] width 16 height 16
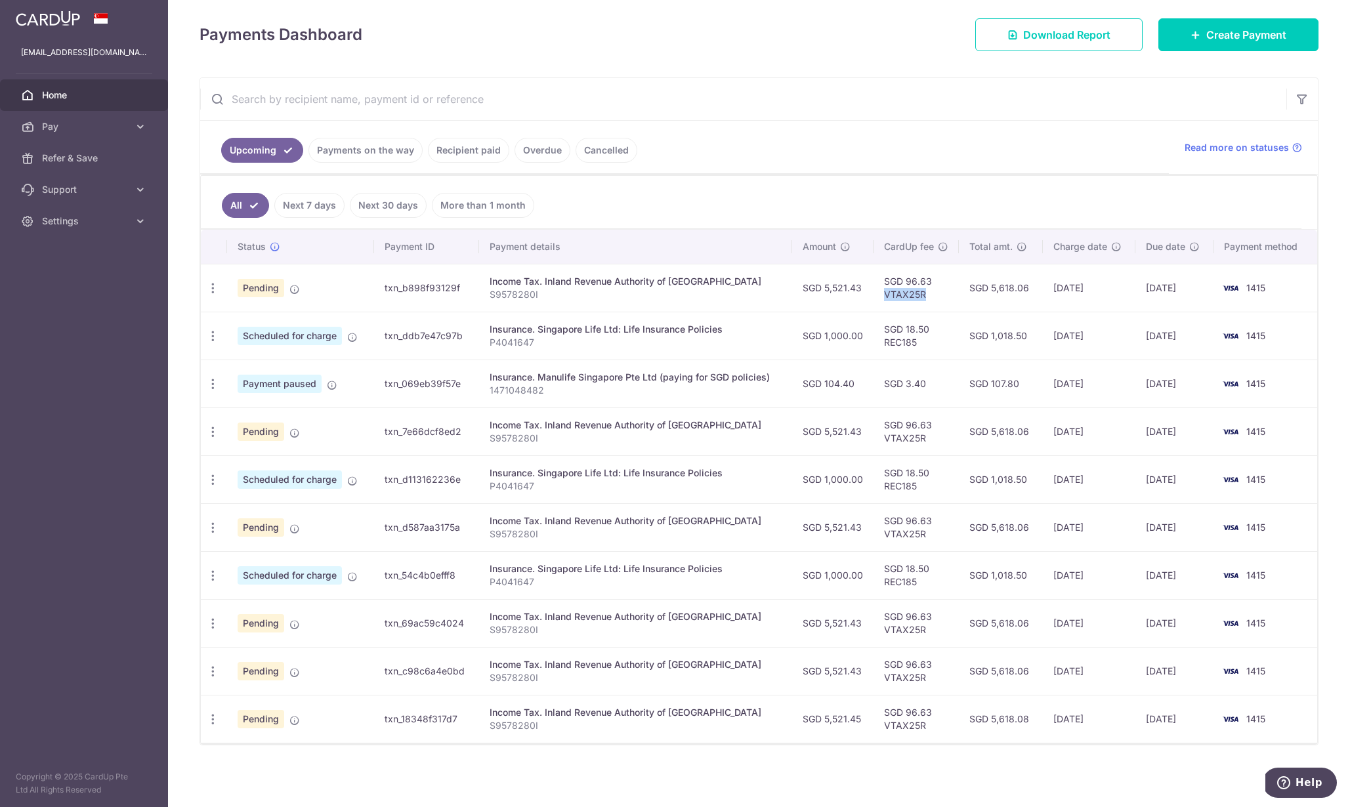
drag, startPoint x: 881, startPoint y: 297, endPoint x: 923, endPoint y: 298, distance: 42.0
click at [923, 297] on td "SGD 96.63 VTAX25R" at bounding box center [915, 288] width 85 height 48
click at [213, 291] on icon "button" at bounding box center [213, 289] width 14 height 14
click at [280, 325] on span "Update payment" at bounding box center [282, 324] width 89 height 16
radio input "true"
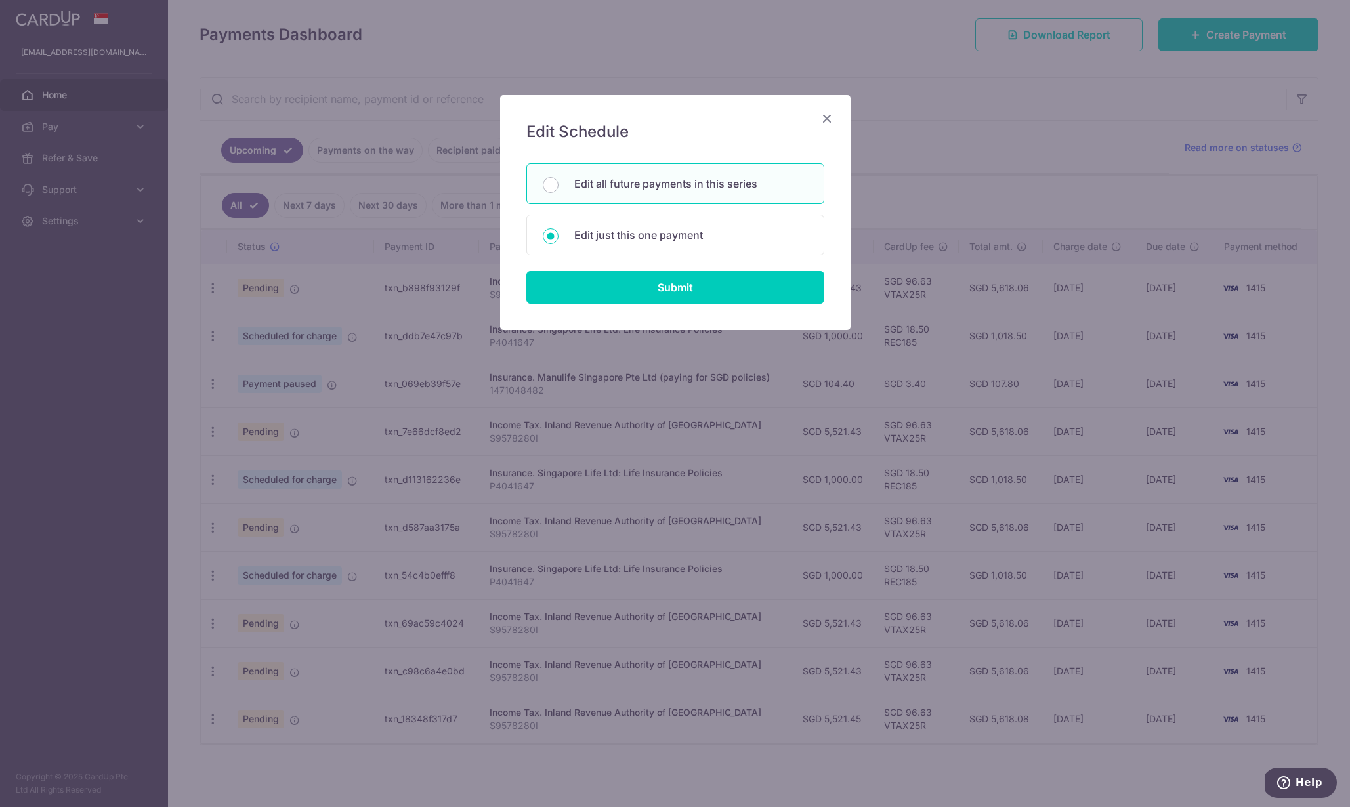
click at [603, 192] on div "Edit all future payments in this series" at bounding box center [675, 183] width 298 height 41
click at [610, 238] on p "Edit just this one payment" at bounding box center [691, 235] width 234 height 16
click at [558, 238] on input "Edit just this one payment" at bounding box center [551, 236] width 16 height 16
radio input "false"
radio input "true"
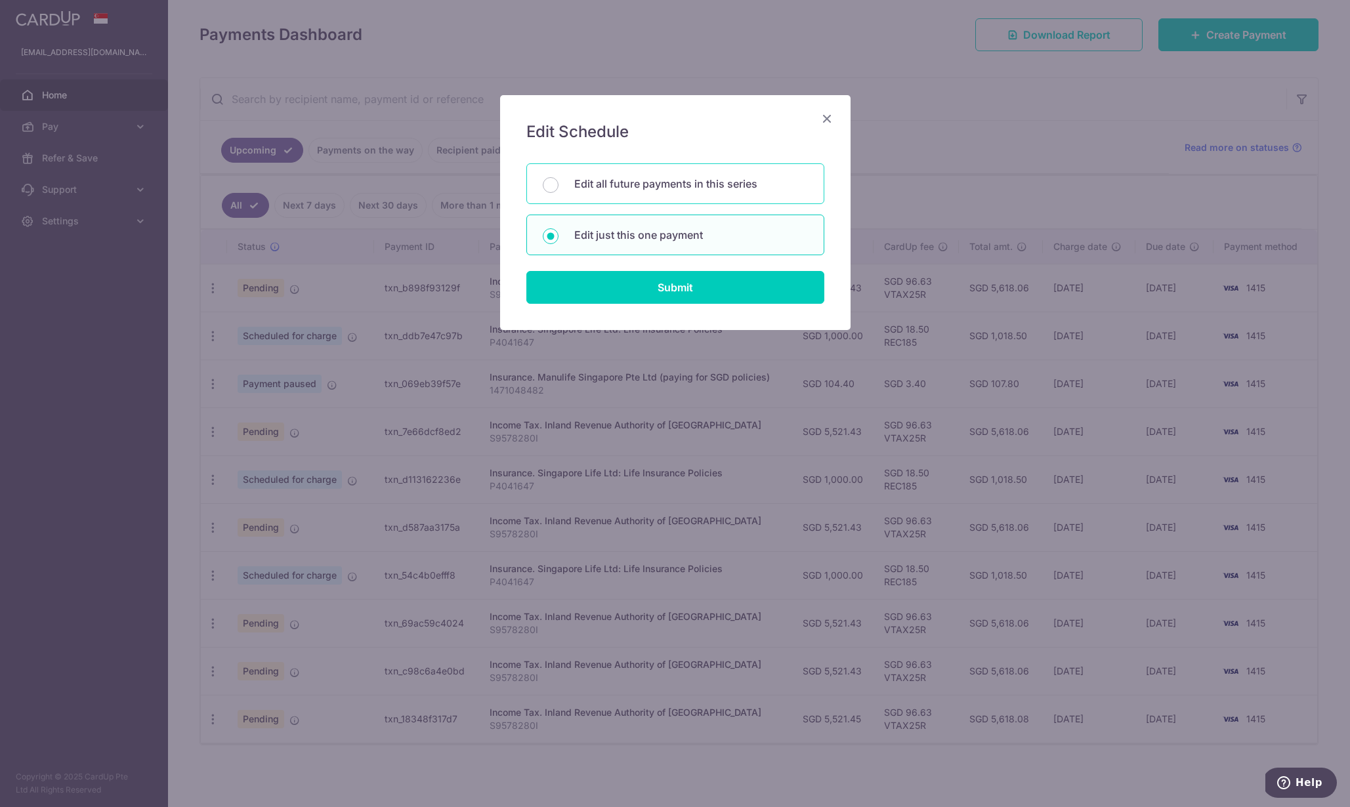
click at [587, 180] on p "Edit all future payments in this series" at bounding box center [691, 184] width 234 height 16
click at [558, 180] on input "Edit all future payments in this series" at bounding box center [551, 185] width 16 height 16
radio input "true"
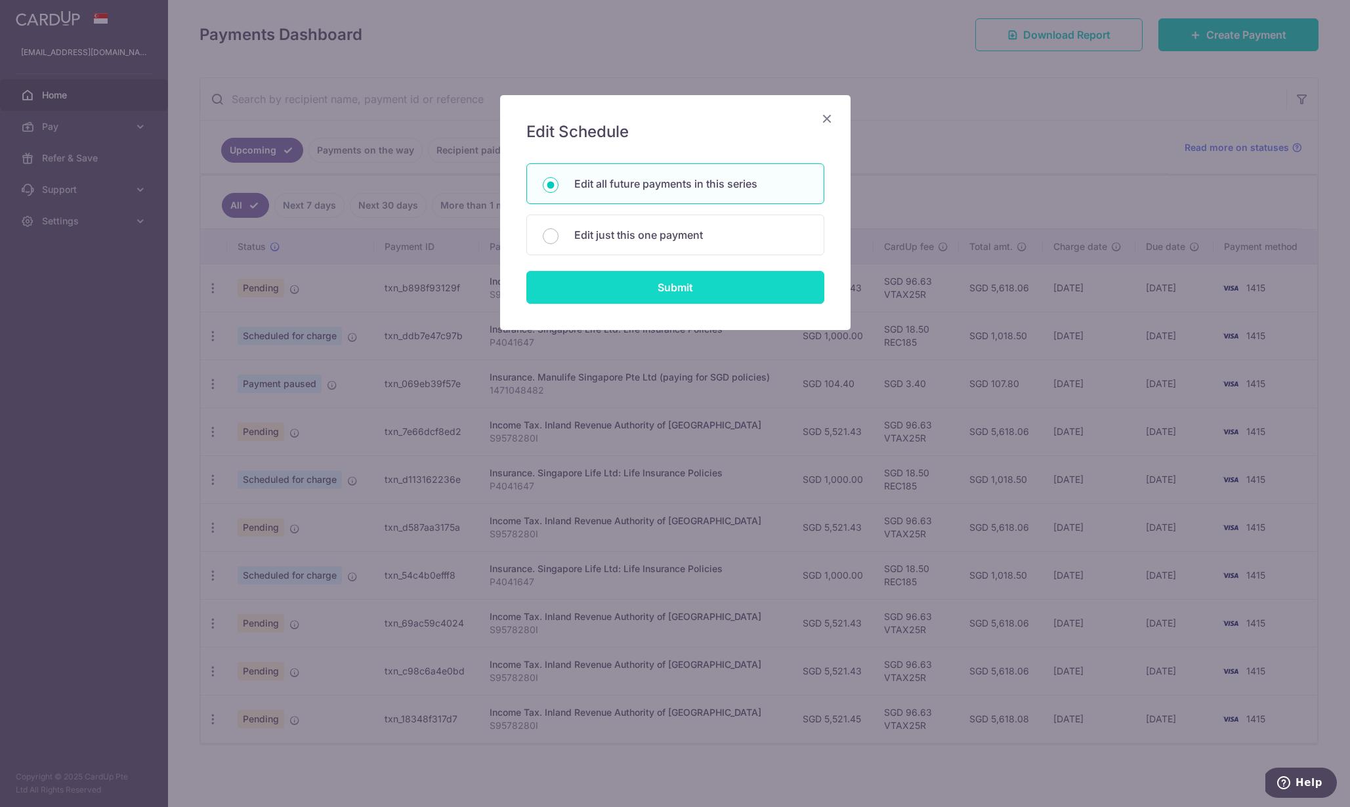
click at [627, 285] on input "Submit" at bounding box center [675, 287] width 298 height 33
radio input "true"
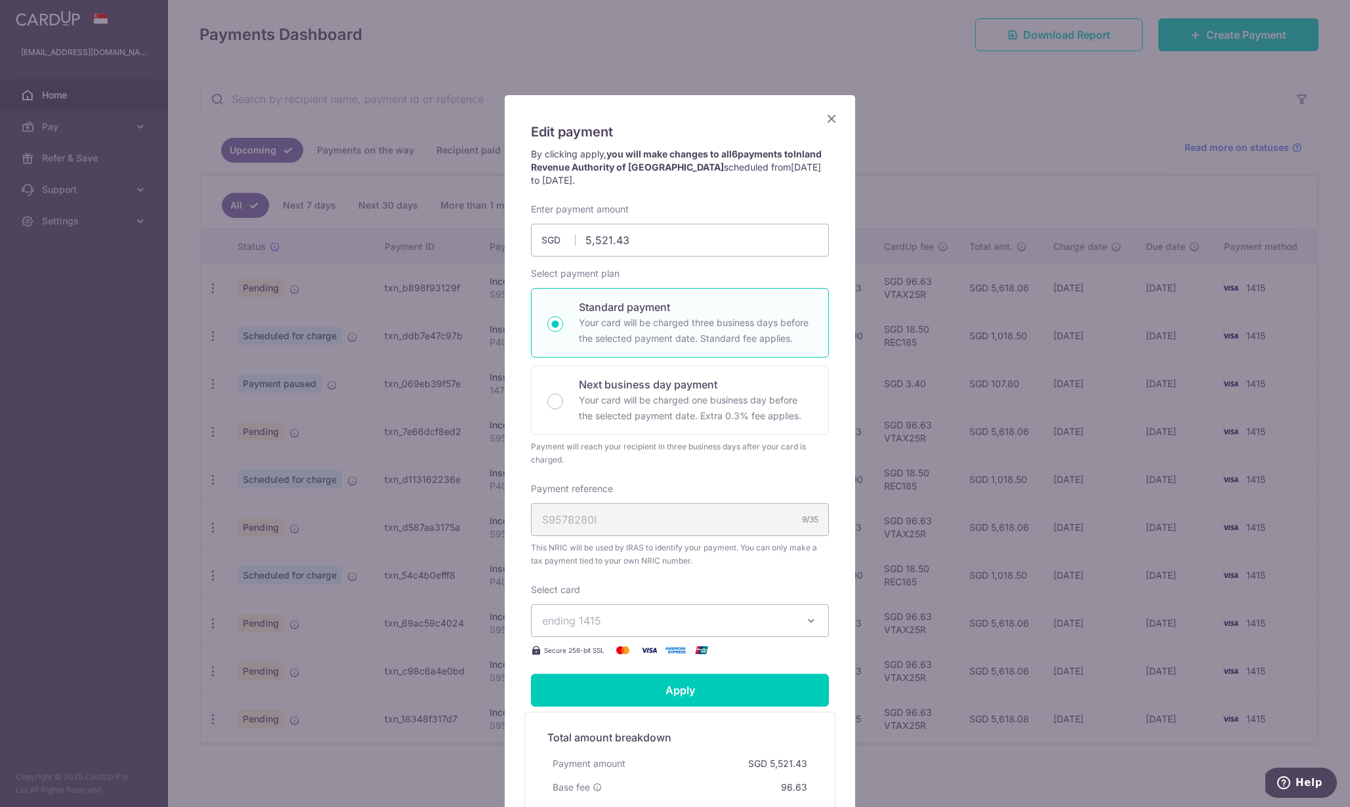
click at [826, 118] on icon "Close" at bounding box center [832, 118] width 16 height 16
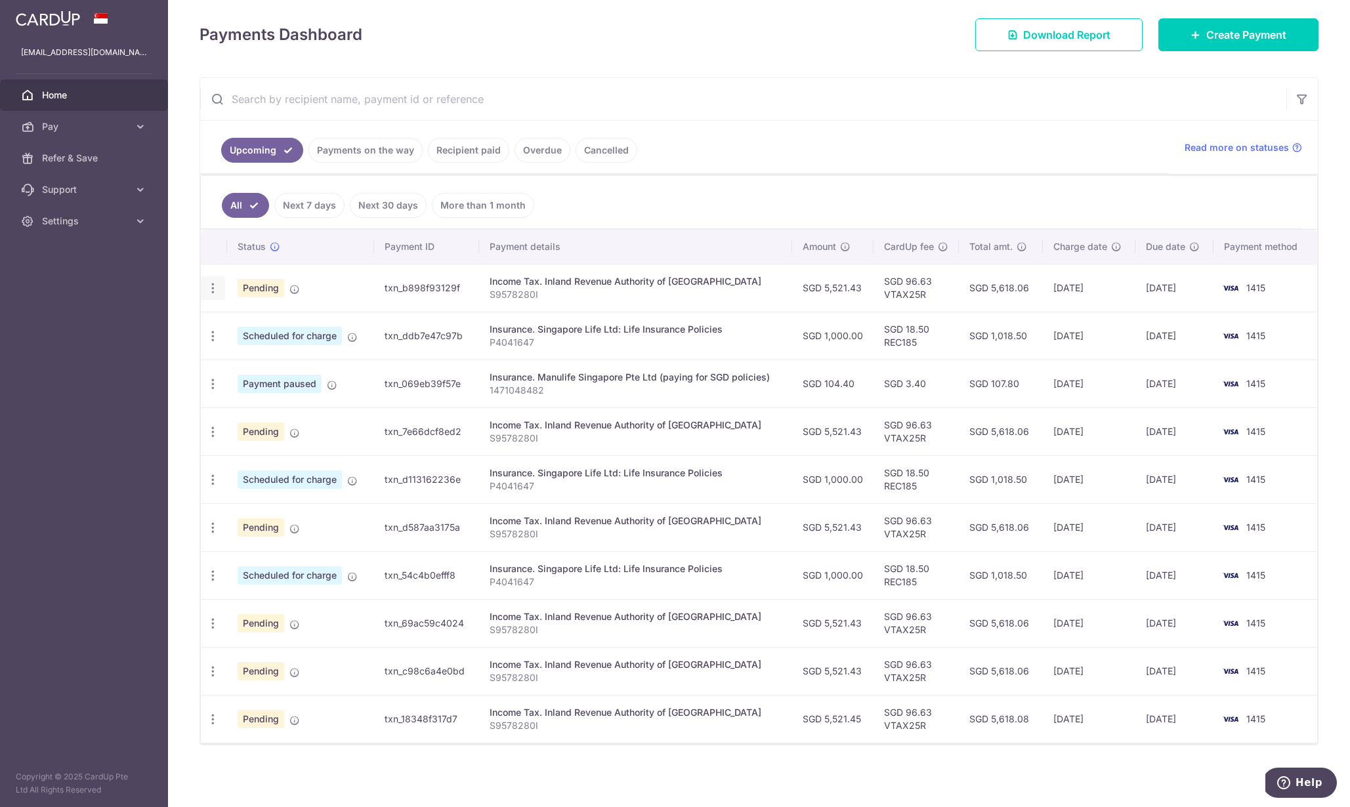
click at [211, 293] on icon "button" at bounding box center [213, 289] width 14 height 14
click at [286, 324] on span "Update payment" at bounding box center [282, 324] width 89 height 16
radio input "true"
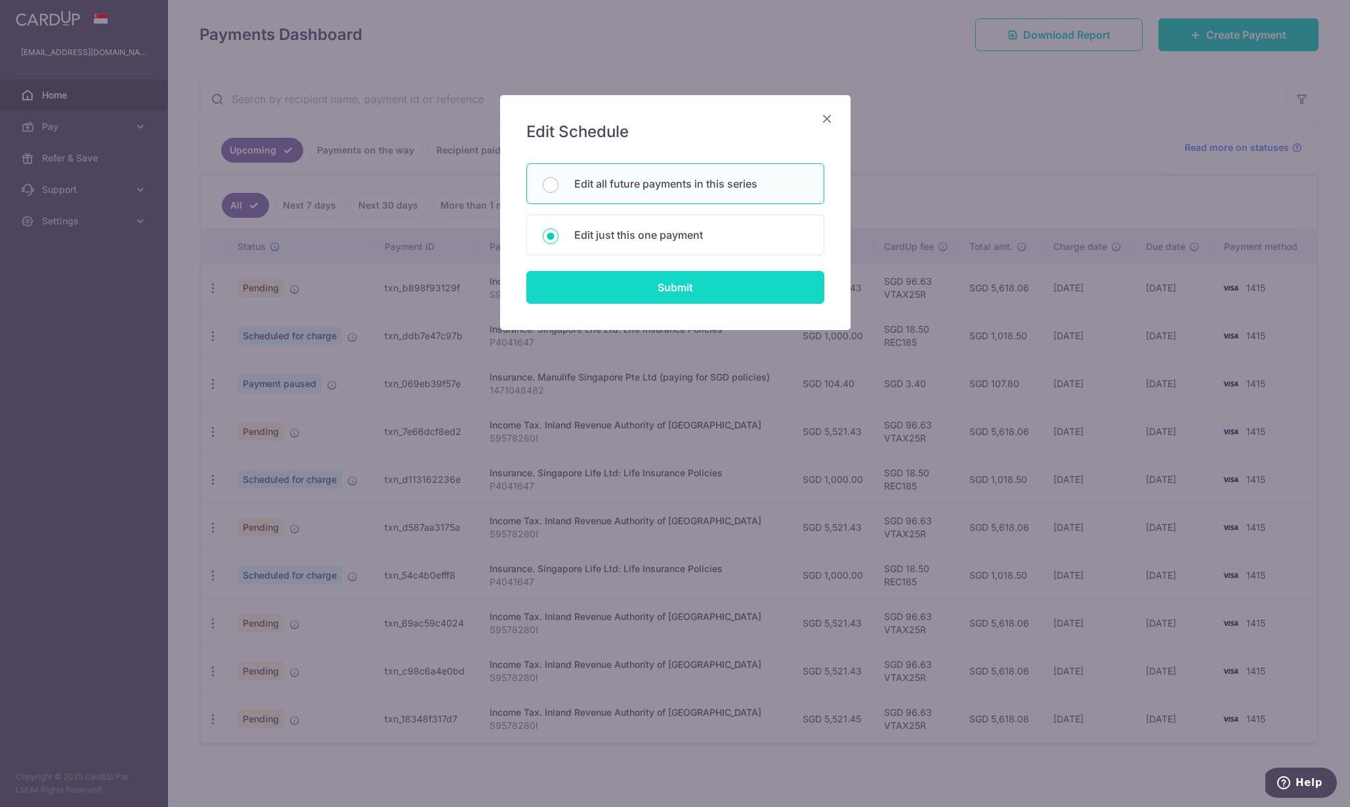
click at [616, 283] on input "Submit" at bounding box center [675, 287] width 298 height 33
radio input "true"
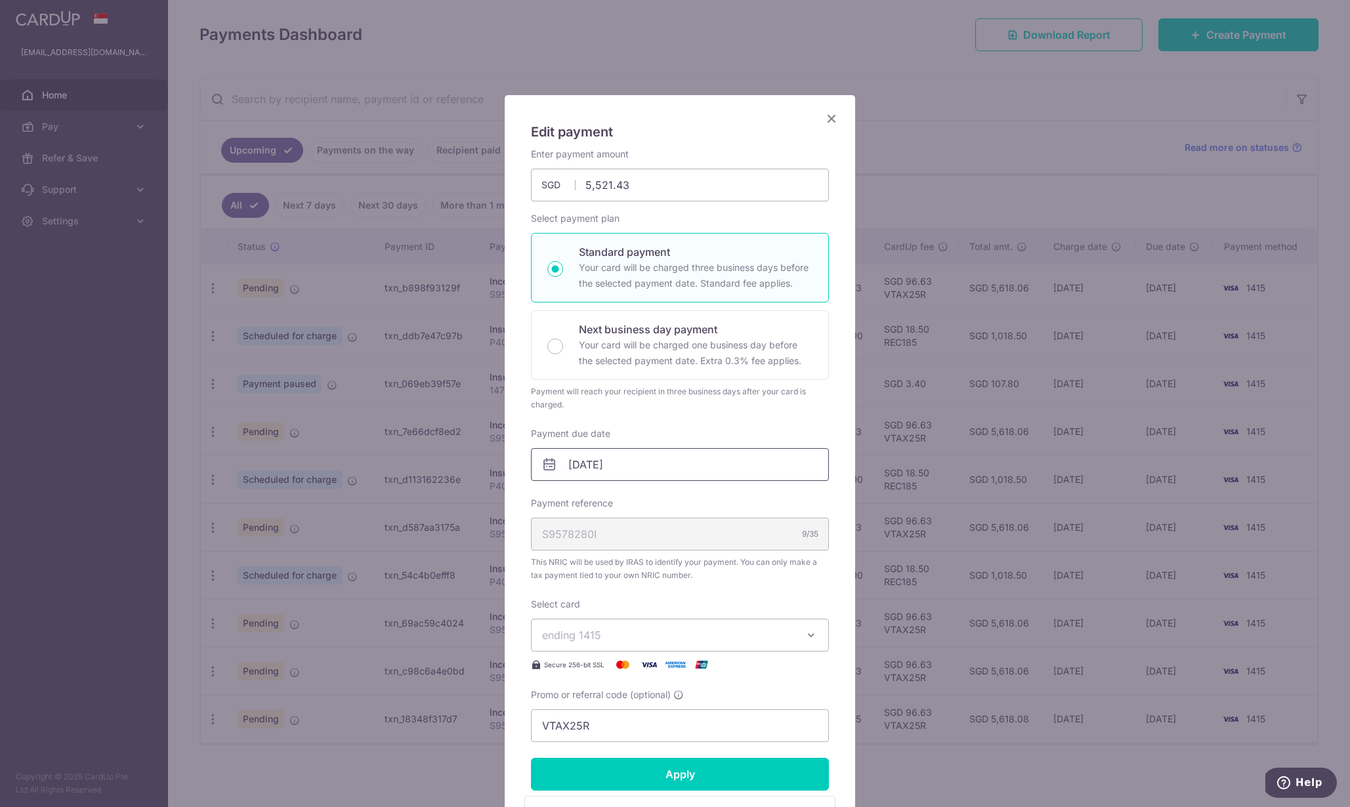
click at [623, 467] on input "24/10/2025" at bounding box center [680, 464] width 298 height 33
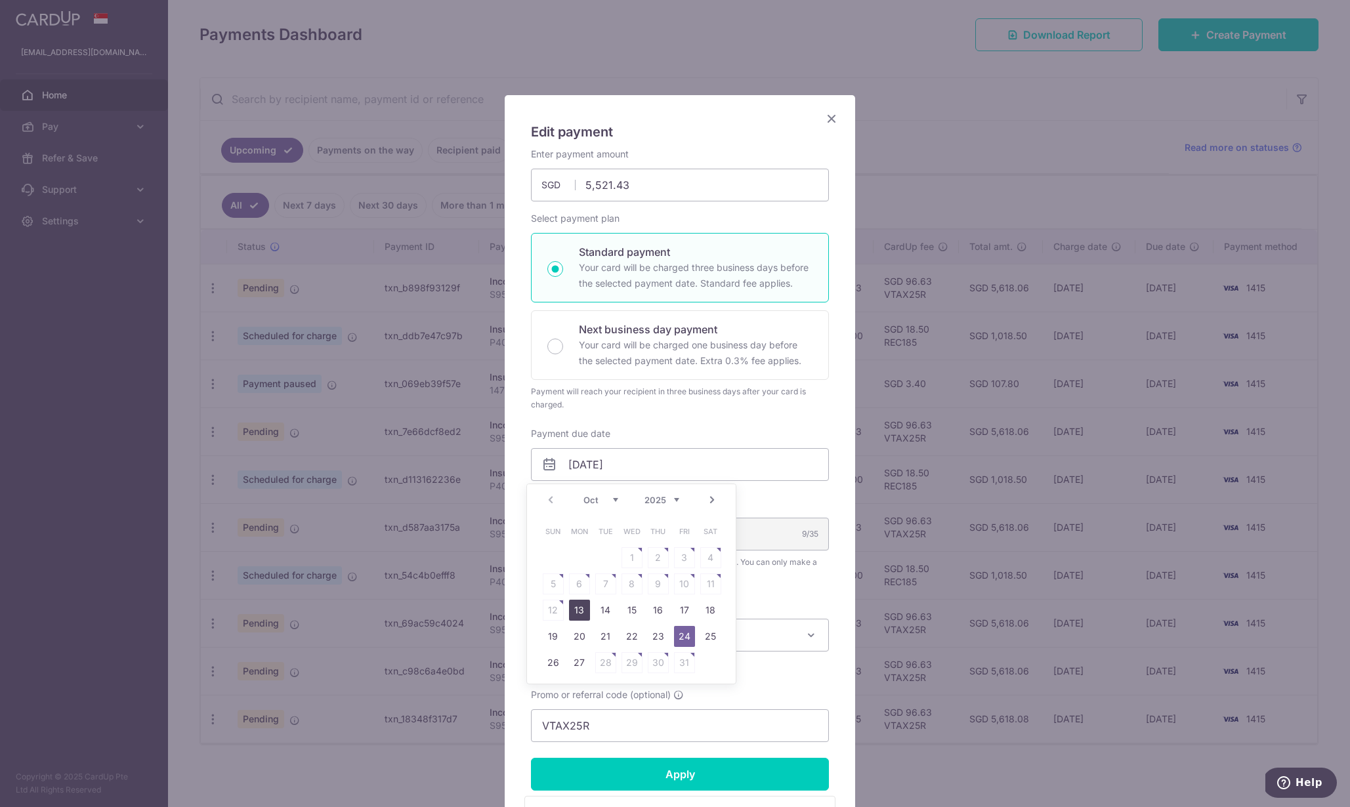
click at [576, 612] on link "13" at bounding box center [579, 610] width 21 height 21
type input "[DATE]"
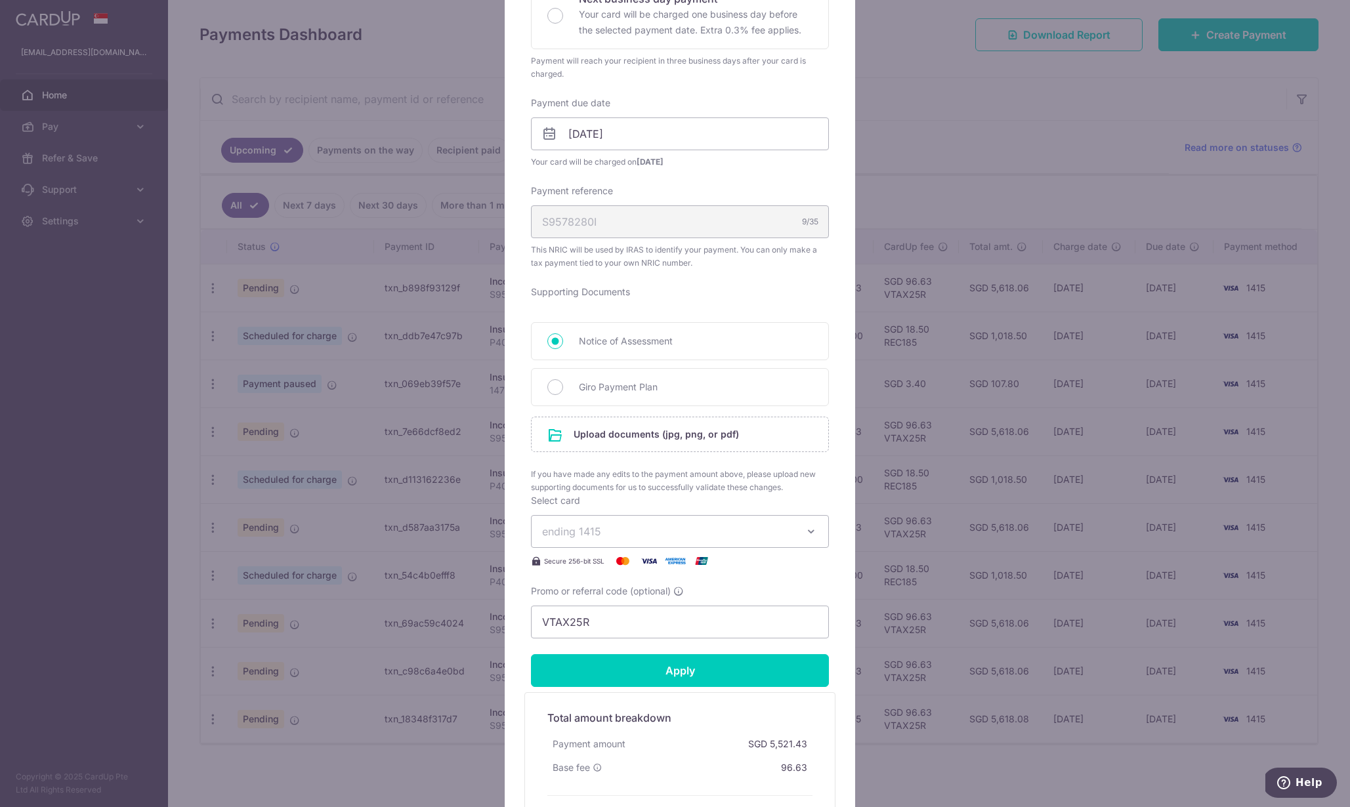
scroll to position [364, 0]
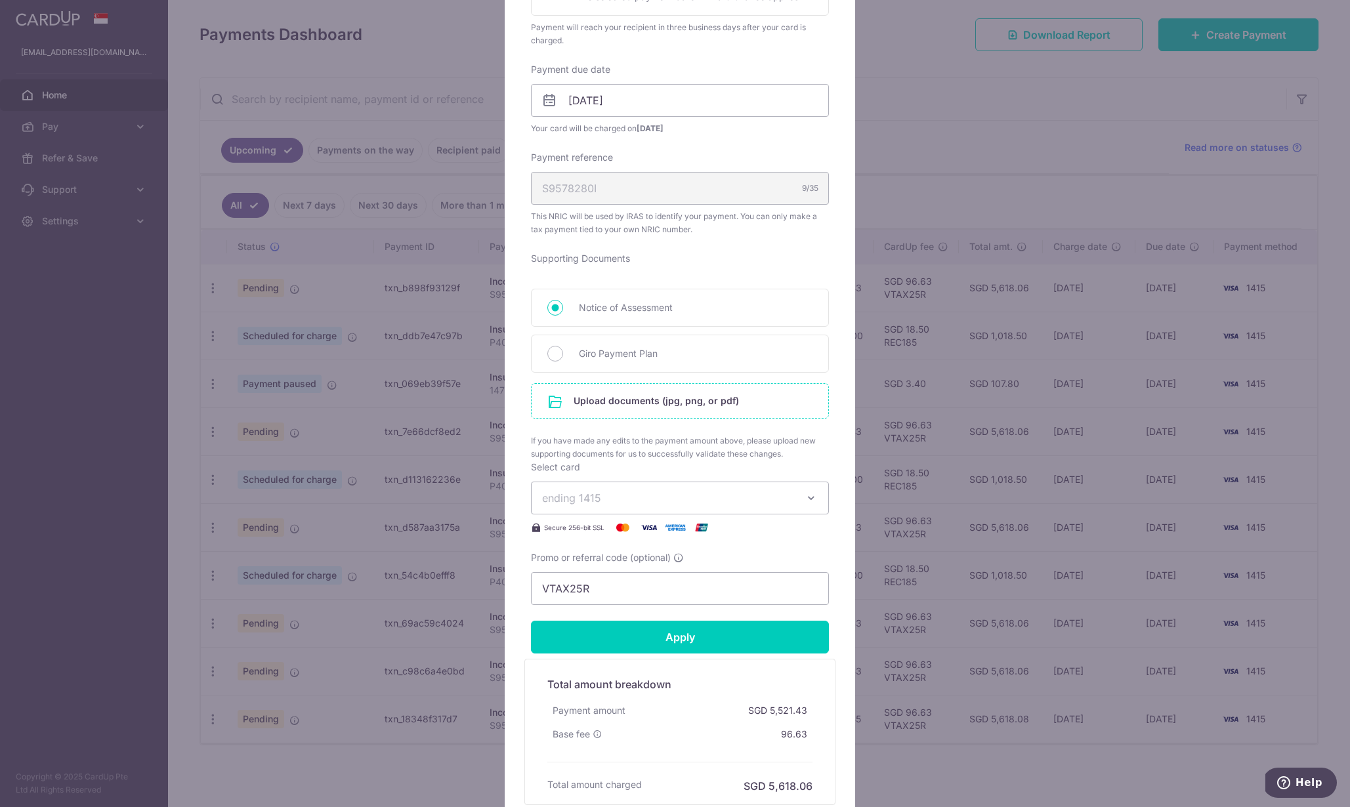
click at [613, 407] on input "file" at bounding box center [680, 401] width 297 height 34
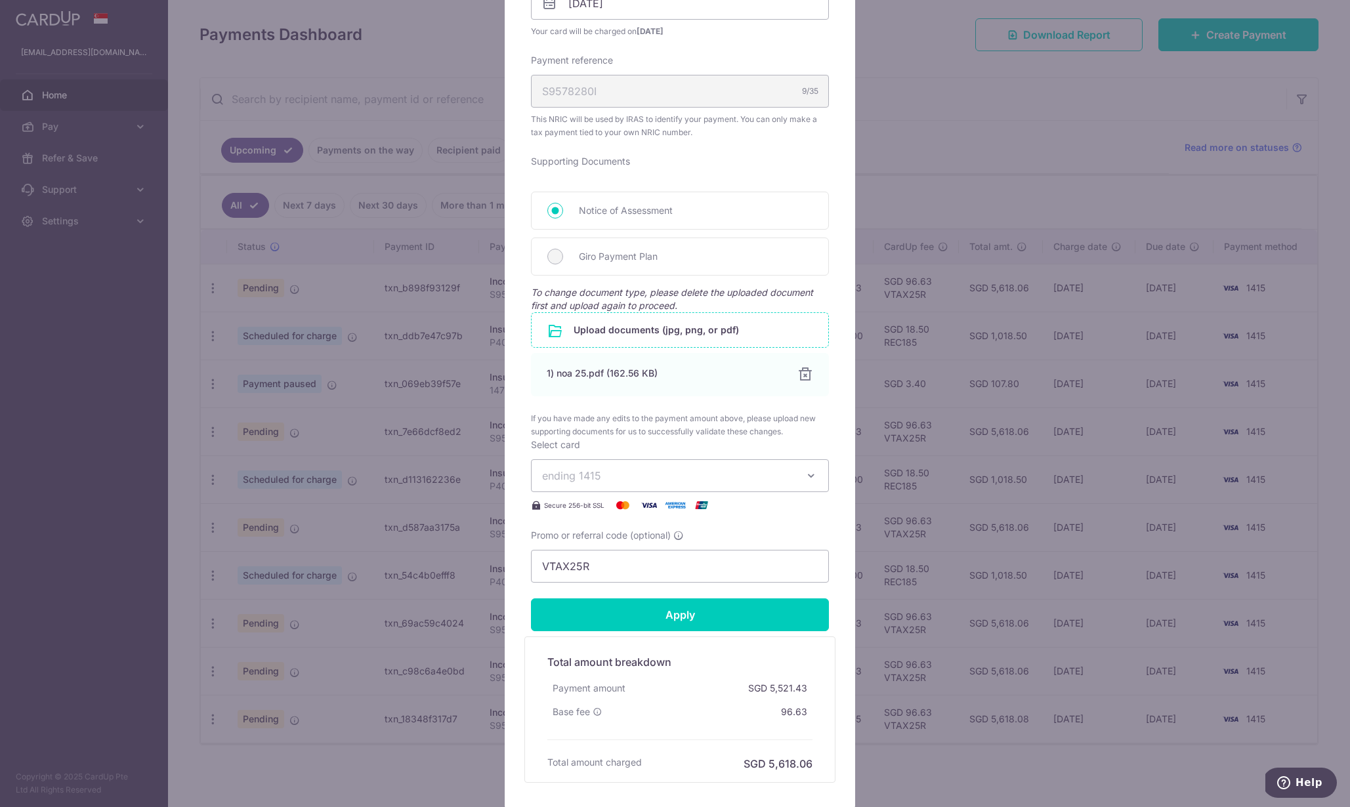
scroll to position [532, 0]
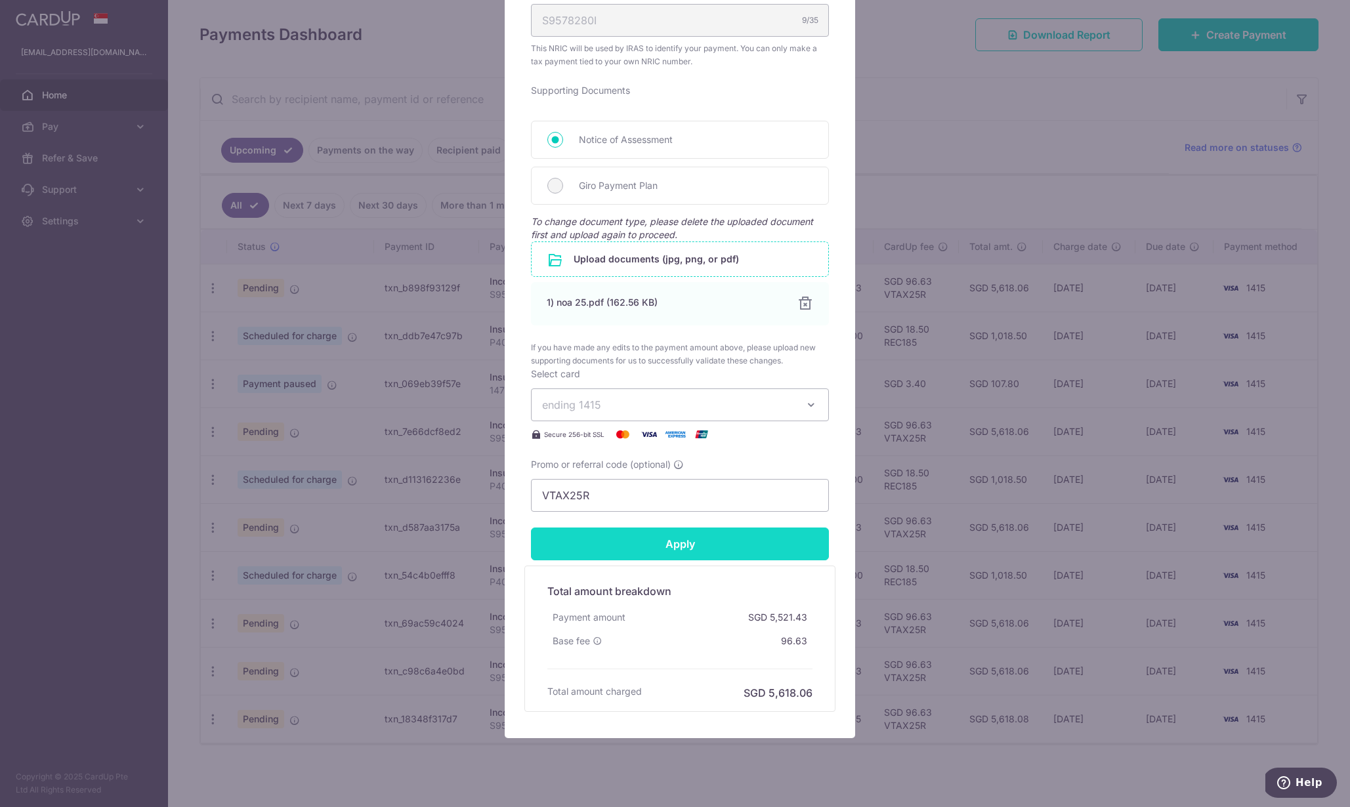
click at [646, 549] on input "Apply" at bounding box center [680, 544] width 298 height 33
type input "Successfully Applied"
click at [1024, 652] on div "Edit payment By clicking apply, you will make changes to all 6 payments to Inla…" at bounding box center [675, 403] width 1350 height 807
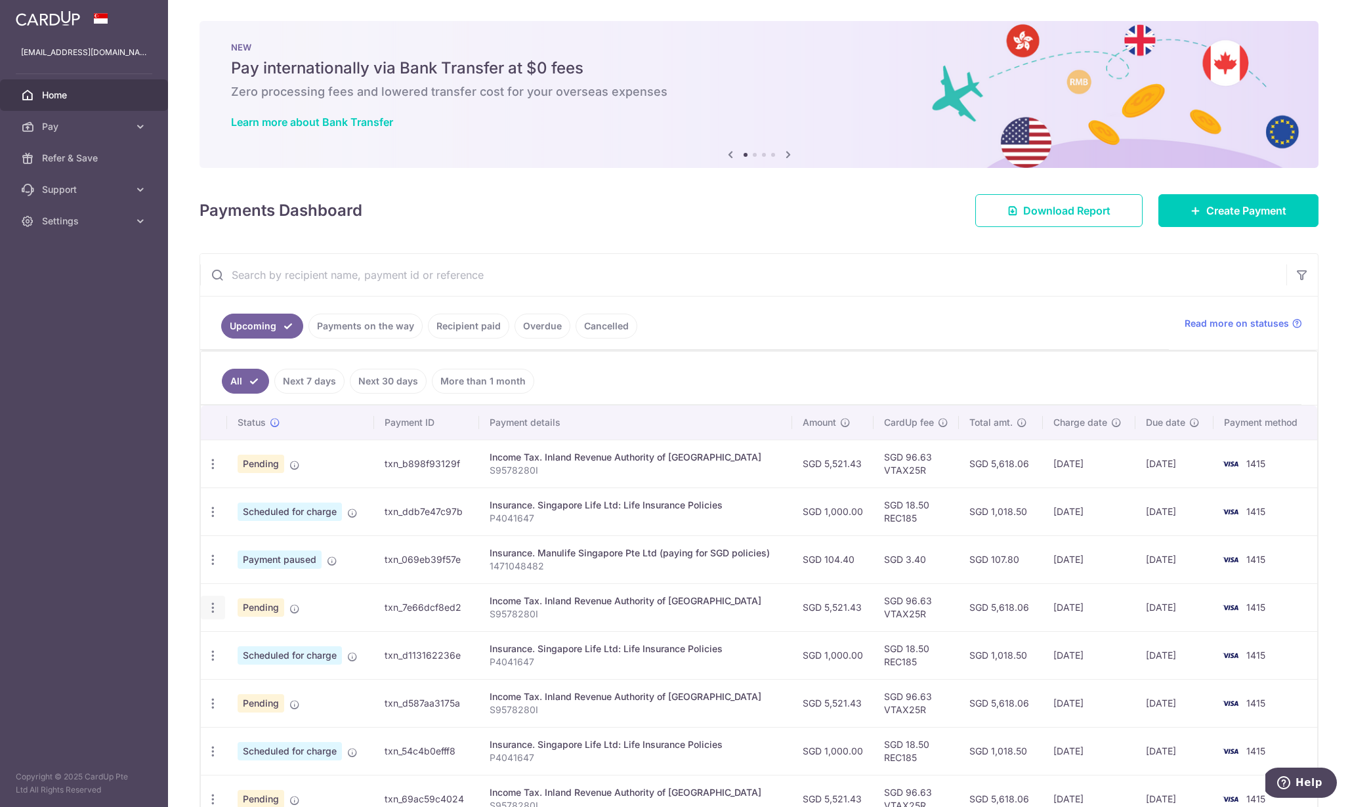
click at [213, 608] on icon "button" at bounding box center [213, 608] width 14 height 14
click at [259, 648] on span "Update payment" at bounding box center [282, 644] width 89 height 16
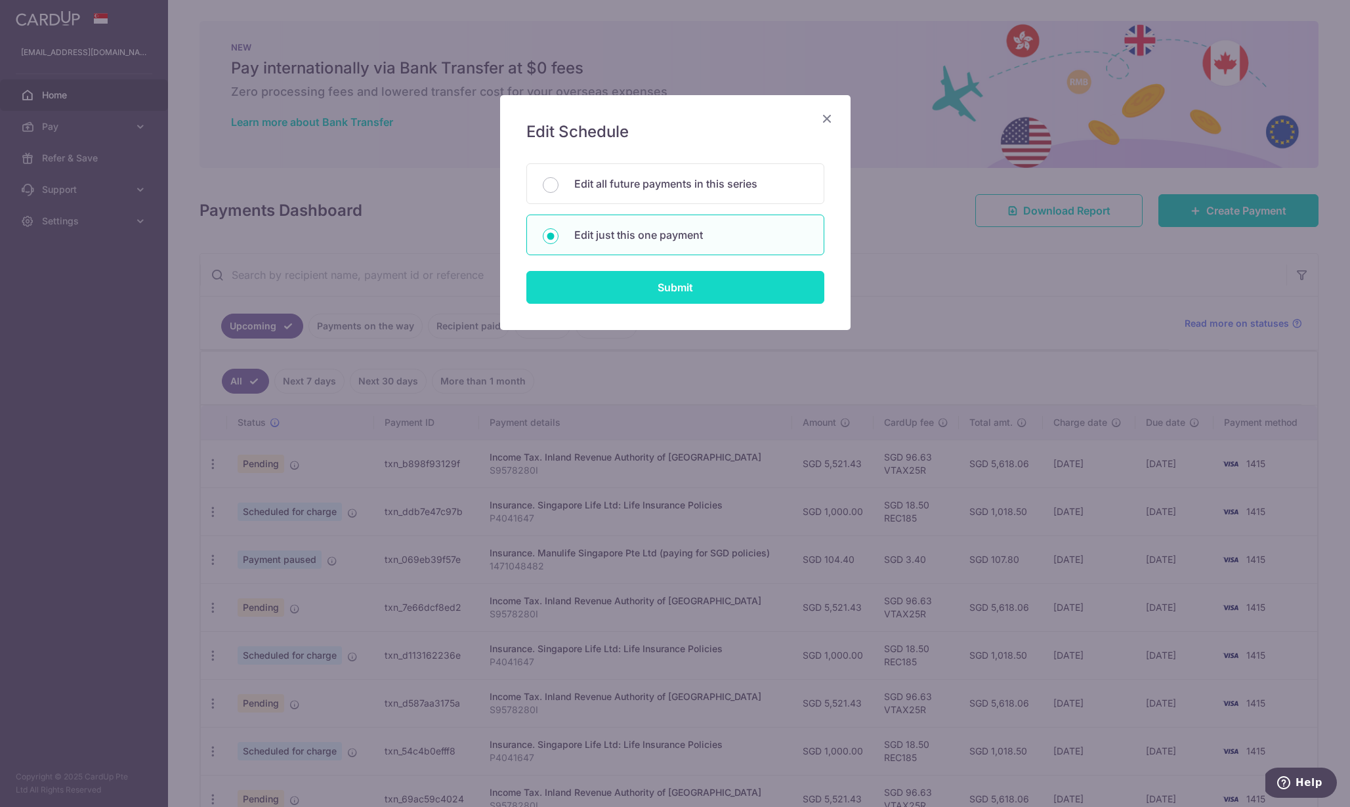
click at [632, 287] on input "Submit" at bounding box center [675, 287] width 298 height 33
radio input "true"
type input "5,521.43"
type input "24/11/2025"
type input "S9578280I"
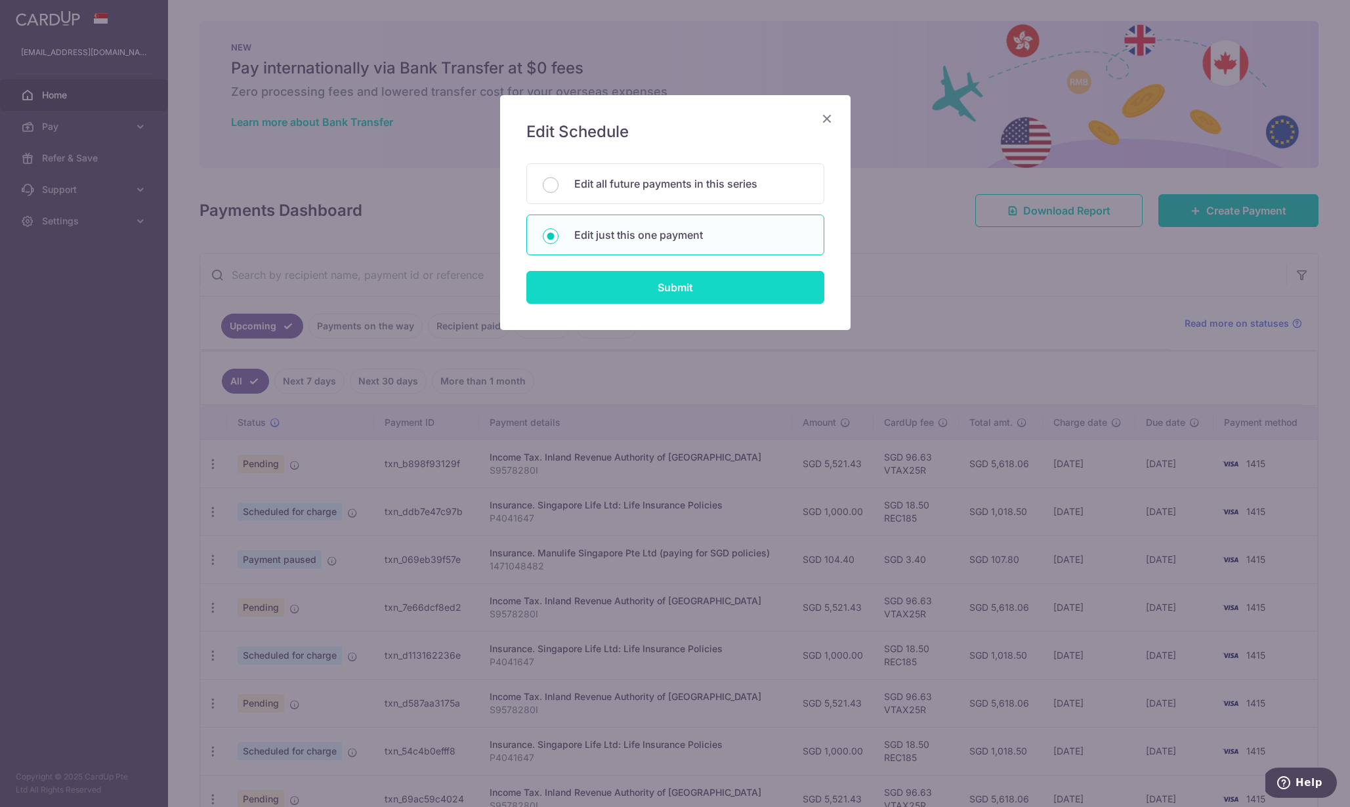
type input "VTAX25R"
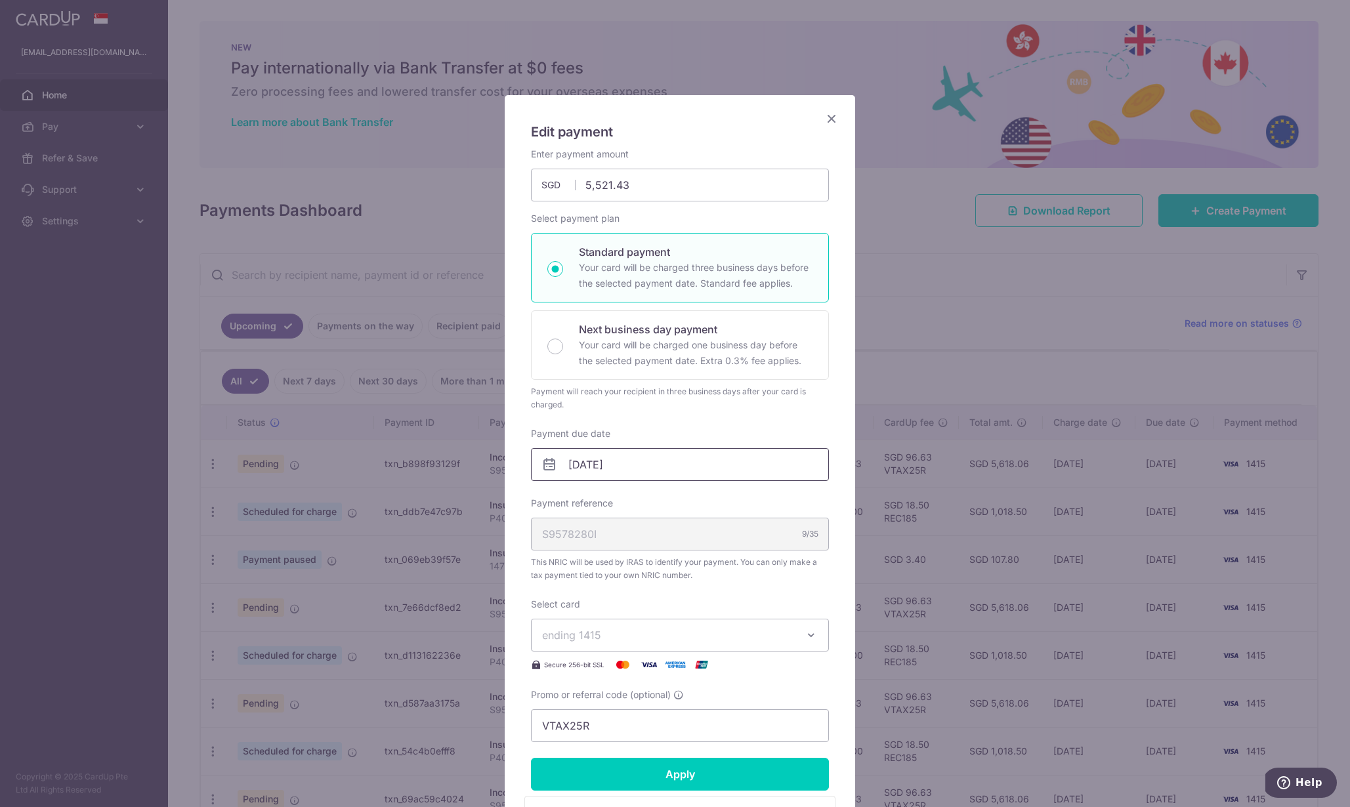
click at [628, 461] on input "24/11/2025" at bounding box center [680, 464] width 298 height 33
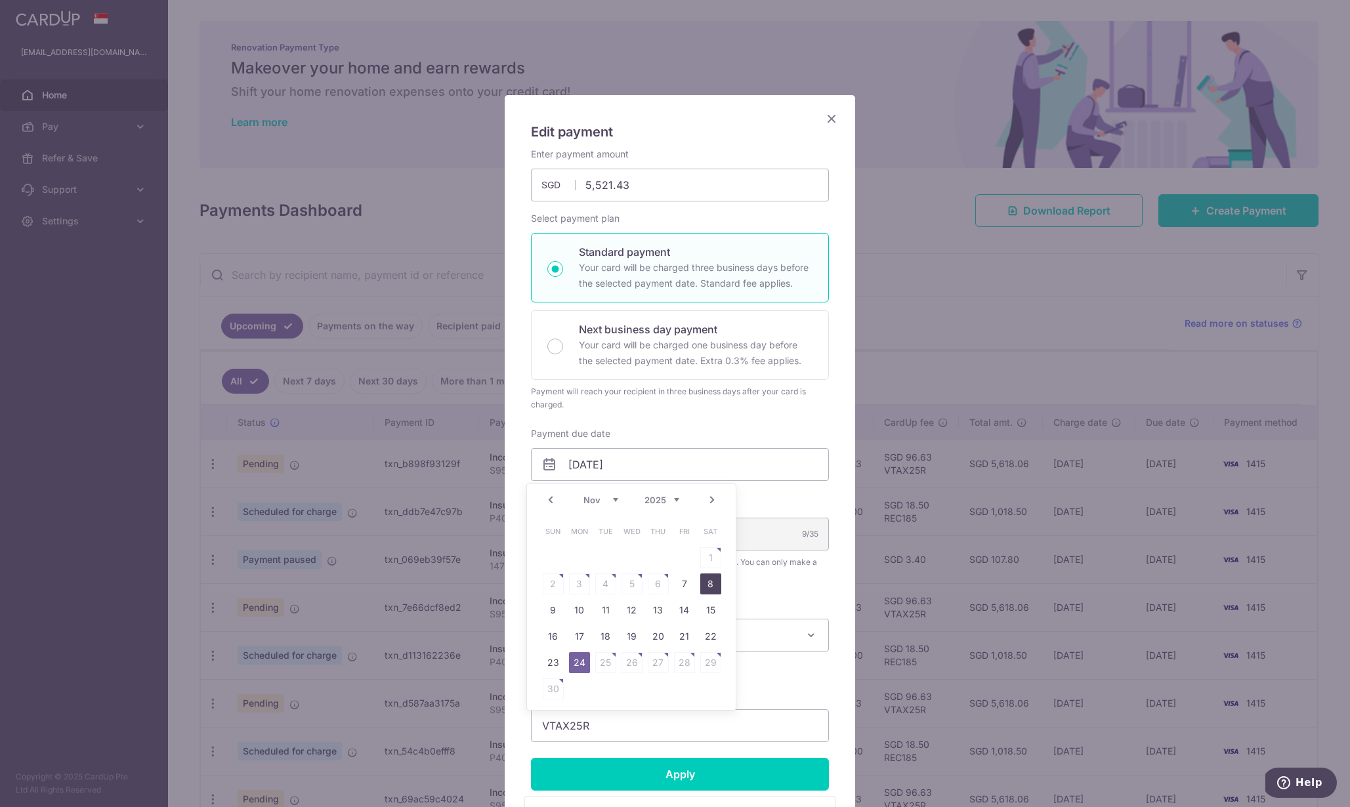
click at [701, 584] on link "8" at bounding box center [710, 584] width 21 height 21
type input "[DATE]"
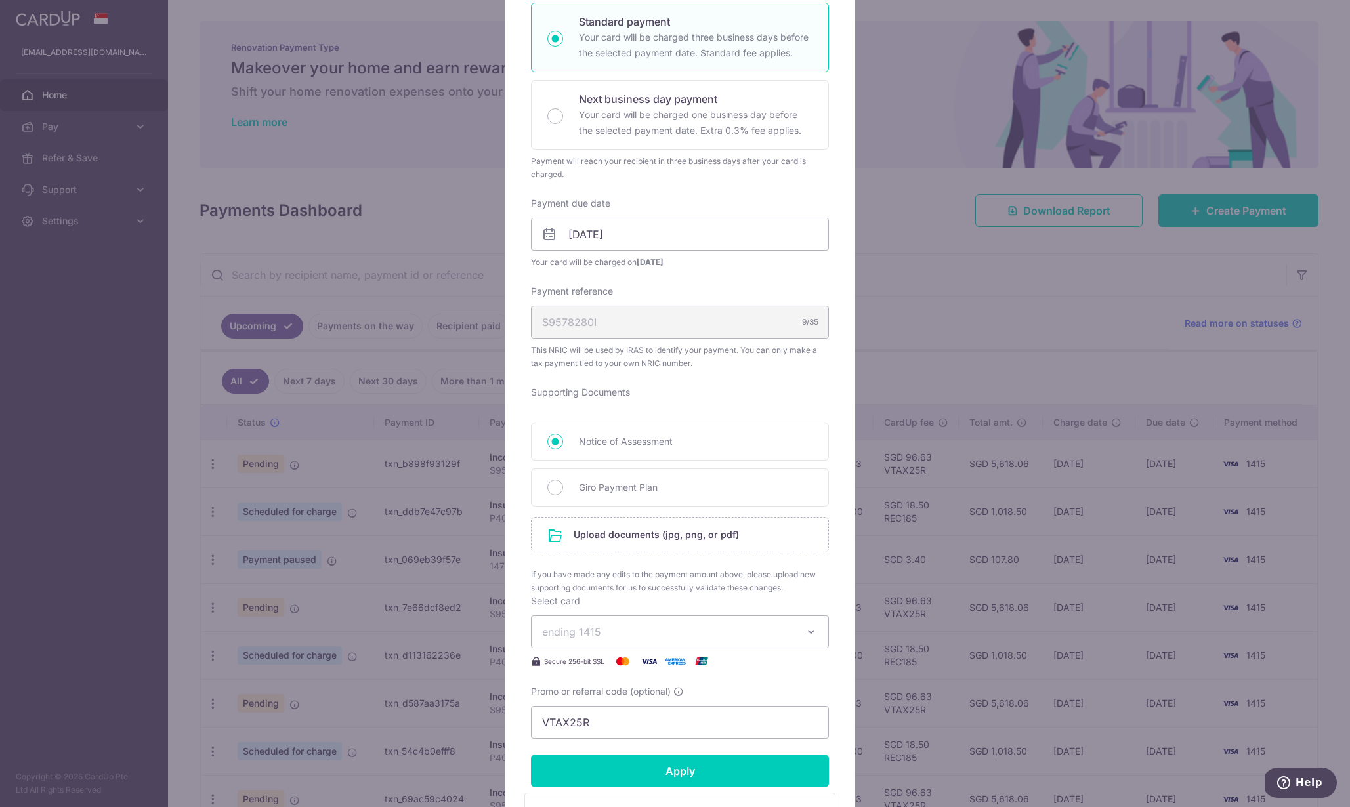
scroll to position [281, 0]
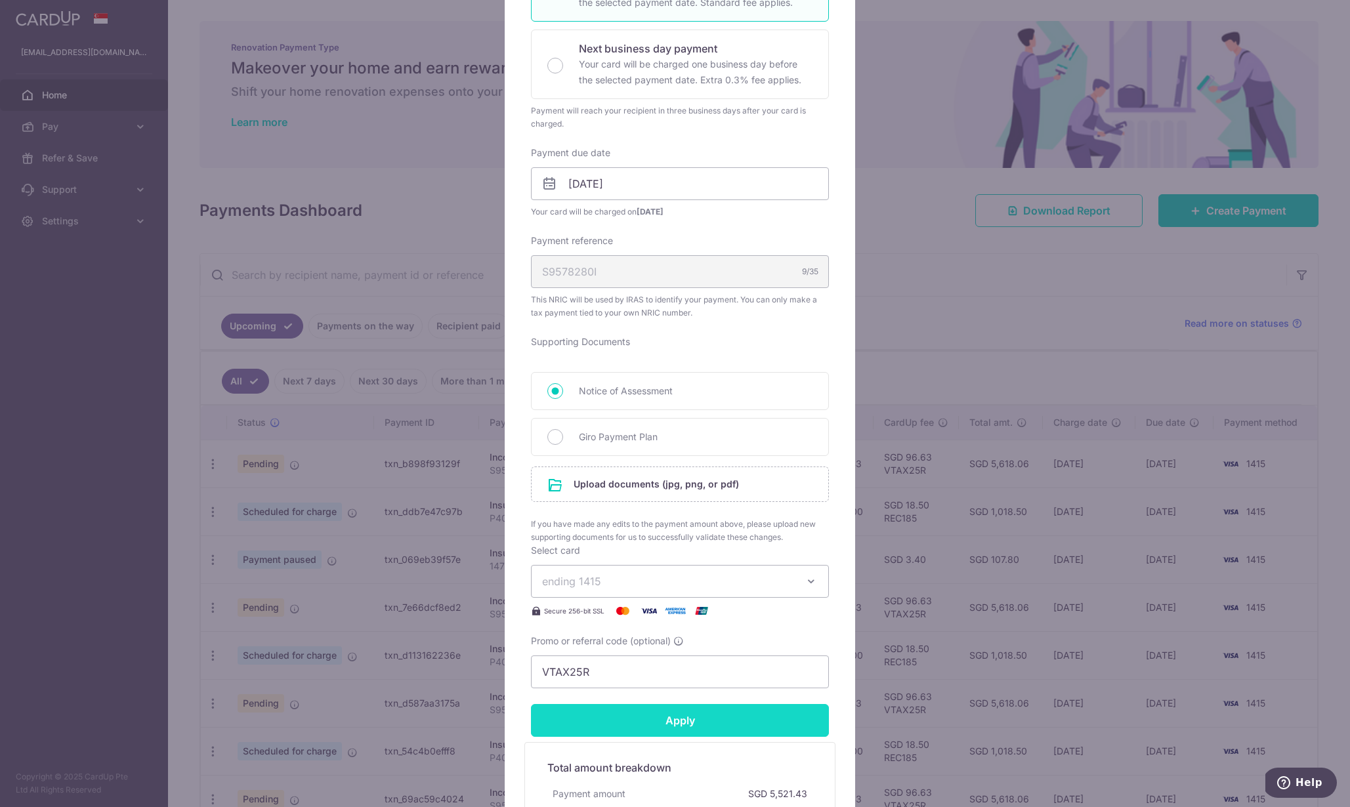
drag, startPoint x: 715, startPoint y: 705, endPoint x: 711, endPoint y: 714, distance: 9.8
click at [711, 714] on input "Apply" at bounding box center [680, 720] width 298 height 33
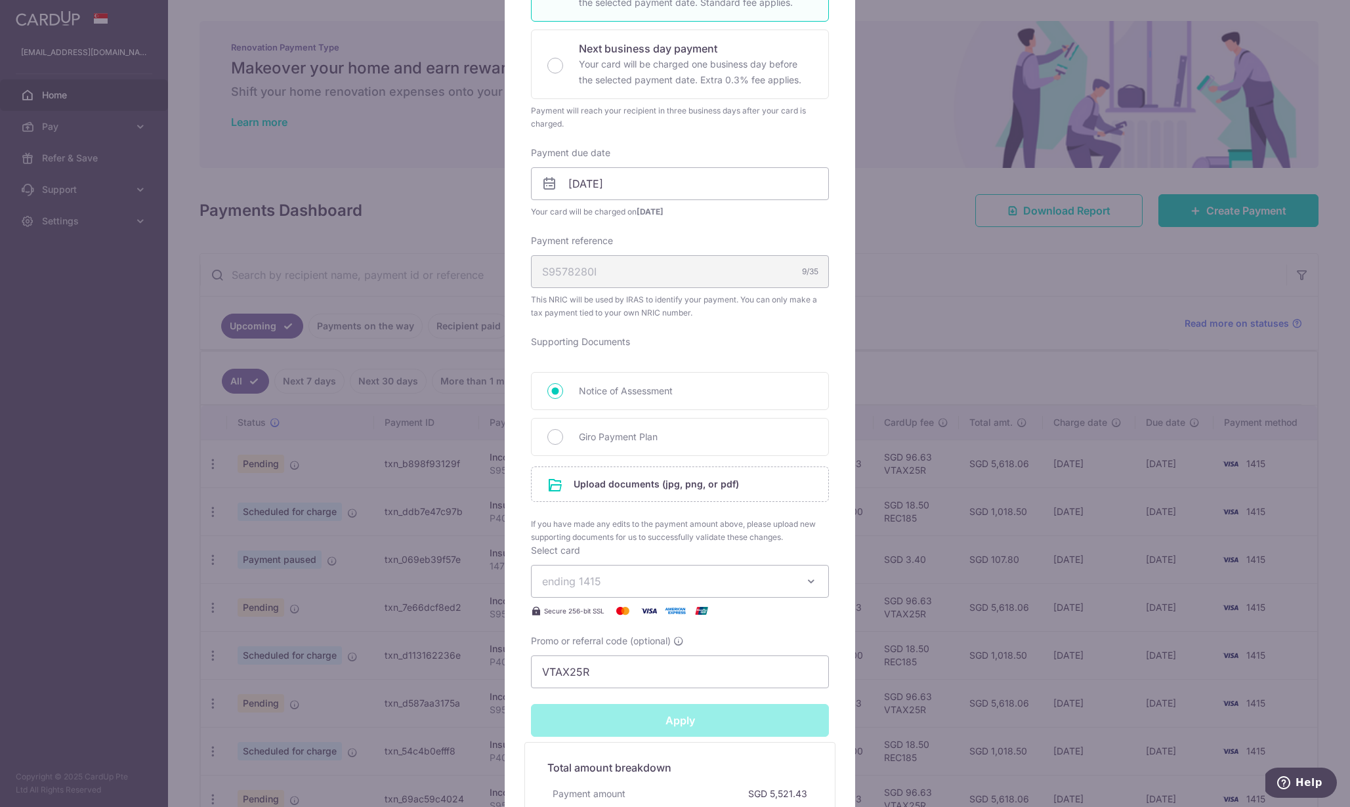
type input "Successfully Applied"
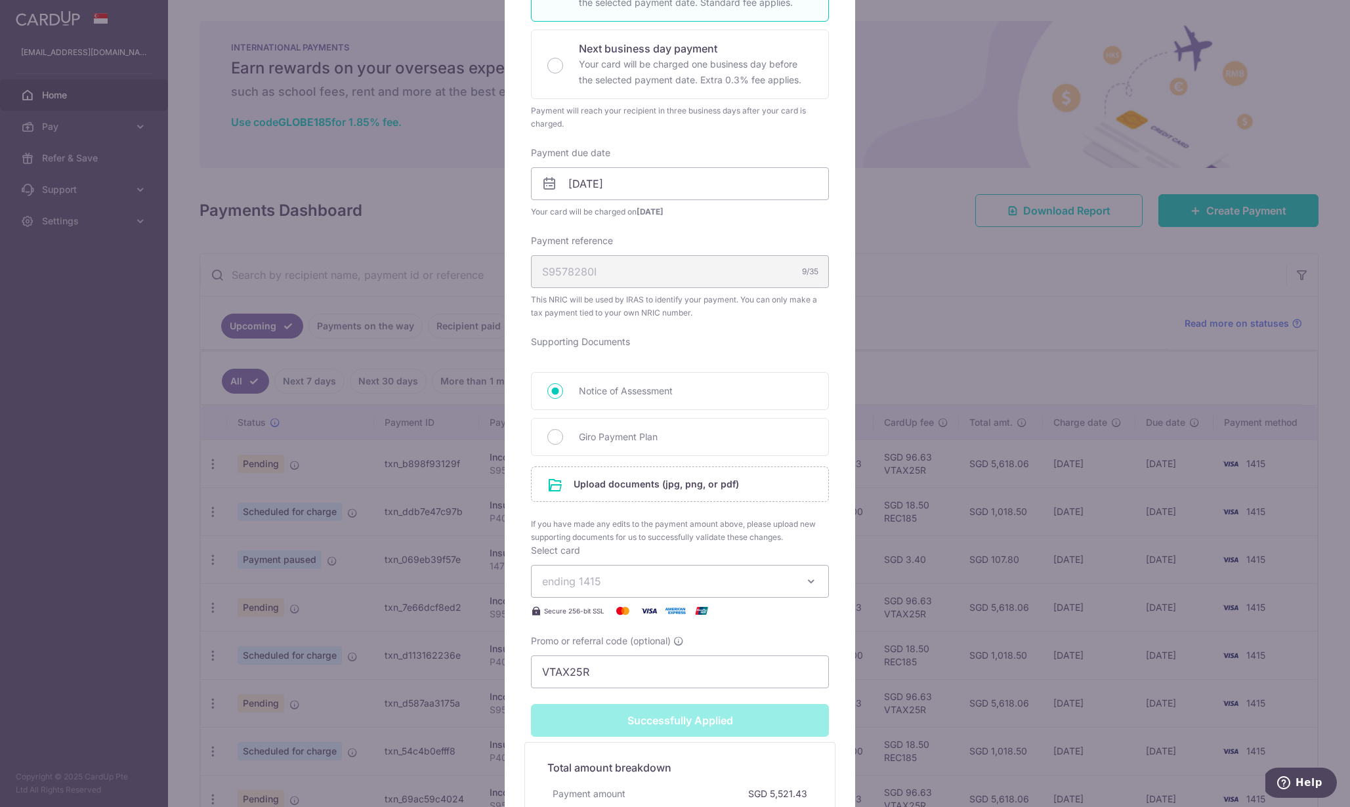
click at [937, 682] on div "Edit payment By clicking apply, you will make changes to all payments to Inland…" at bounding box center [675, 403] width 1350 height 807
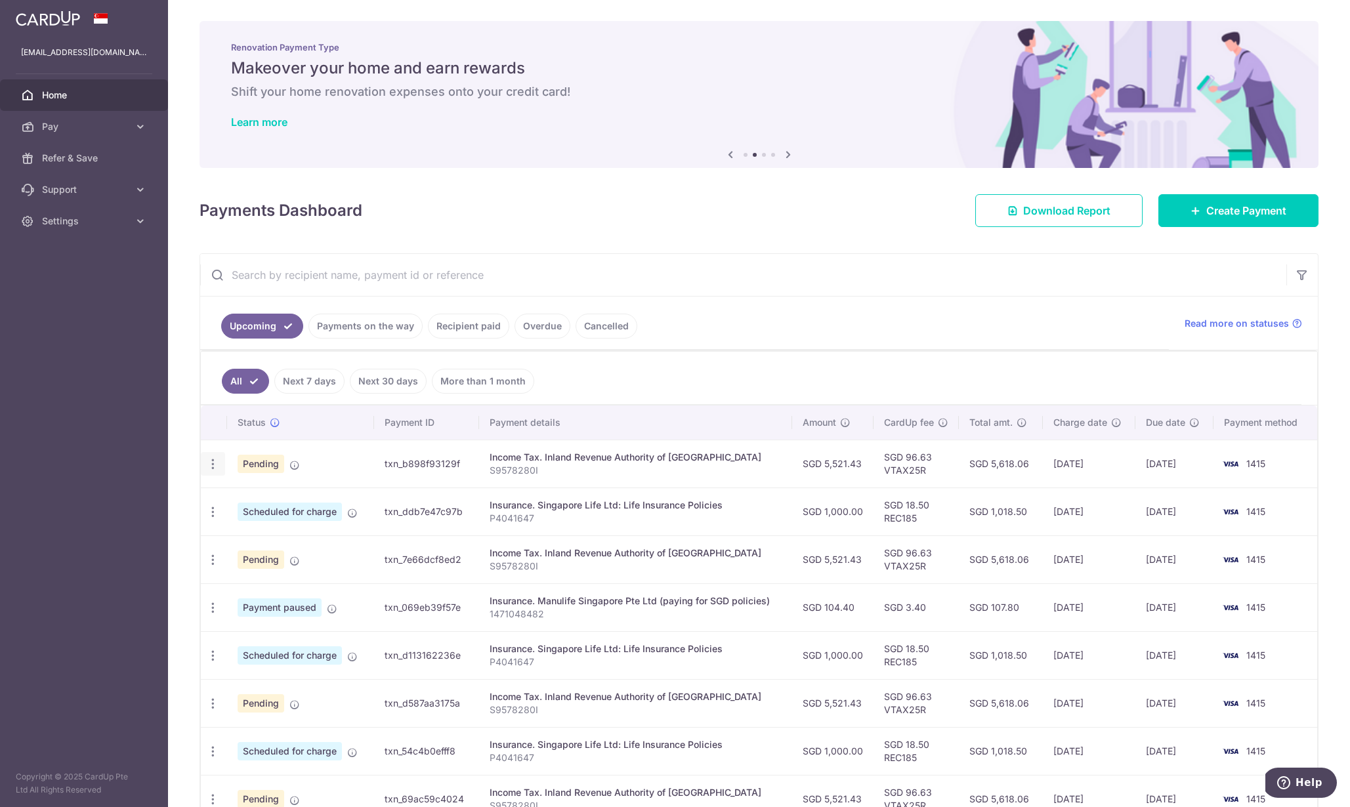
click at [215, 463] on icon "button" at bounding box center [213, 464] width 14 height 14
click at [258, 528] on span "Cancel payment" at bounding box center [283, 532] width 88 height 16
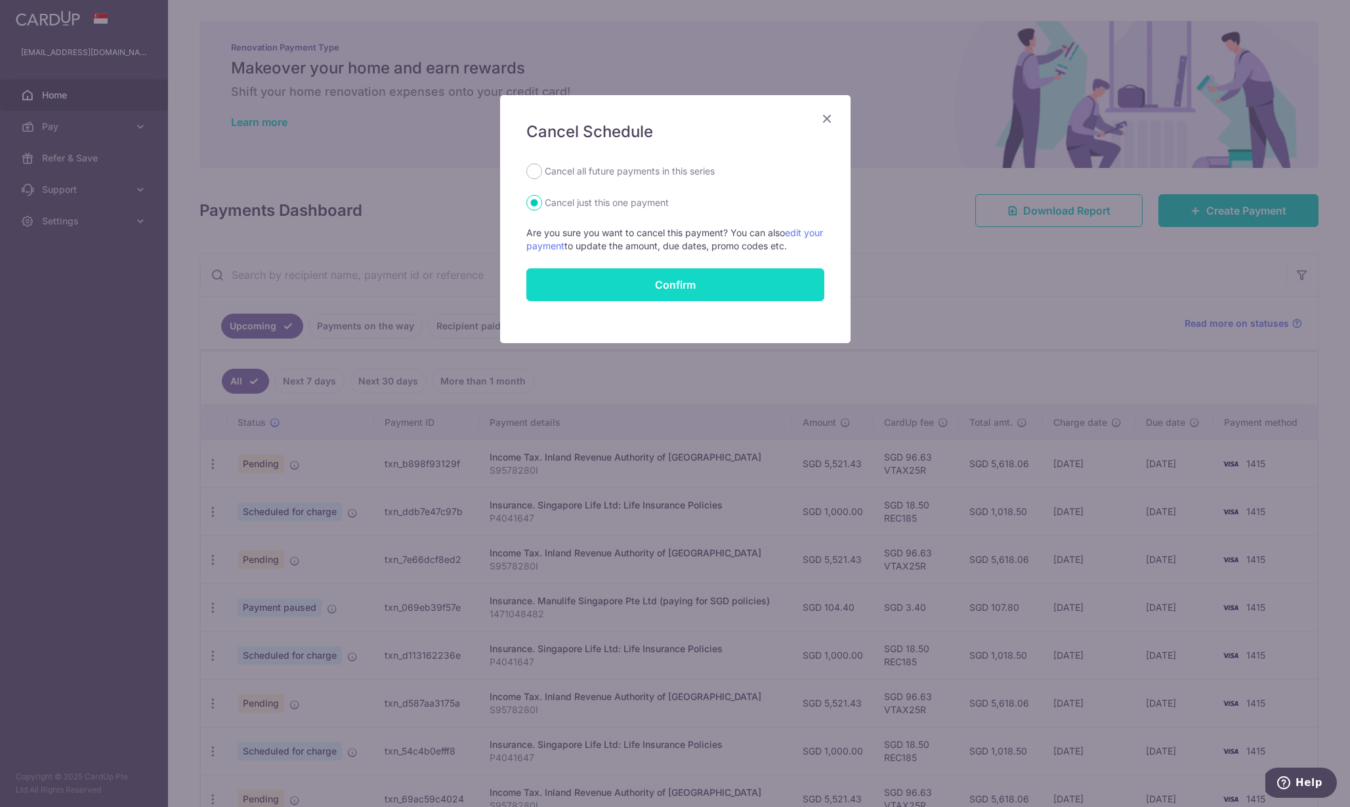
click at [676, 280] on button "Confirm" at bounding box center [675, 284] width 298 height 33
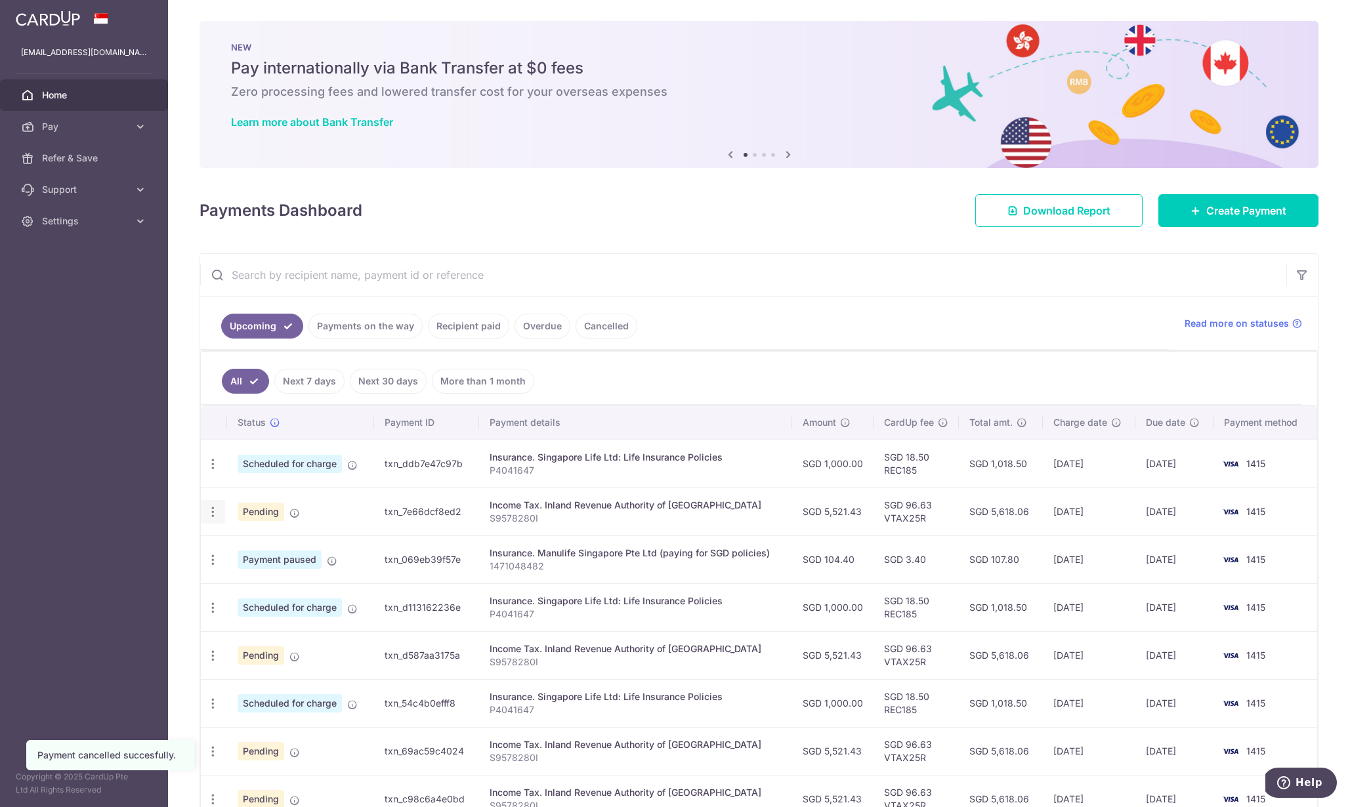
click at [214, 512] on icon "button" at bounding box center [213, 512] width 14 height 14
click at [256, 581] on span "Cancel payment" at bounding box center [283, 580] width 88 height 16
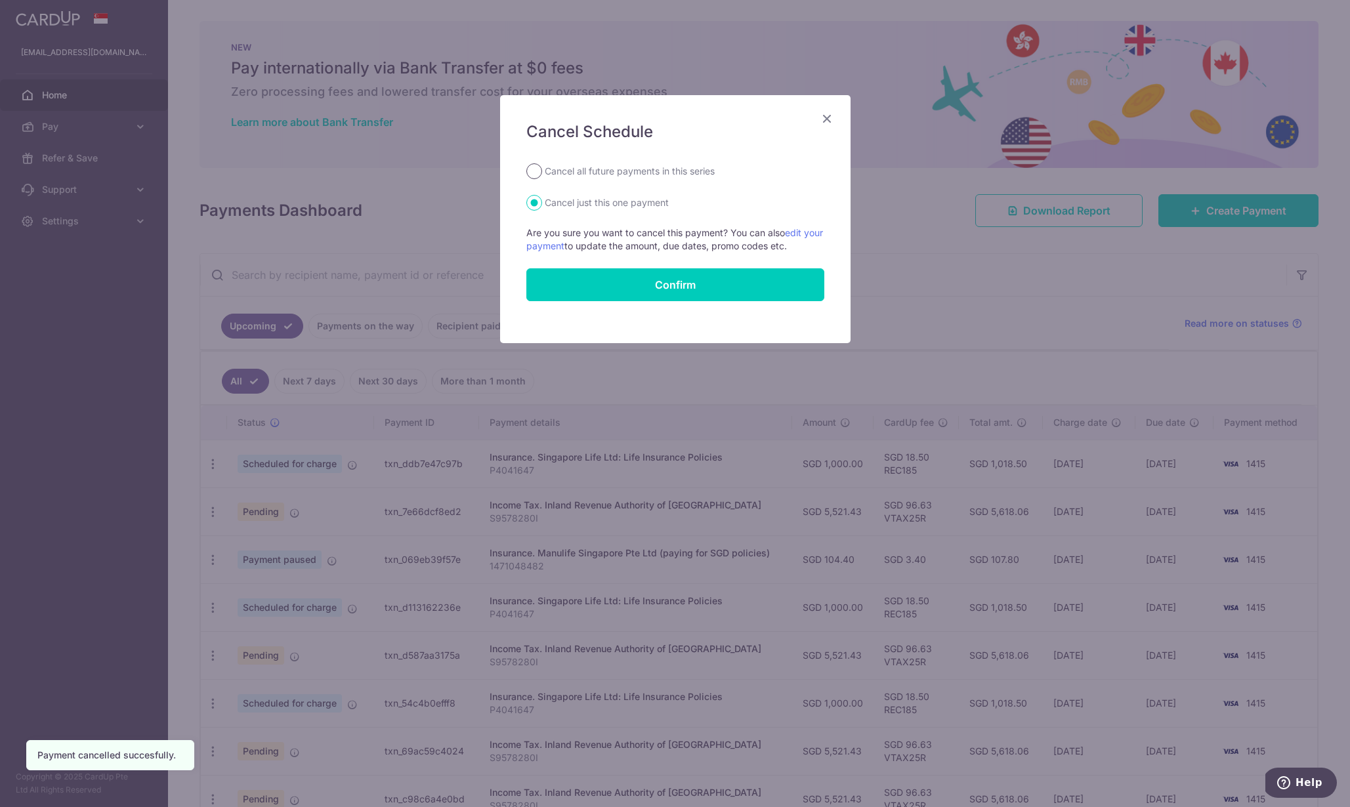
click at [534, 169] on input "Cancel all future payments in this series" at bounding box center [534, 171] width 16 height 16
radio input "true"
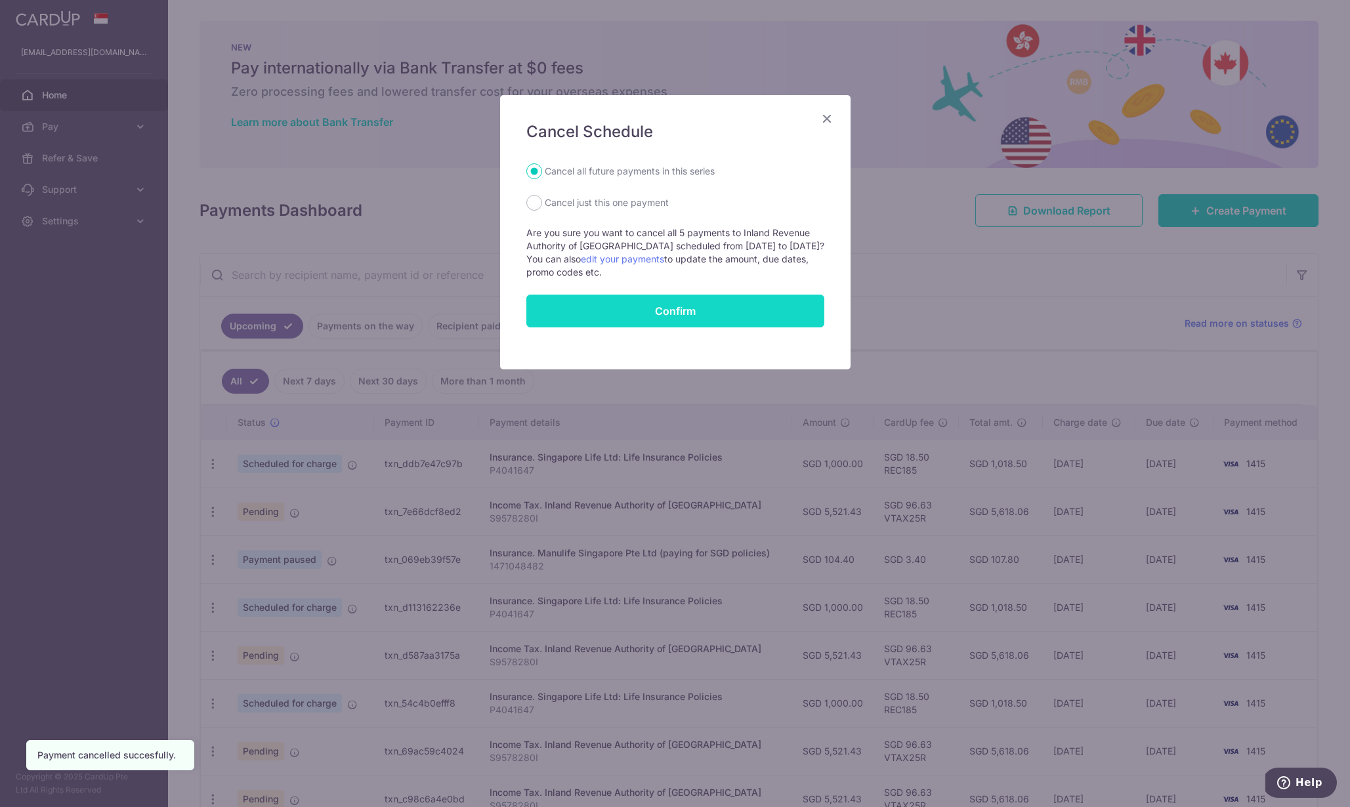
click at [651, 318] on button "Confirm" at bounding box center [675, 311] width 298 height 33
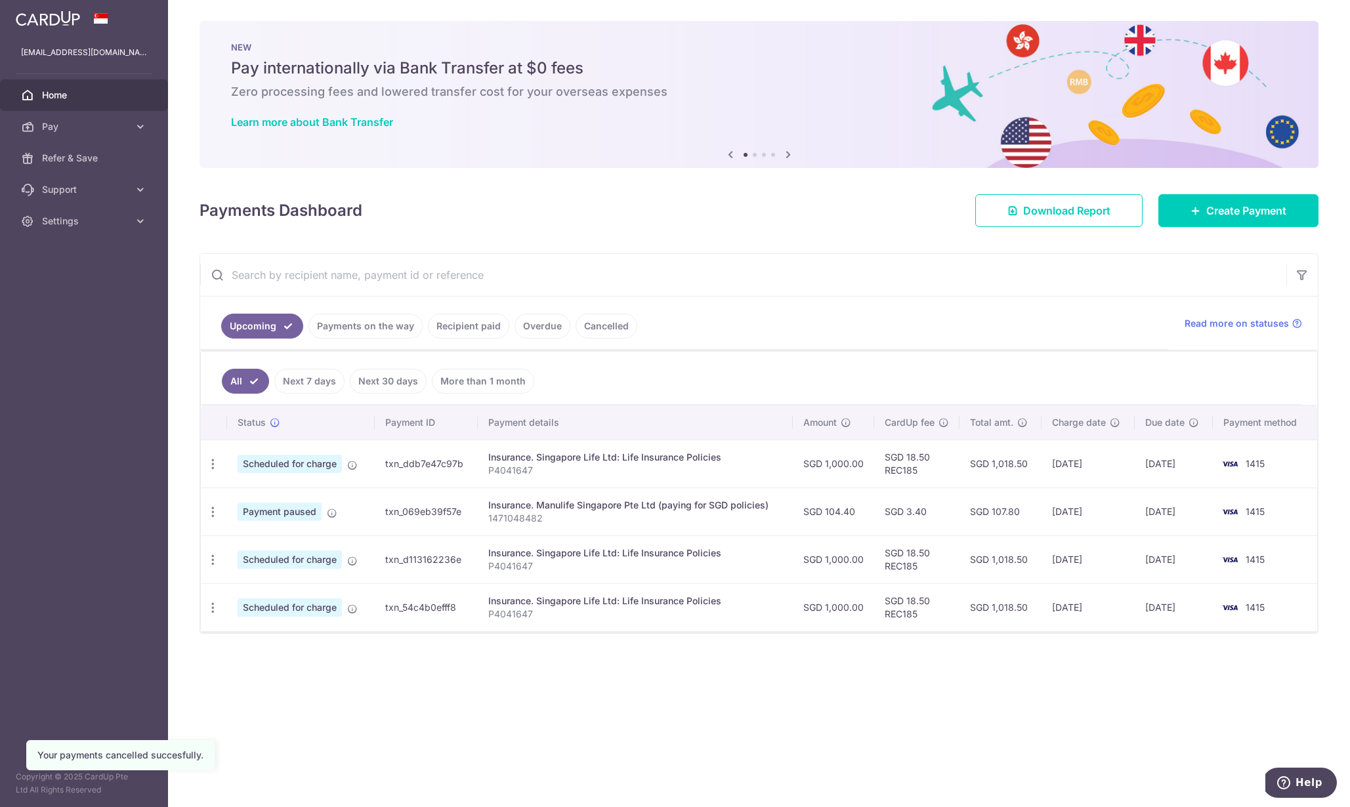
click at [585, 327] on link "Cancelled" at bounding box center [606, 326] width 62 height 25
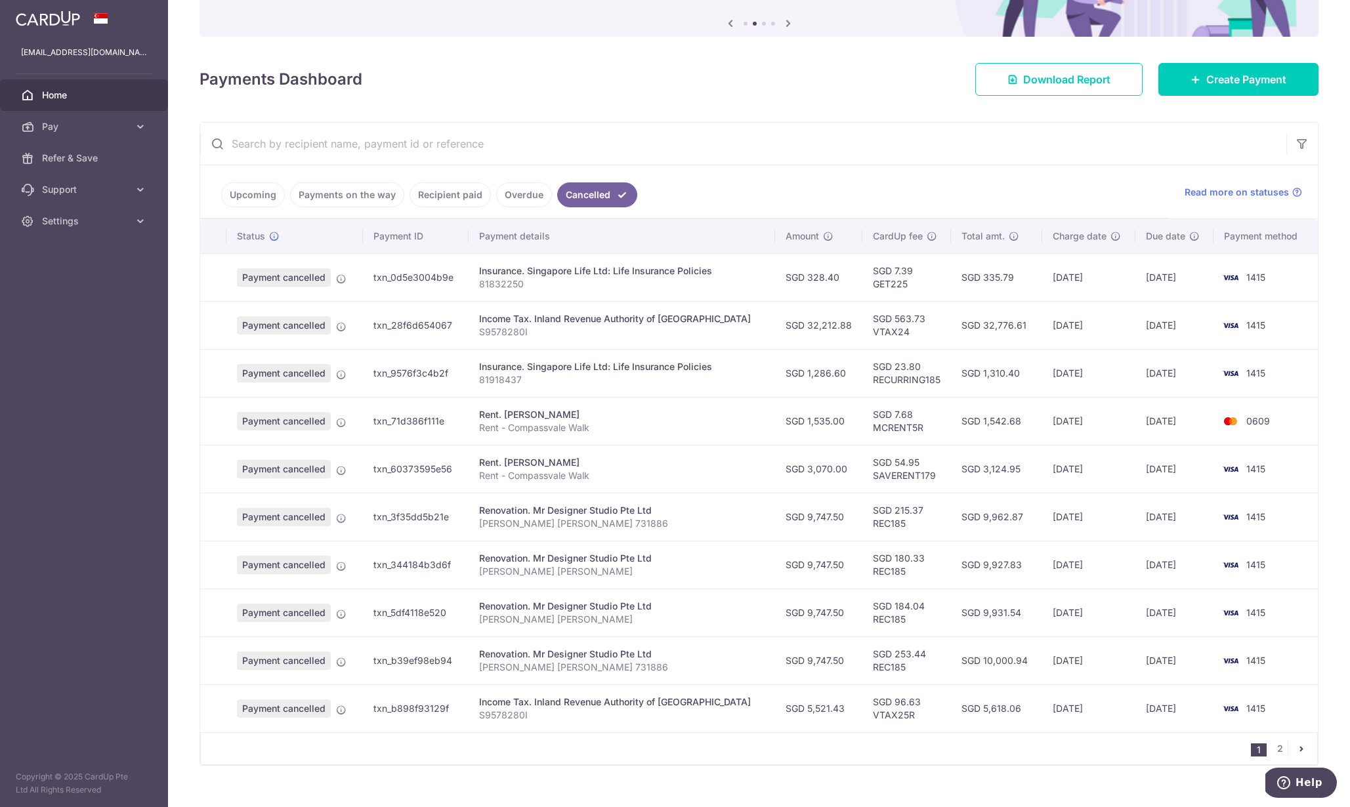
scroll to position [152, 0]
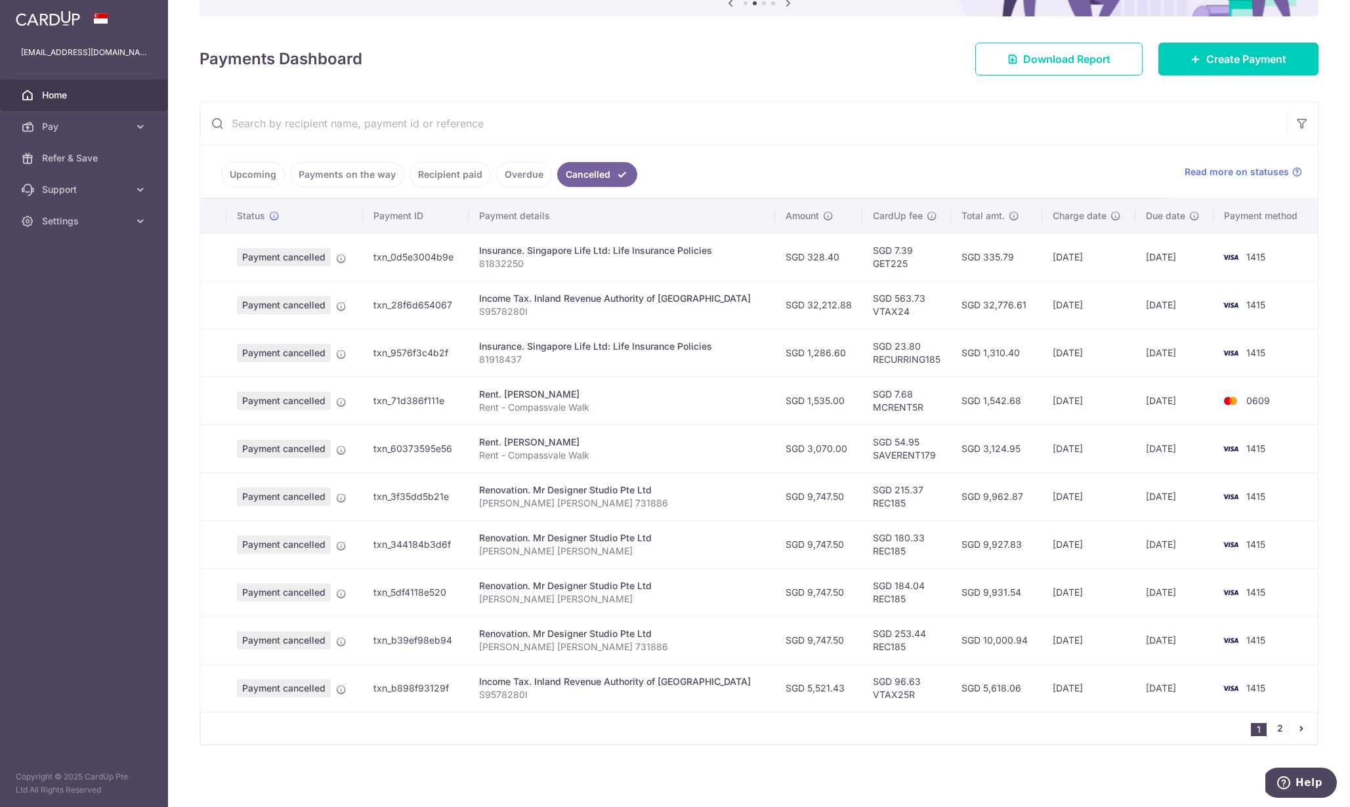
click at [1273, 728] on link "2" at bounding box center [1280, 729] width 16 height 16
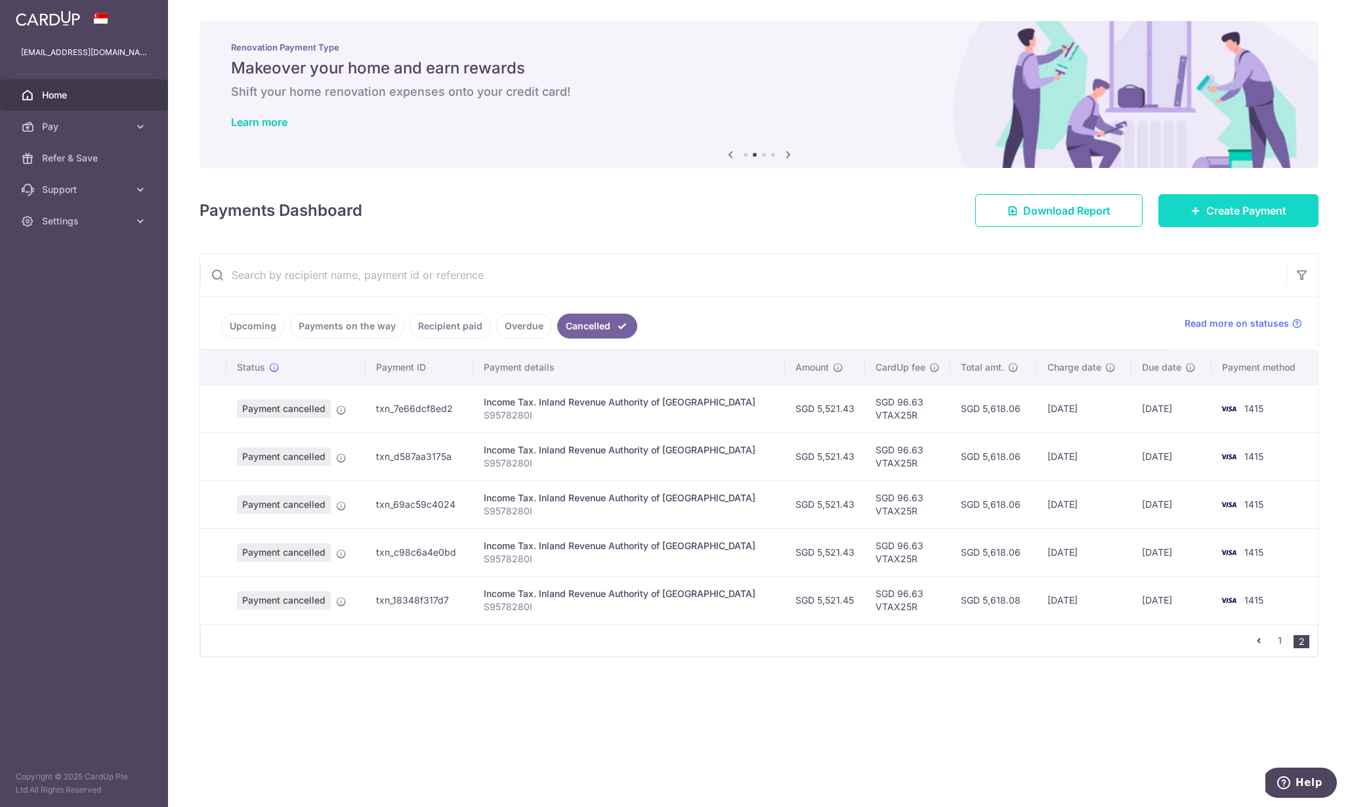
click at [1206, 211] on span "Create Payment" at bounding box center [1246, 211] width 80 height 16
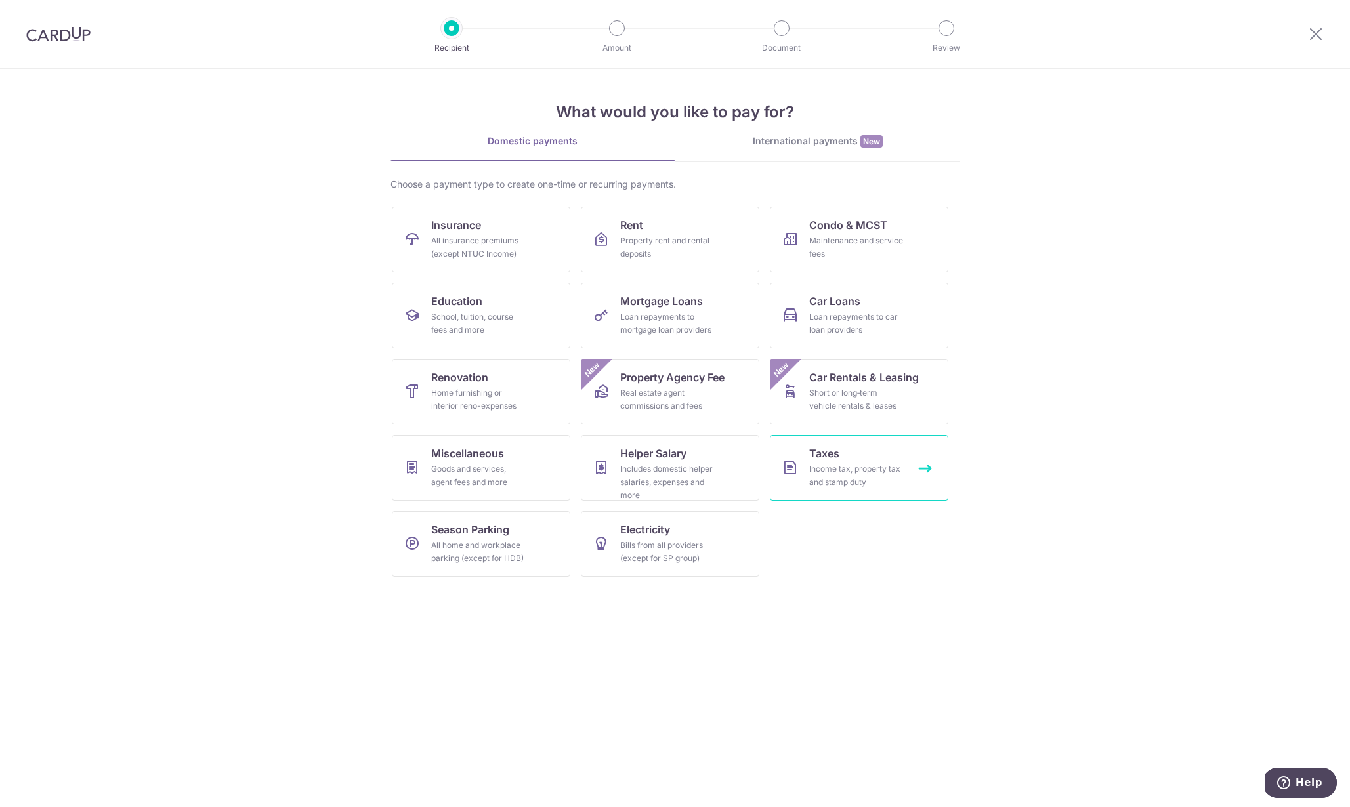
click at [837, 459] on span "Taxes" at bounding box center [824, 454] width 30 height 16
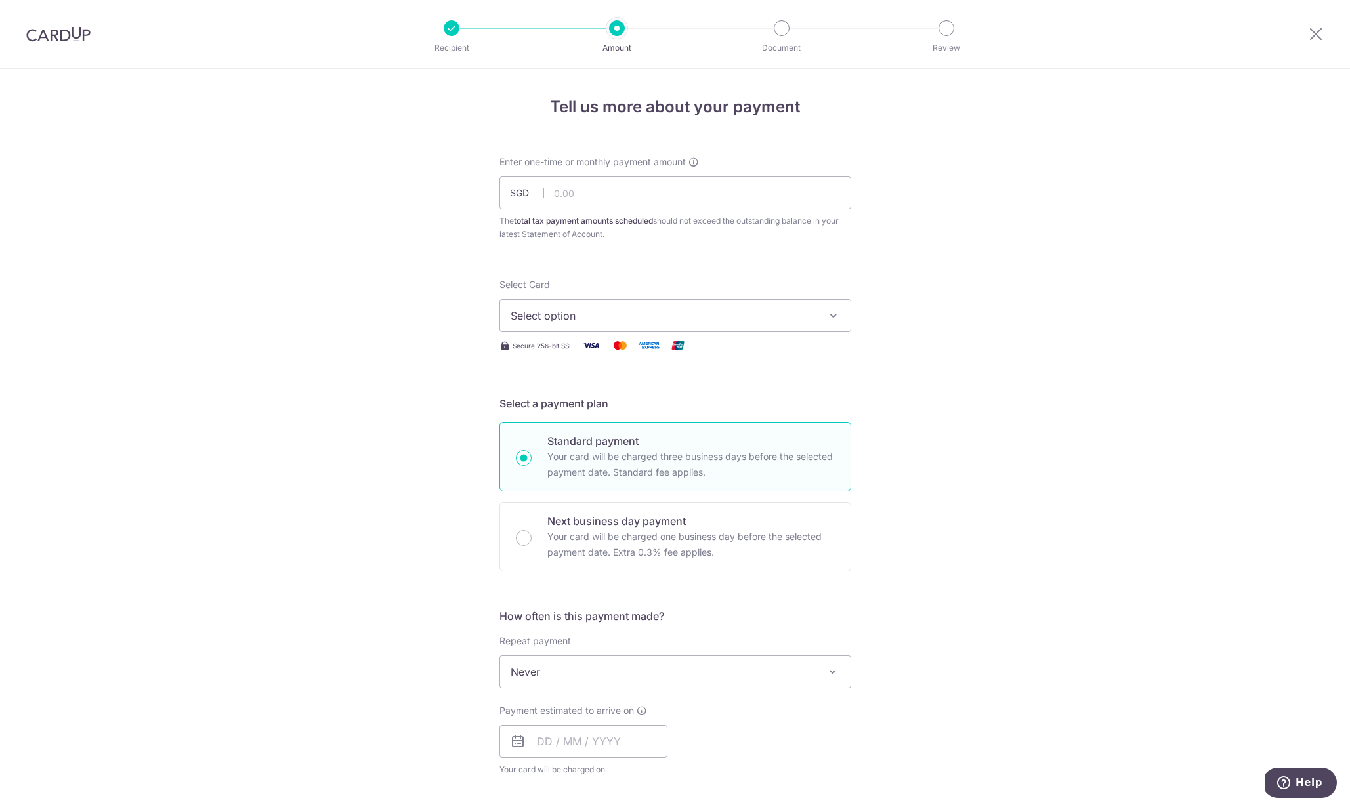
click at [527, 198] on span "SGD" at bounding box center [527, 192] width 34 height 13
click at [549, 191] on input "text" at bounding box center [675, 193] width 352 height 33
type input "5,521.43"
click at [887, 371] on div "Tell us more about your payment Enter one-time or monthly payment amount SGD 5,…" at bounding box center [675, 678] width 1350 height 1219
click at [639, 321] on span "Select option" at bounding box center [664, 316] width 306 height 16
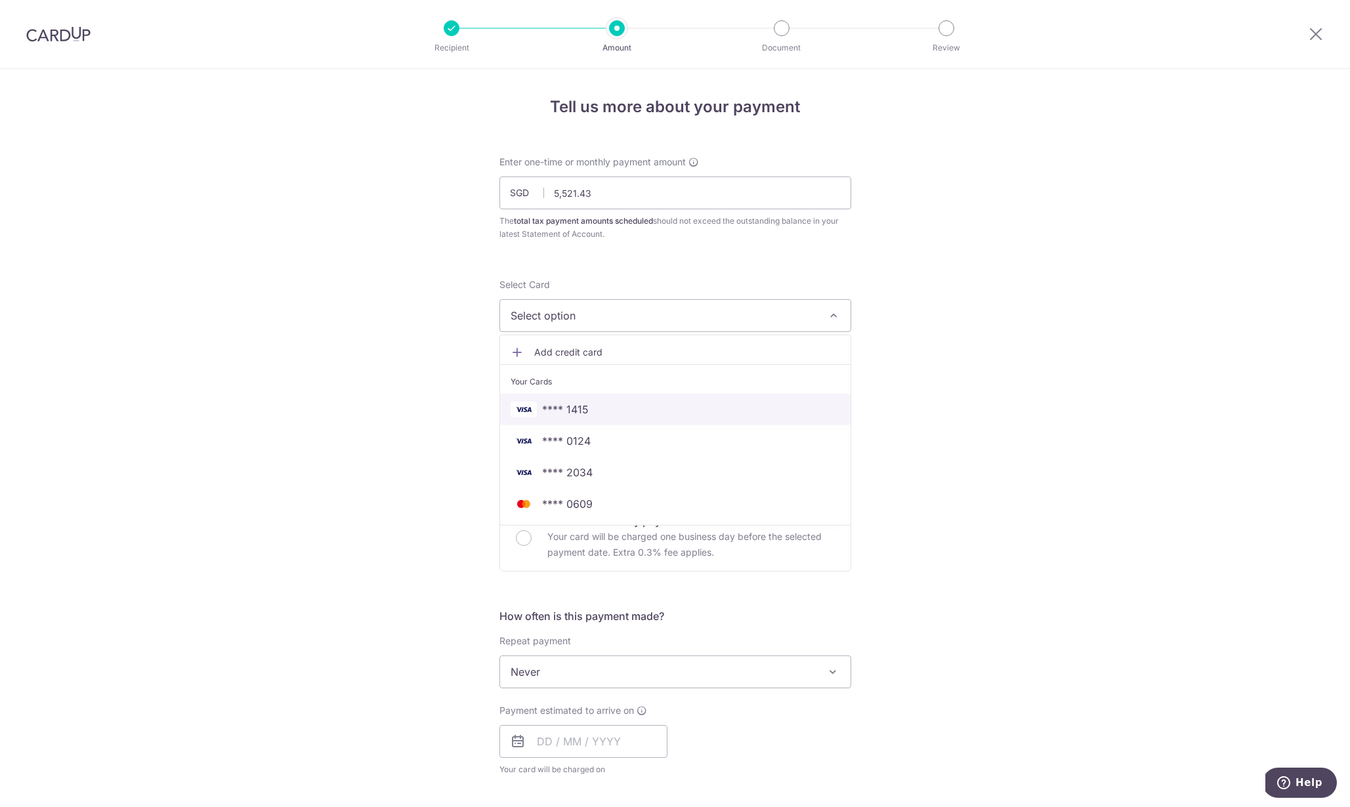
click at [628, 403] on span "**** 1415" at bounding box center [675, 410] width 329 height 16
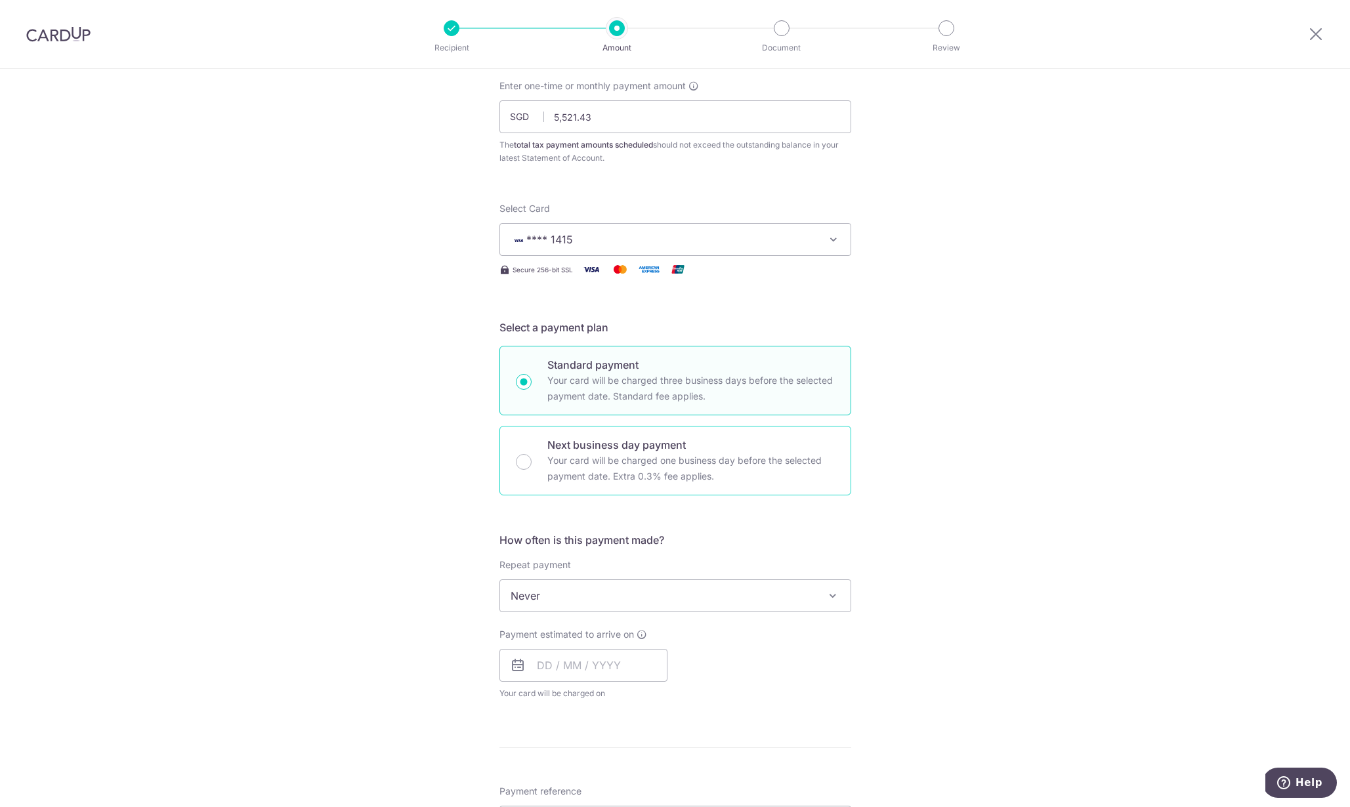
scroll to position [78, 0]
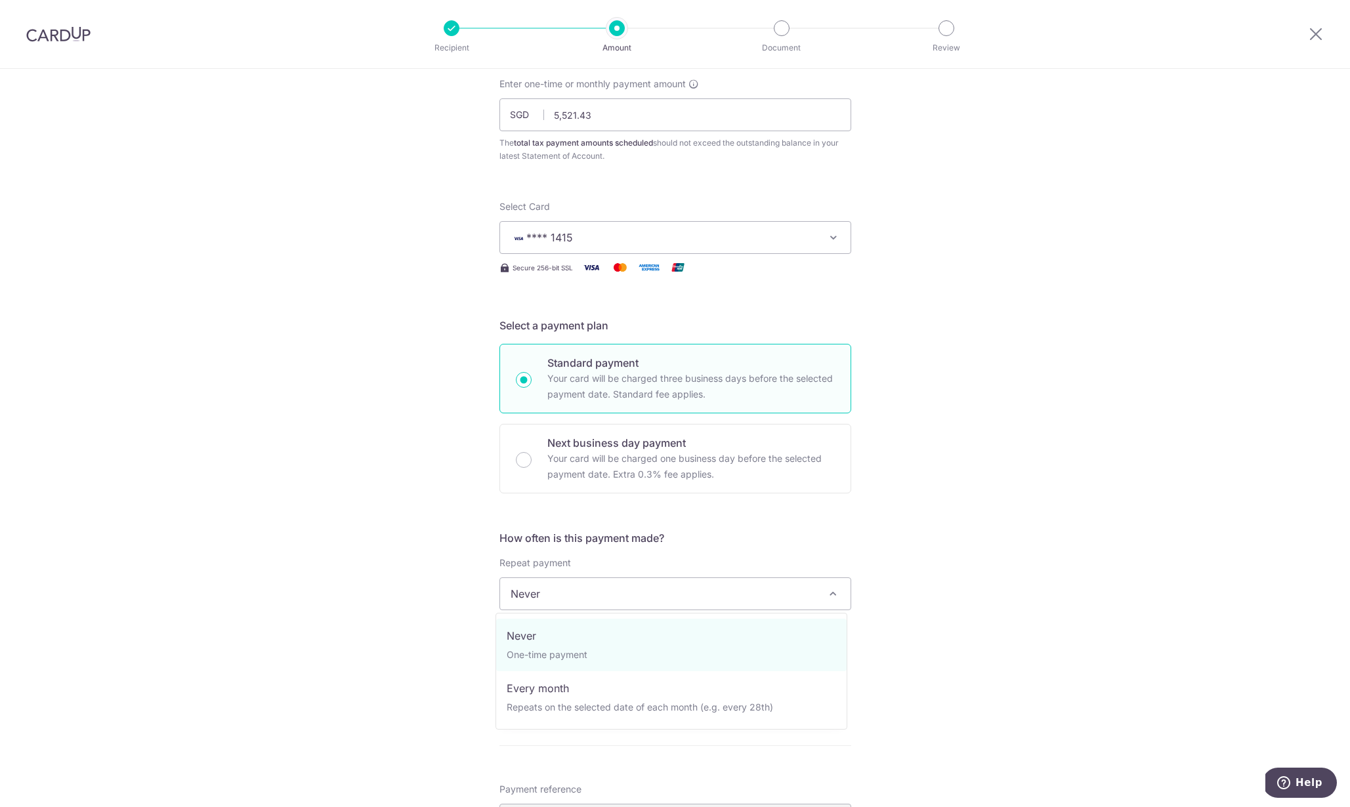
click at [633, 593] on span "Never" at bounding box center [675, 593] width 350 height 31
select select "3"
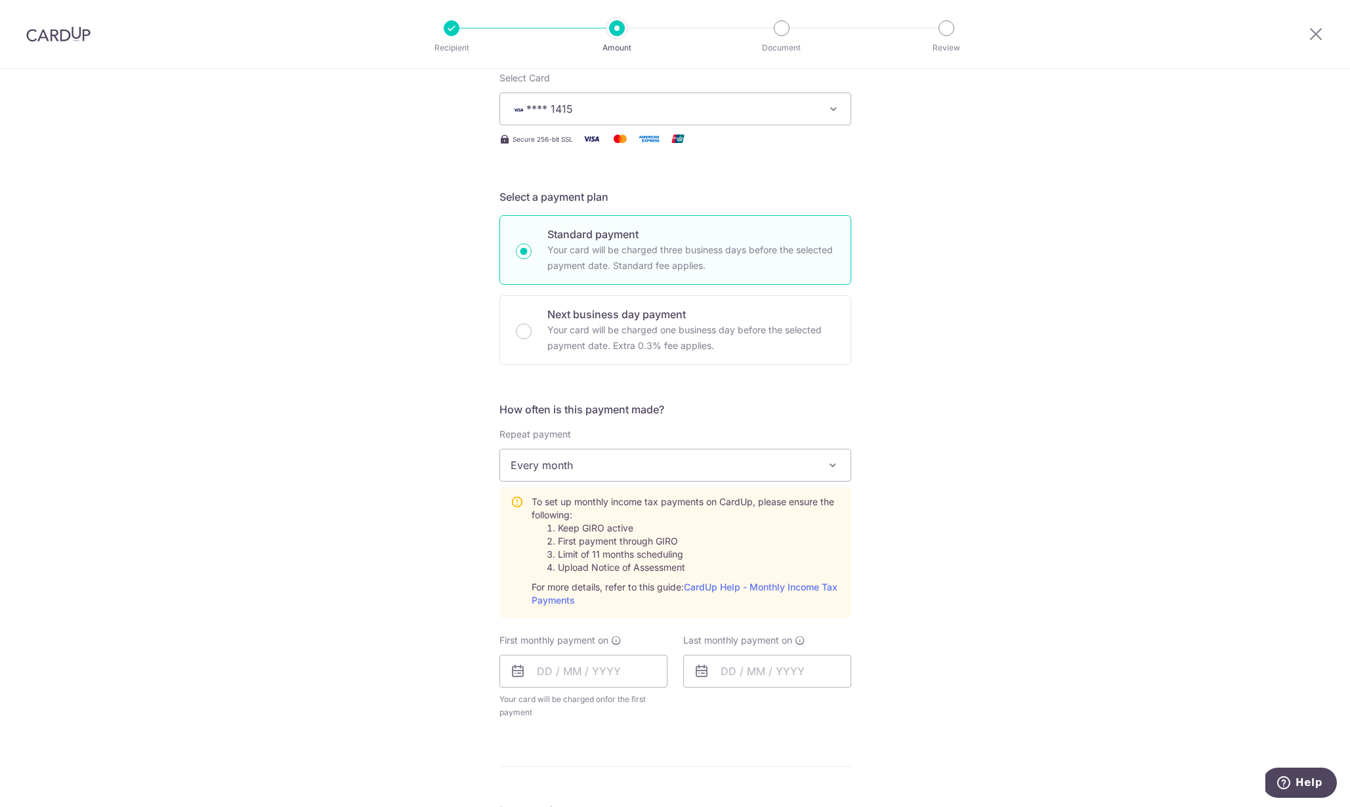
scroll to position [349, 0]
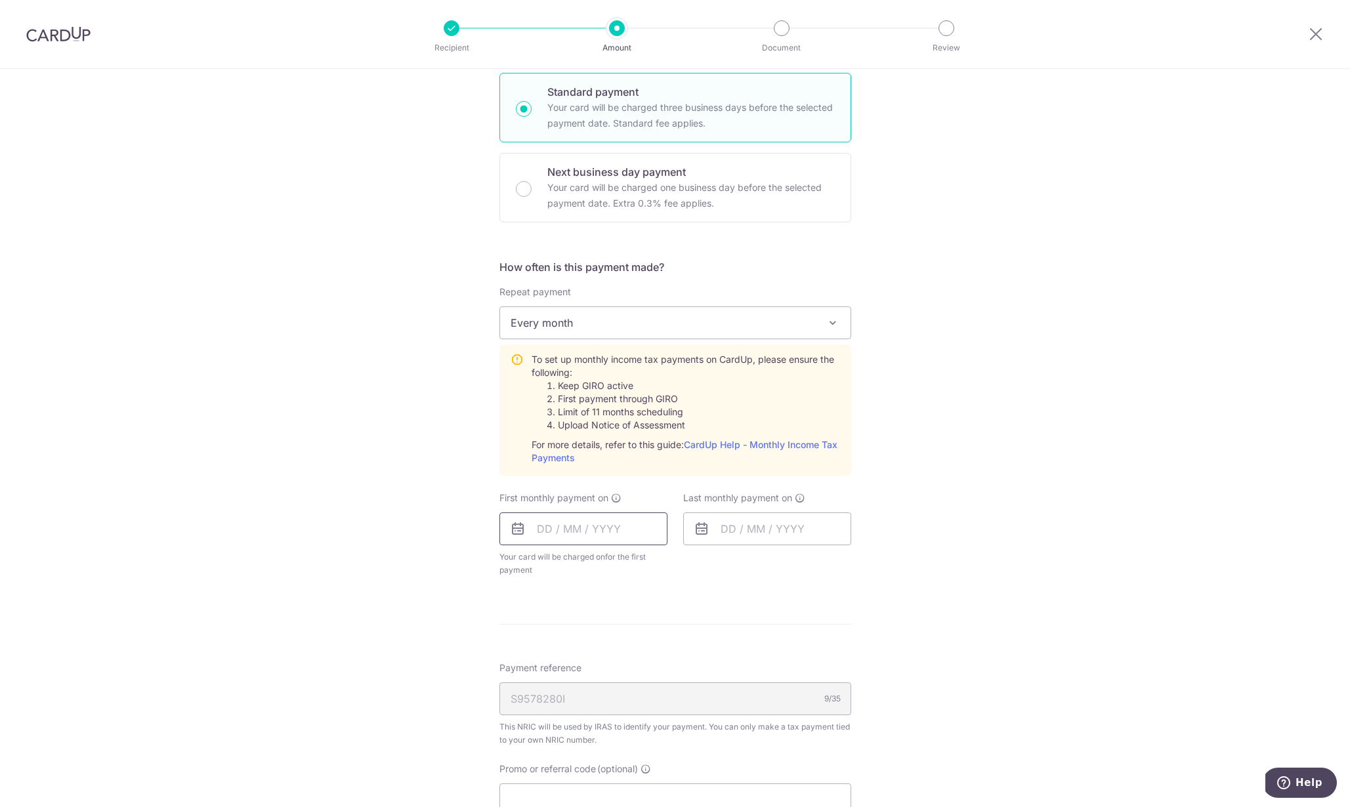
click at [536, 522] on input "text" at bounding box center [583, 528] width 168 height 33
click at [547, 676] on link "13" at bounding box center [552, 674] width 21 height 21
type input "[DATE]"
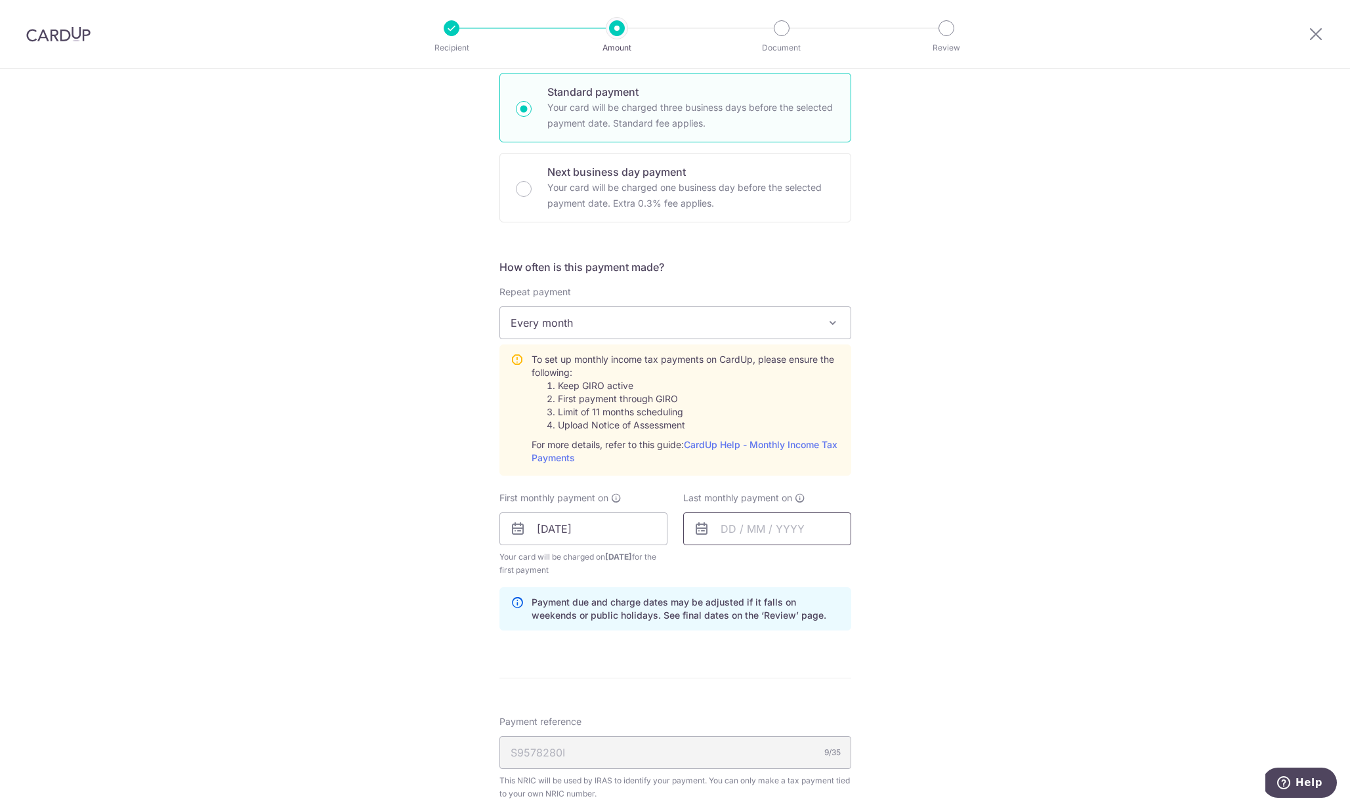
click at [735, 530] on input "text" at bounding box center [767, 528] width 168 height 33
click at [861, 564] on link "Next" at bounding box center [869, 564] width 16 height 16
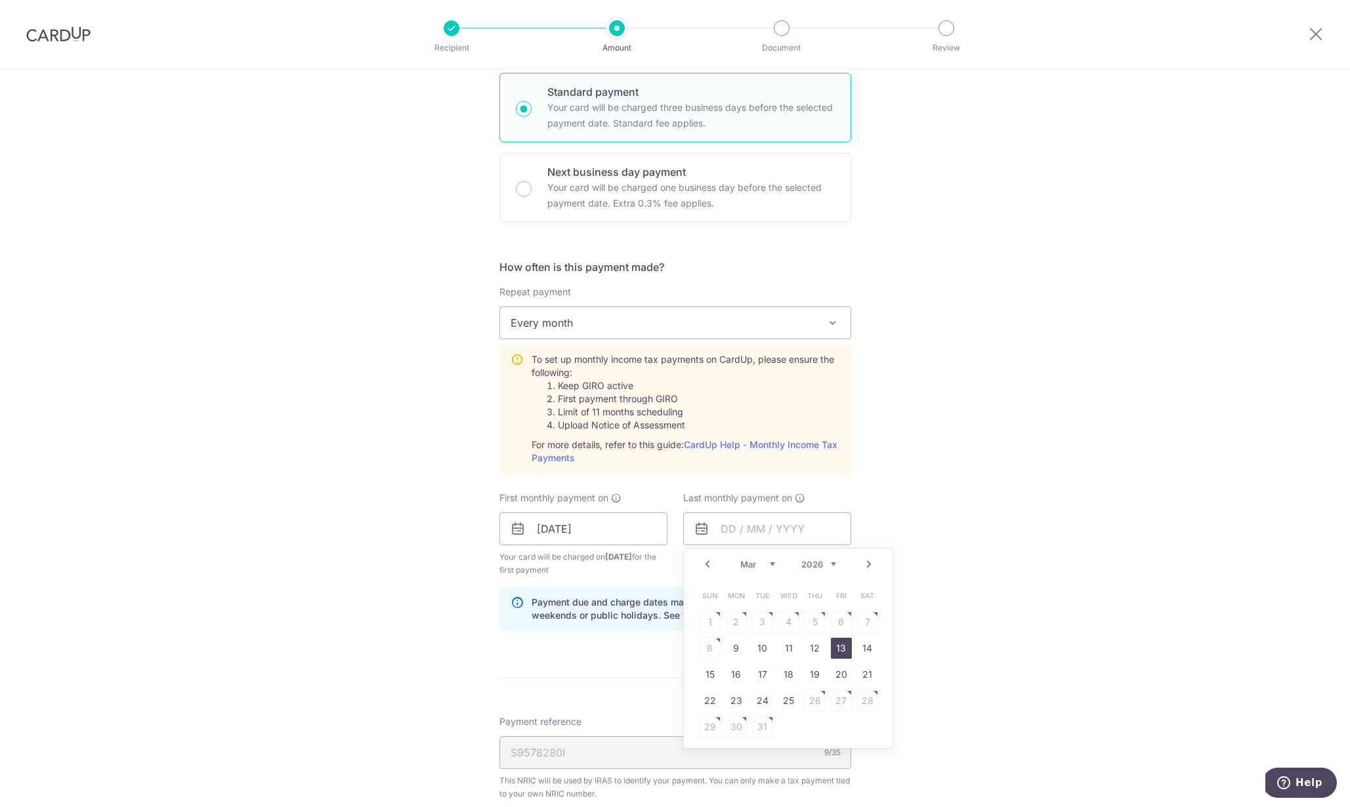
click at [839, 648] on link "13" at bounding box center [841, 648] width 21 height 21
type input "[DATE]"
click at [936, 612] on div "Tell us more about your payment Enter one-time or monthly payment amount SGD 5,…" at bounding box center [675, 431] width 1350 height 1422
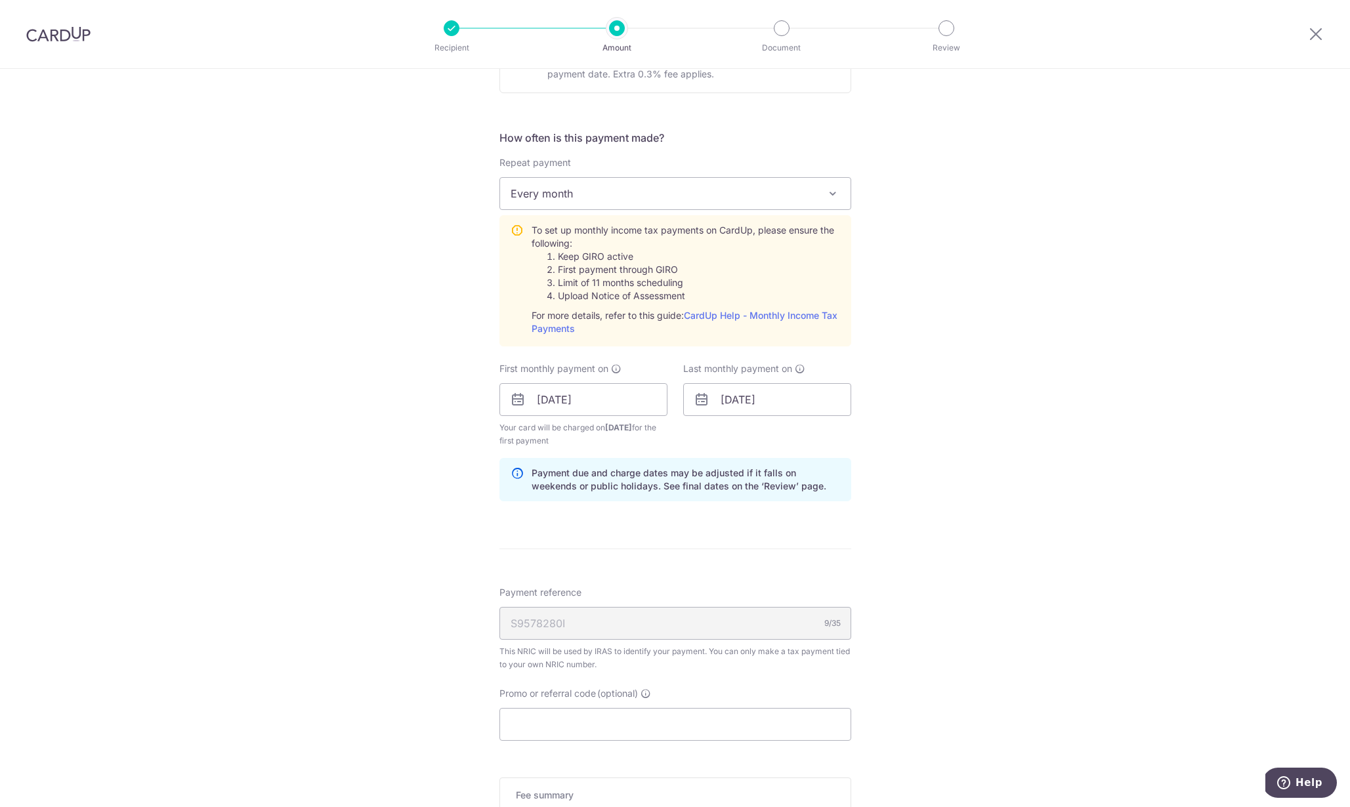
scroll to position [620, 0]
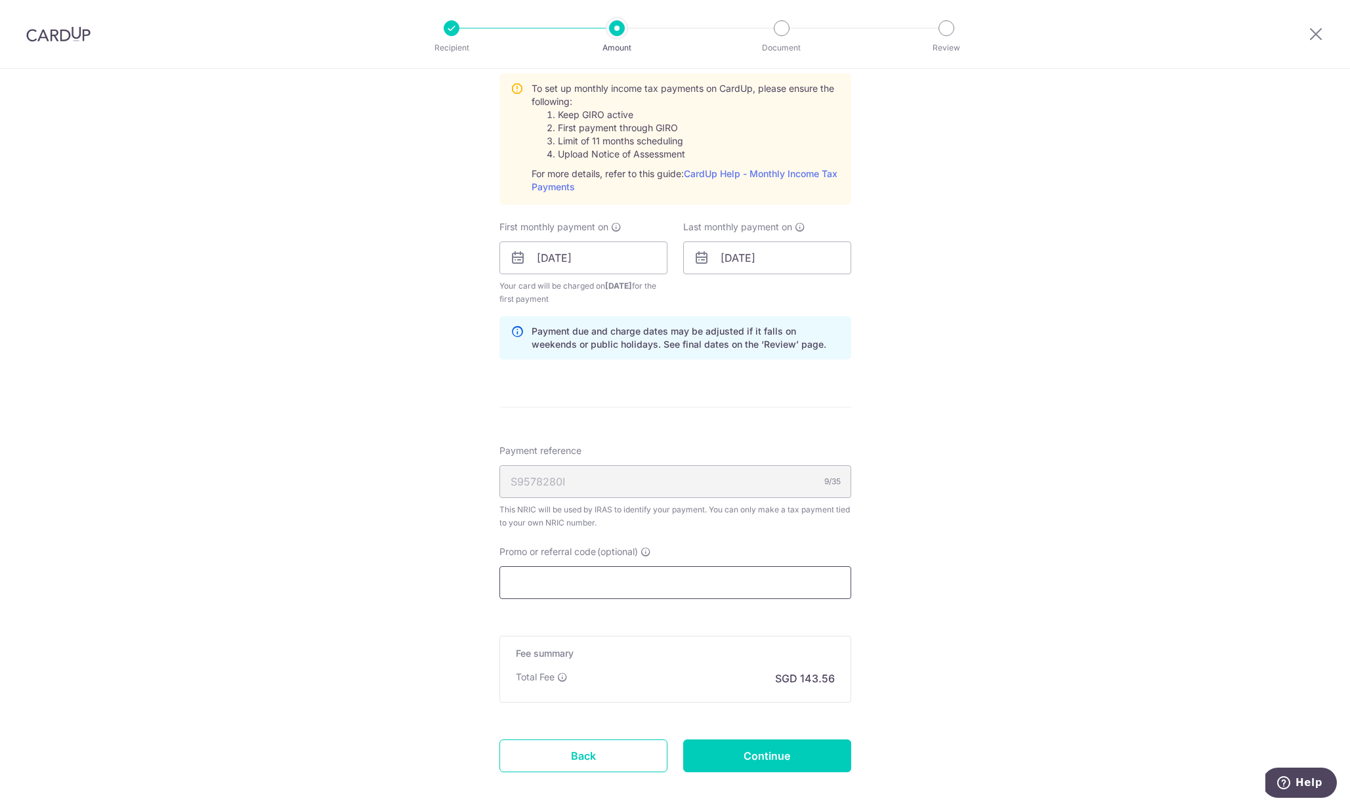
click at [574, 583] on input "Promo or referral code (optional)" at bounding box center [675, 582] width 352 height 33
paste input "VTAX25R"
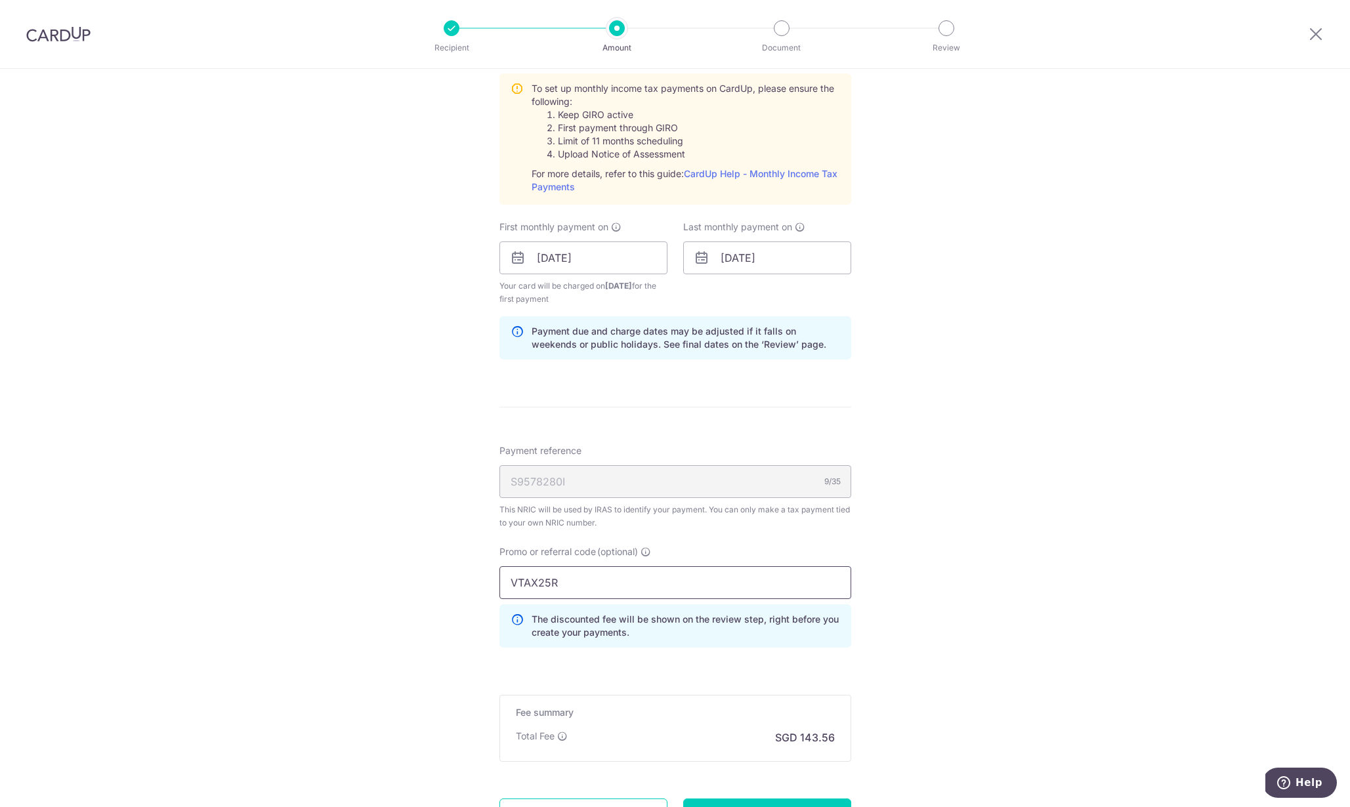
type input "VTAX25R"
click at [411, 636] on div "Tell us more about your payment Enter one-time or monthly payment amount SGD 5,…" at bounding box center [675, 189] width 1350 height 1481
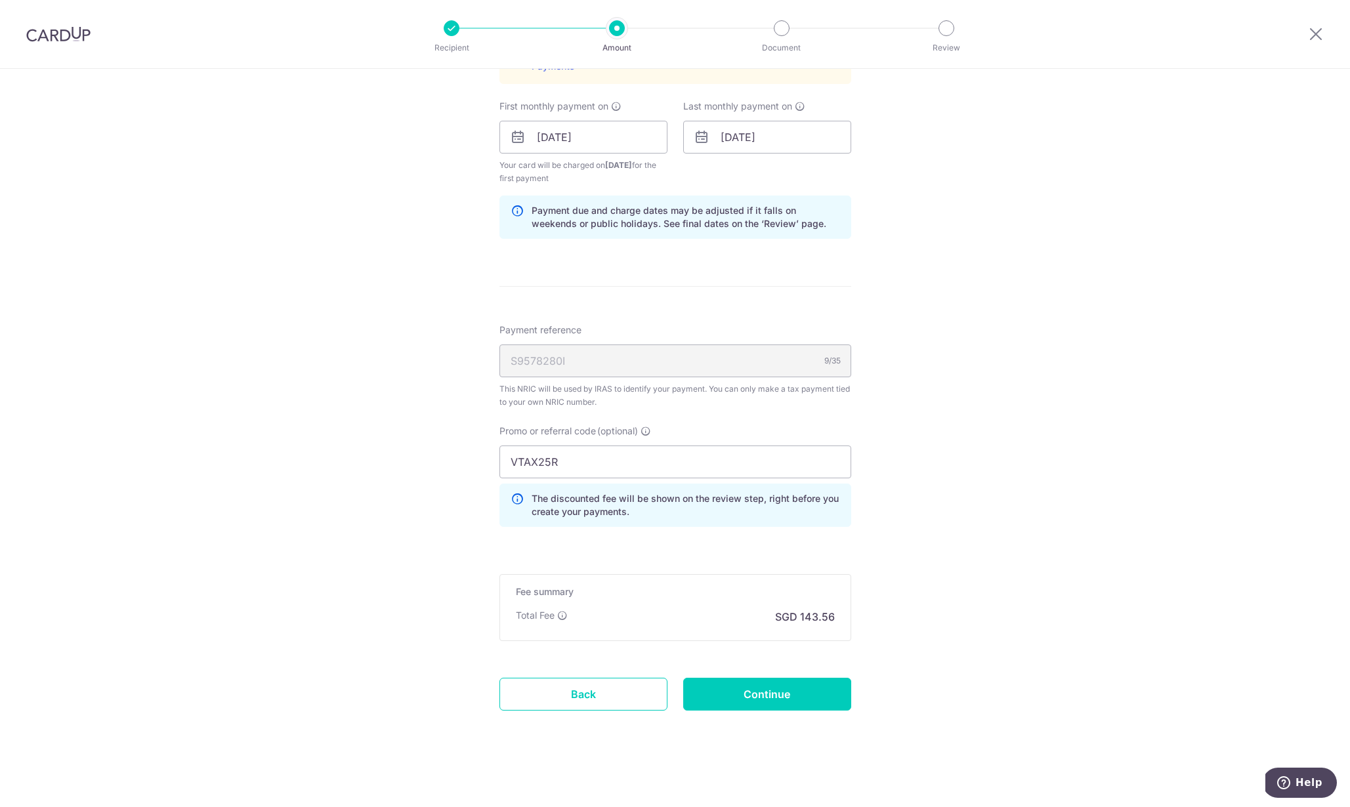
scroll to position [743, 0]
click at [764, 687] on input "Continue" at bounding box center [767, 692] width 168 height 33
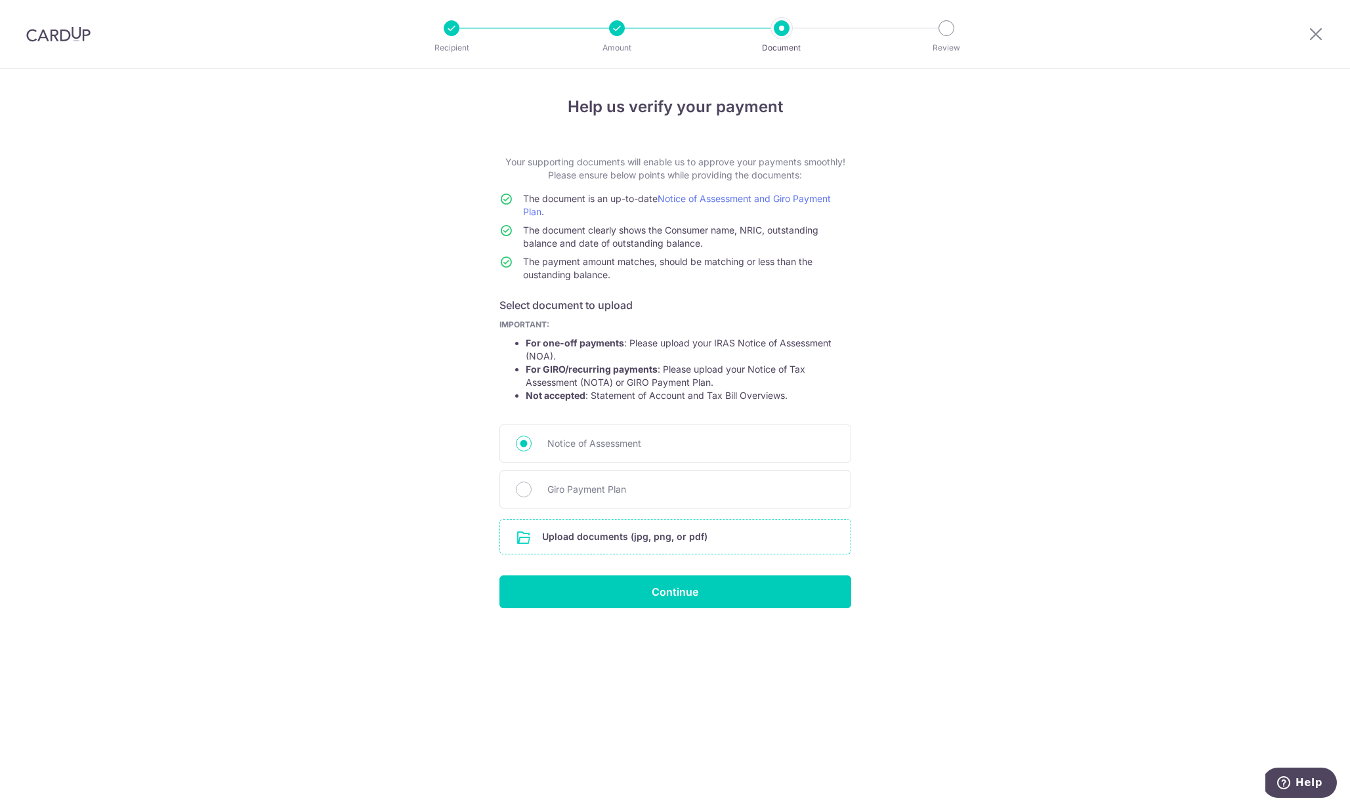
click at [560, 545] on input "file" at bounding box center [675, 537] width 350 height 34
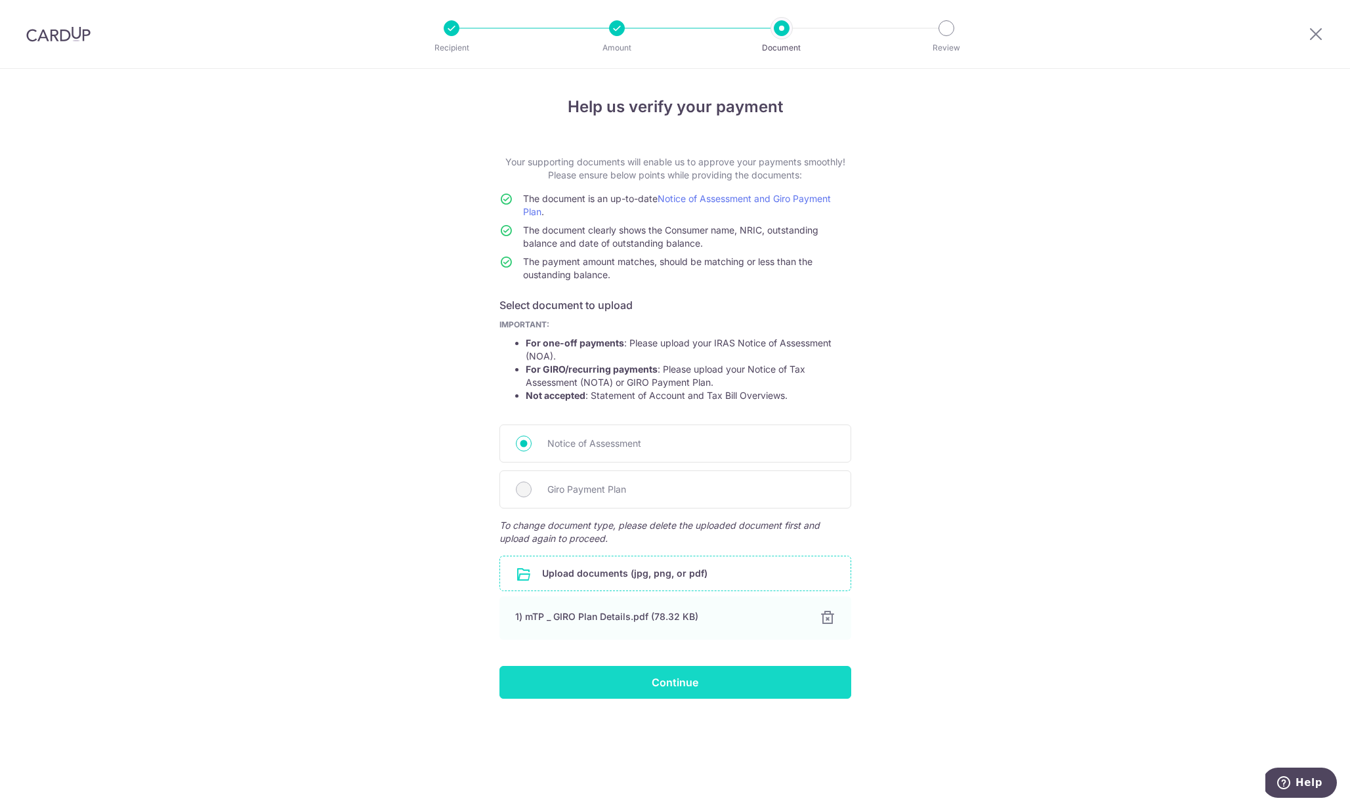
click at [747, 698] on input "Continue" at bounding box center [675, 682] width 352 height 33
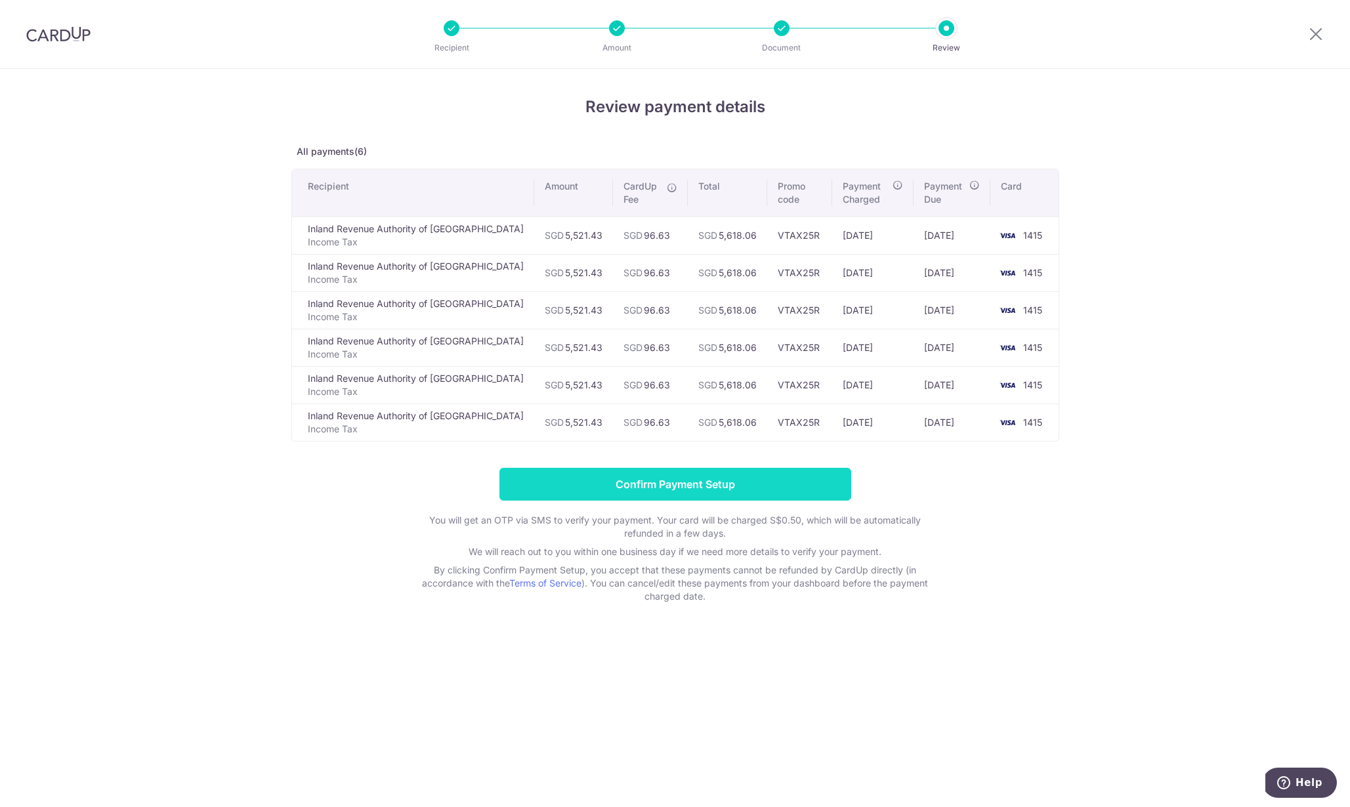
click at [721, 493] on input "Confirm Payment Setup" at bounding box center [675, 484] width 352 height 33
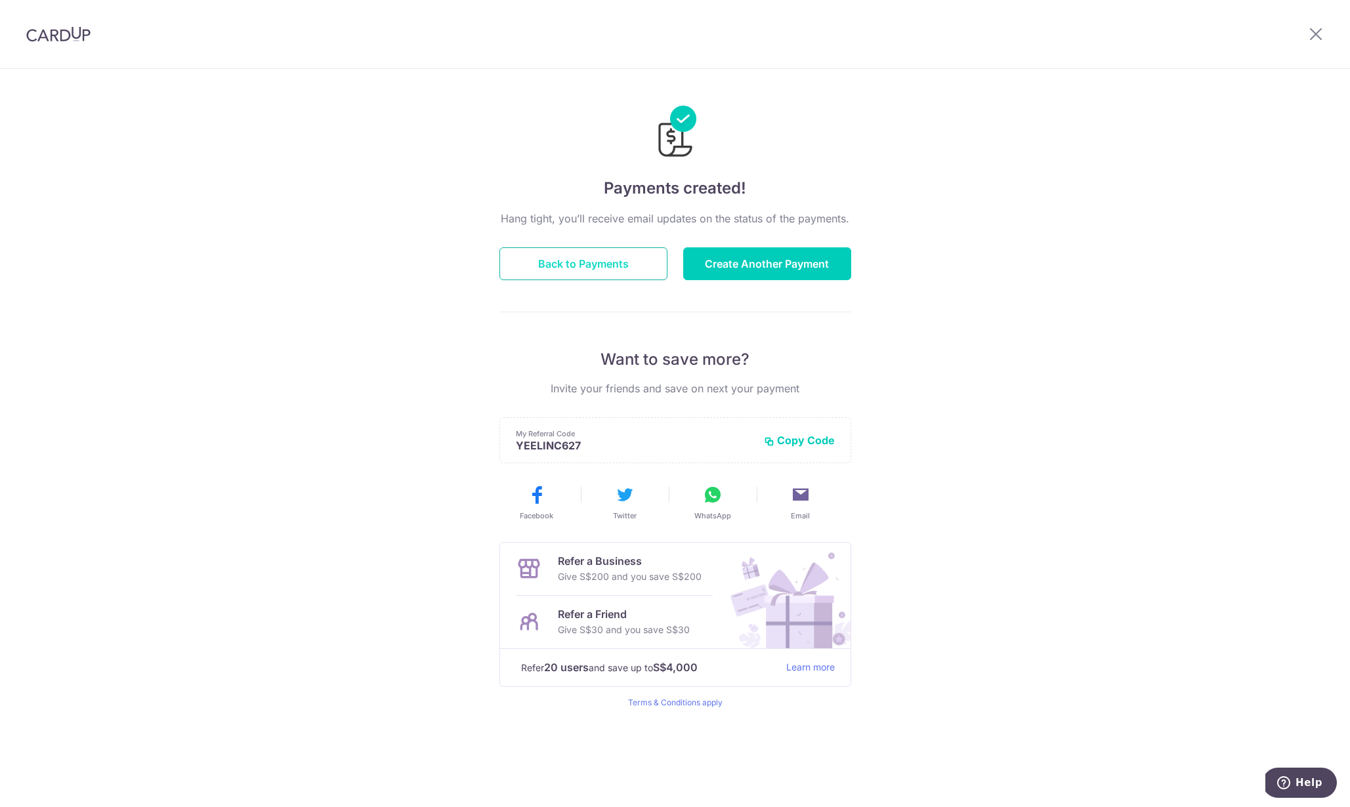
drag, startPoint x: 631, startPoint y: 273, endPoint x: 633, endPoint y: 266, distance: 6.7
click at [633, 266] on button "Back to Payments" at bounding box center [583, 263] width 168 height 33
click at [632, 257] on button "Back to Payments" at bounding box center [583, 263] width 168 height 33
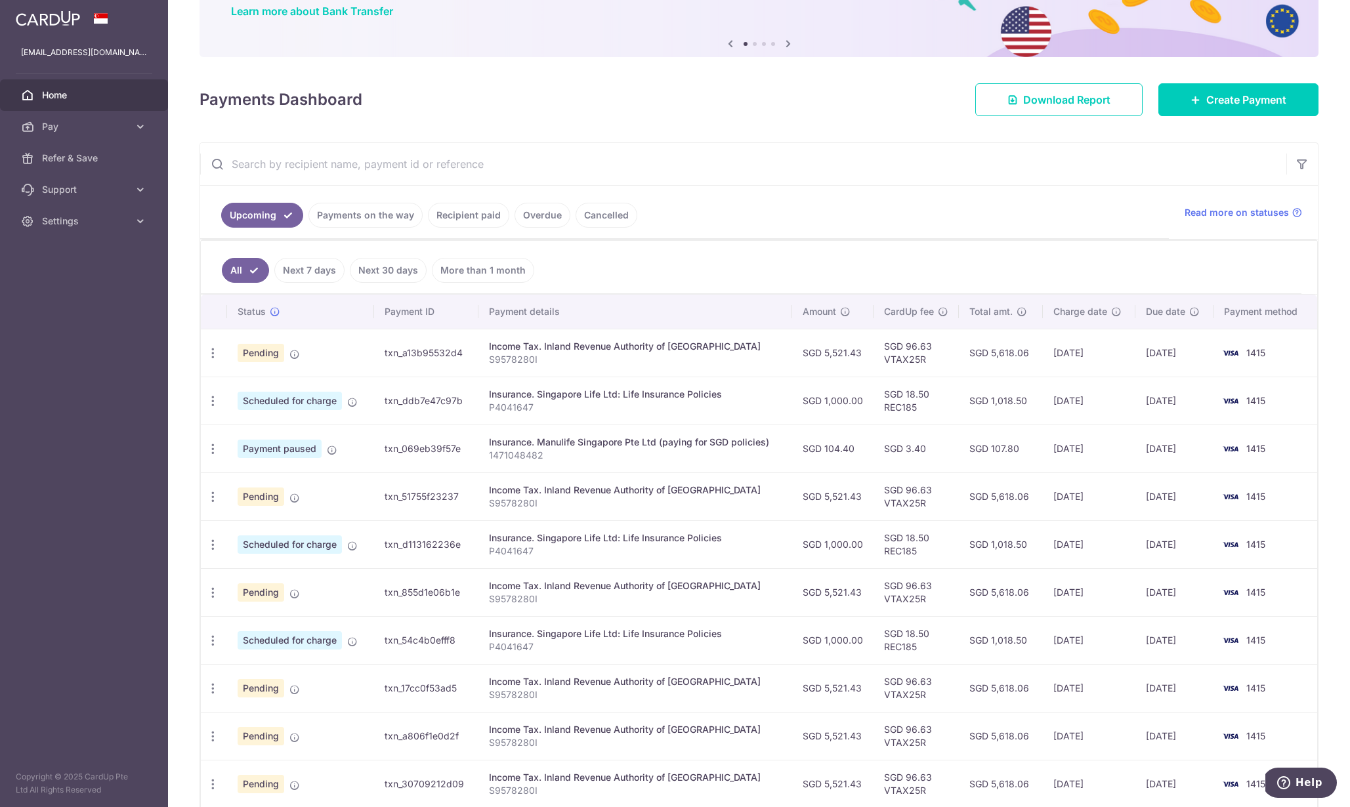
scroll to position [176, 0]
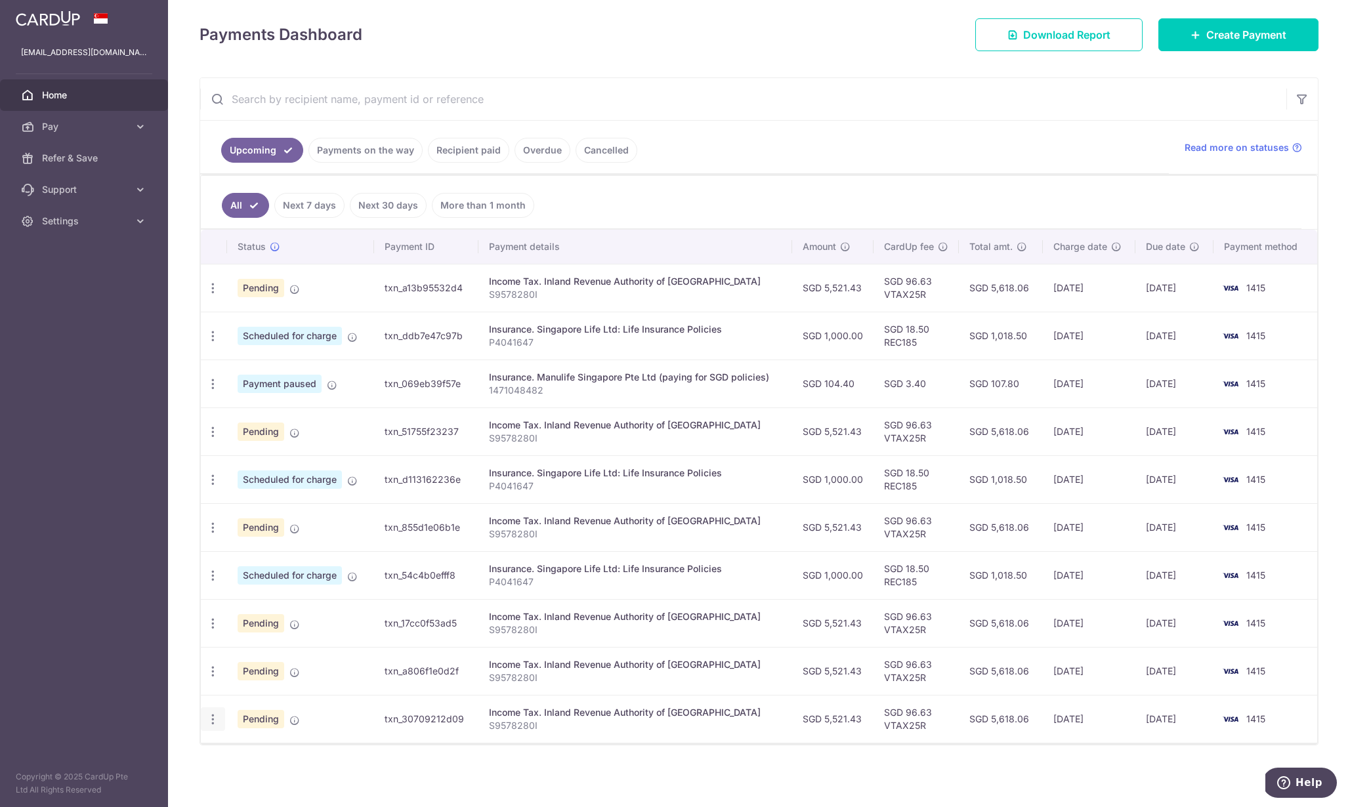
click at [213, 718] on icon "button" at bounding box center [213, 720] width 14 height 14
click at [269, 762] on span "Update payment" at bounding box center [282, 755] width 89 height 16
radio input "true"
type input "5,521.43"
type input "[DATE]"
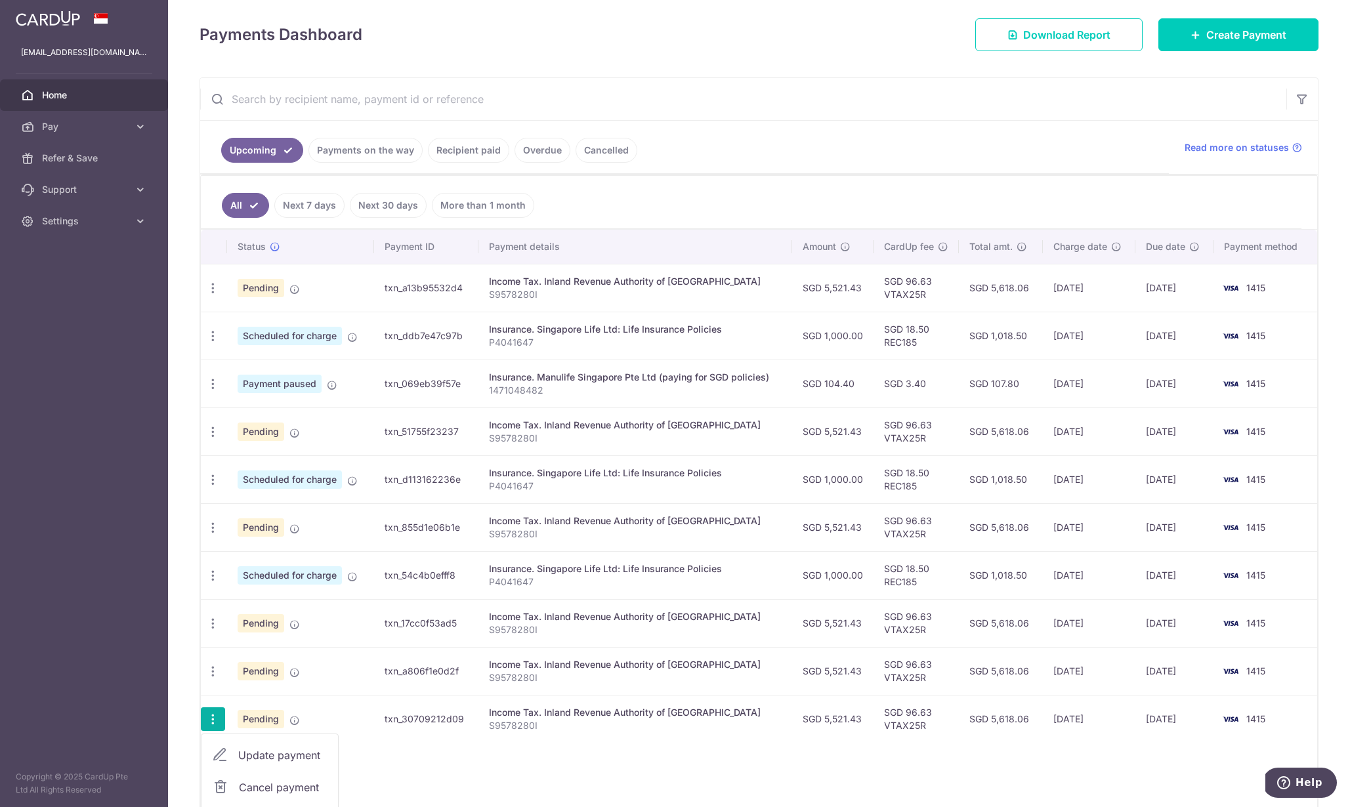
type input "S9578280I"
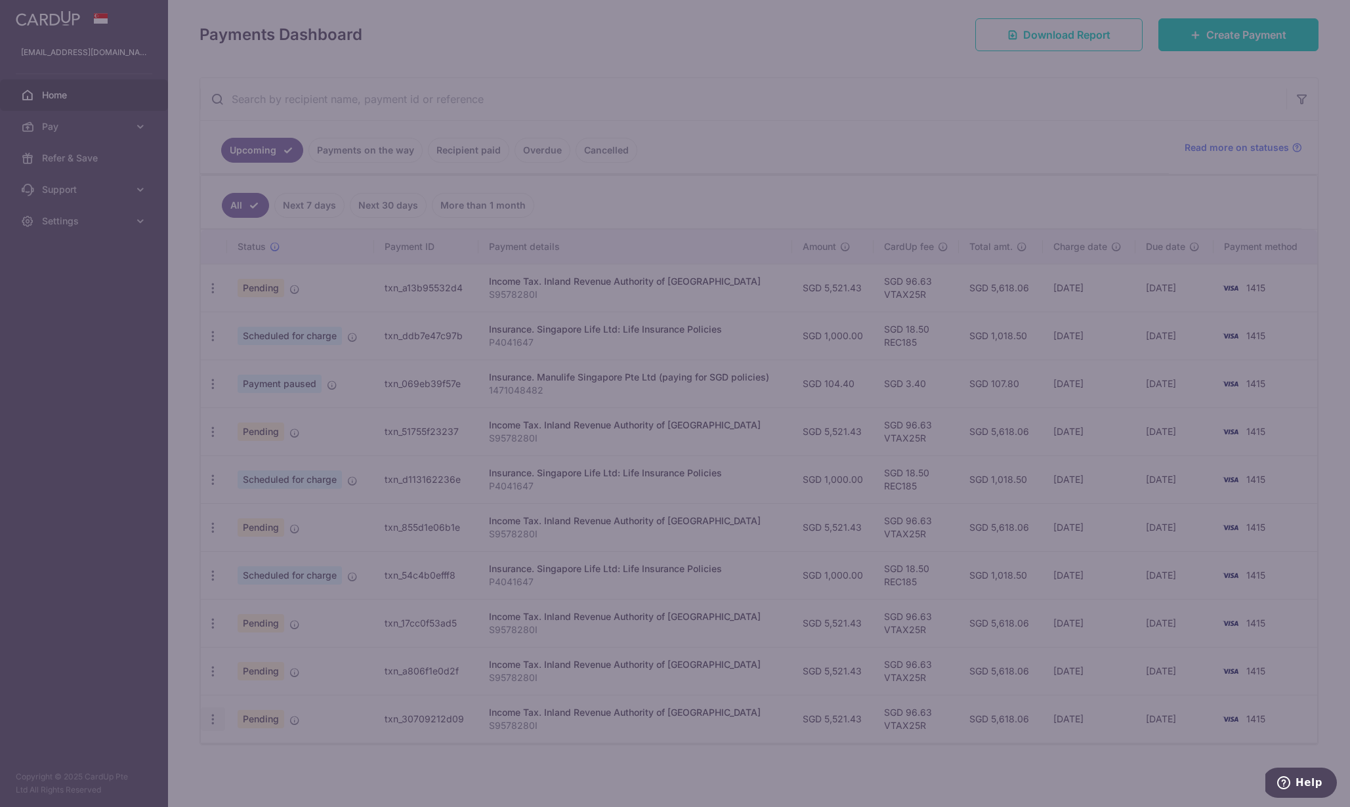
type input "VTAX25R"
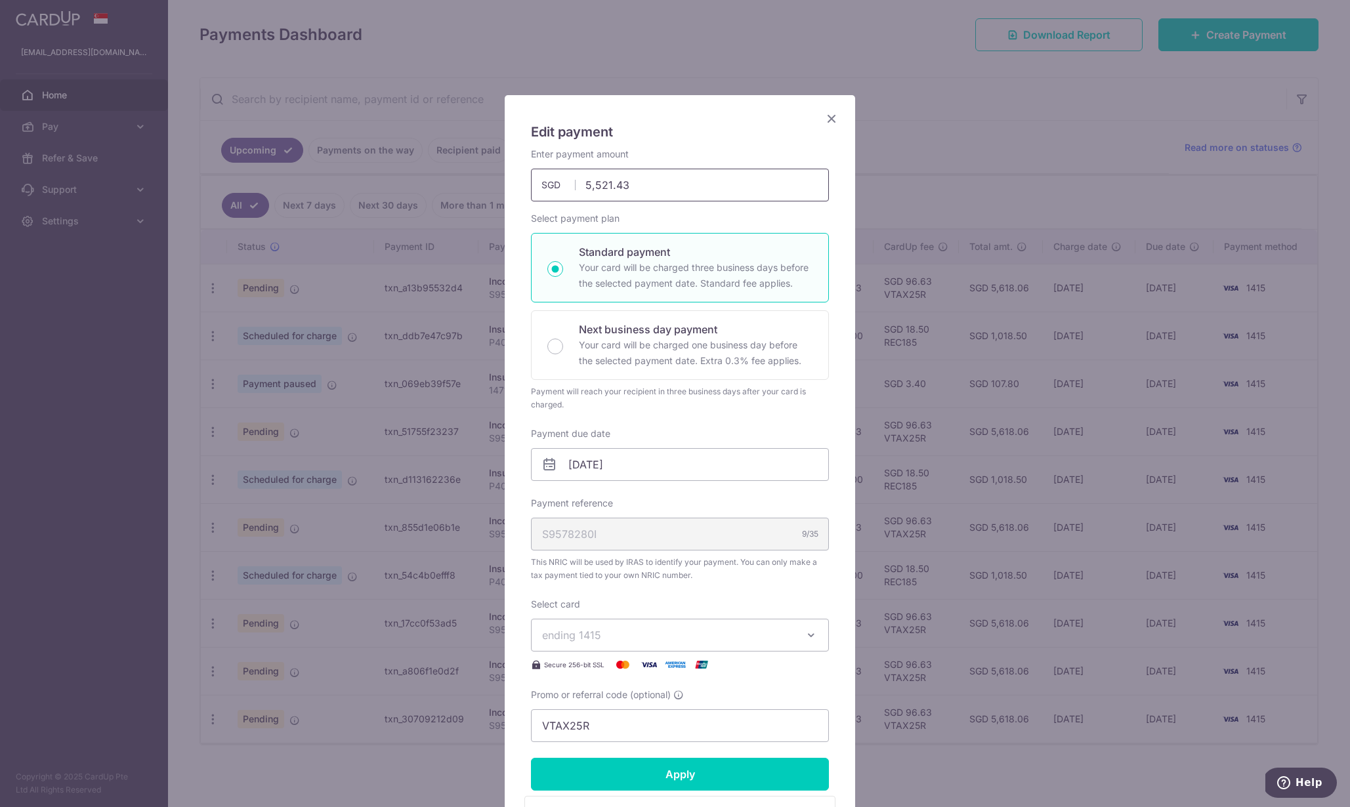
click at [632, 181] on input "5,521.43" at bounding box center [680, 185] width 298 height 33
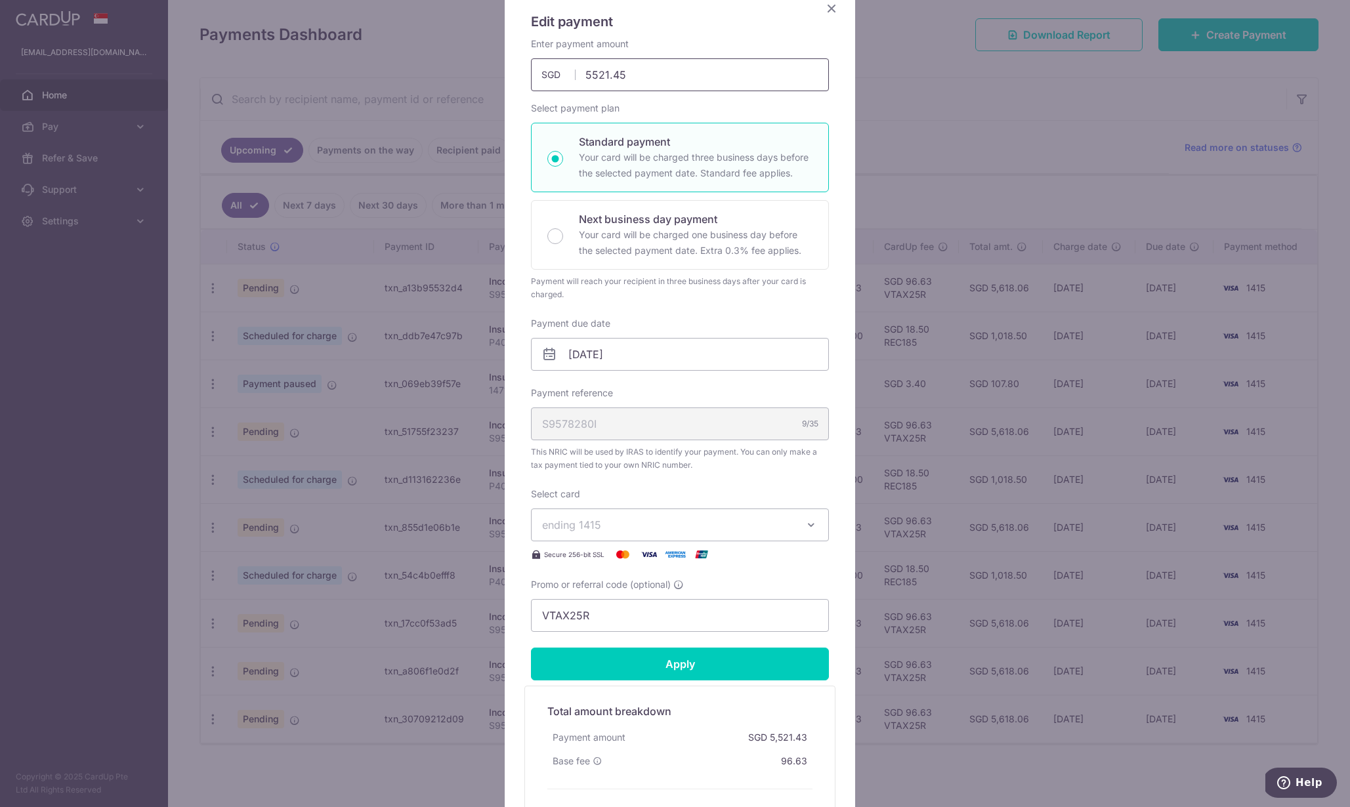
scroll to position [257, 0]
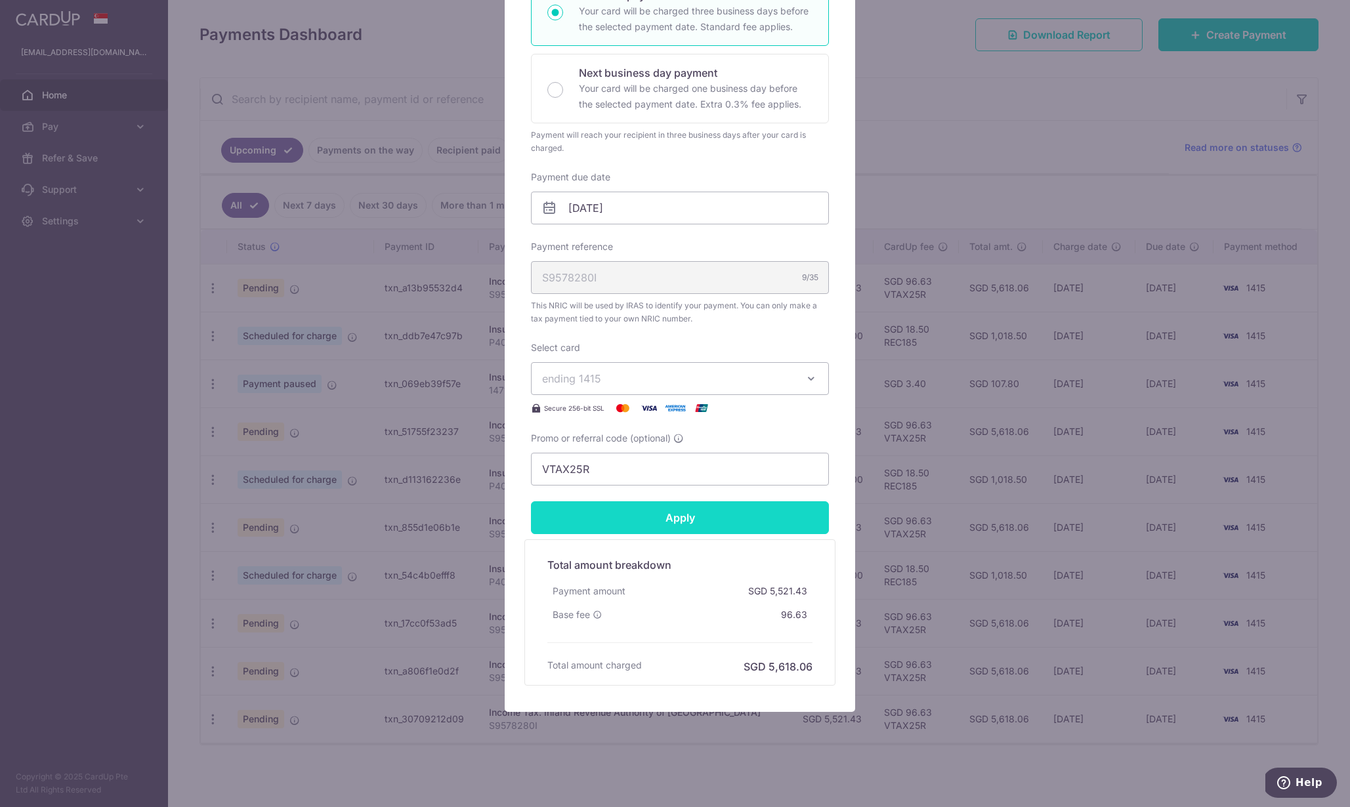
type input "5,521.45"
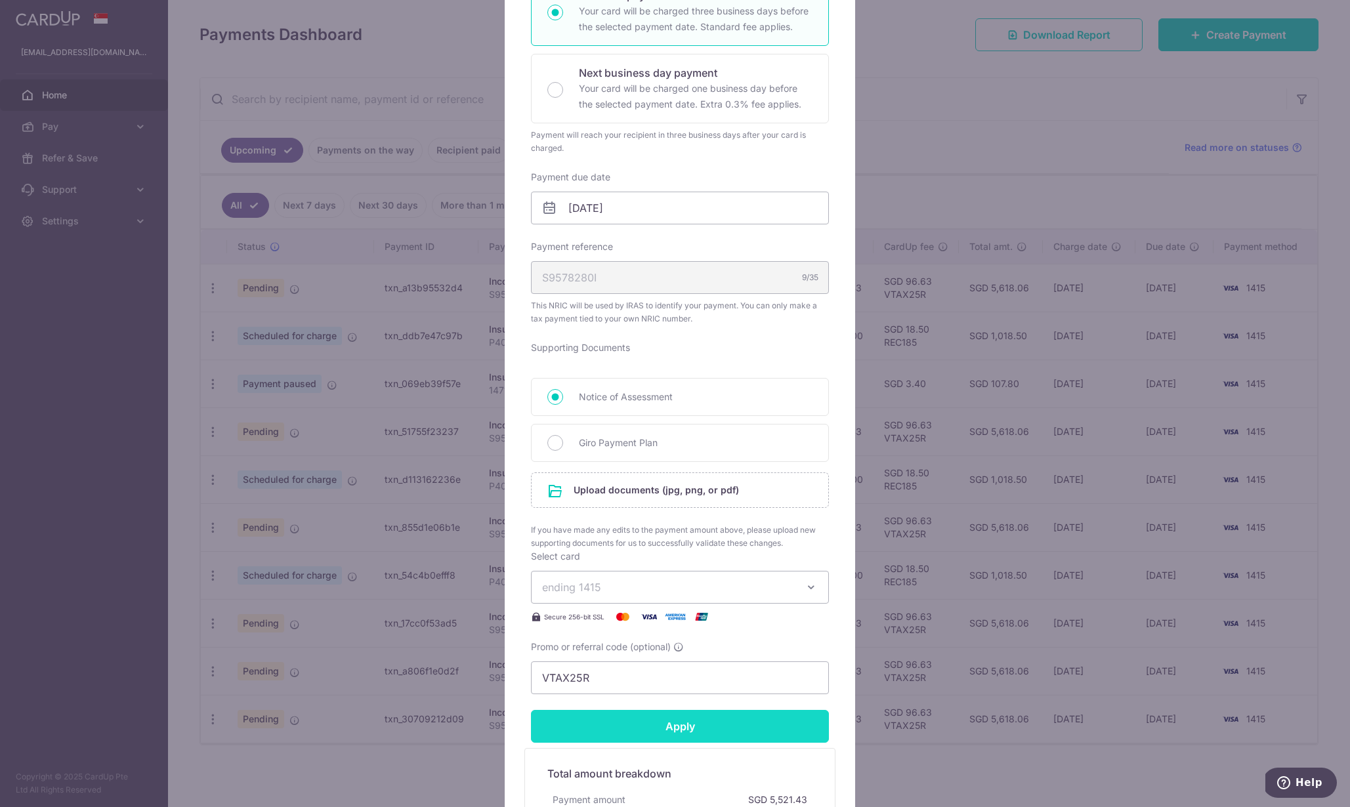
click at [693, 522] on form "By clicking apply, you will make changes to all payments to Inland Revenue Auth…" at bounding box center [680, 392] width 298 height 1003
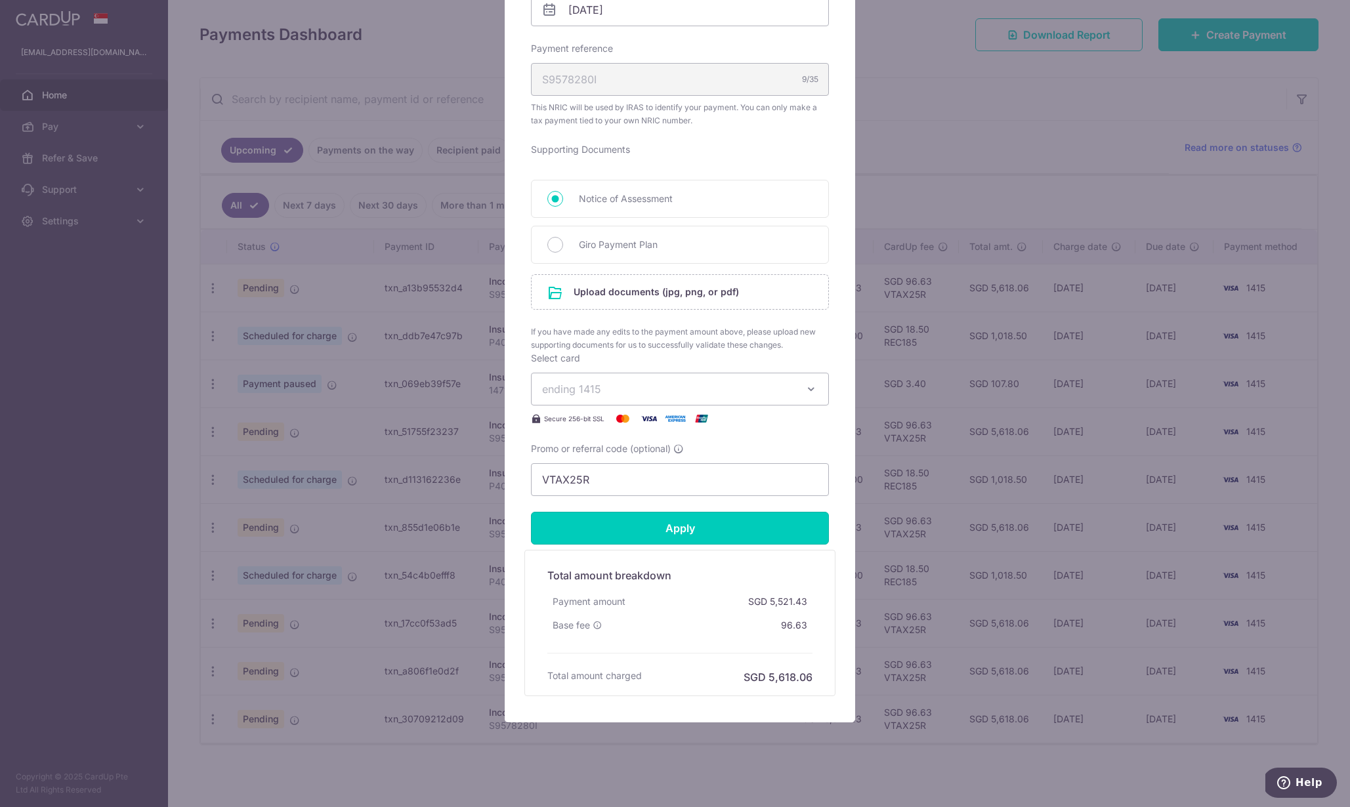
scroll to position [465, 0]
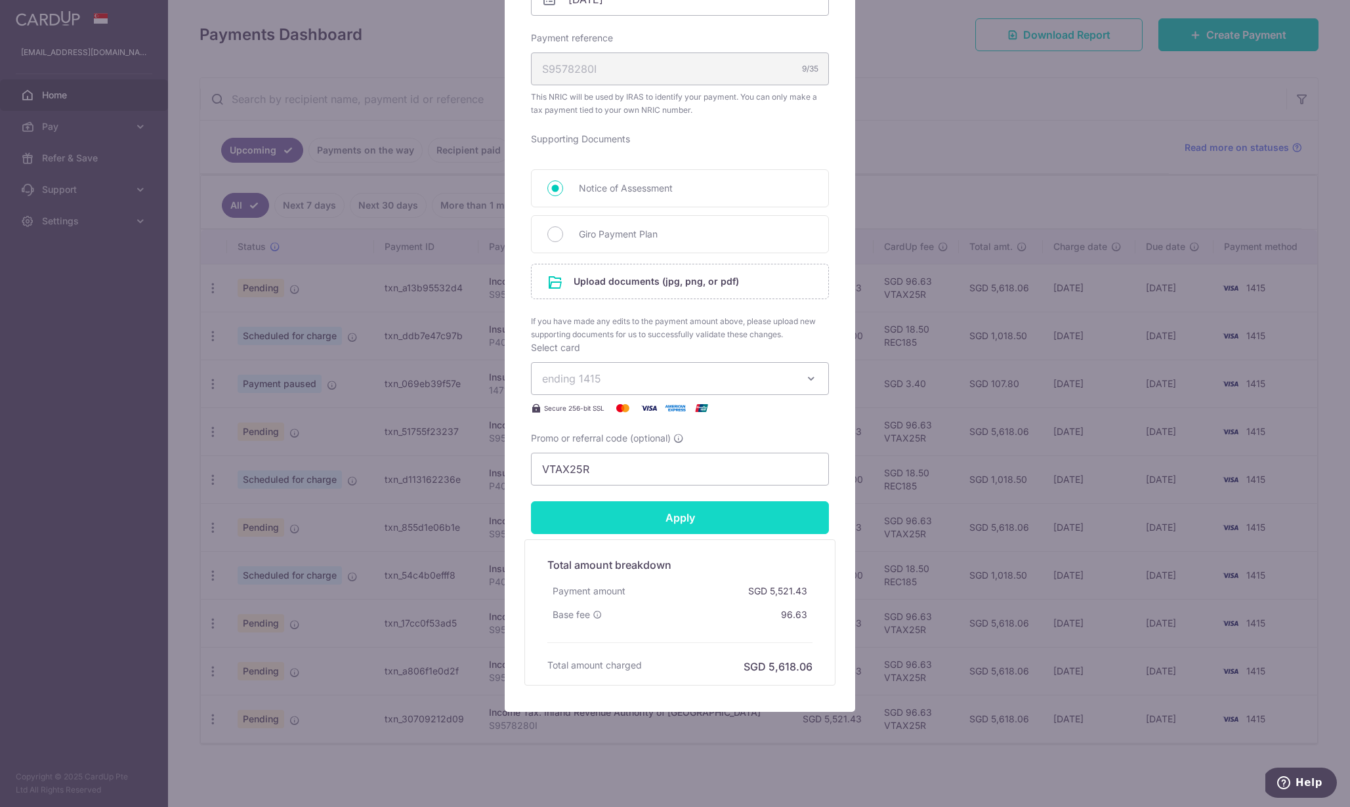
click at [718, 525] on input "Apply" at bounding box center [680, 517] width 298 height 33
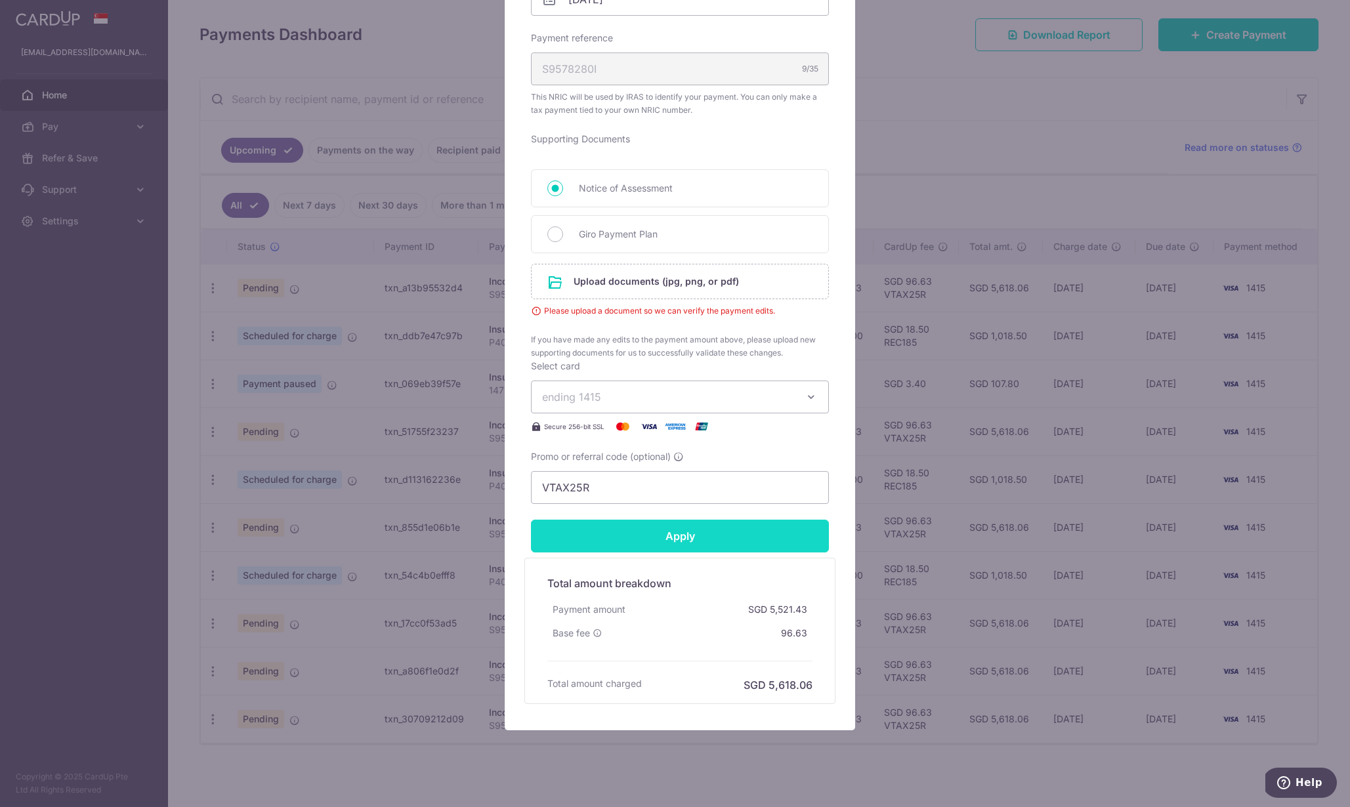
click at [723, 541] on input "Apply" at bounding box center [680, 536] width 298 height 33
click at [617, 285] on input "file" at bounding box center [680, 281] width 297 height 34
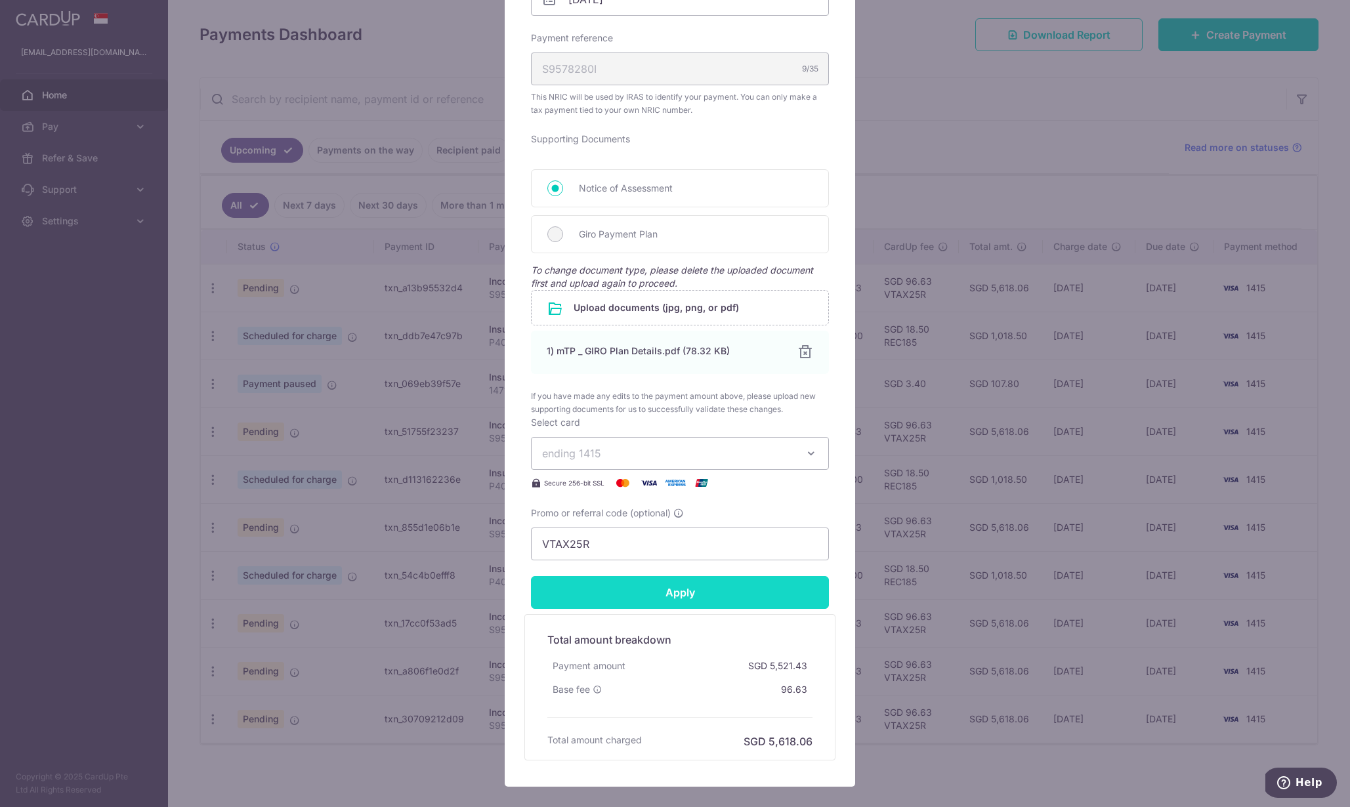
click at [764, 587] on input "Apply" at bounding box center [680, 592] width 298 height 33
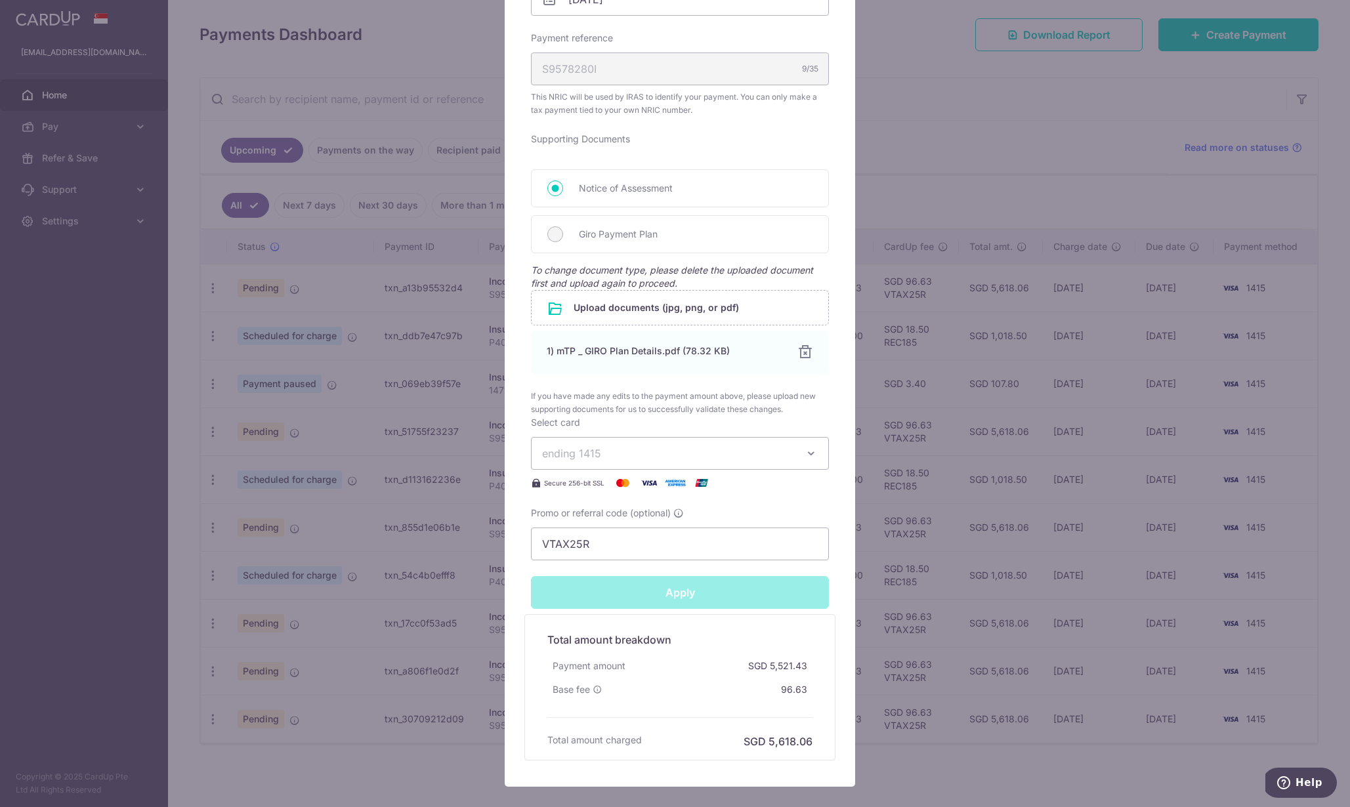
type input "Successfully Applied"
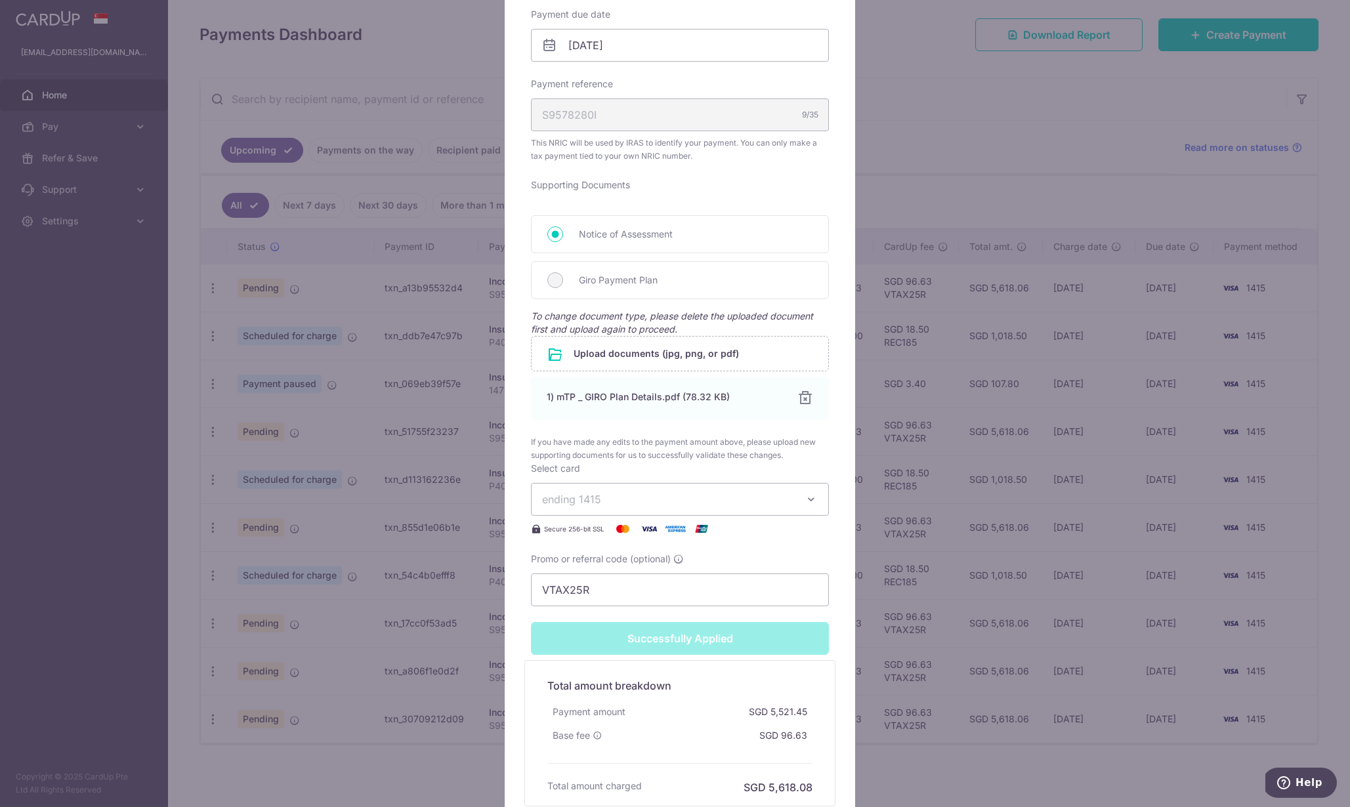
scroll to position [511, 0]
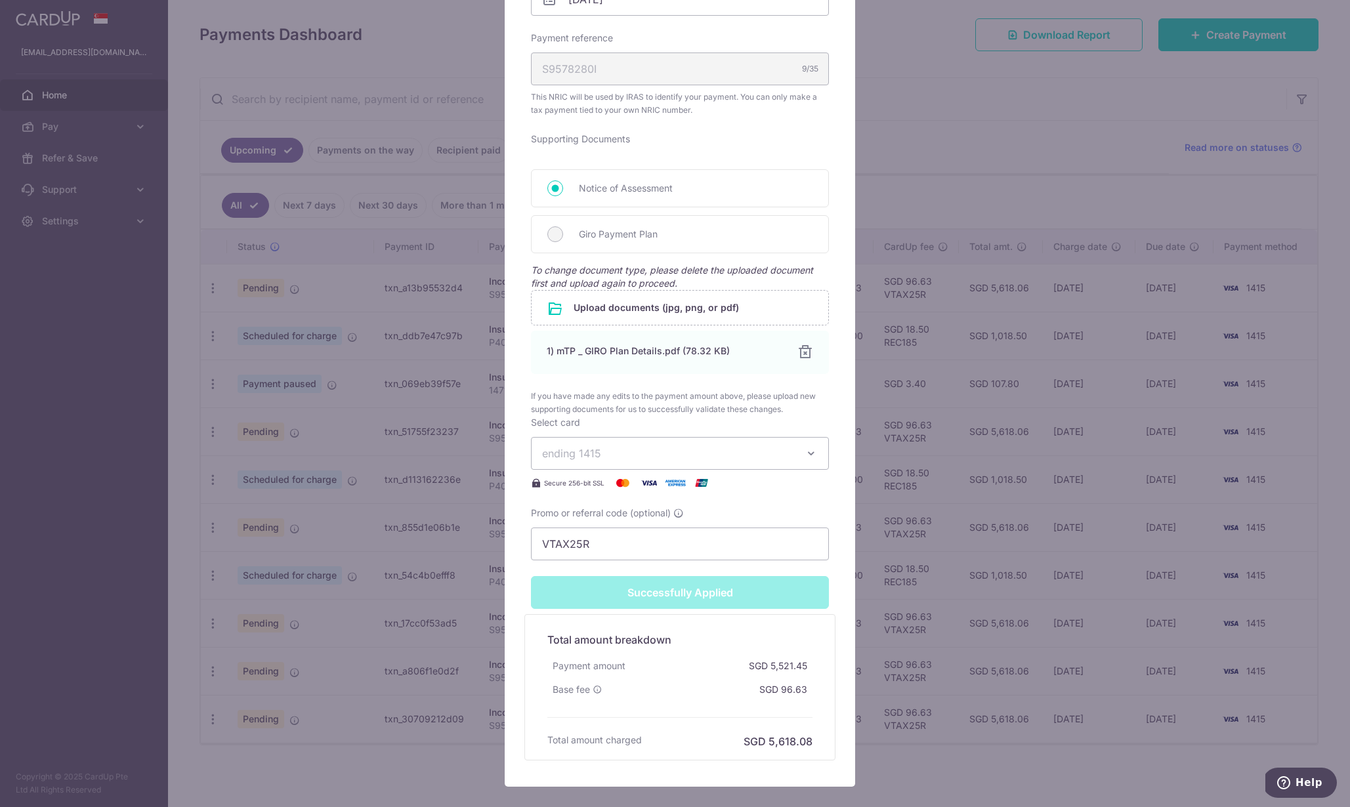
click at [910, 617] on div "Edit payment By clicking apply, you will make changes to all payments to Inland…" at bounding box center [675, 403] width 1350 height 807
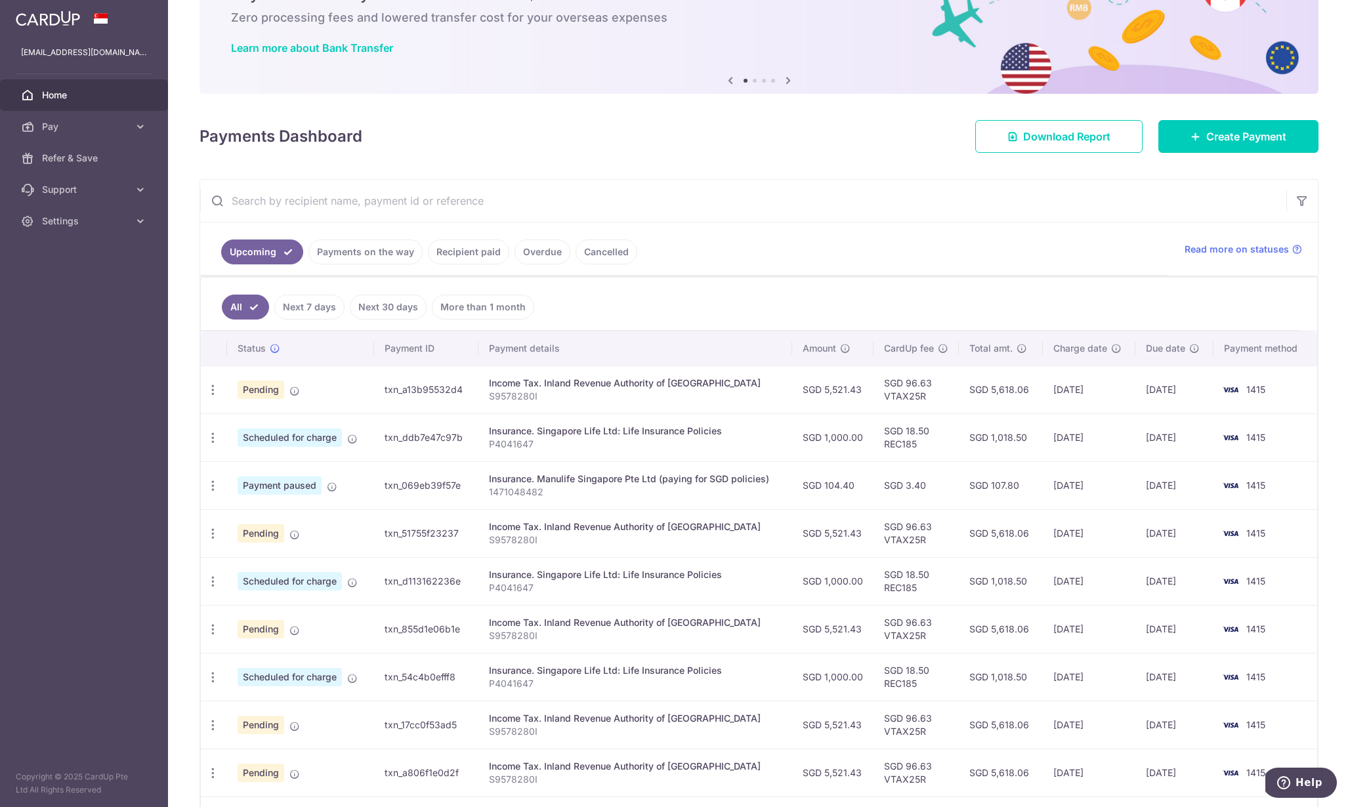
scroll to position [176, 0]
